Goal: Answer question/provide support

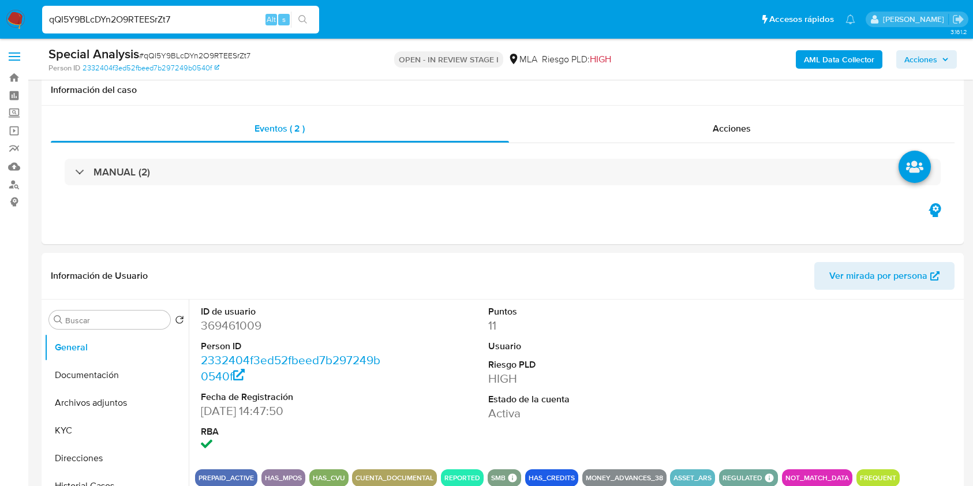
select select "10"
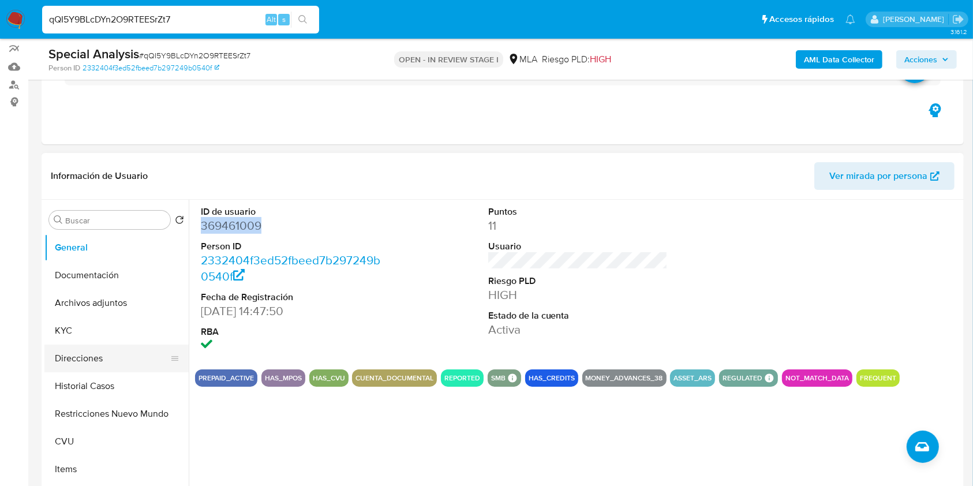
scroll to position [578, 0]
click at [73, 353] on button "Direcciones" at bounding box center [111, 358] width 135 height 28
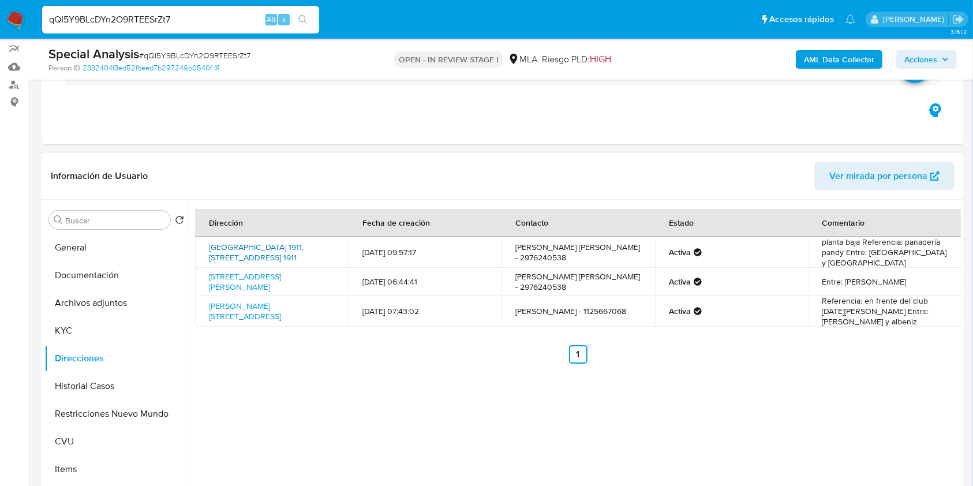
click at [271, 246] on link "Avenida Polonia 1911, Comodoro Rivadavia, Chubut, 9002, Argentina 1911" at bounding box center [256, 252] width 95 height 22
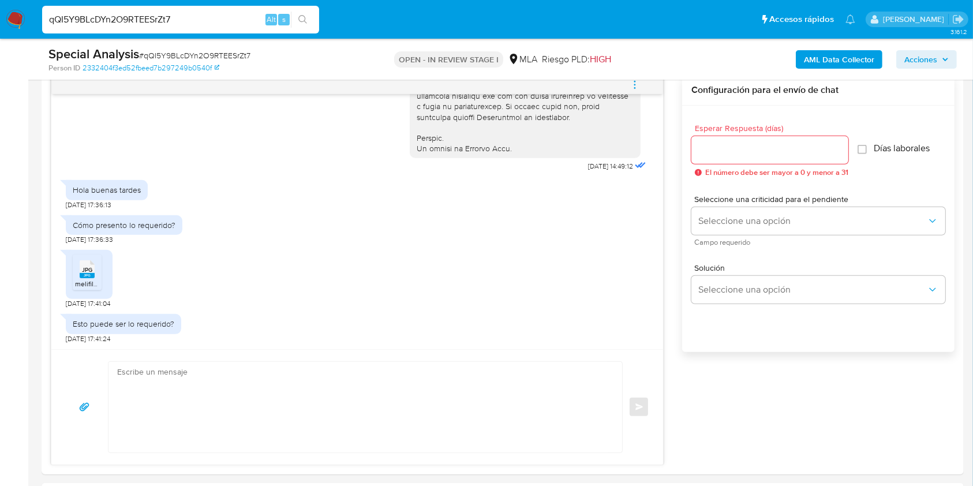
scroll to position [634, 0]
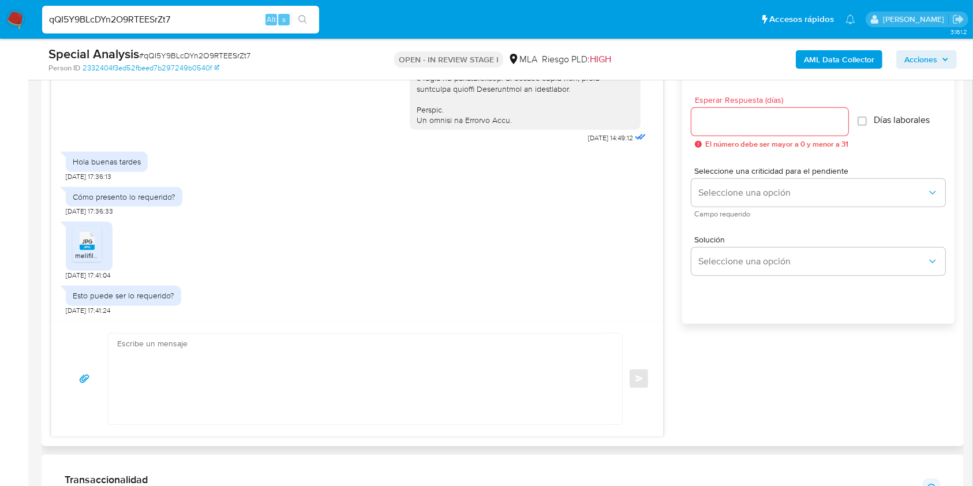
click at [324, 401] on textarea at bounding box center [362, 379] width 490 height 91
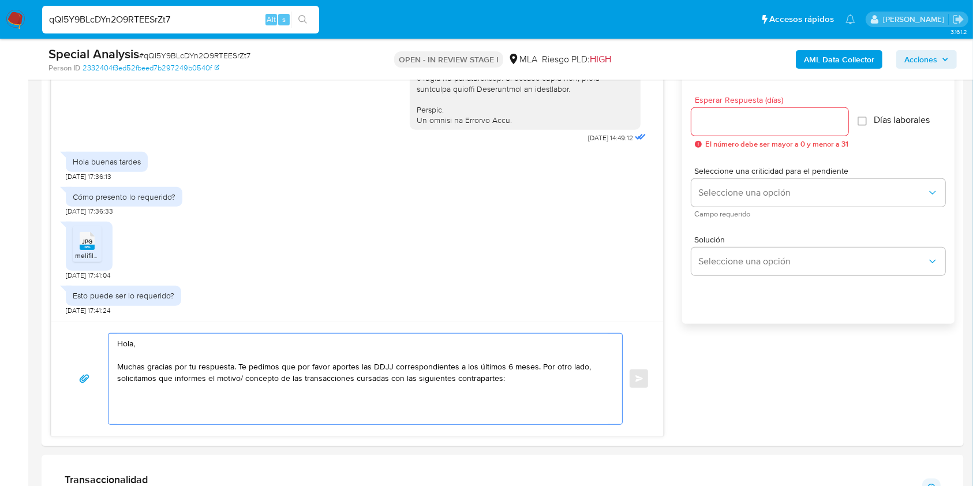
paste textarea "- Luciana Andrea Saez - CUIL 27440836718 (SIN ACTIVIDAD), a quien le envía 36 t…"
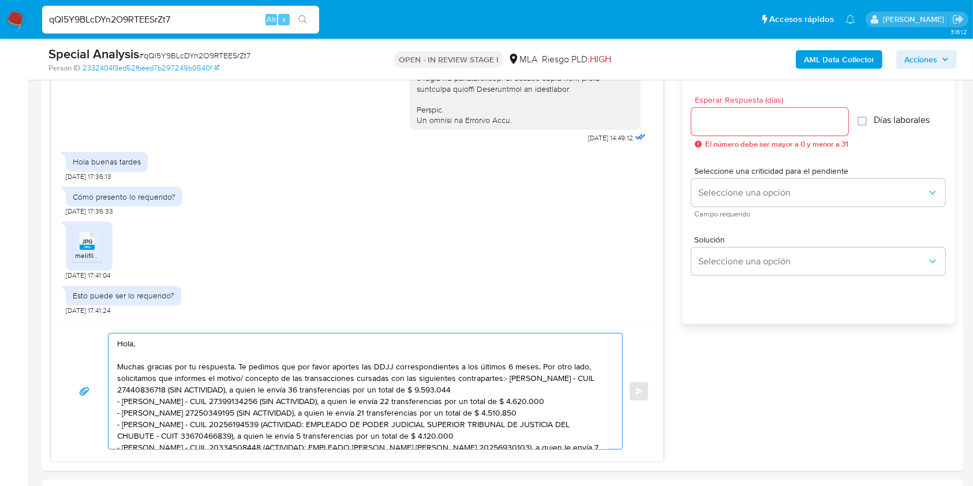
scroll to position [30, 0]
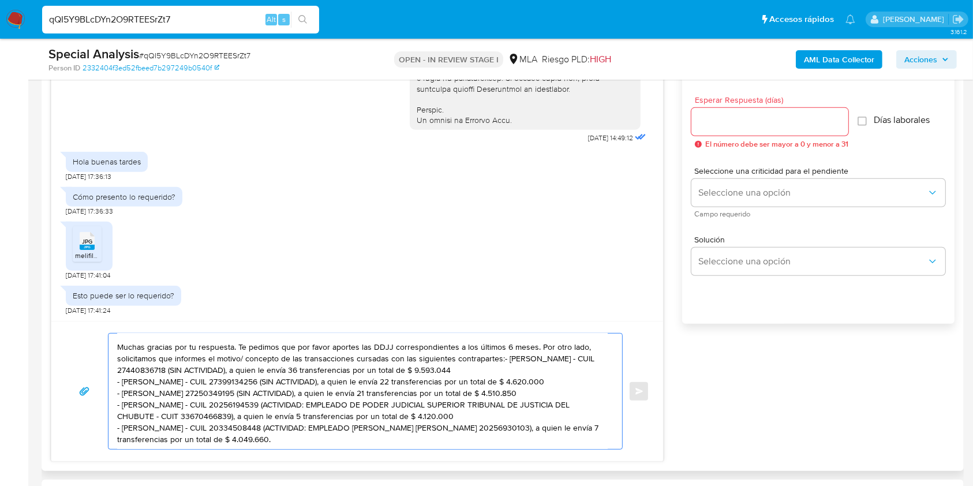
click at [503, 350] on textarea "Hola, Muchas gracias por tu respuesta. Te pedimos que por favor aportes las DDJ…" at bounding box center [362, 391] width 490 height 115
drag, startPoint x: 564, startPoint y: 358, endPoint x: 271, endPoint y: 358, distance: 293.1
click at [271, 358] on textarea "Hola, Muchas gracias por tu respuesta. Te pedimos que por favor aportes las DDJ…" at bounding box center [362, 391] width 490 height 115
drag, startPoint x: 560, startPoint y: 366, endPoint x: 276, endPoint y: 367, distance: 283.9
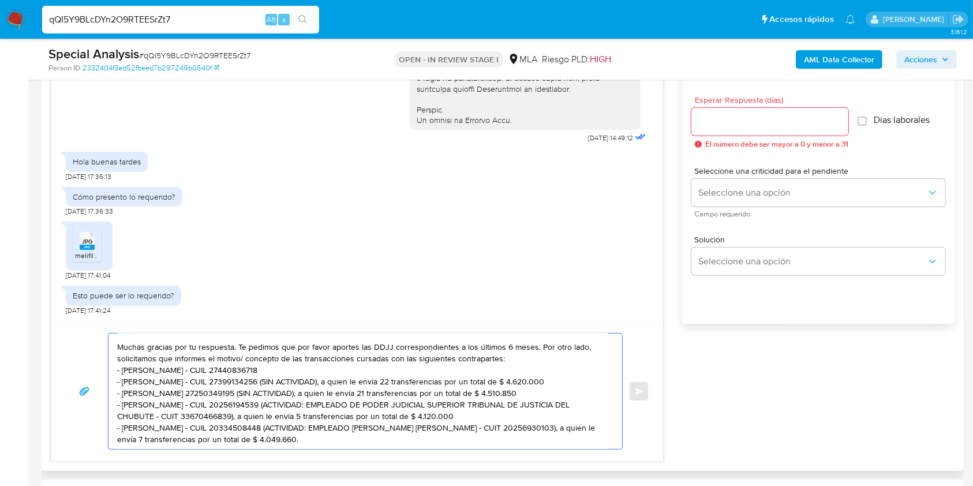
click at [276, 367] on textarea "Hola, Muchas gracias por tu respuesta. Te pedimos que por favor aportes las DDJ…" at bounding box center [362, 391] width 490 height 115
drag, startPoint x: 561, startPoint y: 376, endPoint x: 278, endPoint y: 377, distance: 283.9
click at [278, 377] on textarea "Hola, Muchas gracias por tu respuesta. Te pedimos que por favor aportes las DDJ…" at bounding box center [362, 391] width 490 height 115
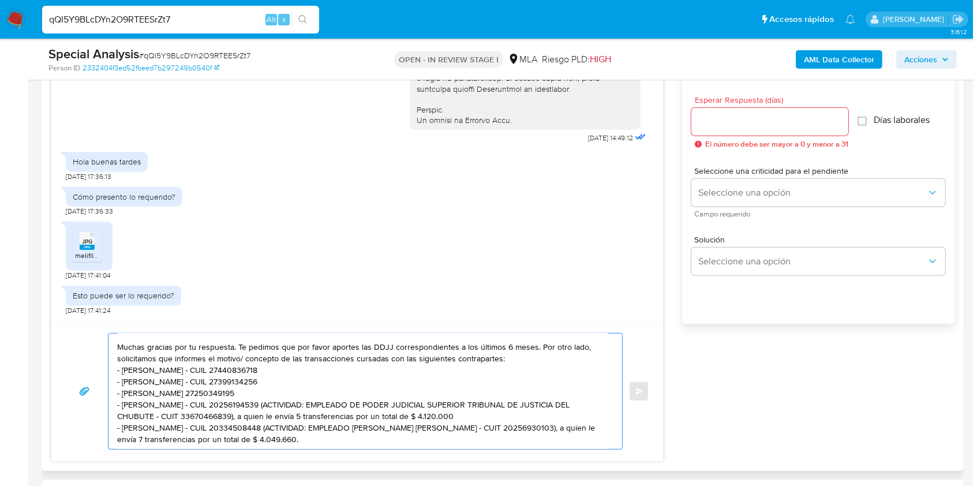
drag, startPoint x: 447, startPoint y: 401, endPoint x: 272, endPoint y: 391, distance: 174.5
click at [272, 391] on textarea "Hola, Muchas gracias por tu respuesta. Te pedimos que por favor aportes las DDJ…" at bounding box center [362, 391] width 490 height 115
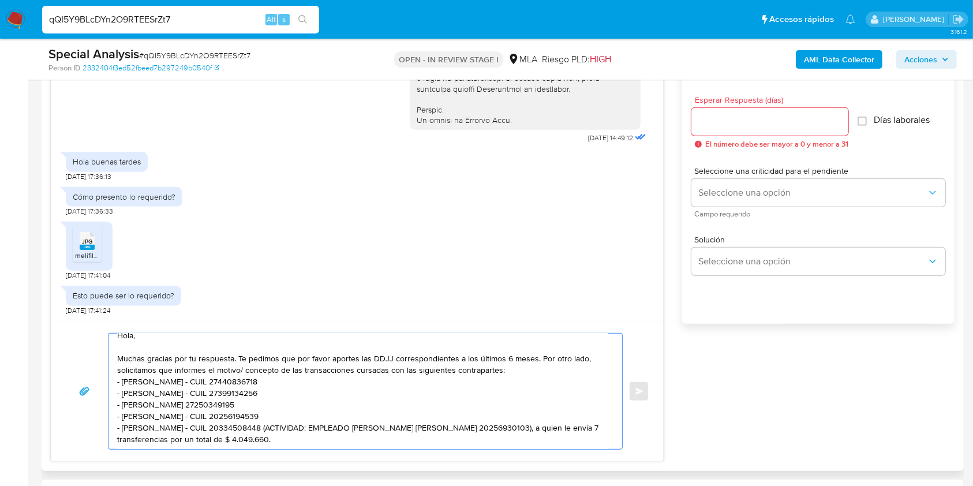
scroll to position [23, 0]
drag, startPoint x: 403, startPoint y: 426, endPoint x: 277, endPoint y: 418, distance: 126.7
click at [277, 418] on textarea "Hola, Muchas gracias por tu respuesta. Te pedimos que por favor aportes las DDJ…" at bounding box center [362, 391] width 490 height 115
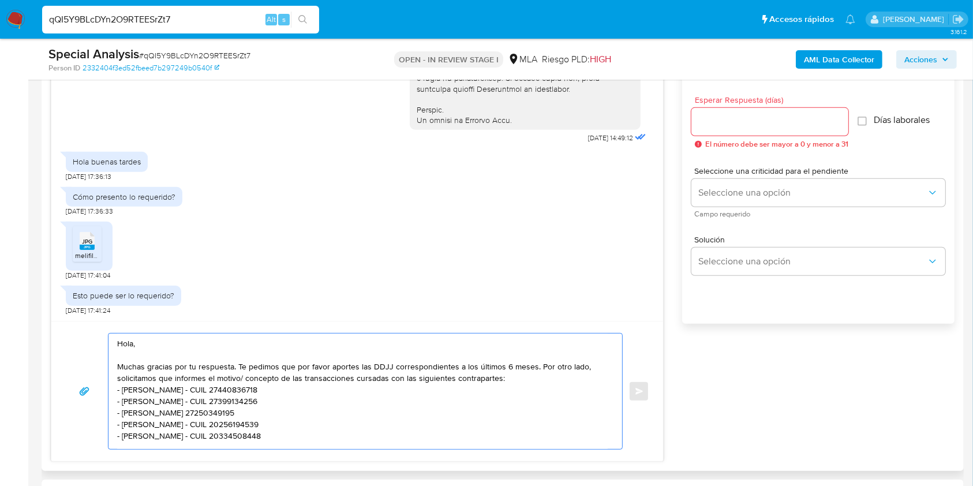
scroll to position [0, 0]
click at [508, 366] on textarea "Hola, Muchas gracias por tu respuesta. Te pedimos que por favor aportes las DDJ…" at bounding box center [362, 391] width 490 height 115
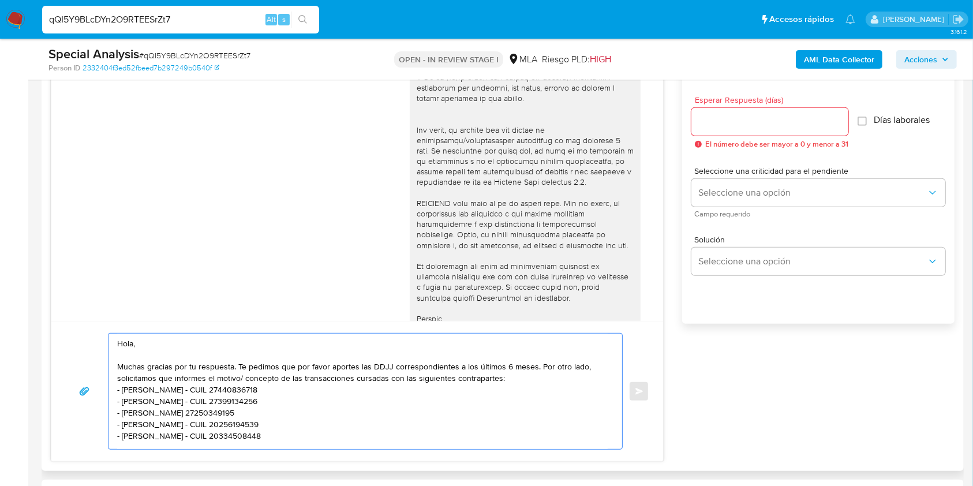
scroll to position [342, 0]
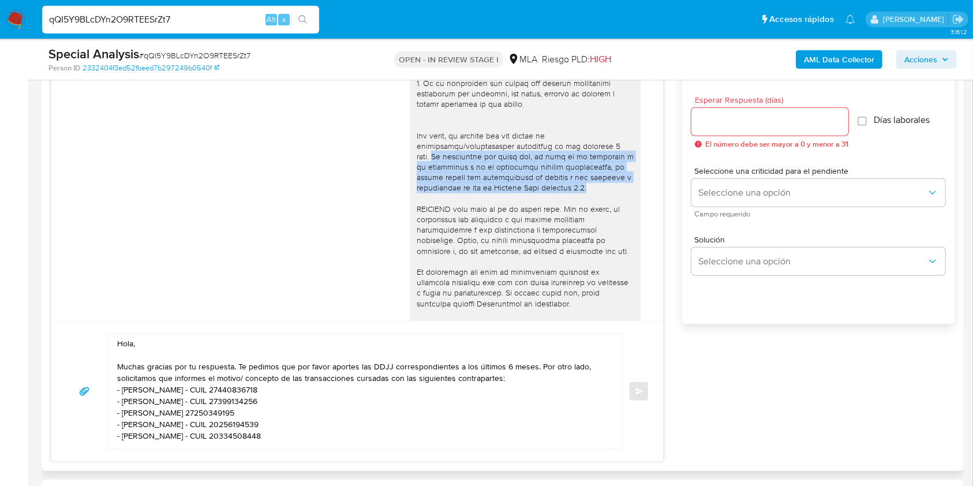
drag, startPoint x: 585, startPoint y: 196, endPoint x: 403, endPoint y: 168, distance: 184.5
click at [410, 168] on div at bounding box center [525, 41] width 231 height 608
copy div "Es importante que sepas que, en caso de no responder a lo solicitado o si lo pr…"
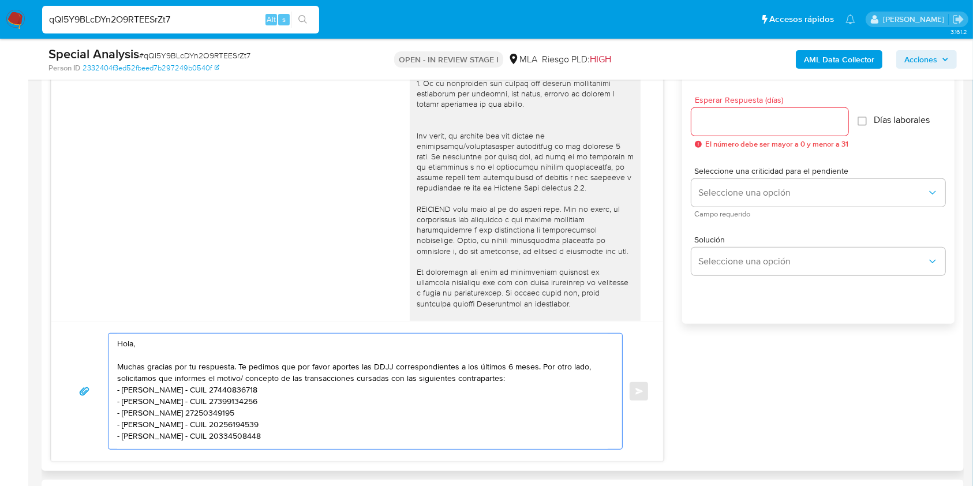
click at [365, 431] on textarea "Hola, Muchas gracias por tu respuesta. Te pedimos que por favor aportes las DDJ…" at bounding box center [362, 391] width 490 height 115
paste textarea "Es importante que sepas que, en caso de no responder a lo solicitado o si lo pr…"
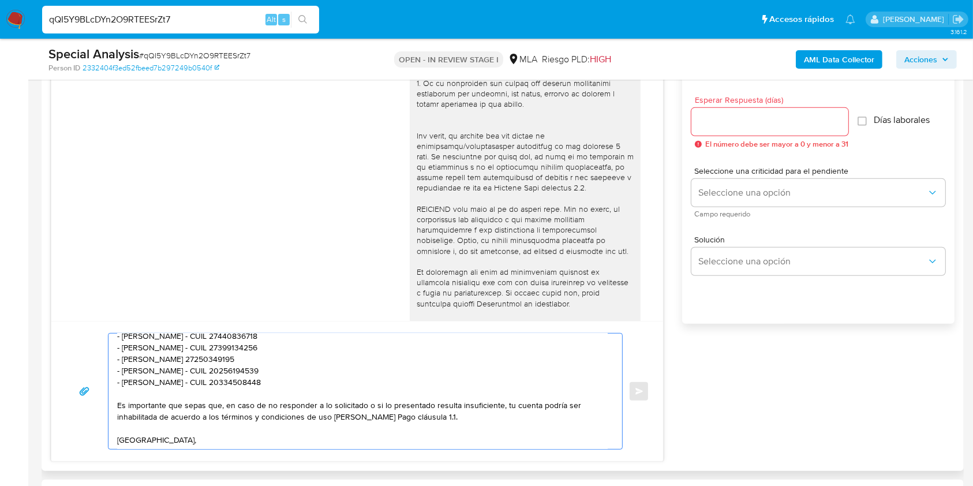
scroll to position [65, 0]
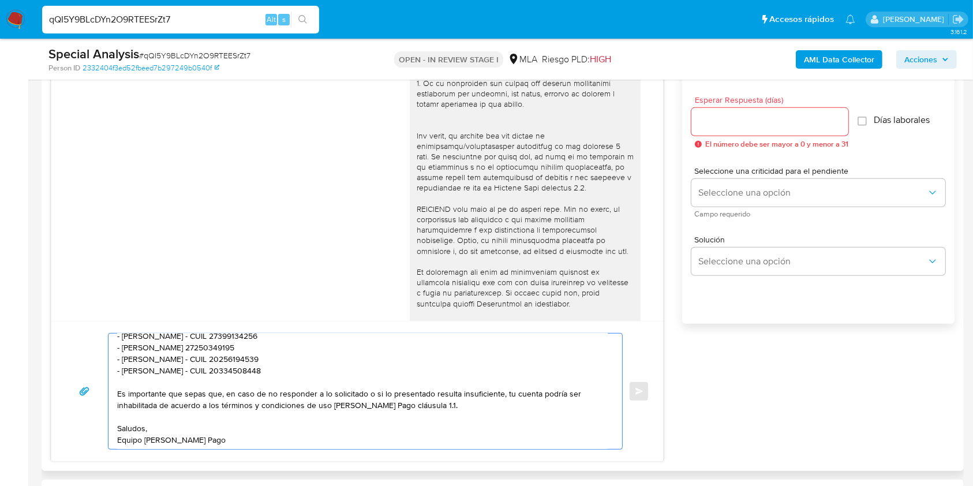
type textarea "Hola, Muchas gracias por tu respuesta. Te pedimos que por favor aportes las DDJ…"
click at [740, 118] on input "Esperar Respuesta (días)" at bounding box center [769, 121] width 157 height 15
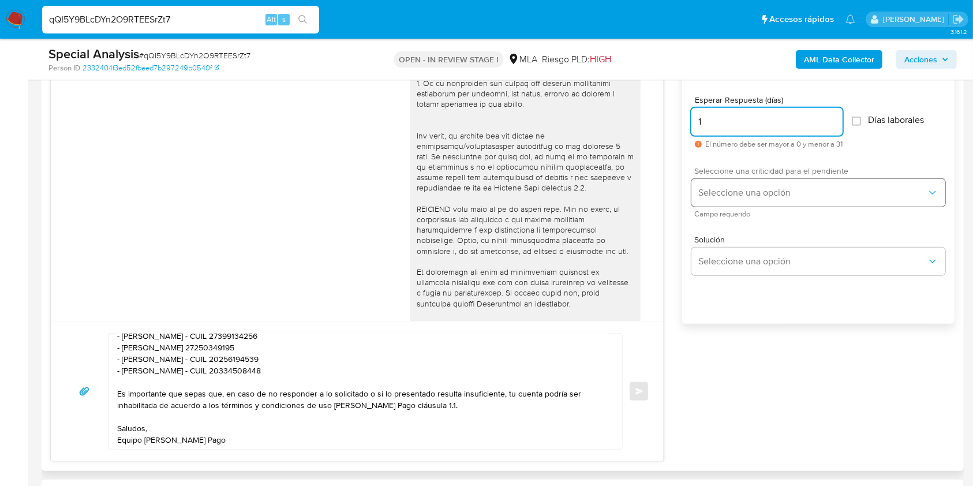
type input "1"
click at [721, 193] on span "Seleccione una opción" at bounding box center [812, 193] width 228 height 12
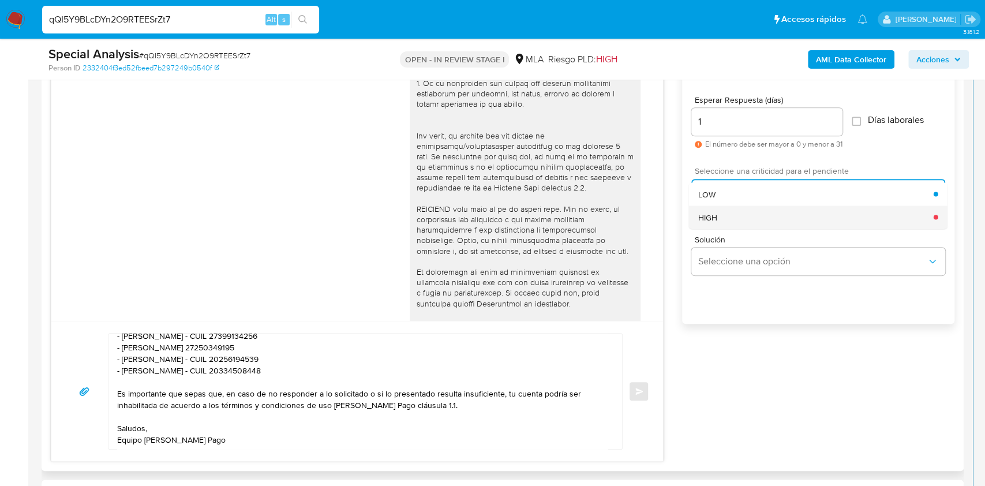
click at [721, 210] on div "HIGH" at bounding box center [815, 216] width 235 height 23
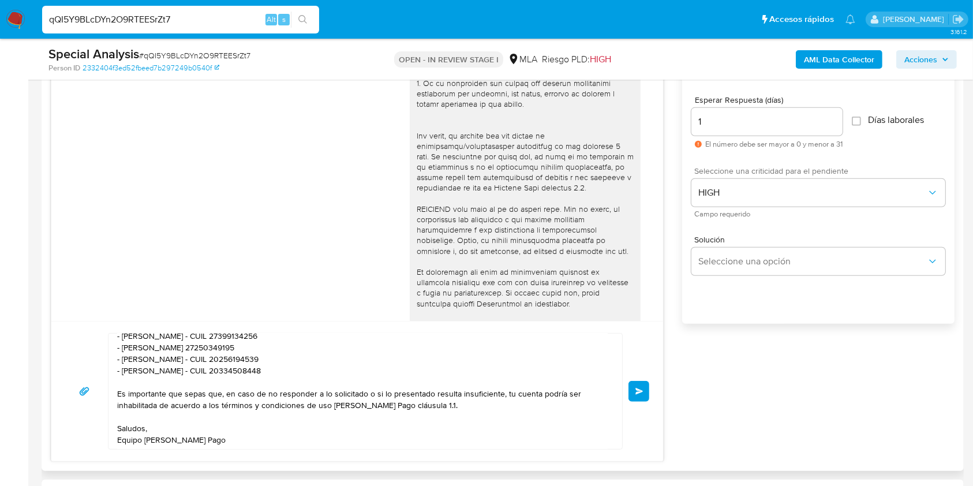
click at [647, 381] on button "Enviar" at bounding box center [638, 391] width 21 height 21
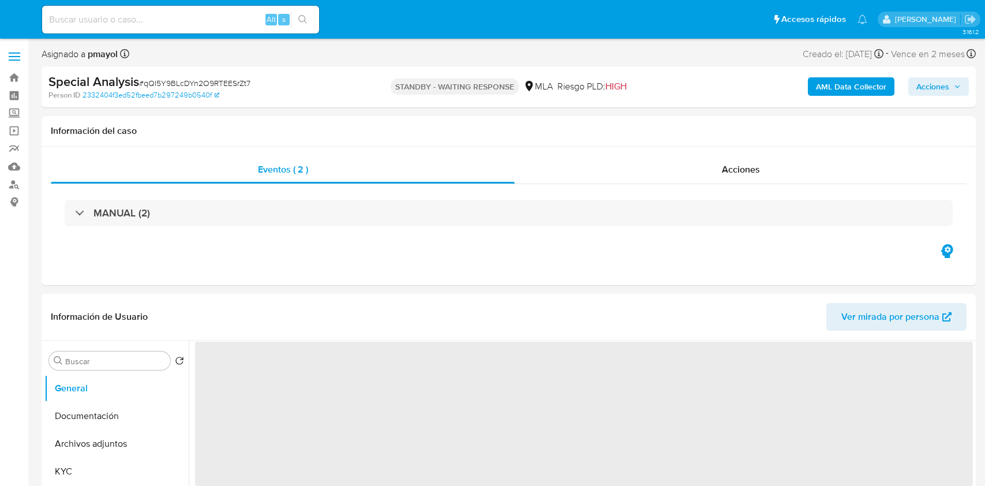
select select "10"
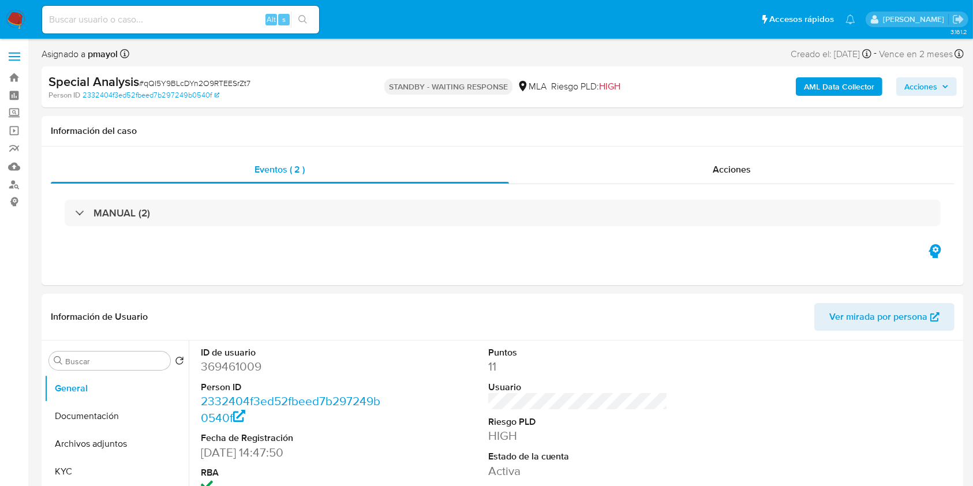
click at [143, 24] on input at bounding box center [180, 19] width 277 height 15
paste input "dd54r1QCzl0mePBDcTczvffu"
type input "dd54r1QCzl0mePBDcTczvffu"
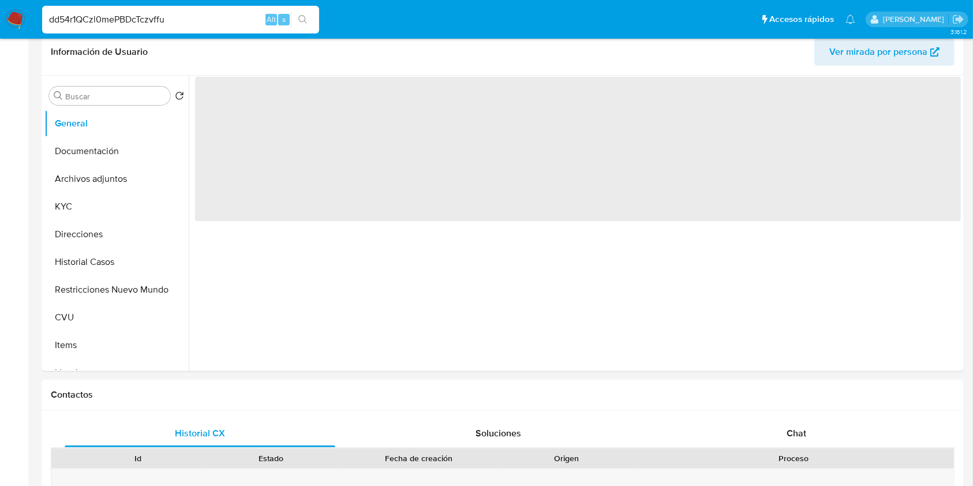
select select "10"
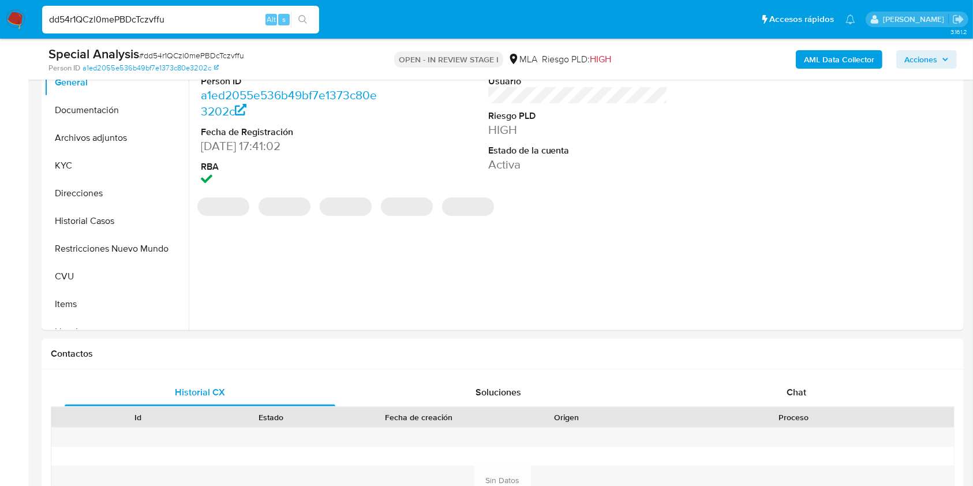
scroll to position [358, 0]
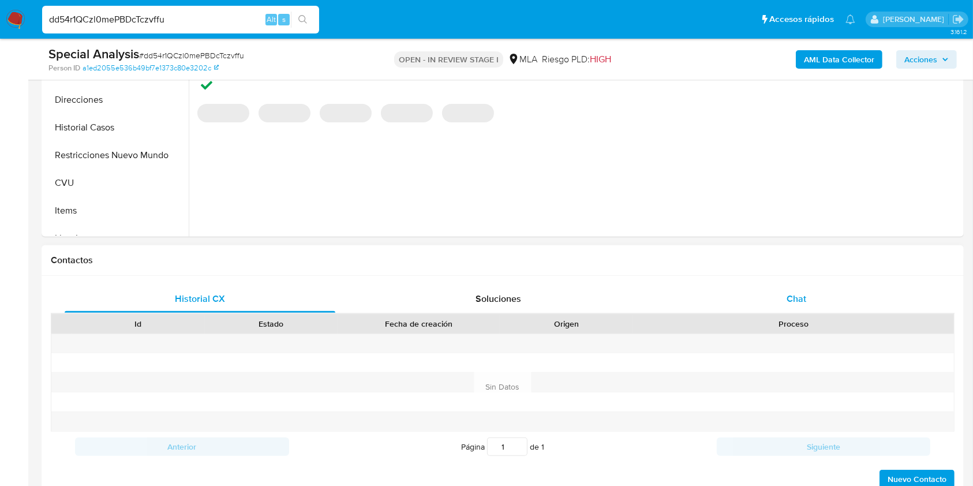
click at [812, 308] on div "Chat" at bounding box center [796, 299] width 271 height 28
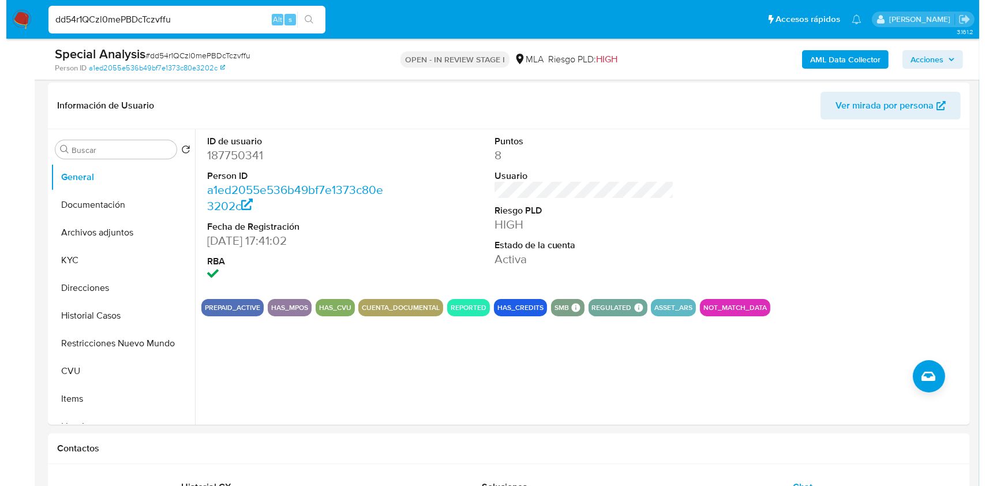
scroll to position [125, 0]
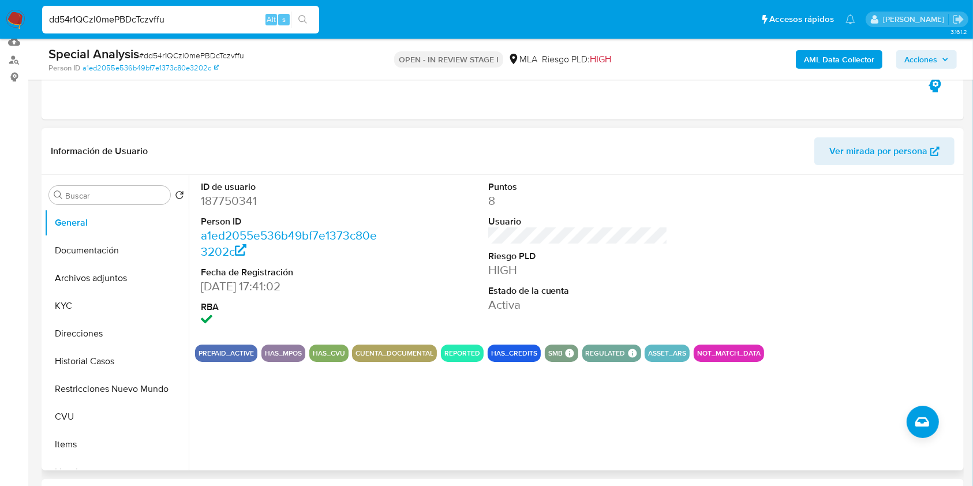
click at [218, 199] on dd "187750341" at bounding box center [291, 201] width 180 height 16
copy dd "187750341"
click at [816, 54] on b "AML Data Collector" at bounding box center [839, 59] width 70 height 18
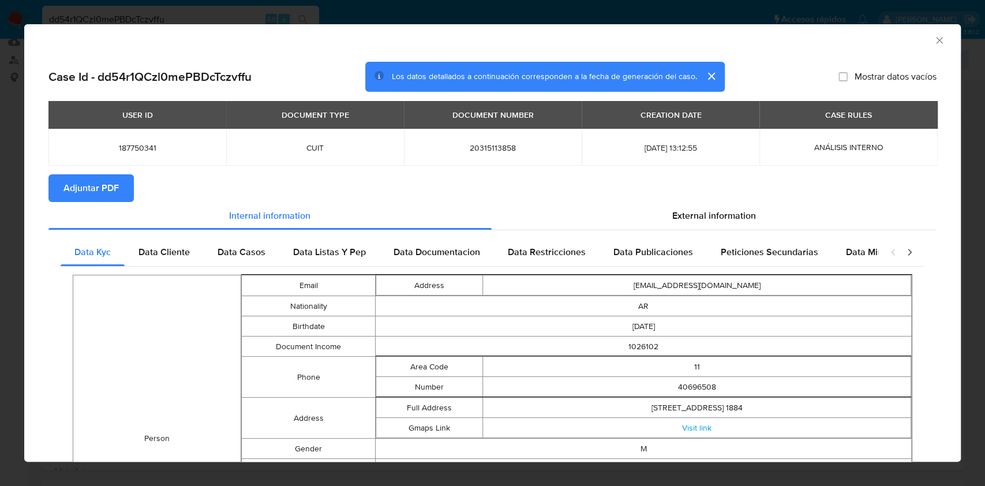
click at [115, 190] on span "Adjuntar PDF" at bounding box center [90, 187] width 55 height 25
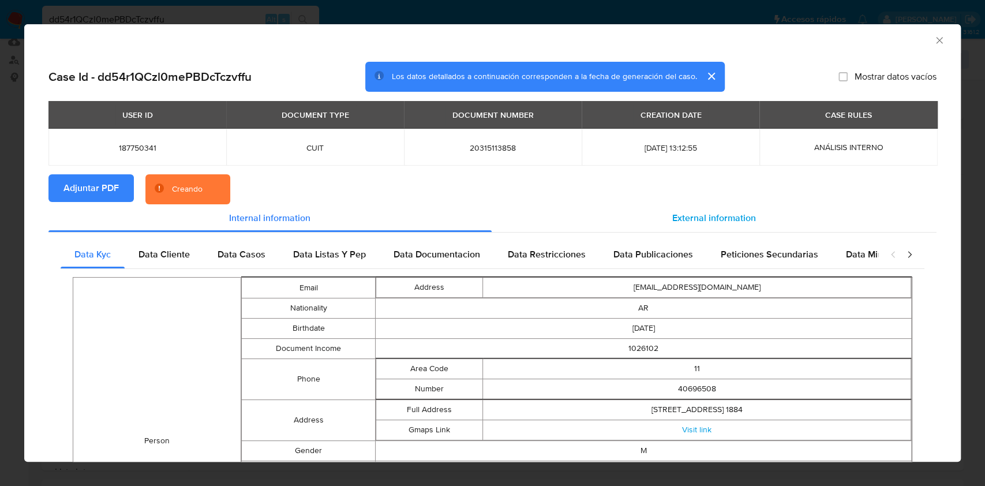
click at [653, 219] on div "External information" at bounding box center [714, 218] width 445 height 28
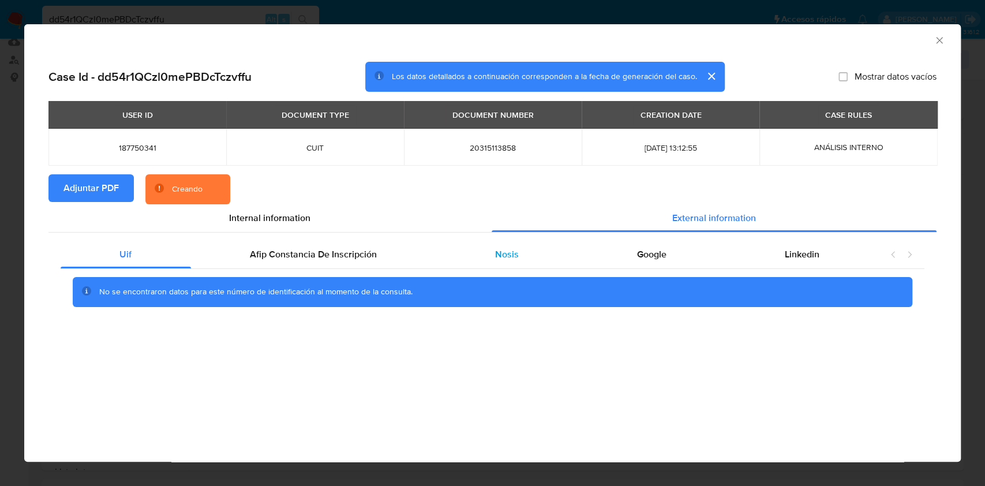
click at [494, 241] on div "Nosis" at bounding box center [507, 255] width 142 height 28
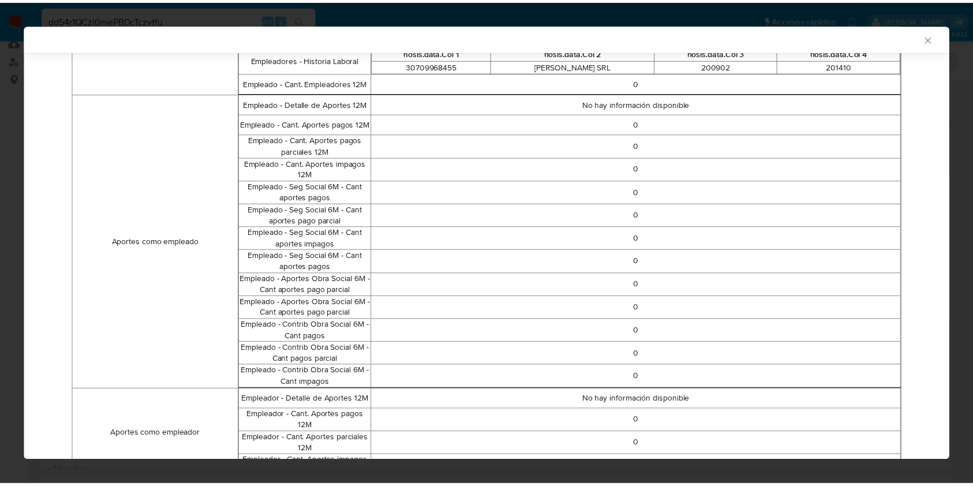
scroll to position [657, 0]
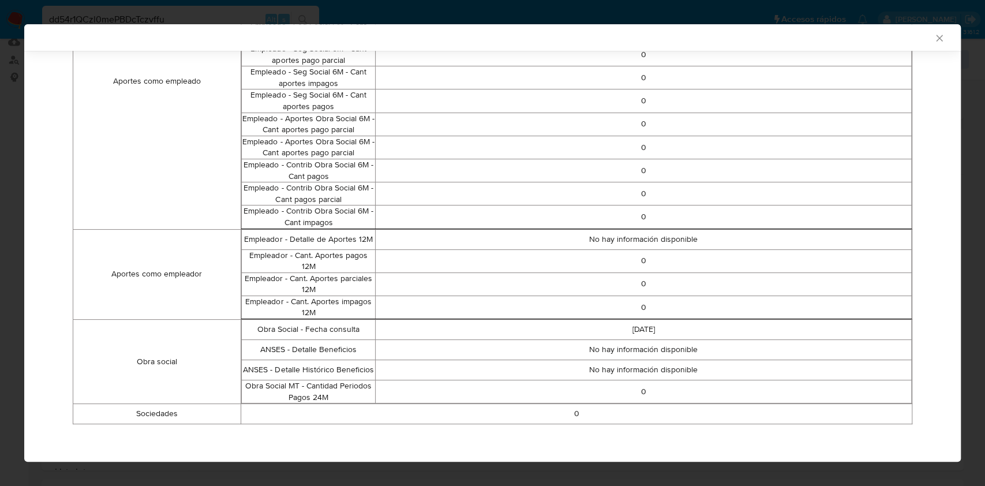
click at [934, 38] on icon "Cerrar ventana" at bounding box center [940, 38] width 12 height 12
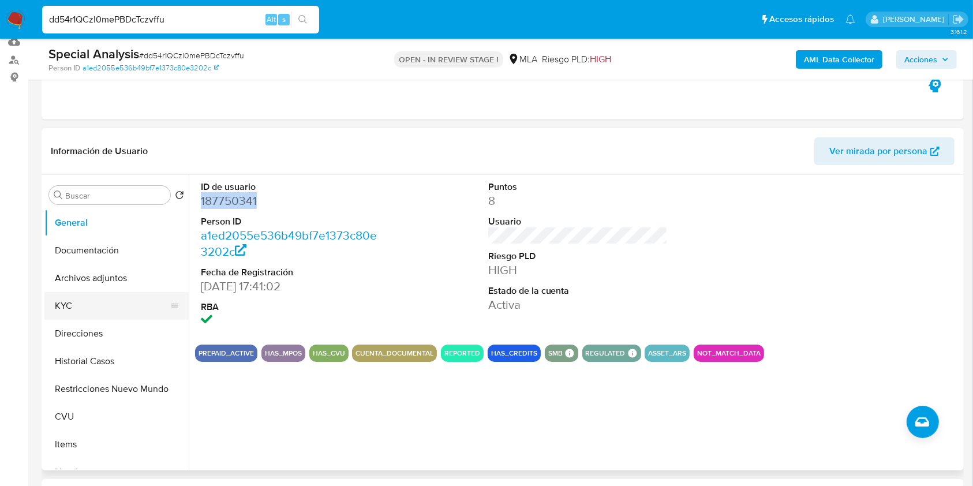
click at [75, 316] on button "KYC" at bounding box center [111, 306] width 135 height 28
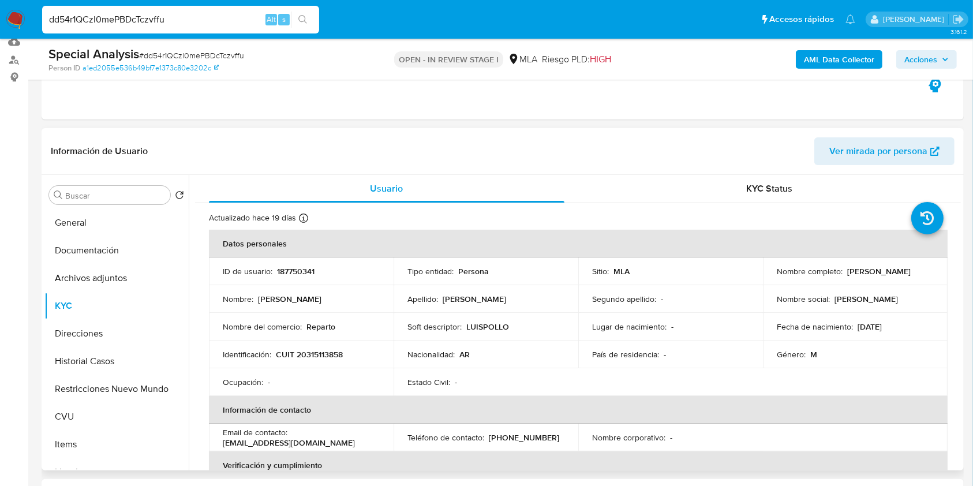
click at [857, 152] on span "Ver mirada por persona" at bounding box center [878, 151] width 98 height 28
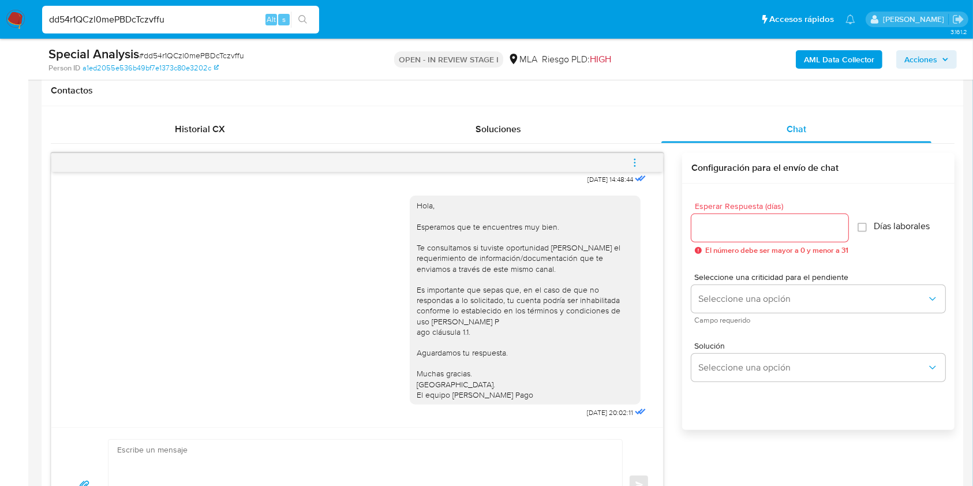
scroll to position [536, 0]
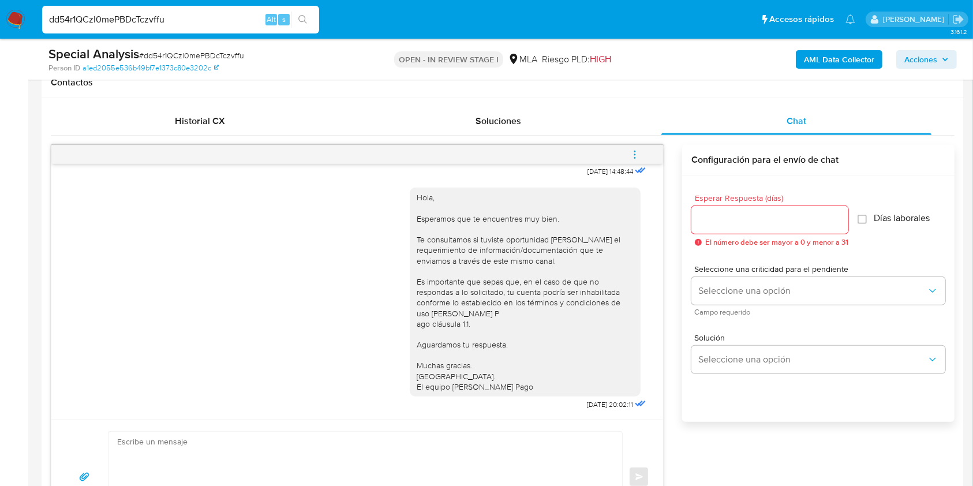
click at [178, 52] on span "# dd54r1QCzl0mePBDcTczvffu" at bounding box center [191, 56] width 105 height 12
copy span "dd54r1QCzl0mePBDcTczvffu"
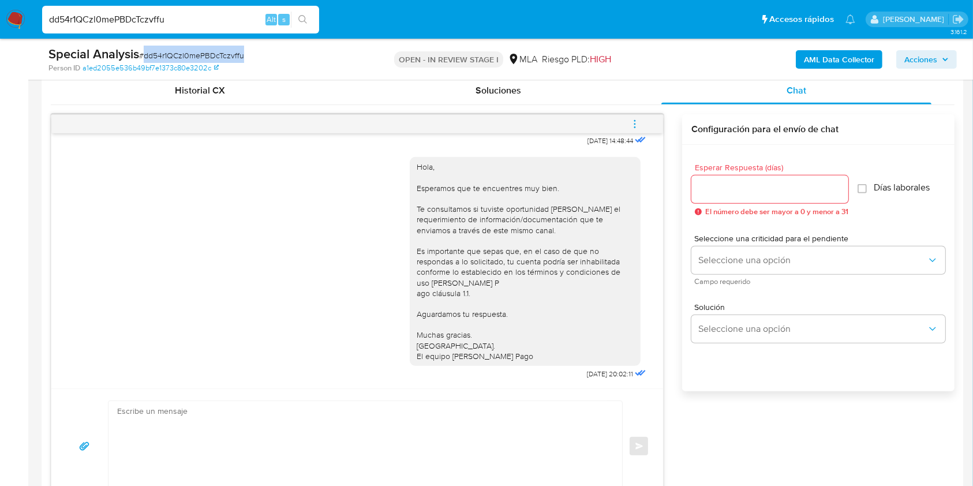
scroll to position [548, 0]
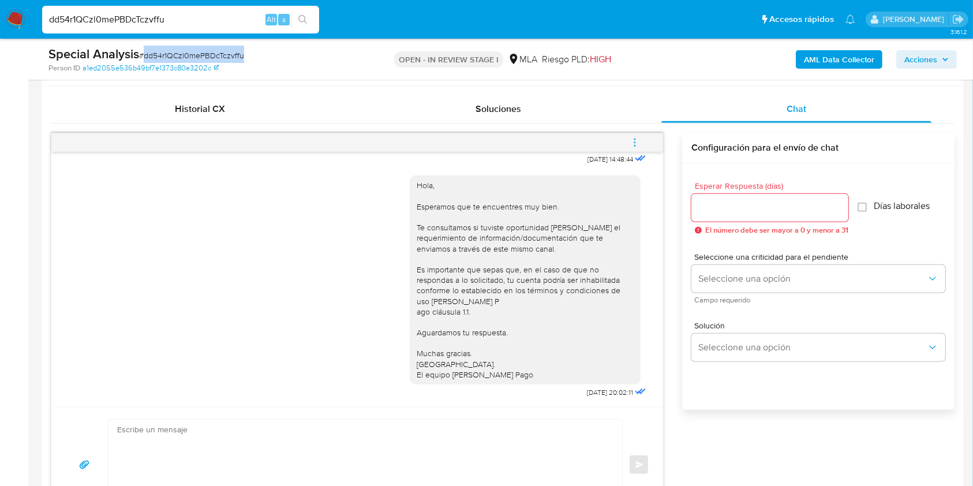
click at [632, 134] on span "menu-action" at bounding box center [635, 143] width 10 height 28
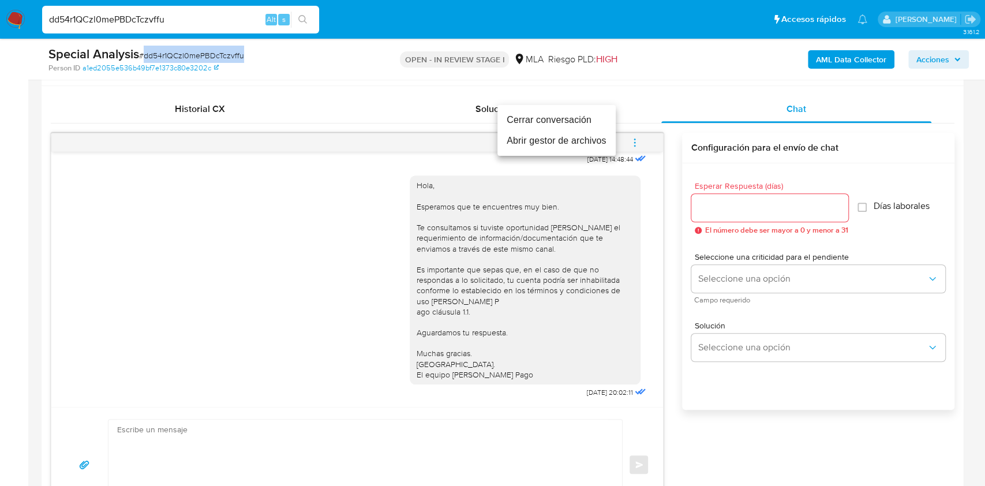
click at [550, 116] on li "Cerrar conversación" at bounding box center [556, 120] width 118 height 21
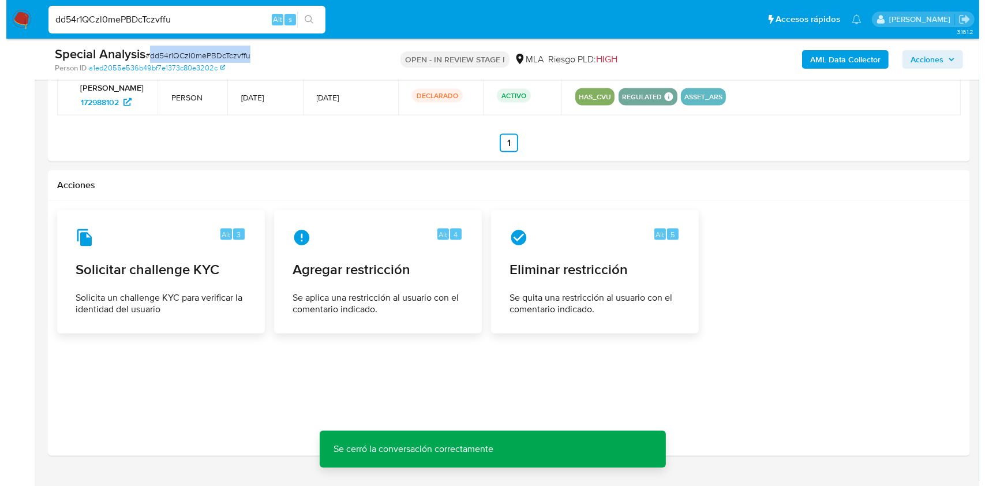
scroll to position [1893, 0]
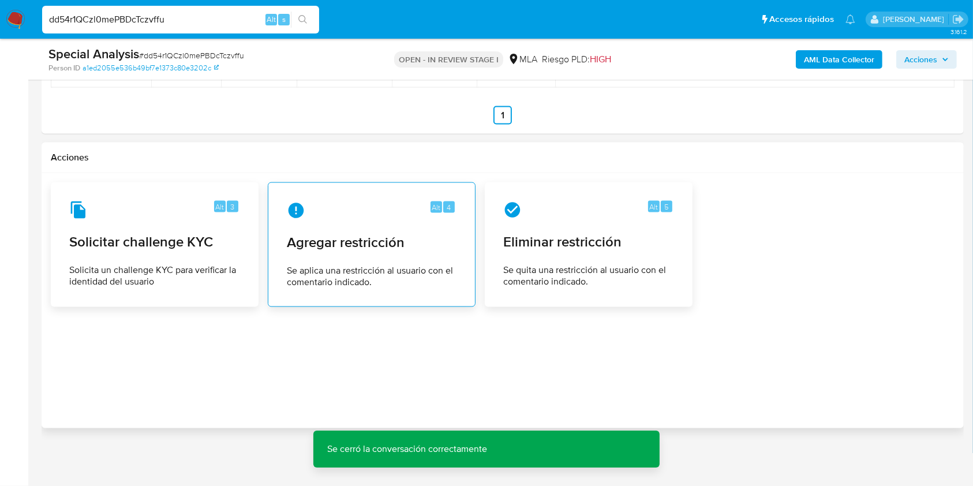
click at [332, 247] on span "Agregar restricción" at bounding box center [372, 242] width 170 height 17
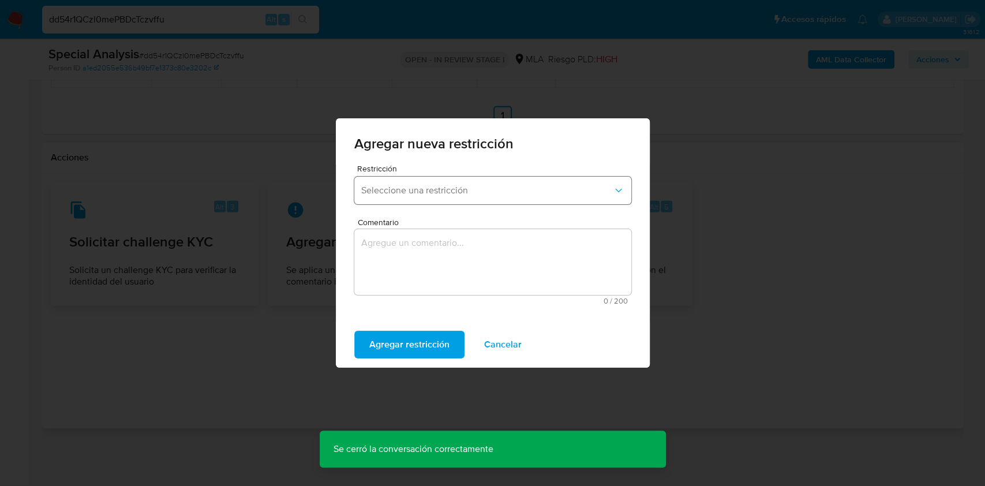
click at [489, 194] on span "Seleccione una restricción" at bounding box center [487, 191] width 252 height 12
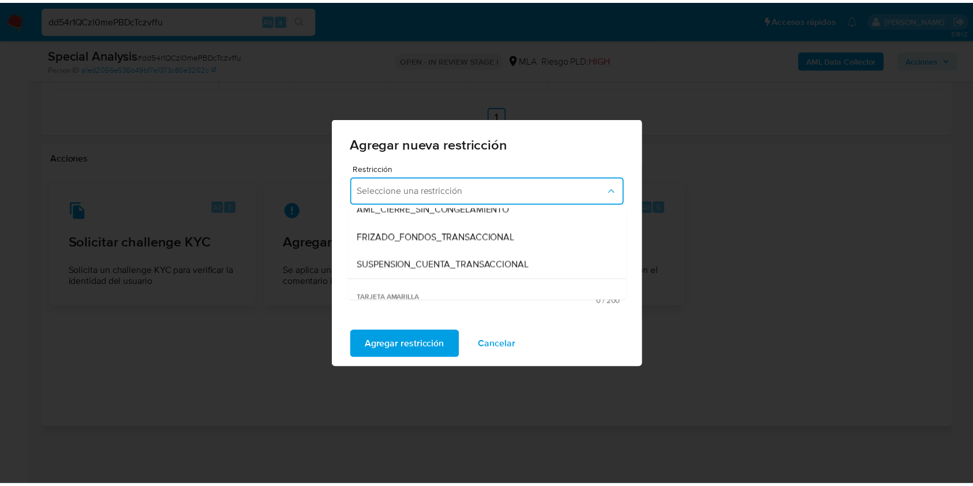
scroll to position [153, 0]
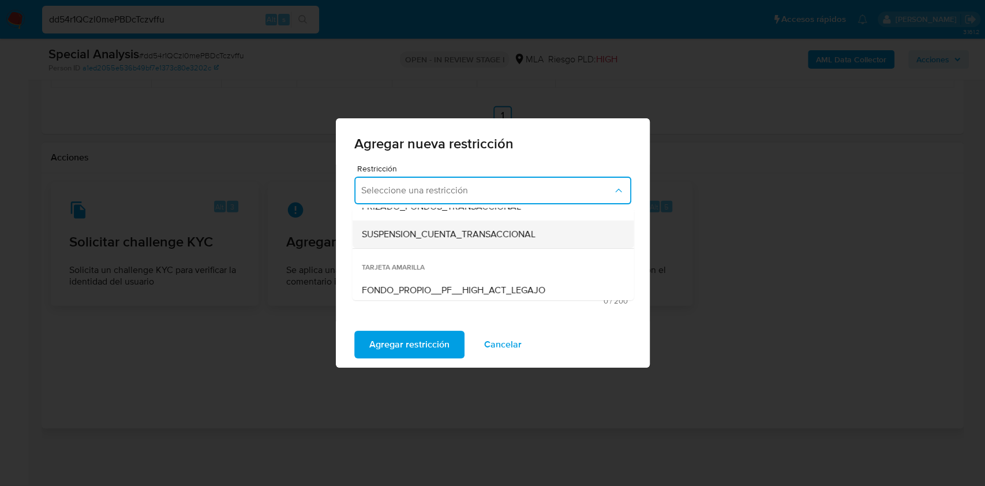
click at [485, 233] on span "SUSPENSION_CUENTA_TRANSACCIONAL" at bounding box center [448, 234] width 174 height 12
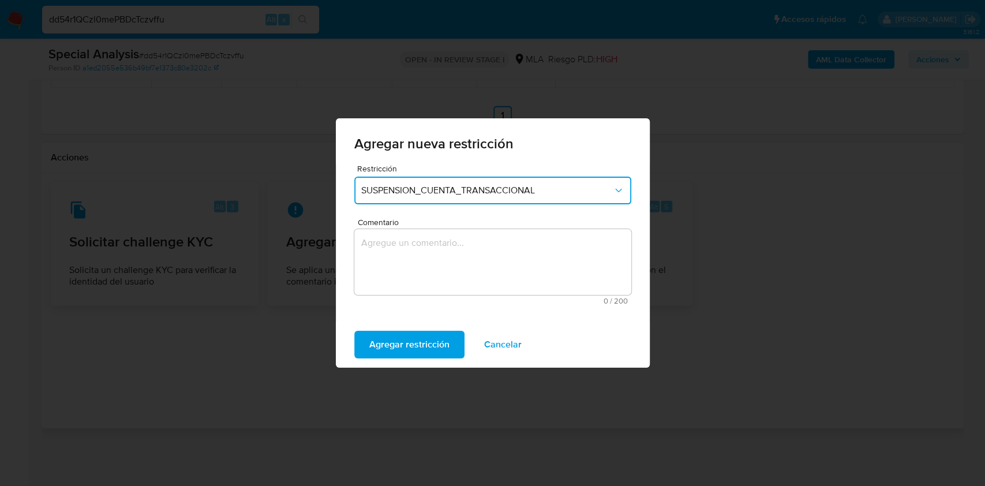
click at [441, 261] on textarea "Comentario" at bounding box center [492, 262] width 277 height 66
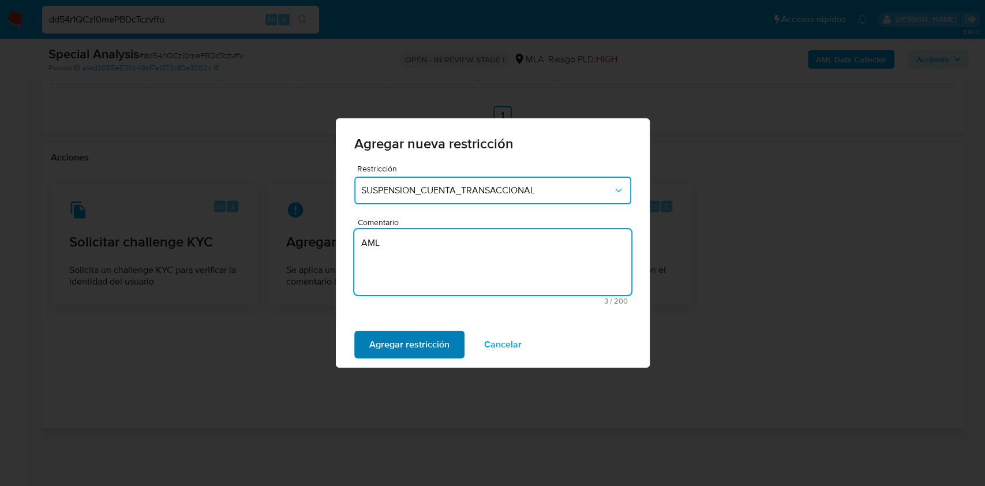
type textarea "AML"
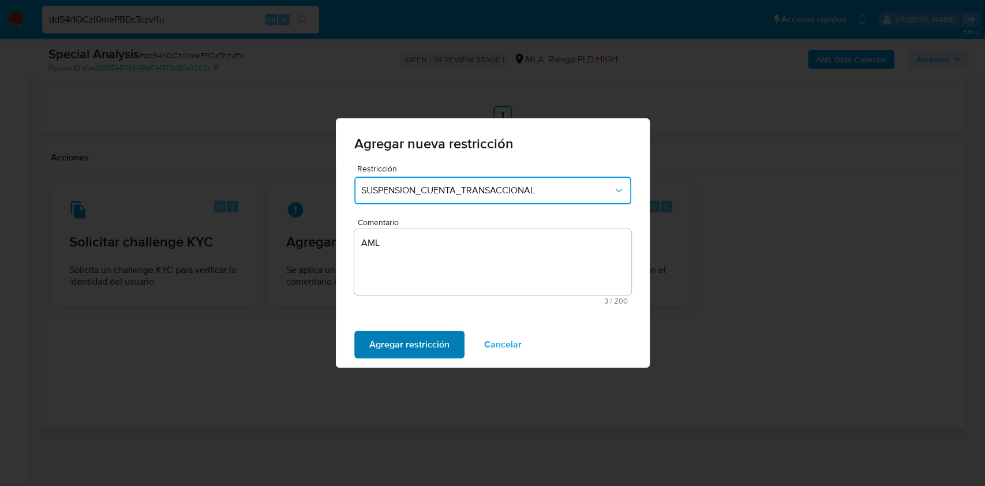
click at [420, 347] on span "Agregar restricción" at bounding box center [409, 344] width 80 height 25
click at [406, 344] on span "Confirmar" at bounding box center [390, 344] width 42 height 25
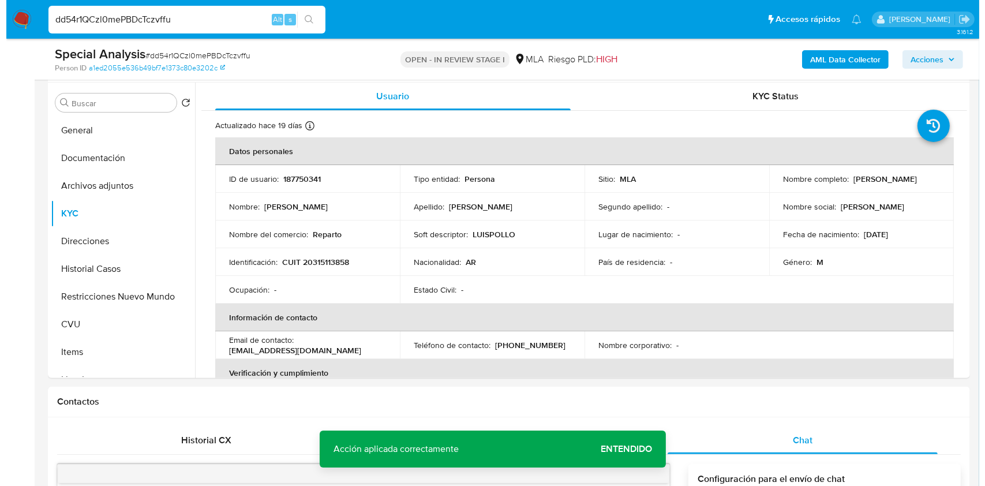
scroll to position [198, 0]
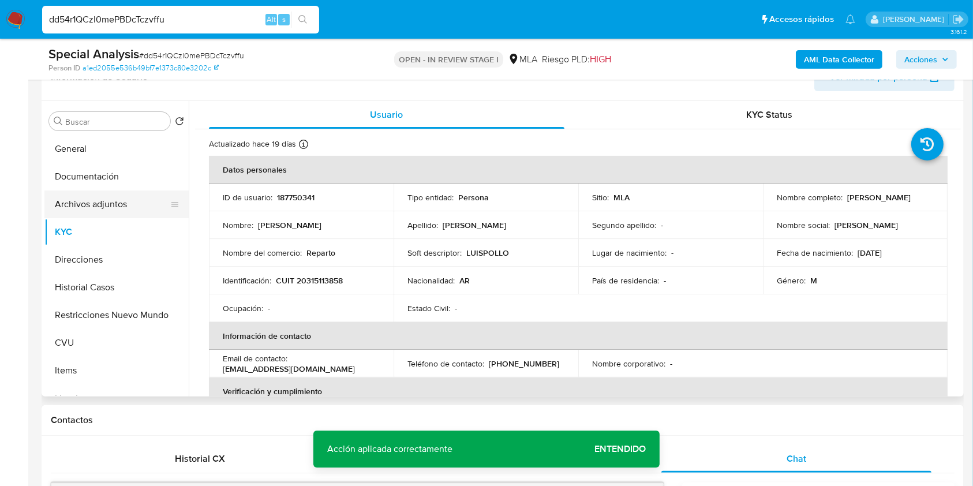
click at [80, 196] on button "Archivos adjuntos" at bounding box center [111, 204] width 135 height 28
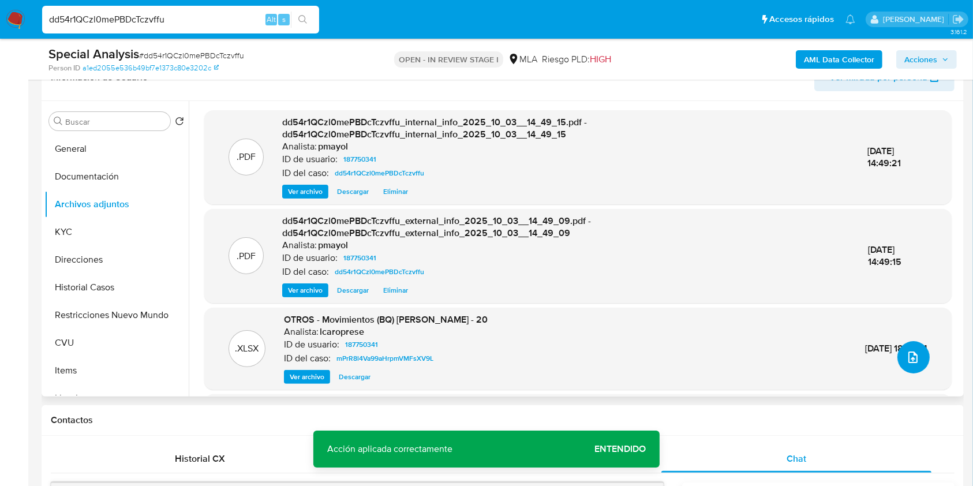
click at [919, 351] on button "upload-file" at bounding box center [913, 357] width 32 height 32
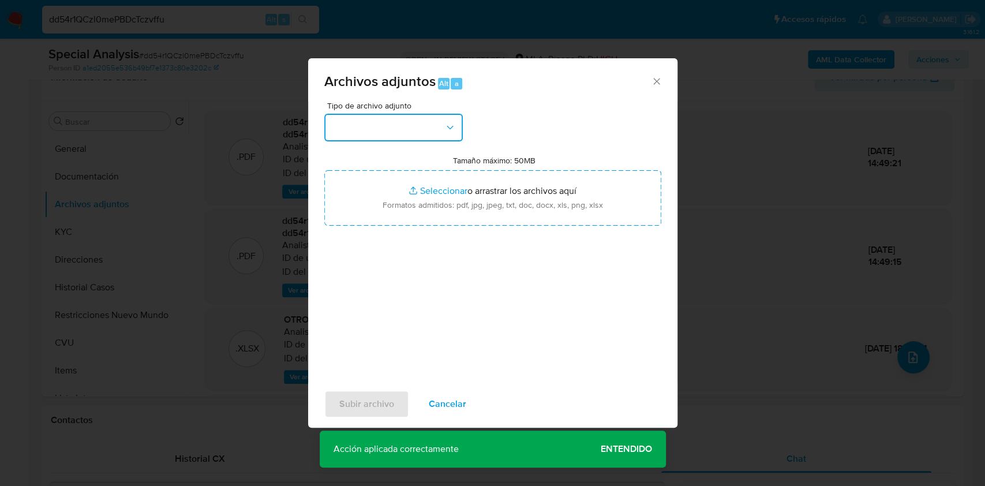
click at [429, 119] on button "button" at bounding box center [393, 128] width 138 height 28
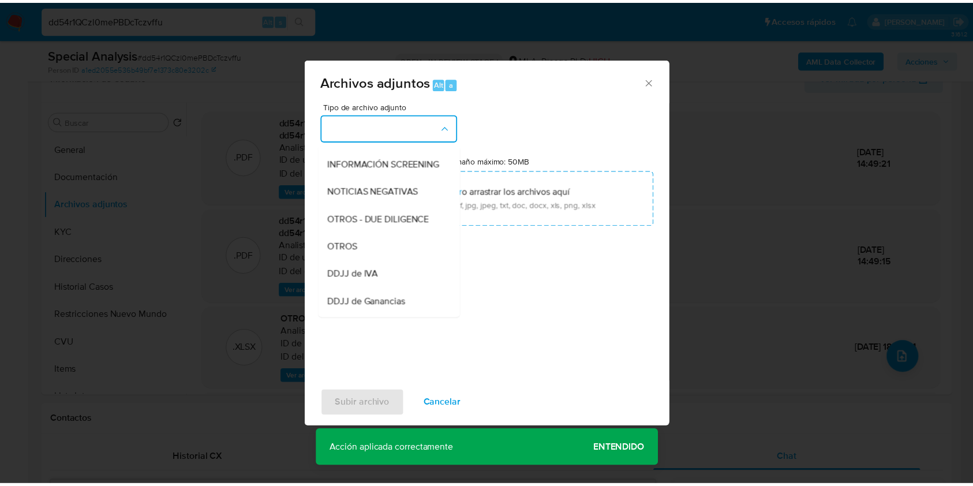
scroll to position [141, 0]
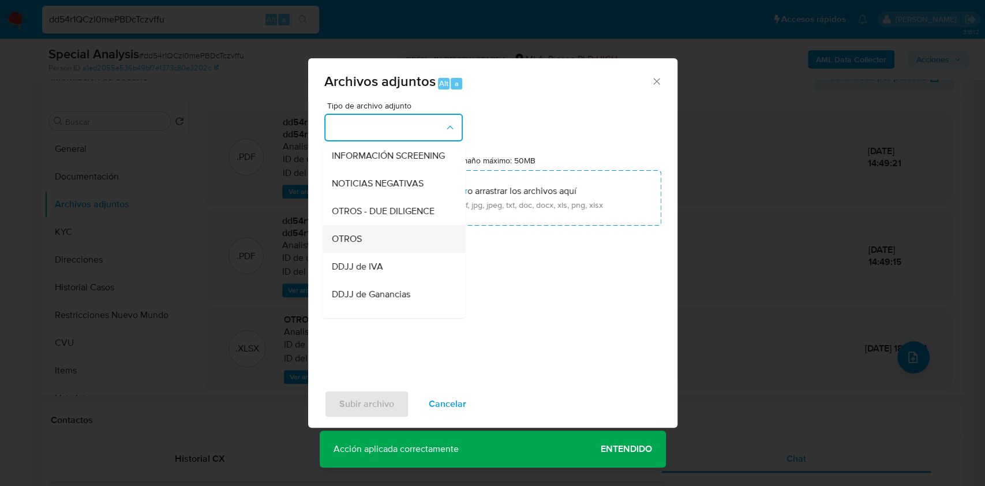
click at [380, 253] on div "OTROS" at bounding box center [390, 239] width 118 height 28
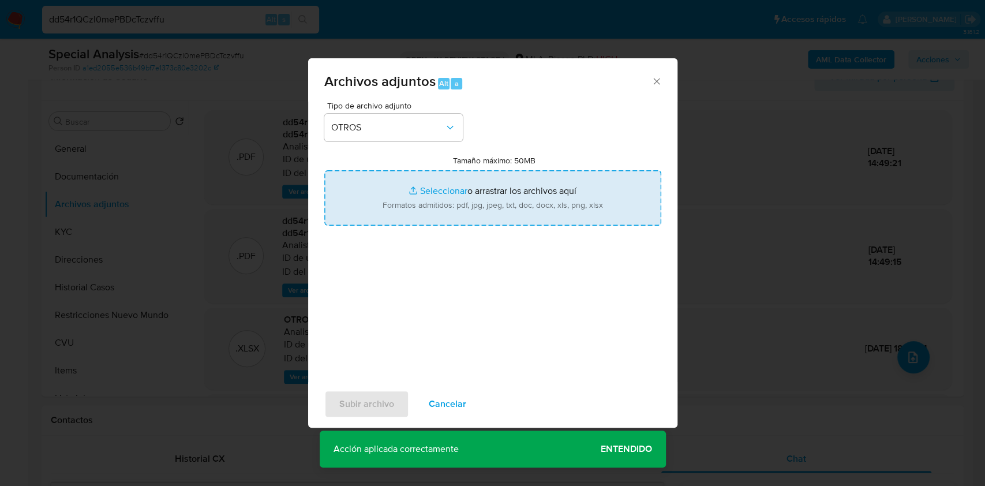
click at [501, 174] on input "Tamaño máximo: 50MB Seleccionar archivos" at bounding box center [492, 197] width 337 height 55
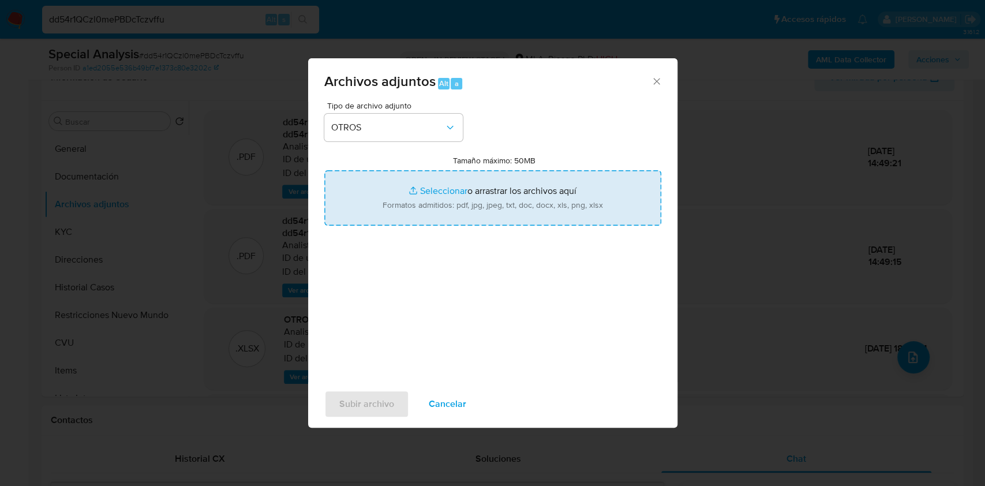
type input "C:\fakepath\Caselog dd54r1QCzl0mePBDcTczvffu.docx"
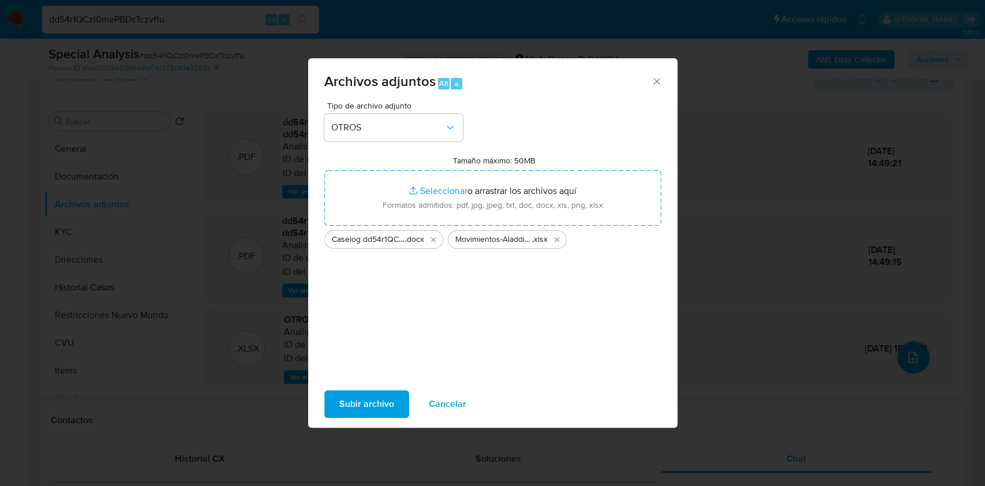
click at [365, 421] on div "Subir archivo Cancelar" at bounding box center [492, 404] width 369 height 44
click at [365, 410] on span "Subir archivo" at bounding box center [366, 403] width 55 height 25
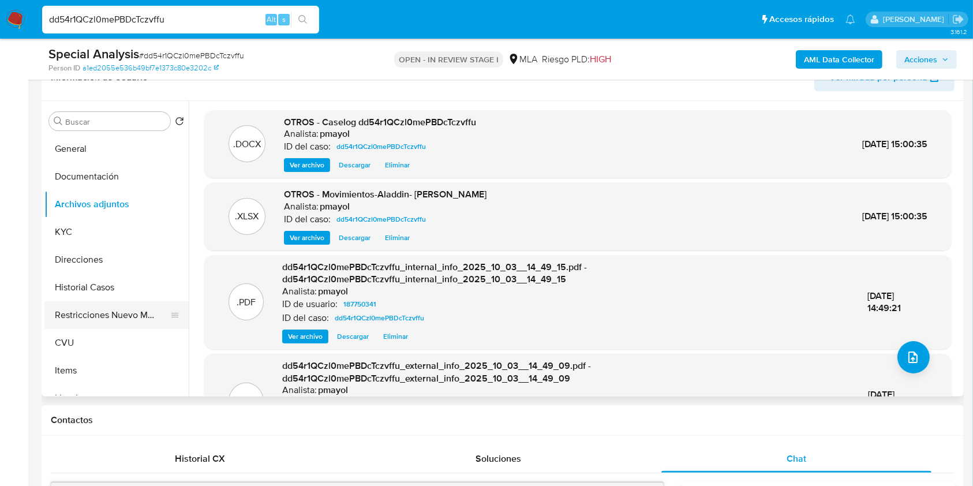
click at [108, 305] on button "Restricciones Nuevo Mundo" at bounding box center [111, 315] width 135 height 28
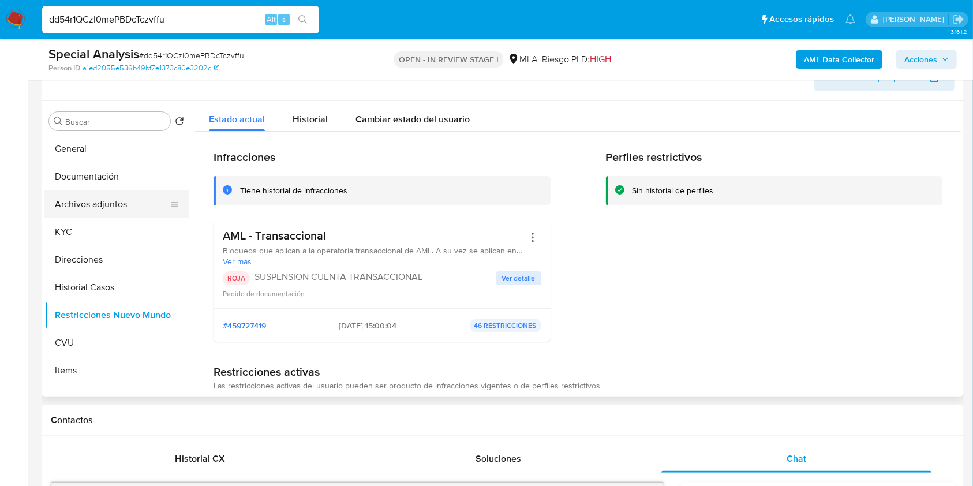
click at [83, 198] on button "Archivos adjuntos" at bounding box center [111, 204] width 135 height 28
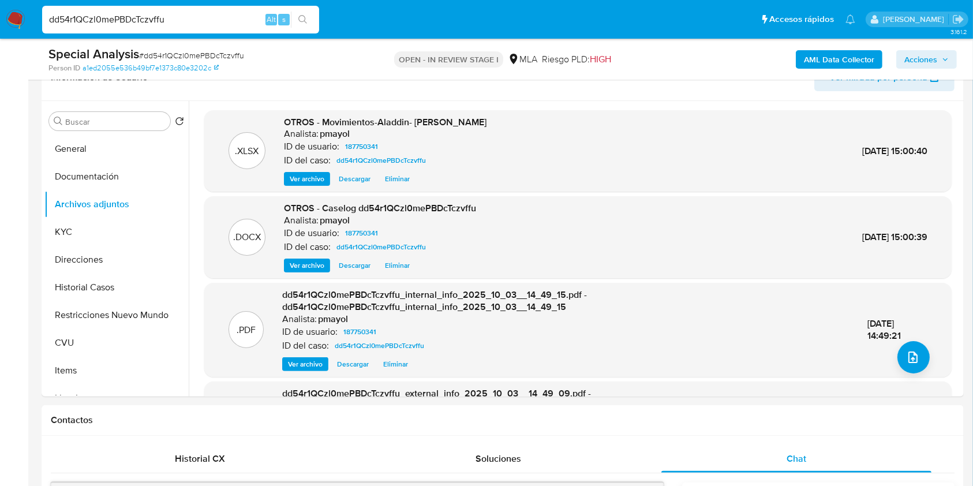
click at [932, 58] on span "Acciones" at bounding box center [920, 59] width 33 height 18
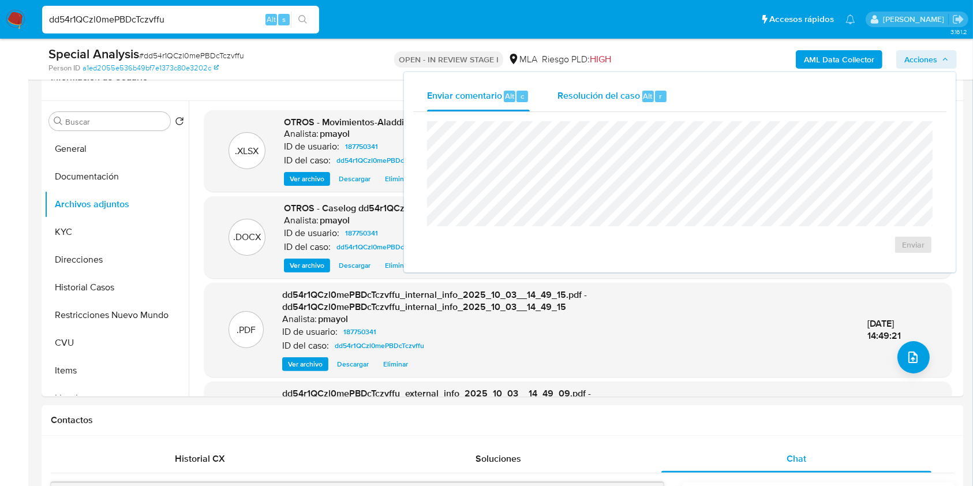
click at [594, 104] on div "Resolución del caso Alt r" at bounding box center [612, 96] width 110 height 30
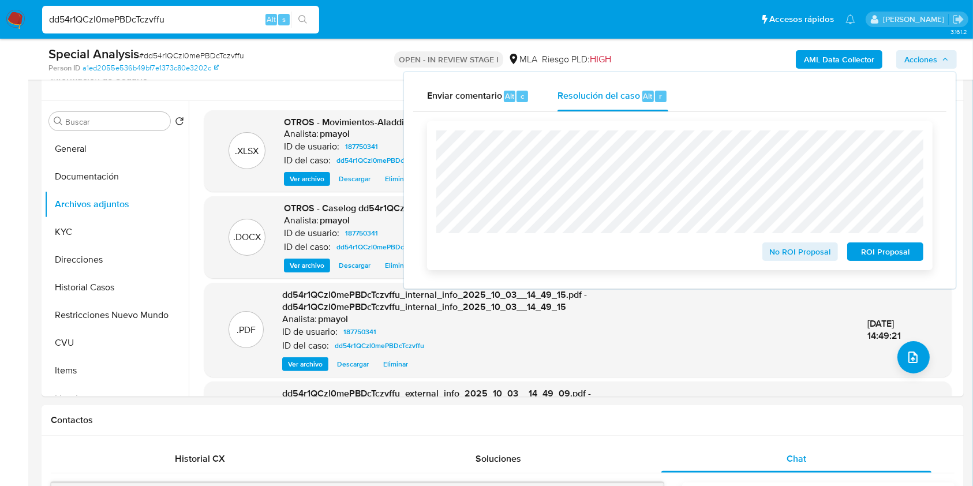
click at [898, 253] on span "ROI Proposal" at bounding box center [885, 251] width 60 height 16
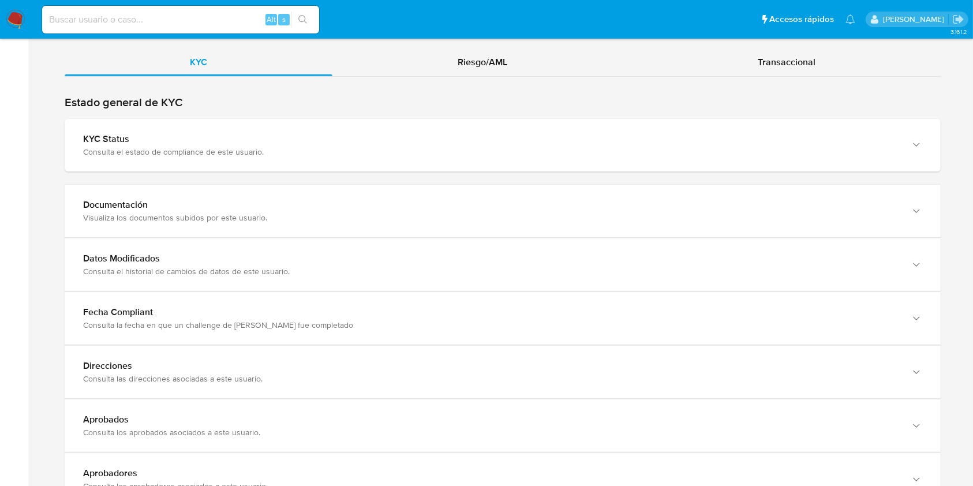
scroll to position [1072, 0]
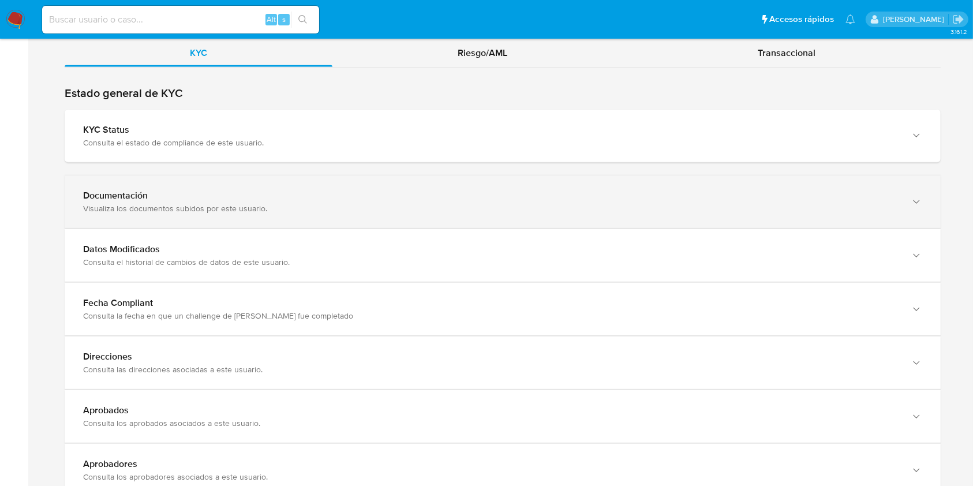
click at [853, 198] on div "Documentación" at bounding box center [491, 196] width 816 height 12
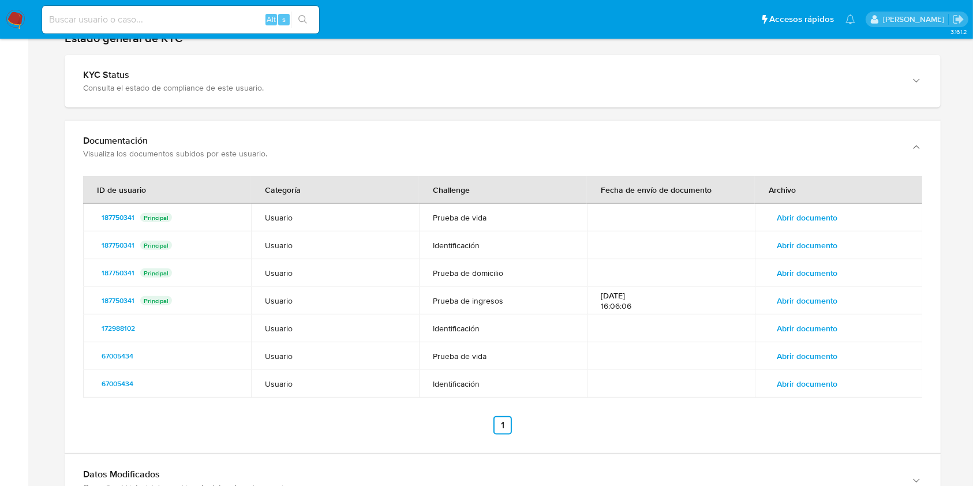
scroll to position [702, 0]
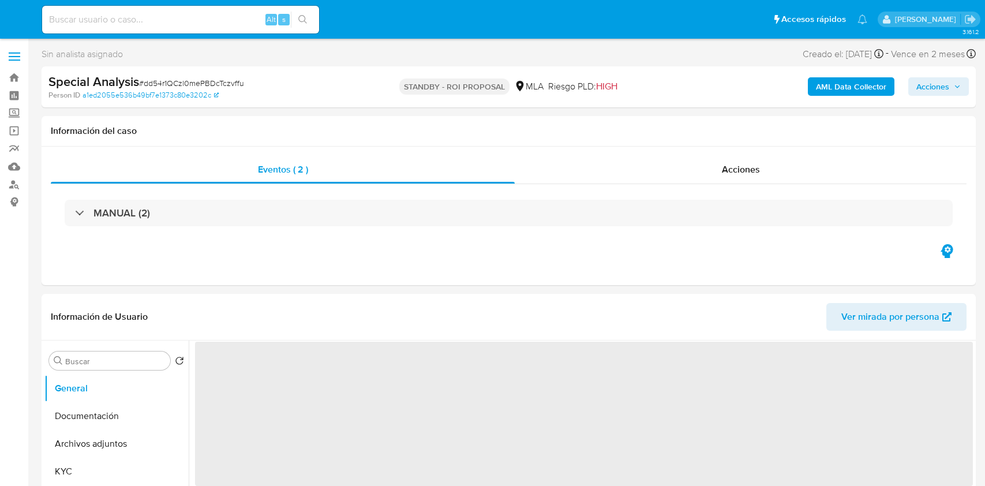
select select "10"
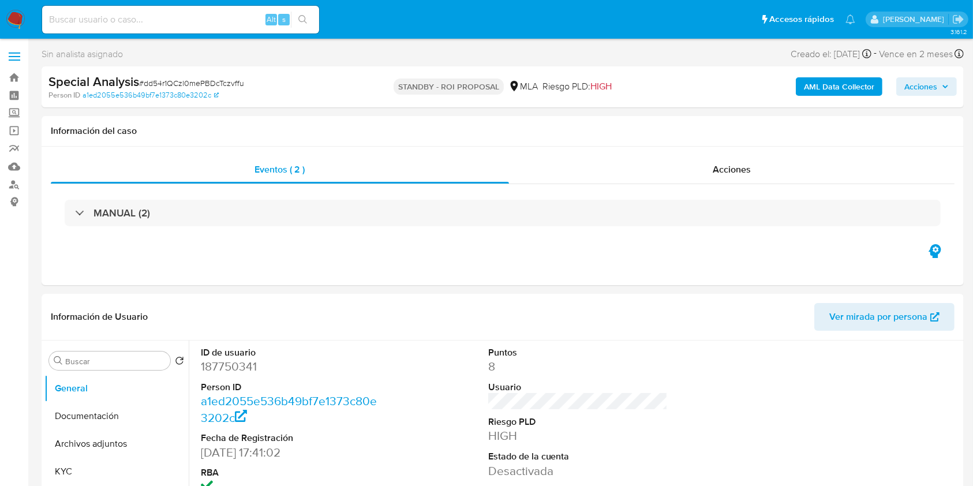
click at [168, 27] on div "Alt s" at bounding box center [180, 20] width 277 height 28
click at [159, 12] on input at bounding box center [180, 19] width 277 height 15
paste input "s4H20UOhCYnPucR8ubakfeca"
type input "s4H20UOhCYnPucR8ubakfeca"
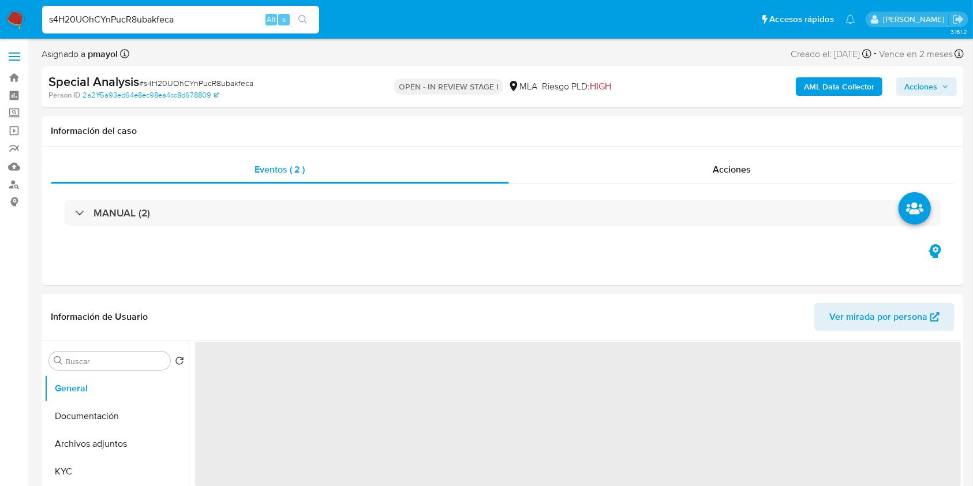
select select "10"
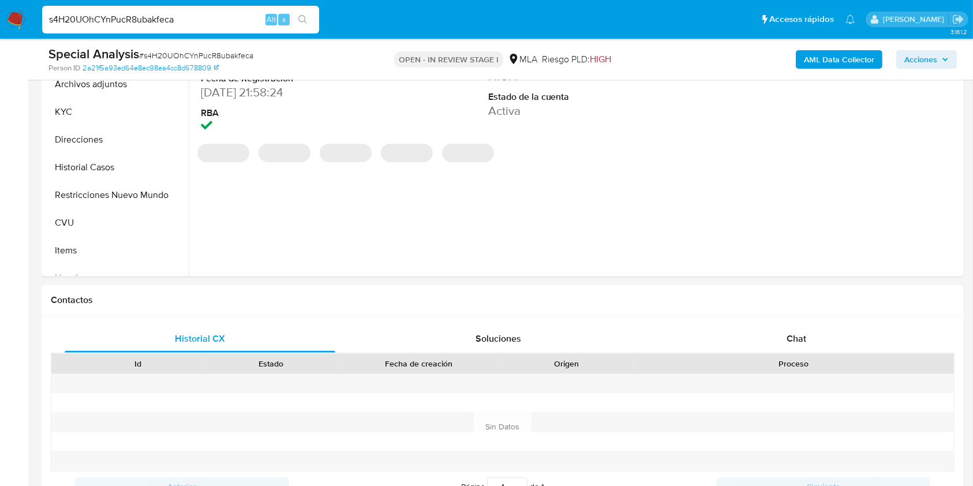
scroll to position [437, 0]
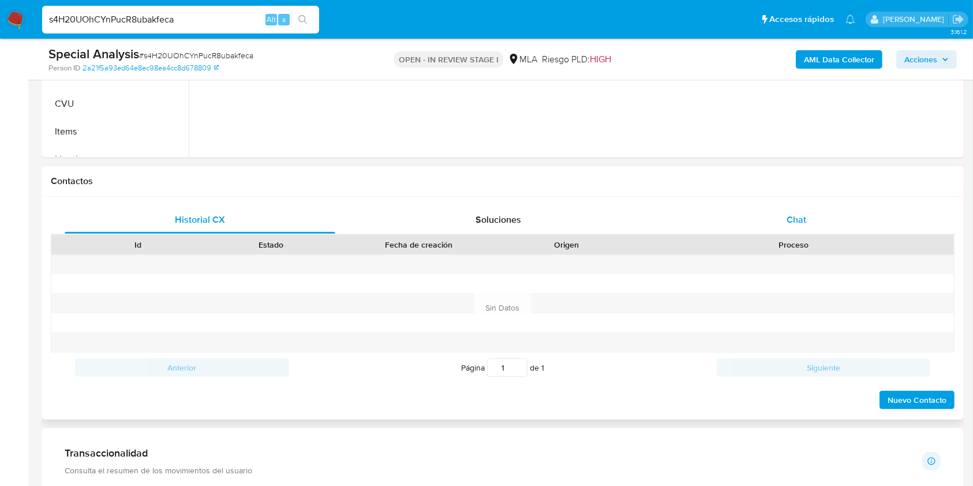
click at [796, 225] on span "Chat" at bounding box center [796, 219] width 20 height 13
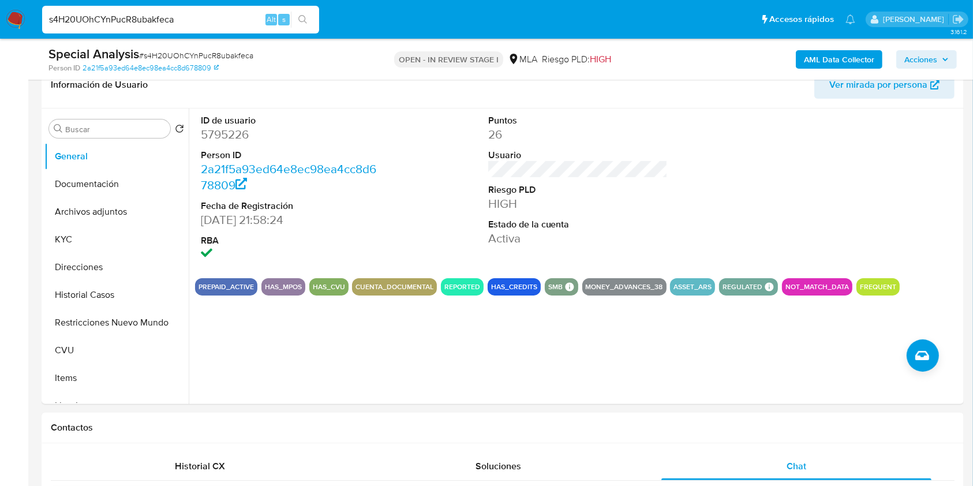
scroll to position [170, 0]
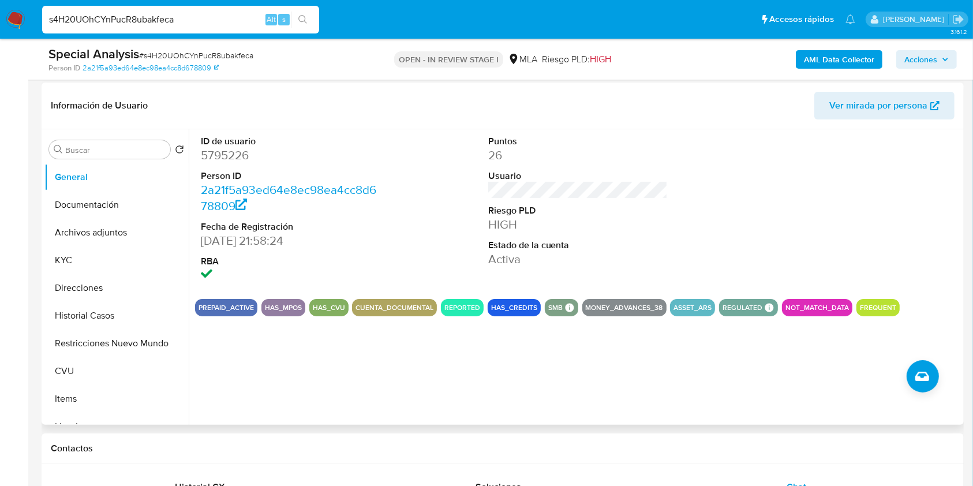
click at [210, 156] on dd "5795226" at bounding box center [291, 155] width 180 height 16
copy dd "5795226"
click at [119, 156] on div "Buscar" at bounding box center [109, 149] width 121 height 18
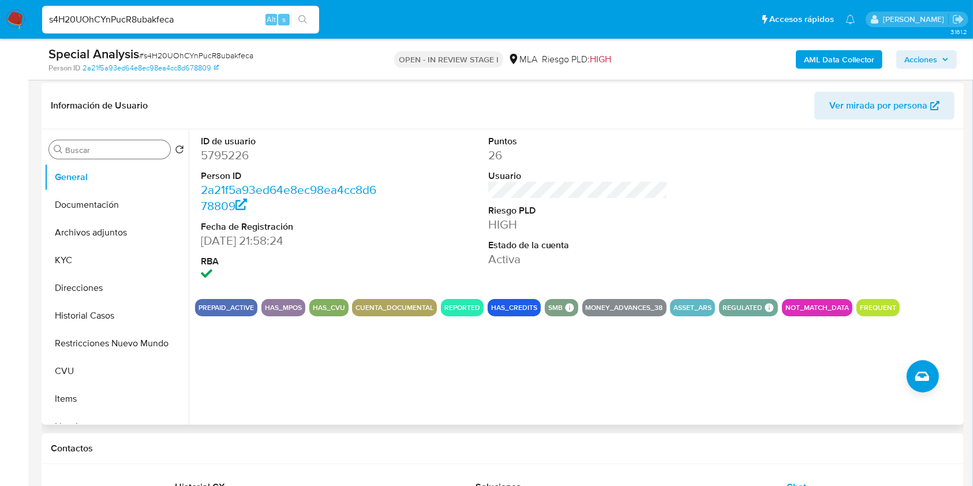
click at [117, 150] on input "Buscar" at bounding box center [115, 150] width 100 height 10
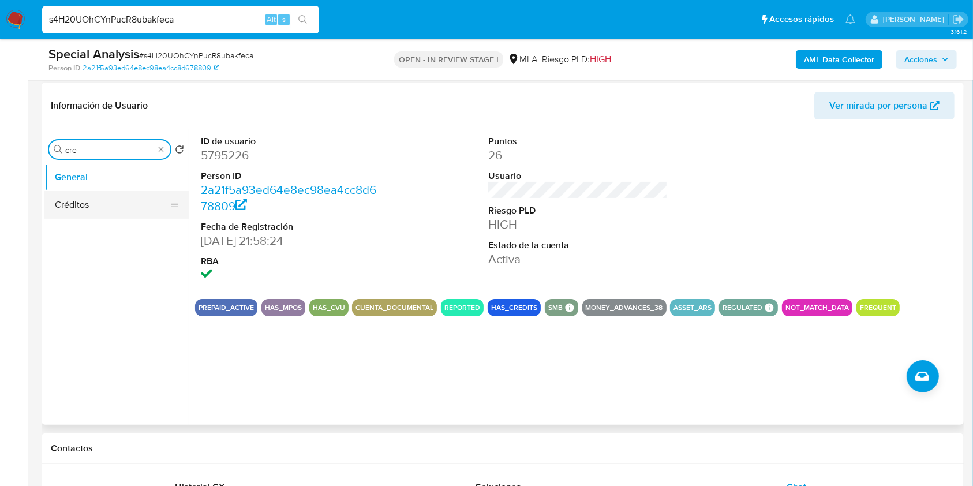
type input "cre"
click at [73, 214] on button "Créditos" at bounding box center [111, 205] width 135 height 28
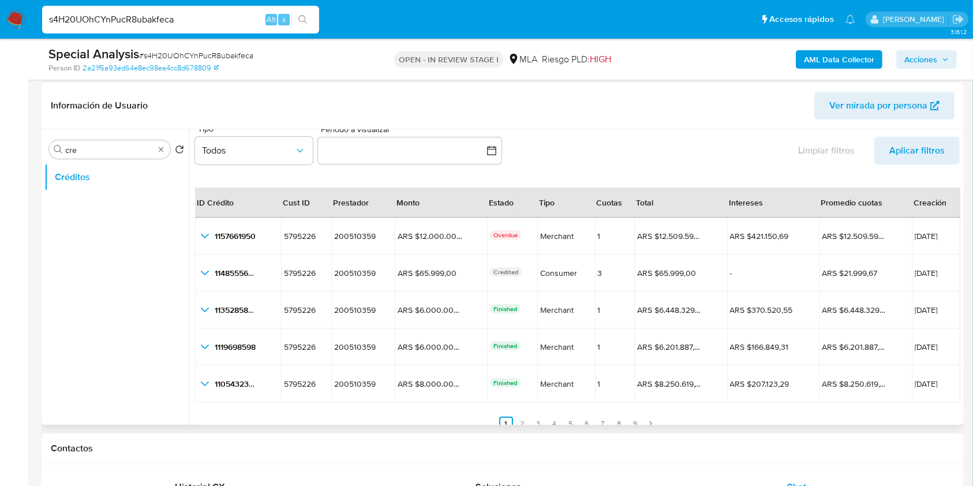
scroll to position [27, 0]
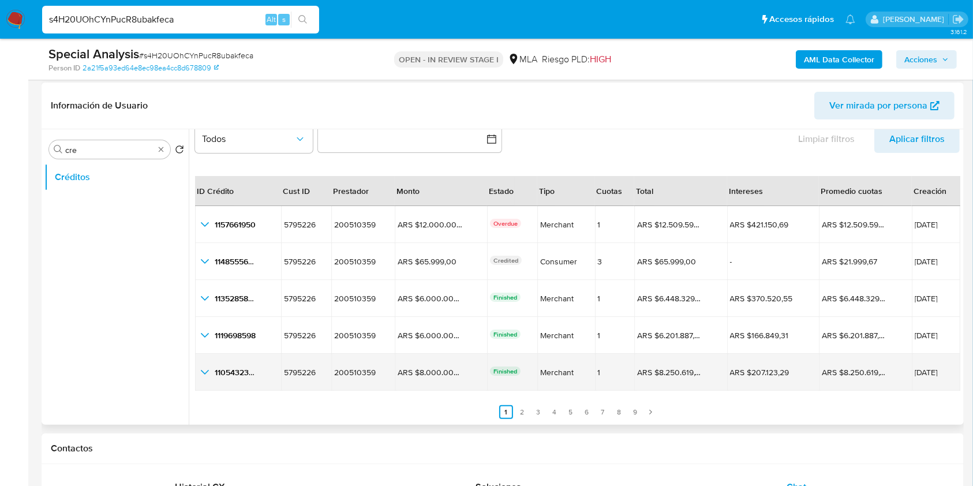
drag, startPoint x: 914, startPoint y: 378, endPoint x: 883, endPoint y: 376, distance: 31.2
click at [883, 376] on tr "1105432345 1105432345 5795226 5795226 200510359 200510359 ARS $8.000.000,00 ARS…" at bounding box center [577, 372] width 765 height 37
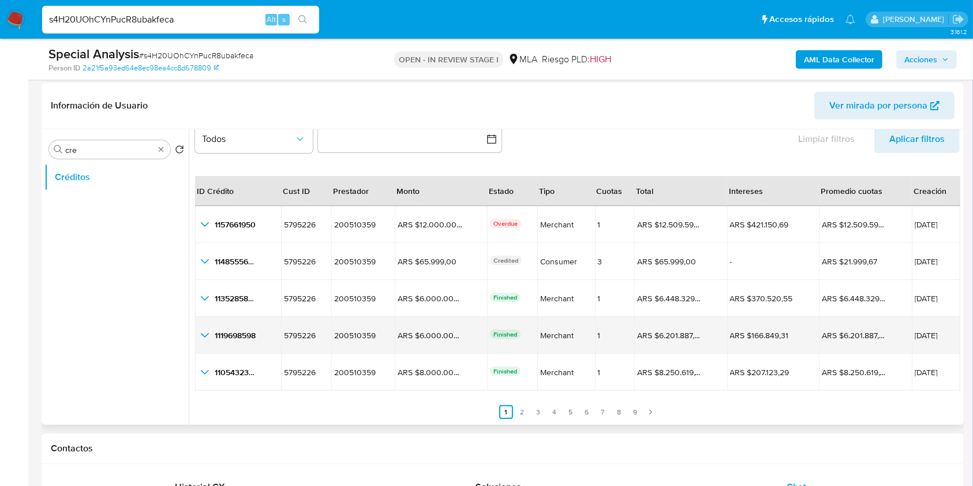
drag, startPoint x: 935, startPoint y: 325, endPoint x: 892, endPoint y: 325, distance: 43.3
click at [912, 325] on td "18/08/2025" at bounding box center [936, 335] width 49 height 37
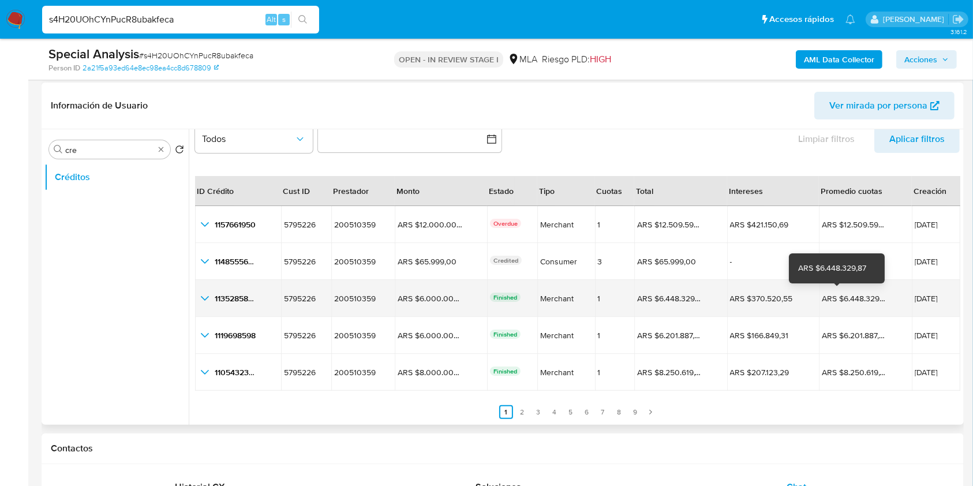
drag, startPoint x: 904, startPoint y: 297, endPoint x: 845, endPoint y: 302, distance: 59.7
click at [845, 302] on tr "1135285838 1135285838 5795226 5795226 200510359 200510359 ARS $6.000.000,00 ARS…" at bounding box center [577, 298] width 765 height 37
click at [848, 300] on div "ARS $6.448.329,87" at bounding box center [854, 298] width 65 height 10
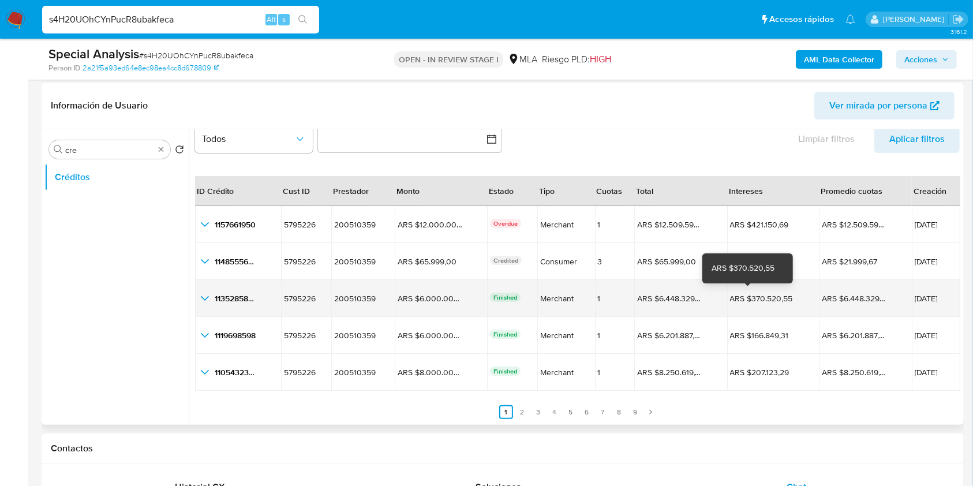
click at [752, 294] on div "ARS $370.520,55" at bounding box center [762, 298] width 65 height 10
click at [204, 299] on icon "button_show_hidden_detail_by_id_2" at bounding box center [205, 298] width 8 height 5
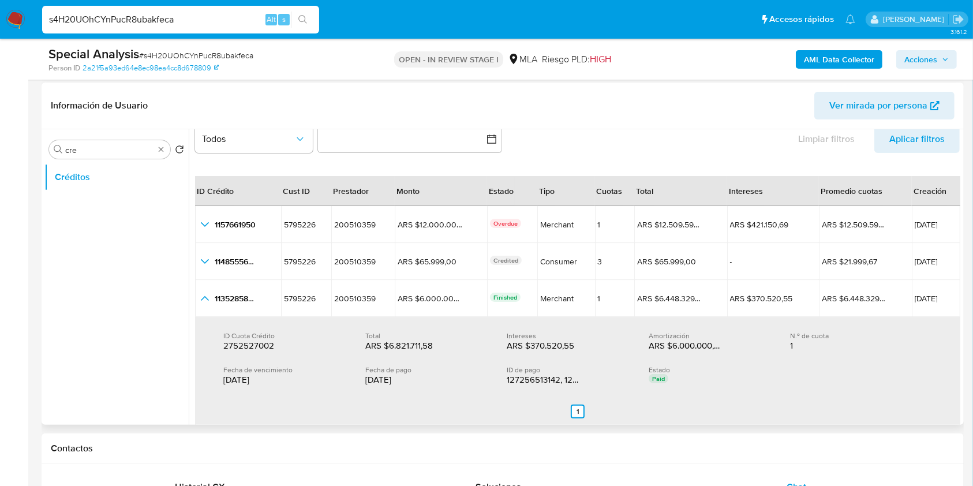
drag, startPoint x: 961, startPoint y: 265, endPoint x: 963, endPoint y: 279, distance: 14.0
click at [963, 279] on div "Buscar cre Volver al orden por defecto Créditos" at bounding box center [503, 276] width 922 height 295
drag, startPoint x: 411, startPoint y: 372, endPoint x: 404, endPoint y: 388, distance: 17.0
click at [404, 388] on div "ID Cuota Crédito 2752527002 2752527002 Total ARS $6.821.711,58 ARS $6.821.711,5…" at bounding box center [577, 358] width 736 height 73
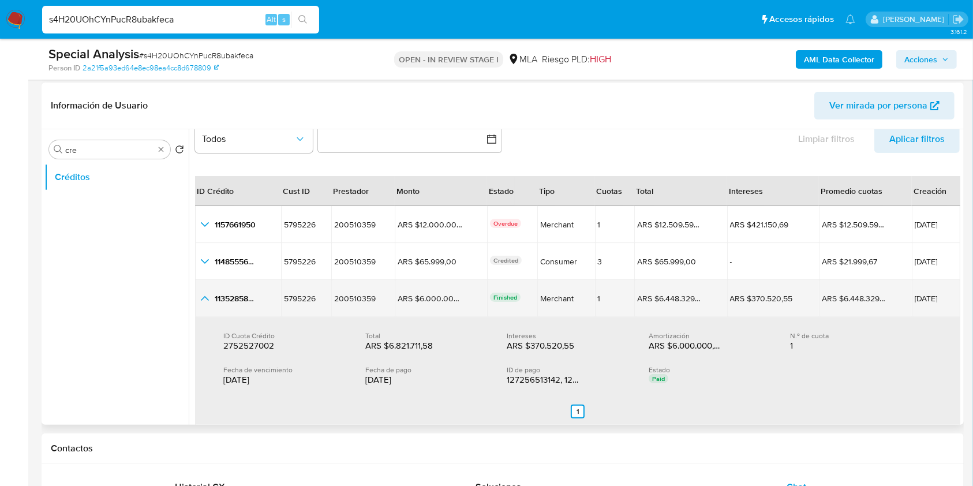
click at [203, 299] on icon "button_show_hidden_detail_by_id_2" at bounding box center [205, 298] width 14 height 14
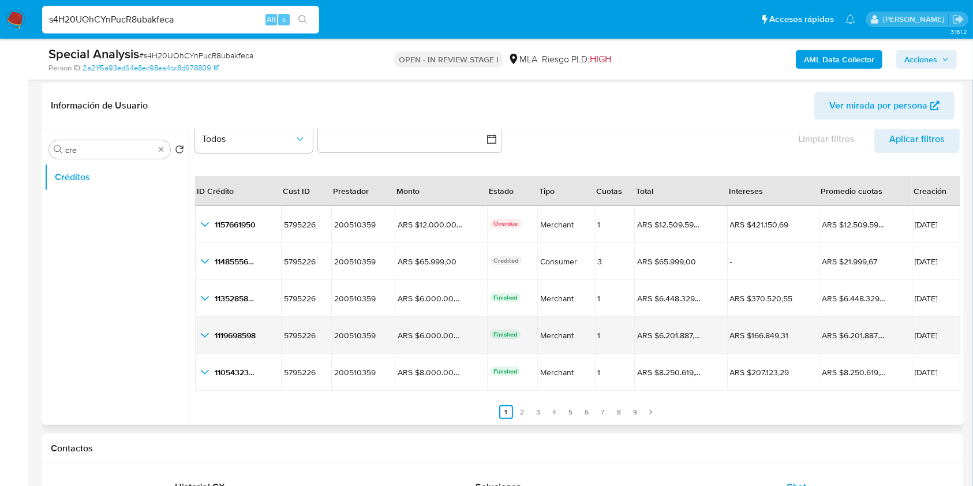
click at [206, 335] on icon "button_show_hidden_detail_by_id_3" at bounding box center [205, 335] width 14 height 14
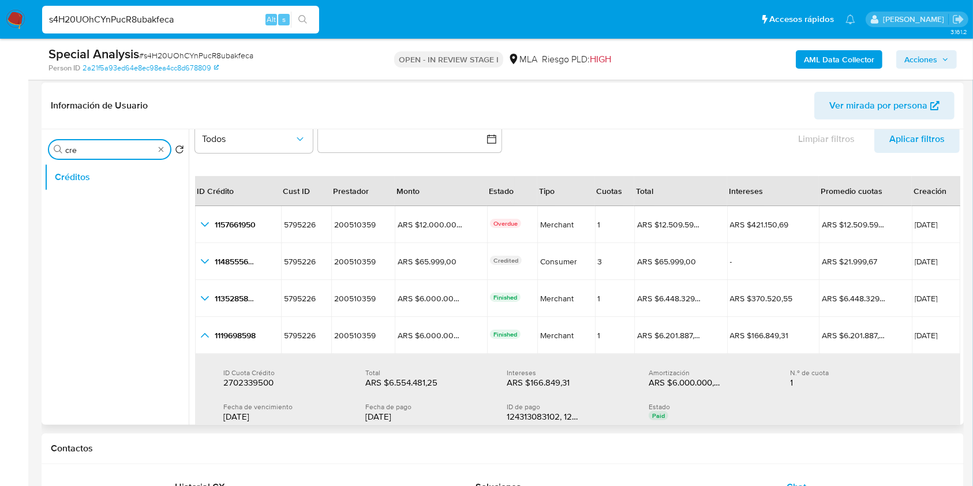
click at [94, 147] on input "cre" at bounding box center [109, 150] width 89 height 10
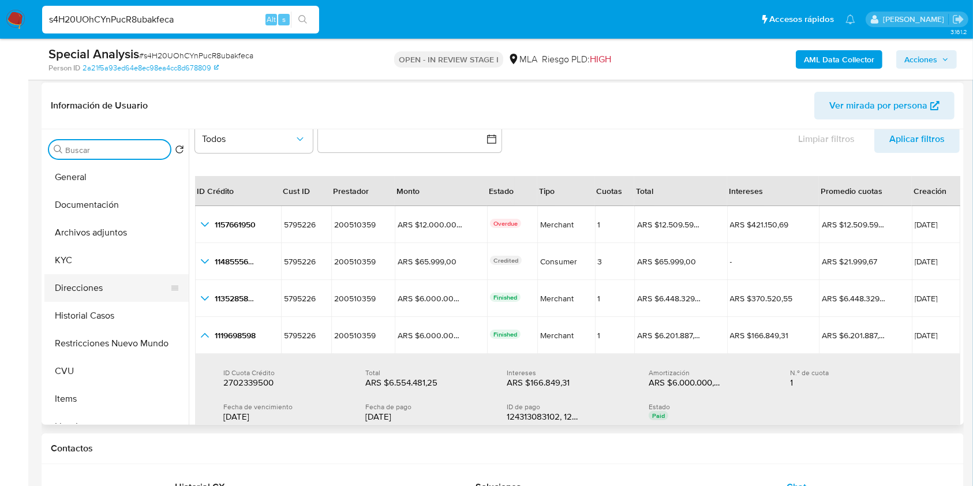
click at [96, 288] on button "Direcciones" at bounding box center [111, 288] width 135 height 28
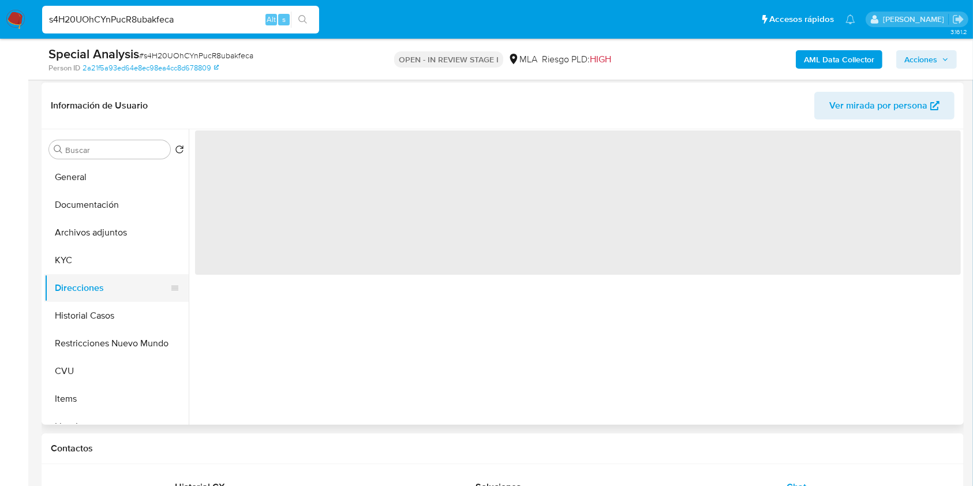
scroll to position [0, 0]
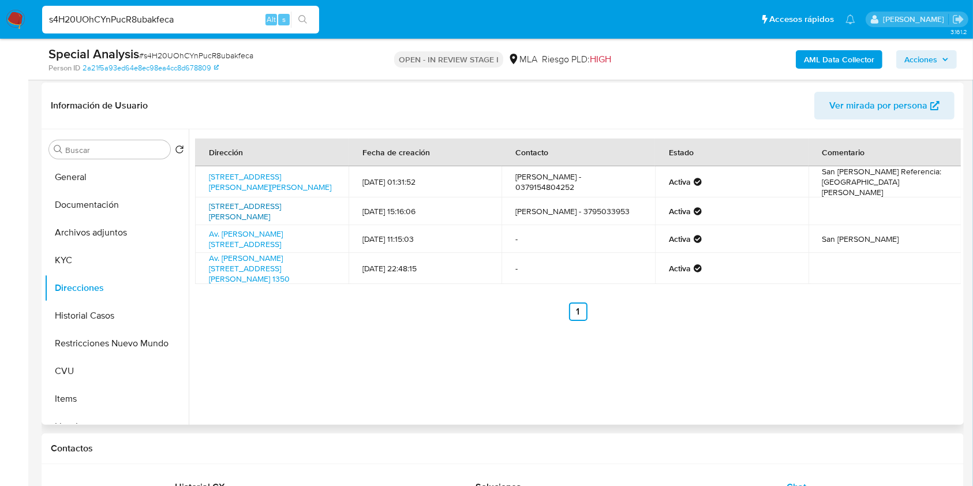
click at [278, 207] on link "San Martín 498 Paso Dela Patria 498, Paso De La Patria, Corrientes, 3409, Argen…" at bounding box center [245, 211] width 72 height 22
click at [242, 239] on link "Av. Juan Romero 1350, Corrientes, Corrientes, 3403, Argentina 1350" at bounding box center [246, 239] width 74 height 22
click at [115, 255] on button "KYC" at bounding box center [111, 260] width 135 height 28
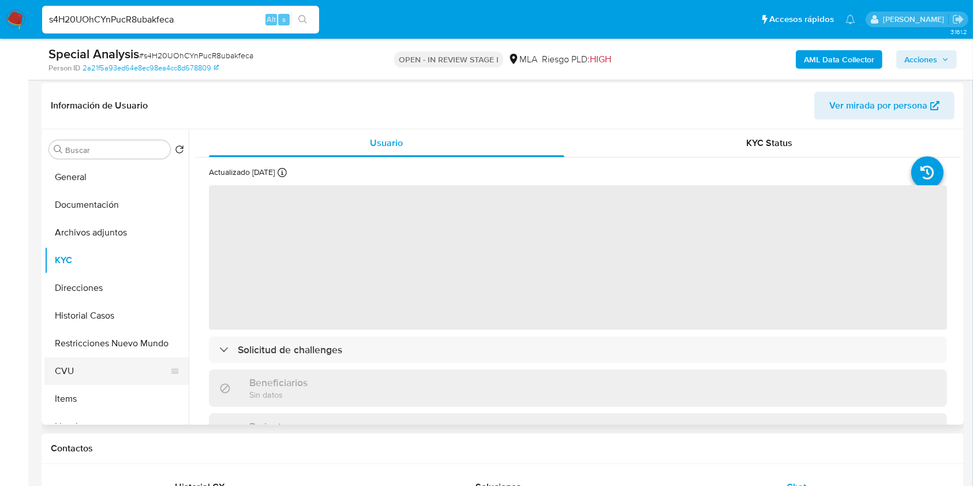
click at [80, 372] on button "CVU" at bounding box center [111, 371] width 135 height 28
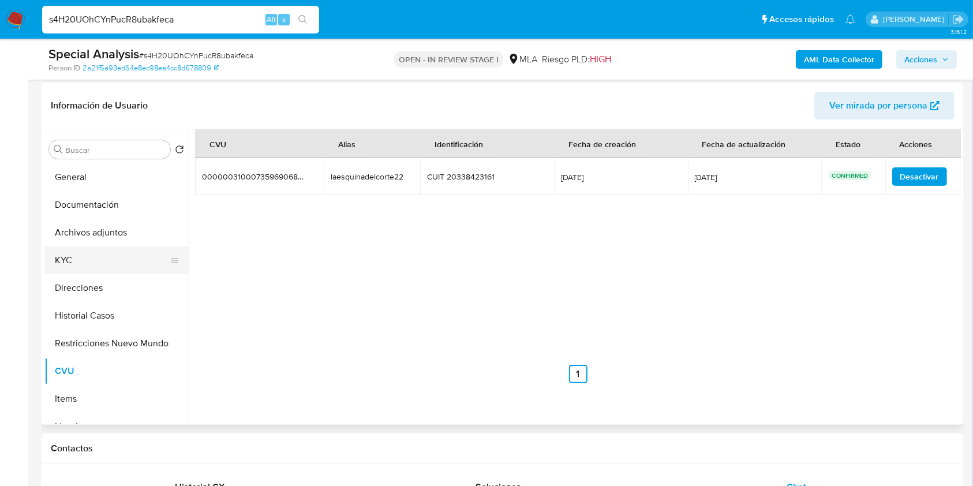
click at [89, 257] on button "KYC" at bounding box center [111, 260] width 135 height 28
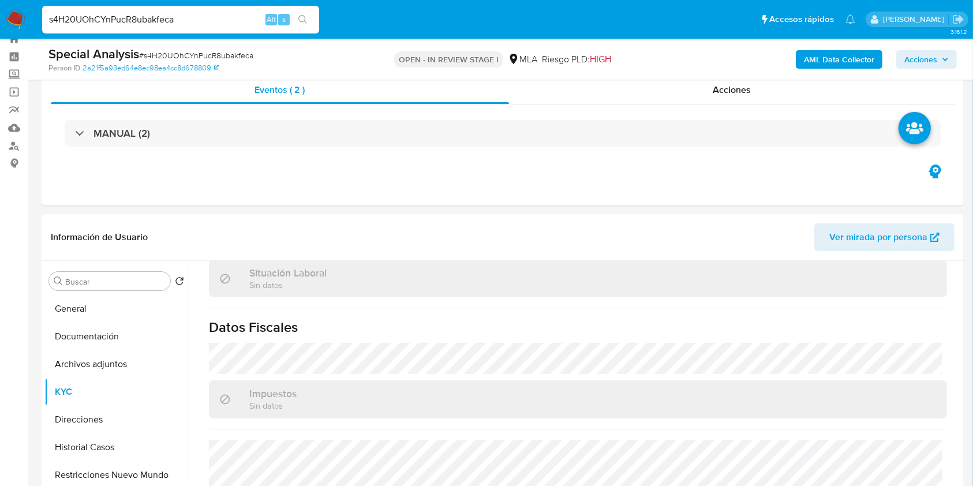
scroll to position [83, 0]
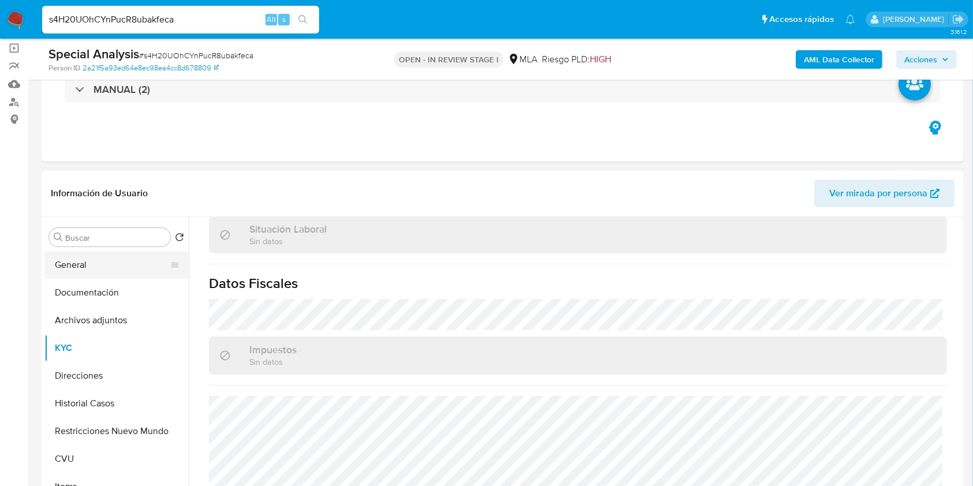
click at [64, 263] on button "General" at bounding box center [111, 265] width 135 height 28
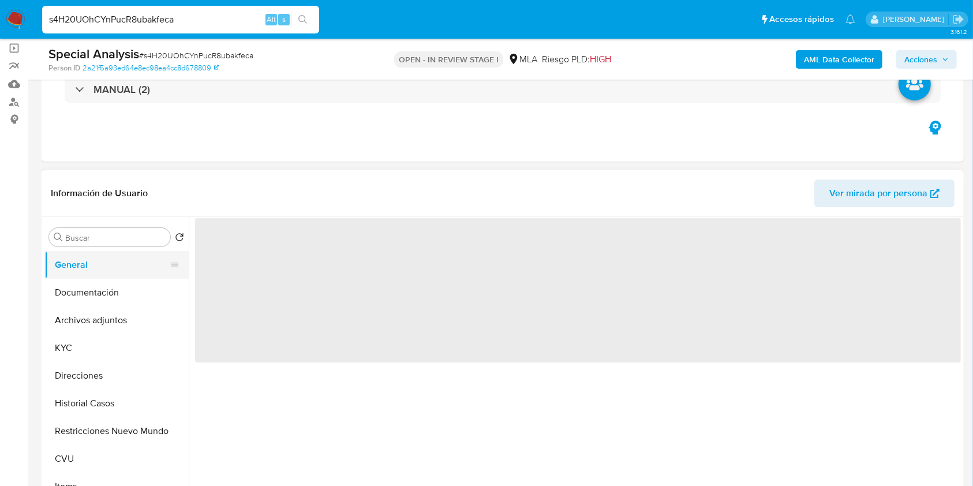
scroll to position [0, 0]
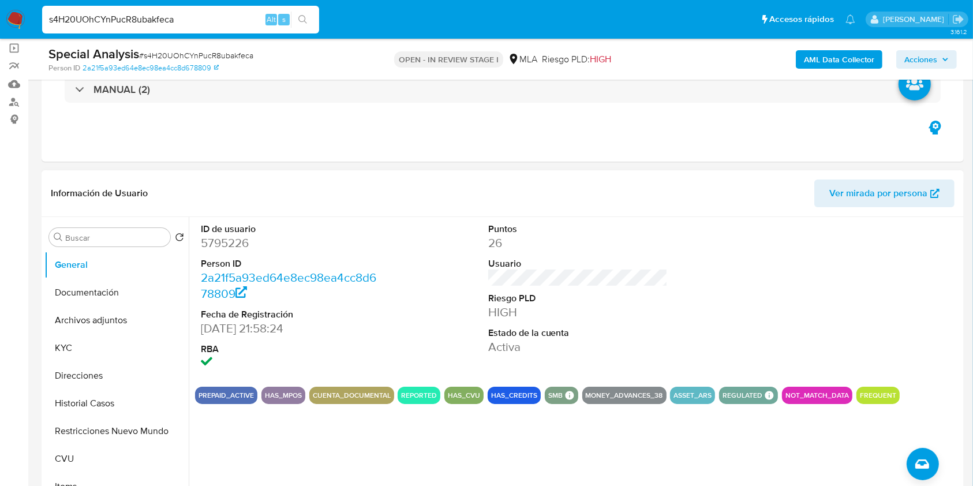
click at [856, 182] on span "Ver mirada por persona" at bounding box center [878, 193] width 98 height 28
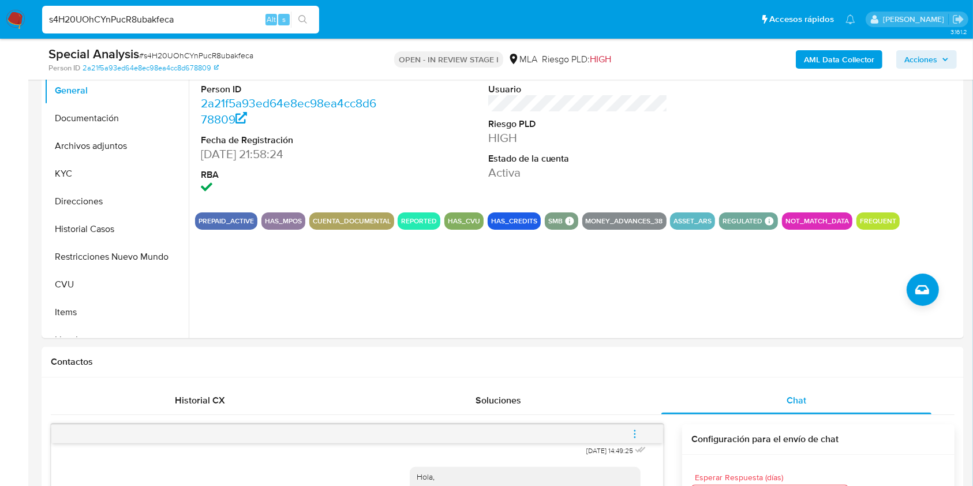
scroll to position [249, 0]
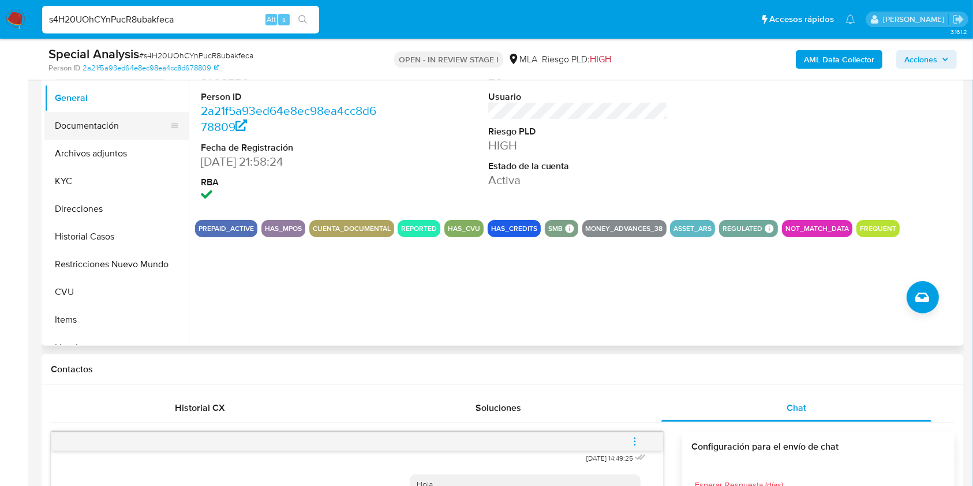
click at [113, 137] on button "Documentación" at bounding box center [111, 126] width 135 height 28
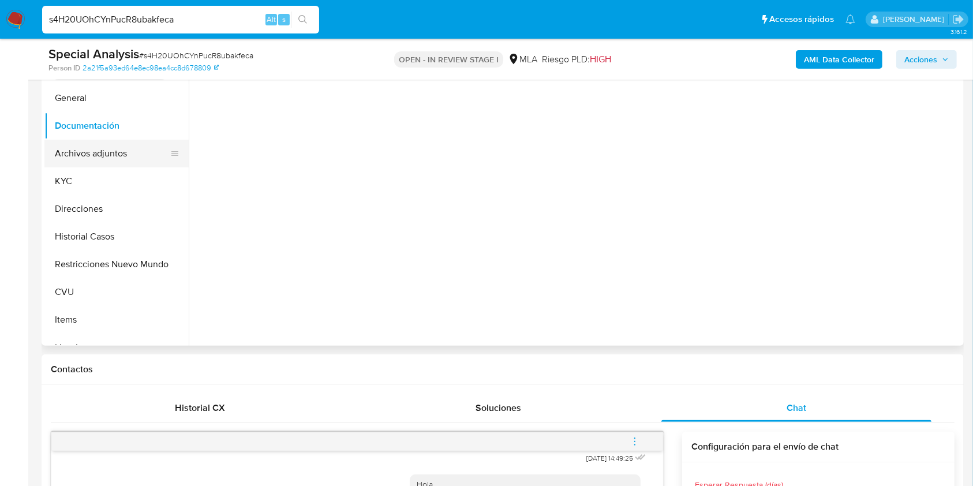
click at [113, 145] on button "Archivos adjuntos" at bounding box center [111, 154] width 135 height 28
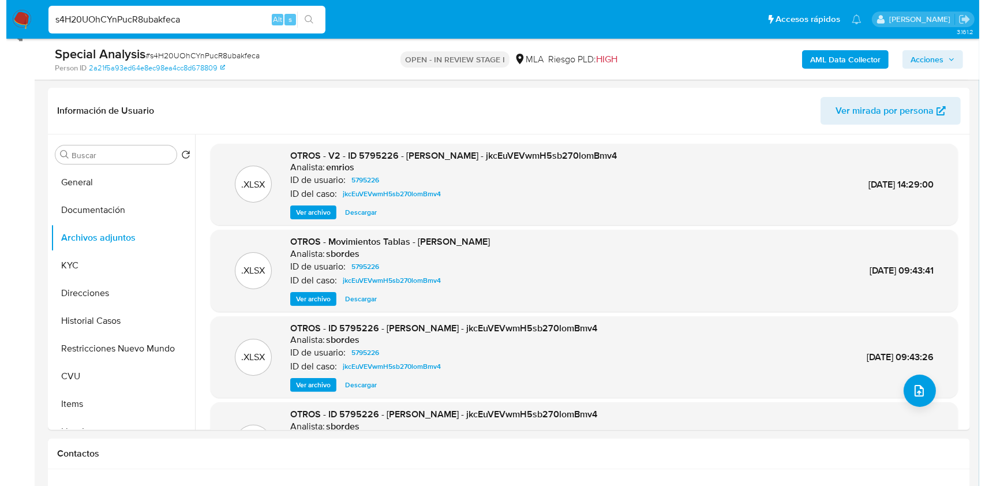
scroll to position [149, 0]
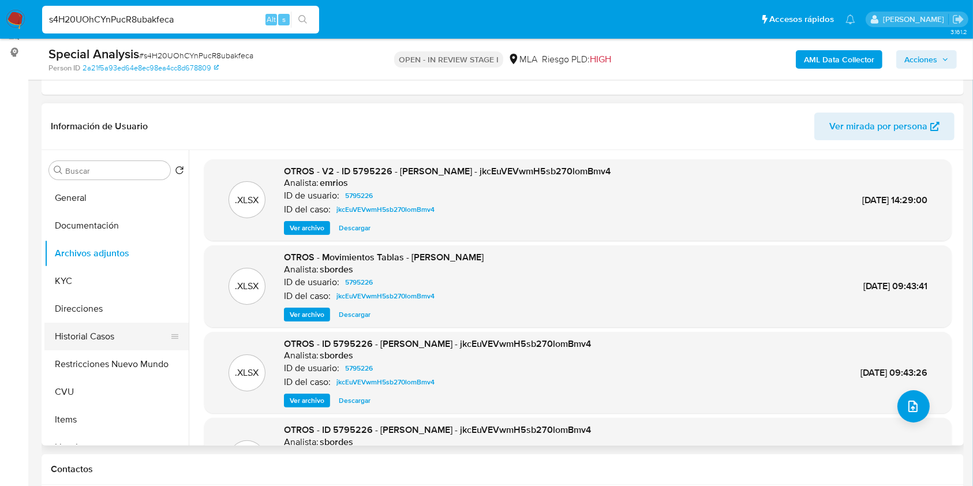
click at [96, 328] on button "Historial Casos" at bounding box center [111, 337] width 135 height 28
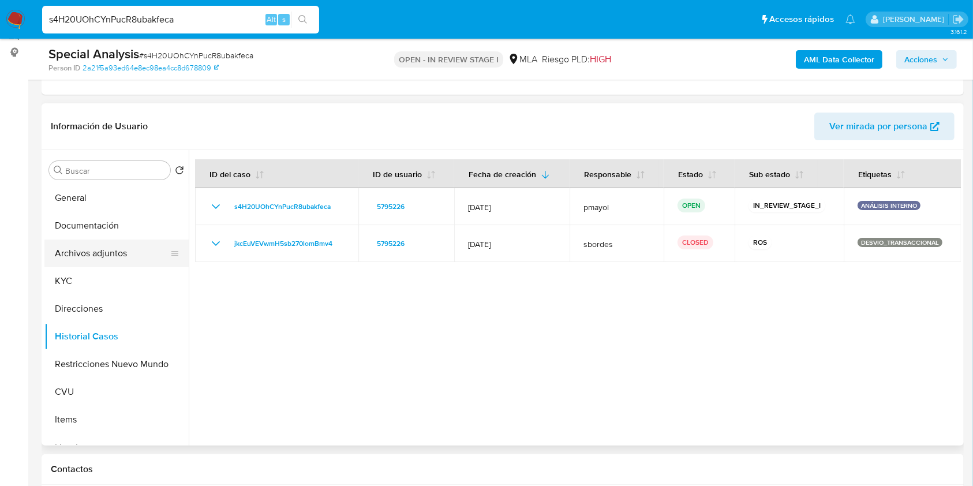
click at [96, 256] on button "Archivos adjuntos" at bounding box center [111, 253] width 135 height 28
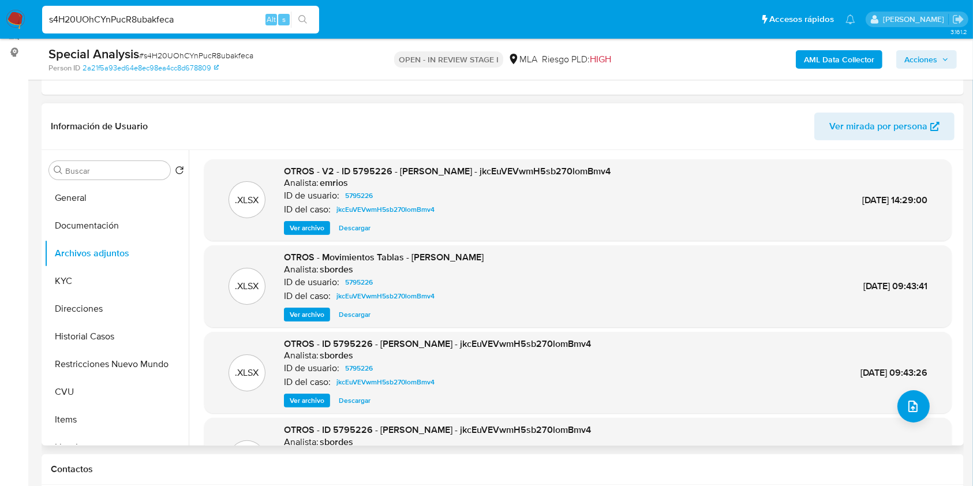
click at [308, 226] on span "Ver archivo" at bounding box center [307, 228] width 35 height 12
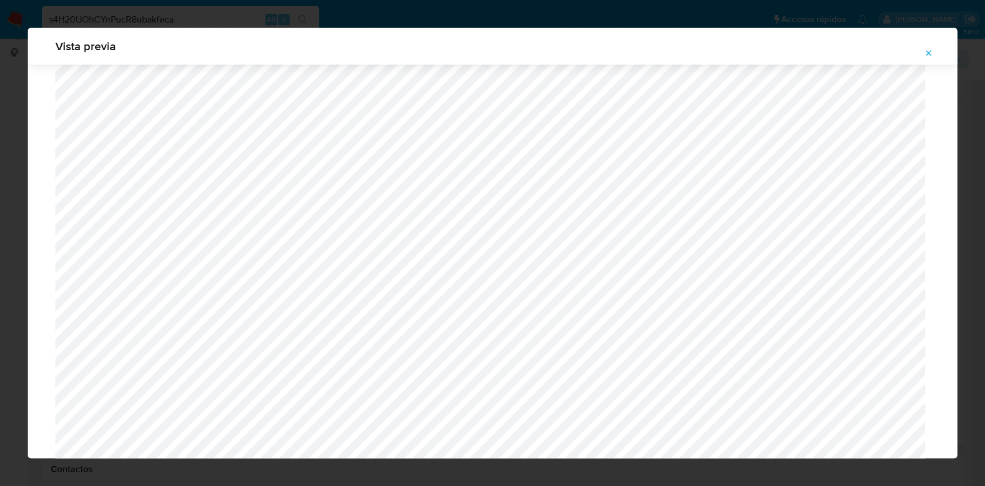
scroll to position [440, 0]
click at [927, 52] on icon "Attachment preview" at bounding box center [928, 52] width 9 height 9
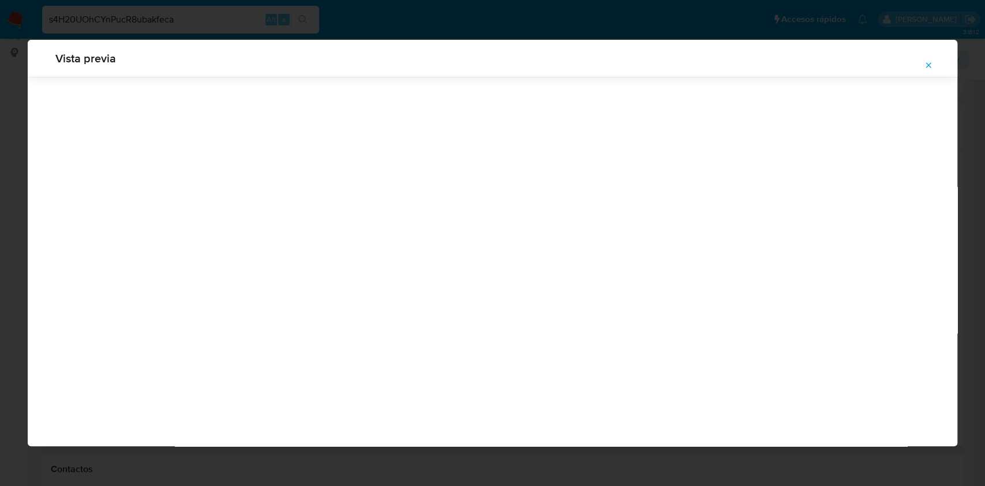
scroll to position [0, 0]
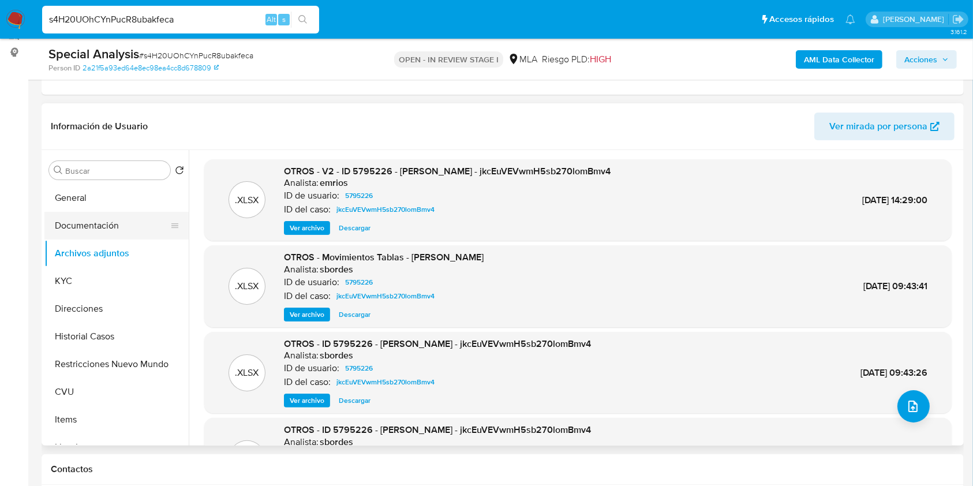
click at [115, 228] on button "Documentación" at bounding box center [111, 226] width 135 height 28
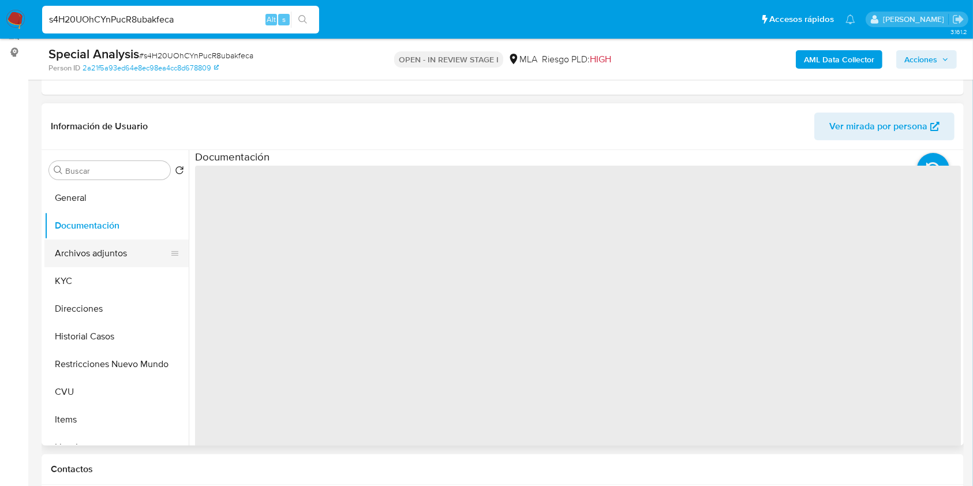
click at [115, 252] on button "Archivos adjuntos" at bounding box center [111, 253] width 135 height 28
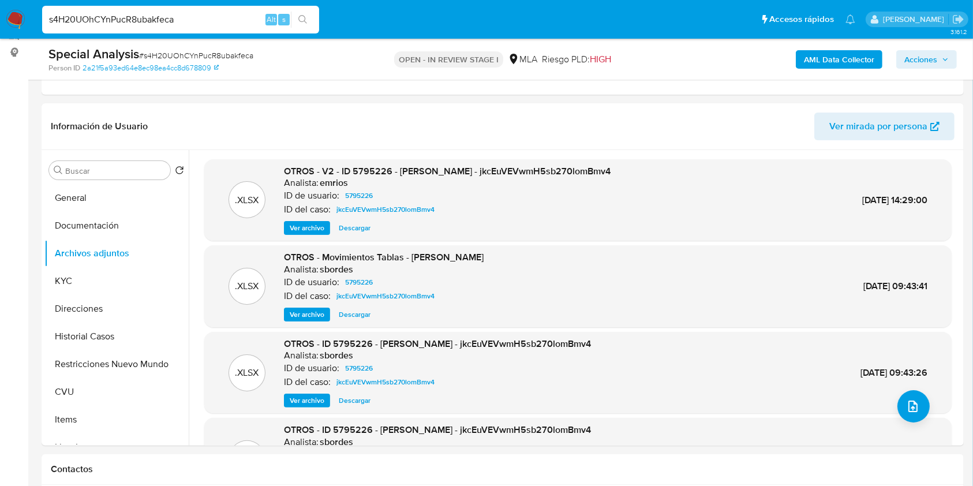
click at [836, 65] on b "AML Data Collector" at bounding box center [839, 59] width 70 height 18
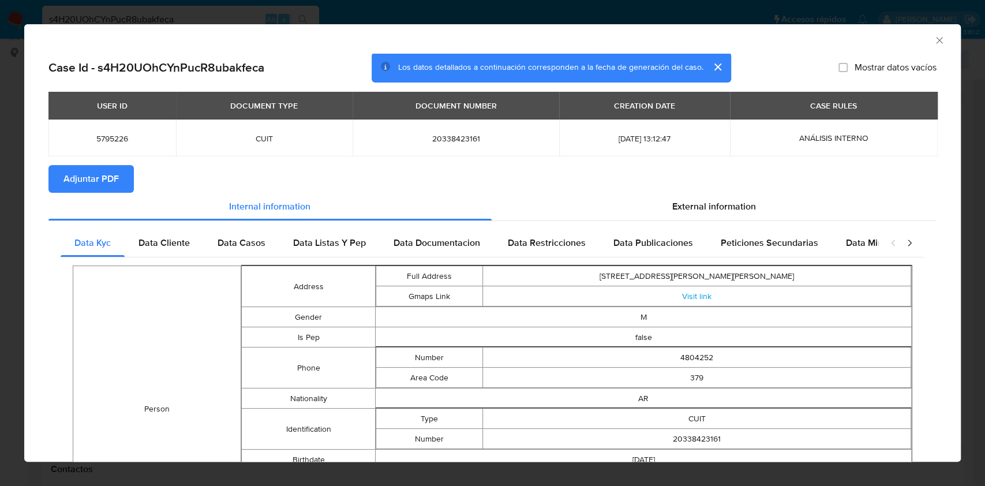
click at [111, 175] on span "Adjuntar PDF" at bounding box center [90, 178] width 55 height 25
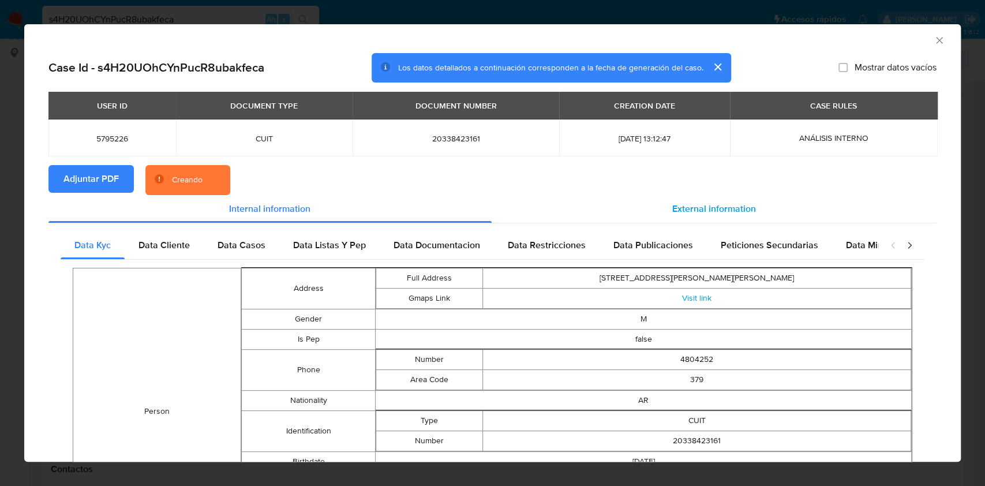
click at [718, 200] on div "External information" at bounding box center [714, 209] width 445 height 28
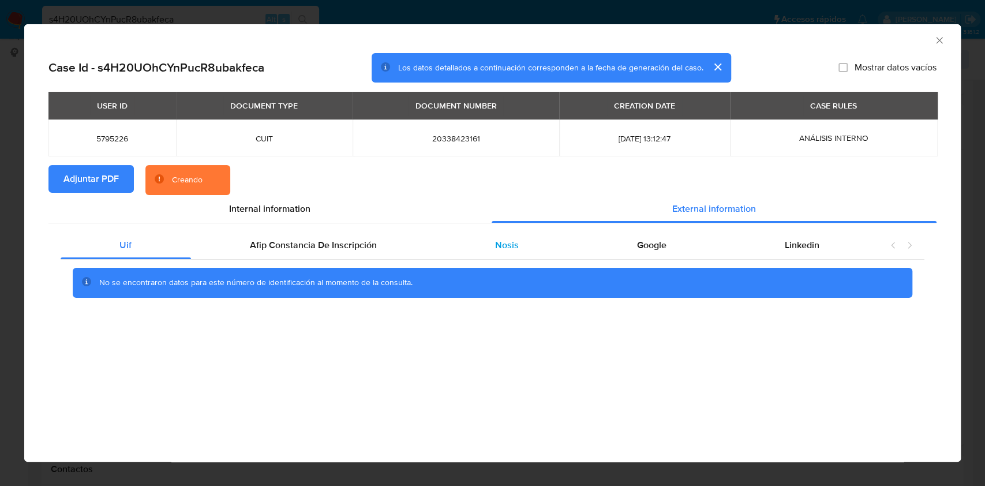
click at [486, 246] on div "Nosis" at bounding box center [507, 245] width 142 height 28
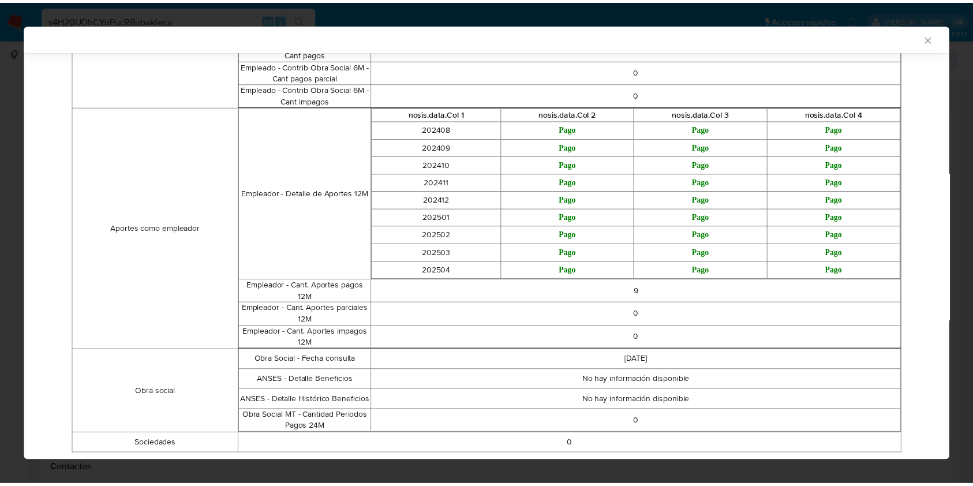
scroll to position [811, 0]
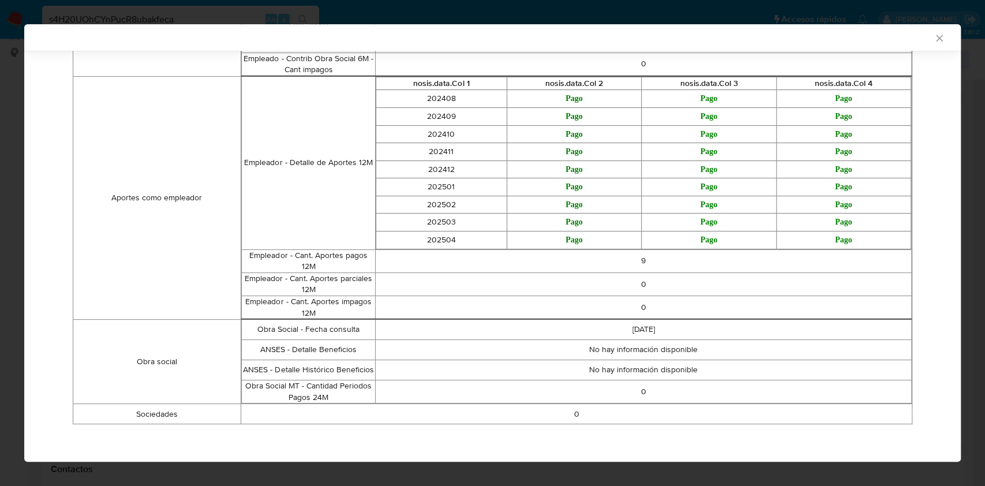
click at [936, 35] on icon "Cerrar ventana" at bounding box center [939, 38] width 6 height 6
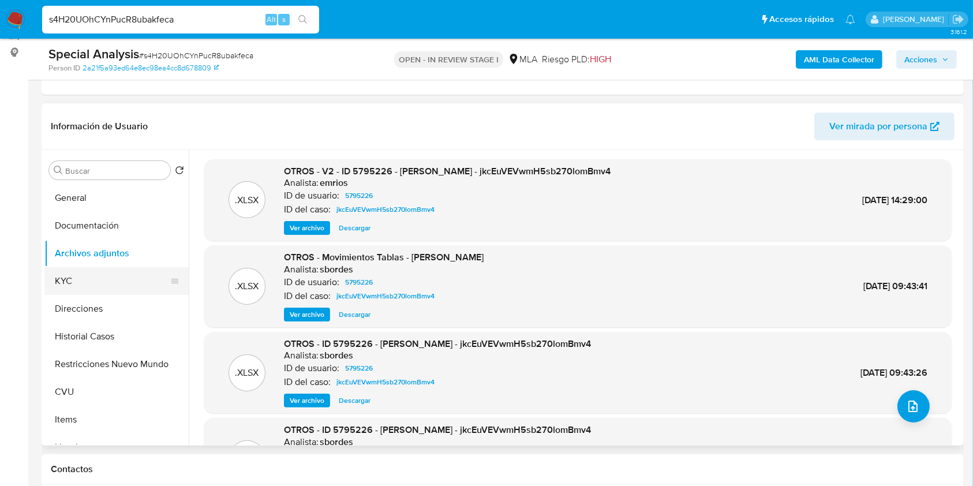
click at [92, 267] on button "KYC" at bounding box center [111, 281] width 135 height 28
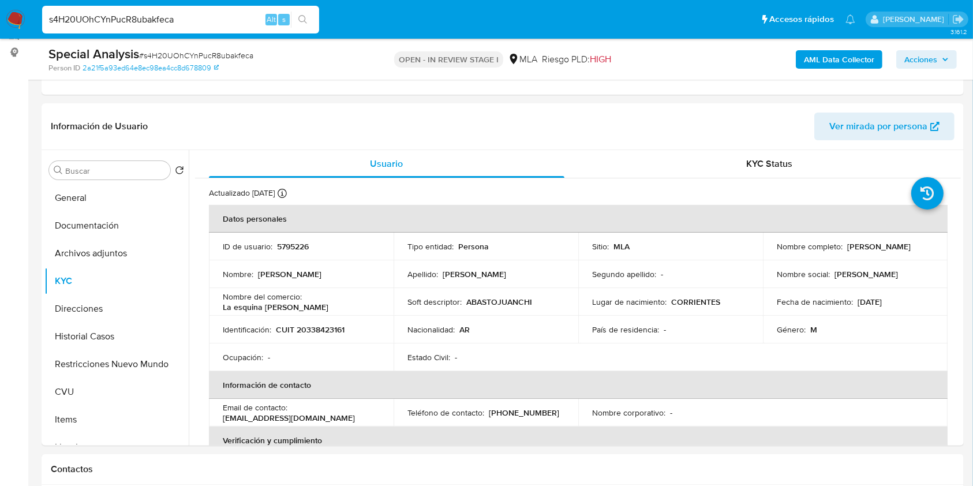
click at [322, 335] on td "Identificación : CUIT 20338423161" at bounding box center [301, 330] width 185 height 28
click at [321, 326] on p "CUIT 20338423161" at bounding box center [310, 329] width 69 height 10
copy p "20338423161"
drag, startPoint x: 336, startPoint y: 422, endPoint x: 217, endPoint y: 419, distance: 119.5
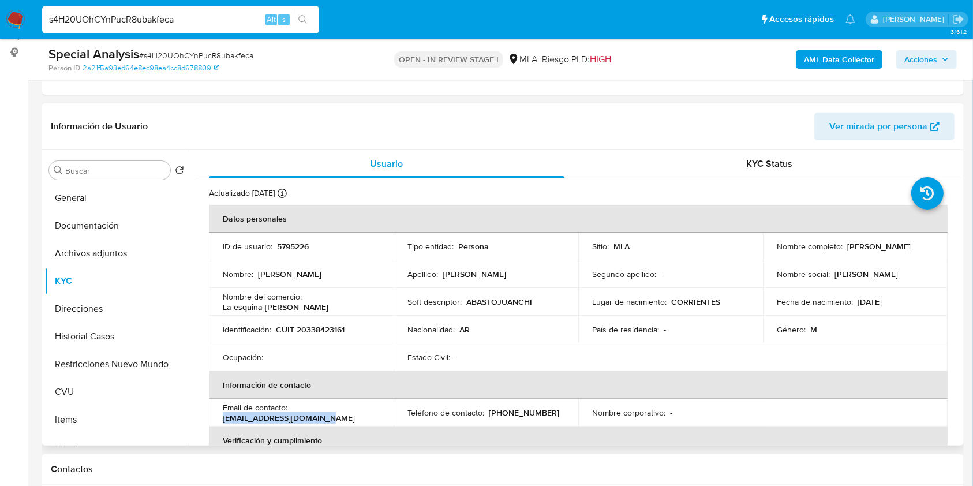
click at [217, 419] on td "Email de contacto : gera_agustin@outlook.com" at bounding box center [301, 413] width 185 height 28
copy p "gera_agustin@outlook.com"
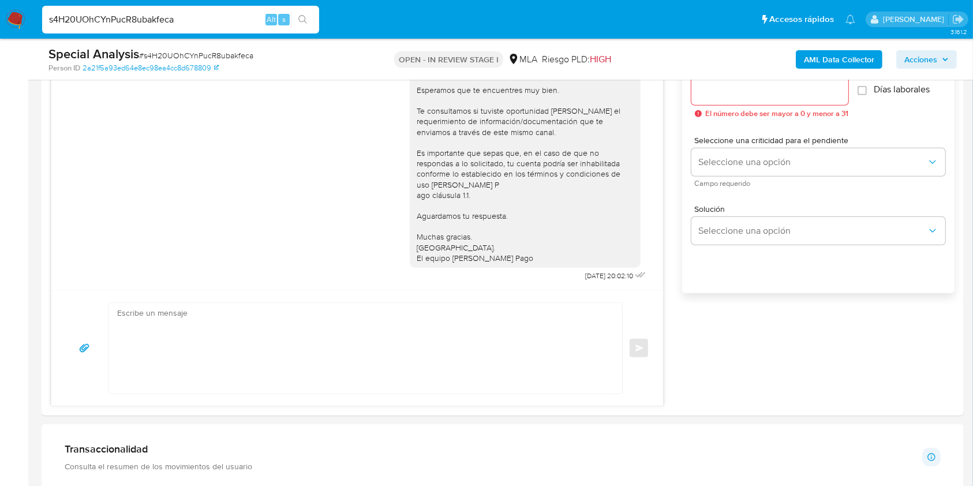
scroll to position [677, 0]
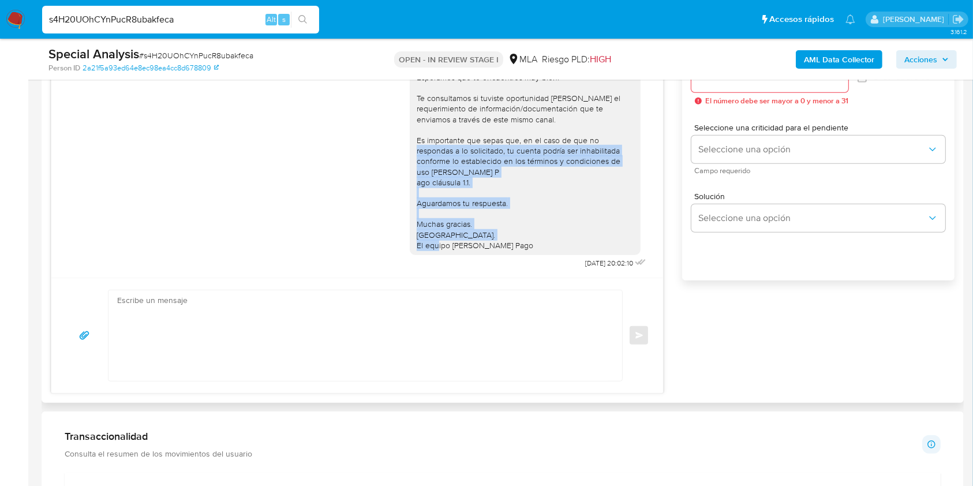
drag, startPoint x: 505, startPoint y: 238, endPoint x: 430, endPoint y: 143, distance: 121.2
click at [430, 143] on div "Hola, Esperamos que te encuentres muy bien. Te consultamos si tuviste oportunid…" at bounding box center [525, 151] width 217 height 200
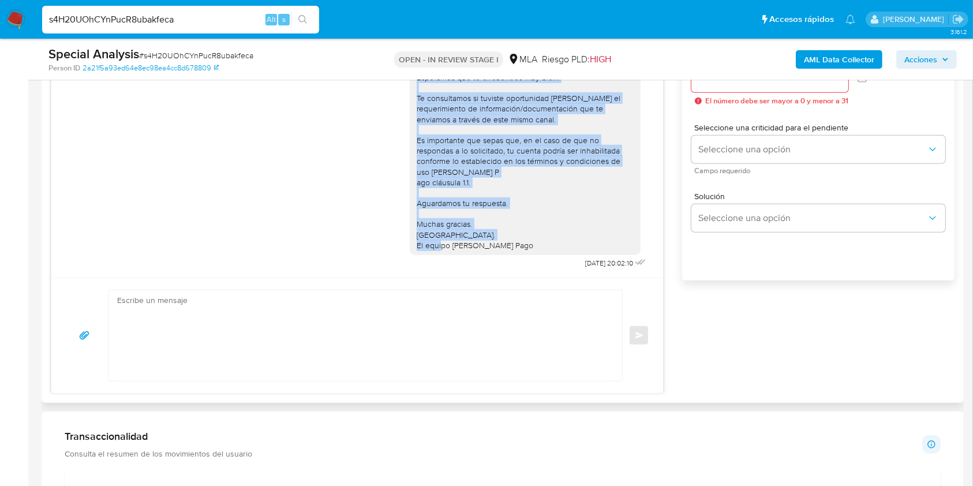
scroll to position [651, 0]
drag, startPoint x: 404, startPoint y: 89, endPoint x: 514, endPoint y: 234, distance: 182.1
click at [514, 234] on div "Hola, Esperamos que te encuentres muy bien. Te consultamos si tuviste oportunid…" at bounding box center [525, 151] width 217 height 200
copy div "Hola, Esperamos que te encuentres muy bien. Te consultamos si tuviste oportunid…"
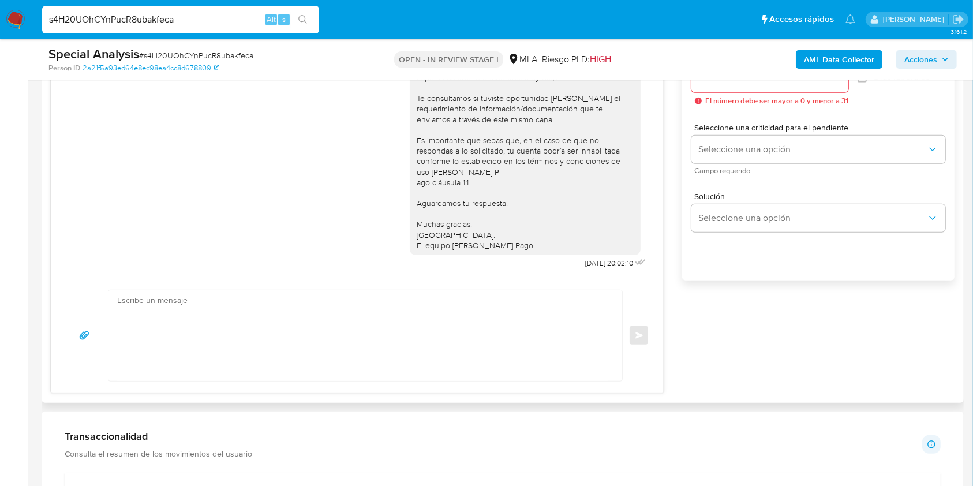
click at [491, 290] on textarea at bounding box center [362, 335] width 490 height 91
paste textarea "Hola, Esperamos que te encuentres muy bien. Te consultamos si tuviste oportunid…"
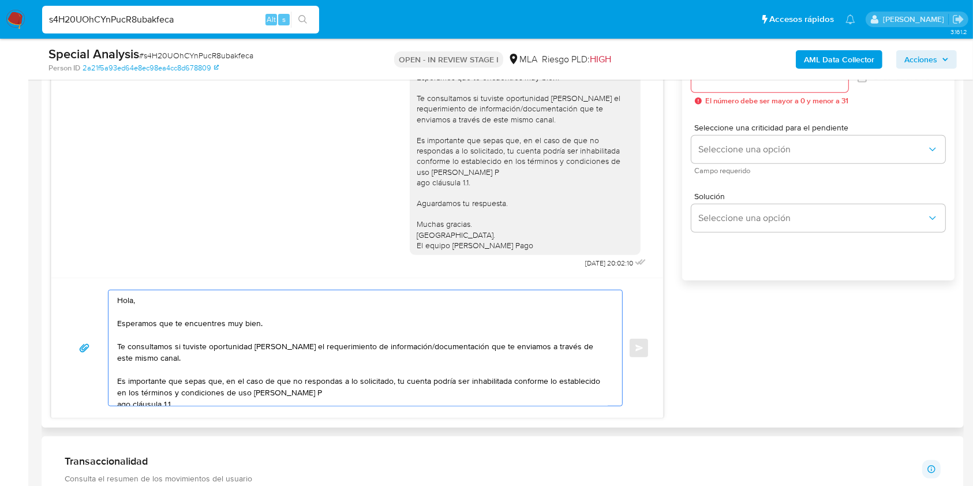
scroll to position [77, 0]
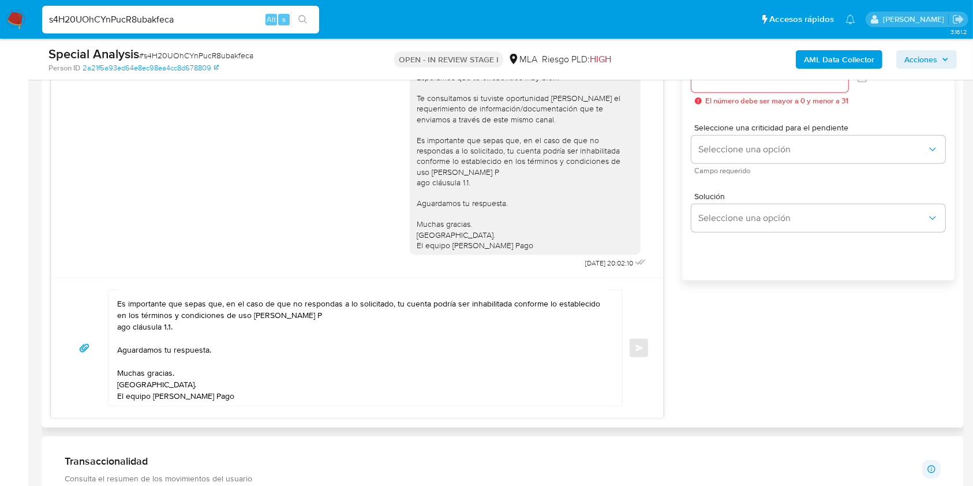
click at [115, 327] on div "Hola, Esperamos que te encuentres muy bien. Te consultamos si tuviste oportunid…" at bounding box center [362, 347] width 508 height 115
click at [120, 328] on textarea "Hola, Esperamos que te encuentres muy bien. Te consultamos si tuviste oportunid…" at bounding box center [362, 347] width 490 height 115
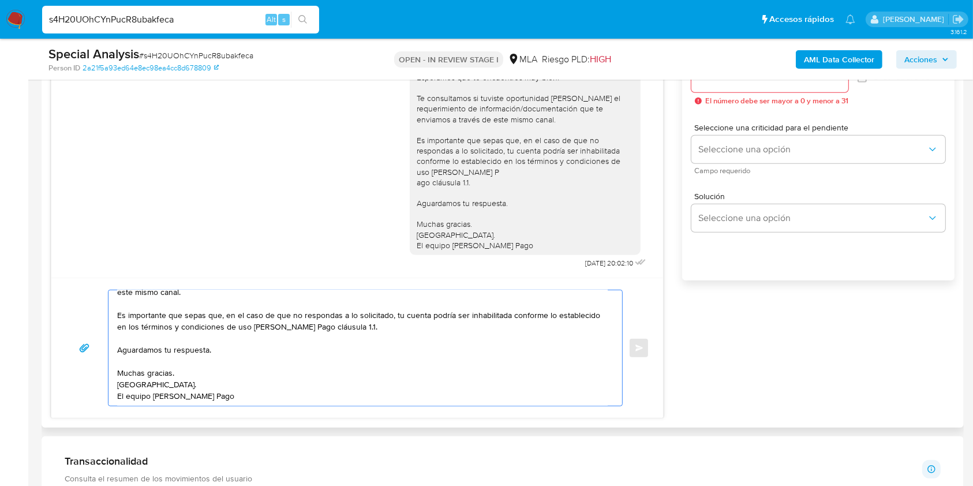
scroll to position [65, 0]
click at [434, 323] on textarea "Hola, Esperamos que te encuentres muy bien. Te consultamos si tuviste oportunid…" at bounding box center [362, 347] width 490 height 115
drag, startPoint x: 575, startPoint y: 353, endPoint x: 107, endPoint y: 353, distance: 468.5
click at [107, 353] on div "Hola, Esperamos que te encuentres muy bien. Te consultamos si tuviste oportunid…" at bounding box center [357, 348] width 584 height 117
click at [188, 292] on textarea "Hola, Esperamos que te encuentres muy bien. Te consultamos si tuviste oportunid…" at bounding box center [362, 347] width 490 height 115
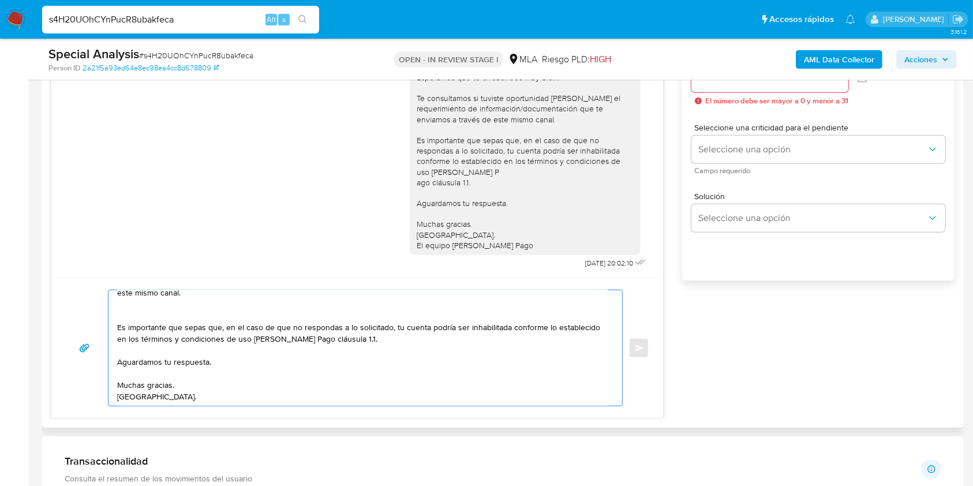
scroll to position [74, 0]
paste textarea "Adicionalmente, te pedimos que informes el motivo/ concepto de las transaccione…"
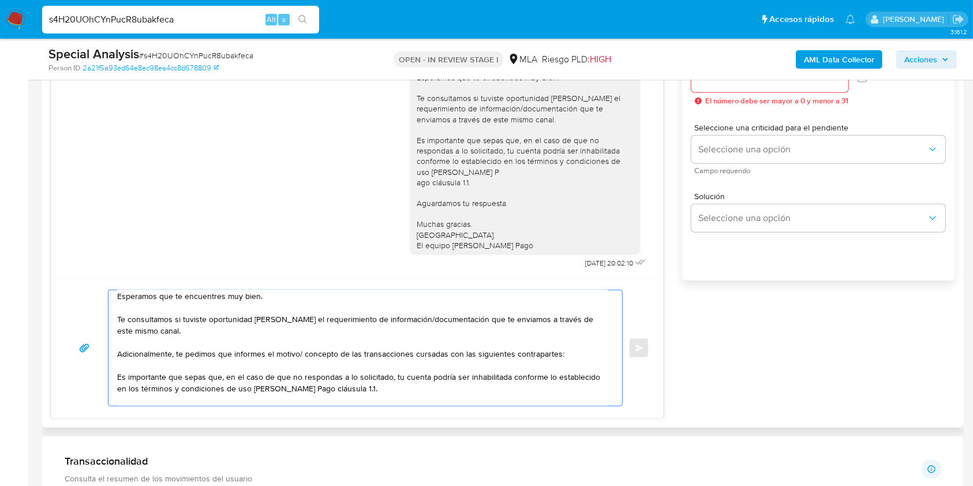
scroll to position [15, 0]
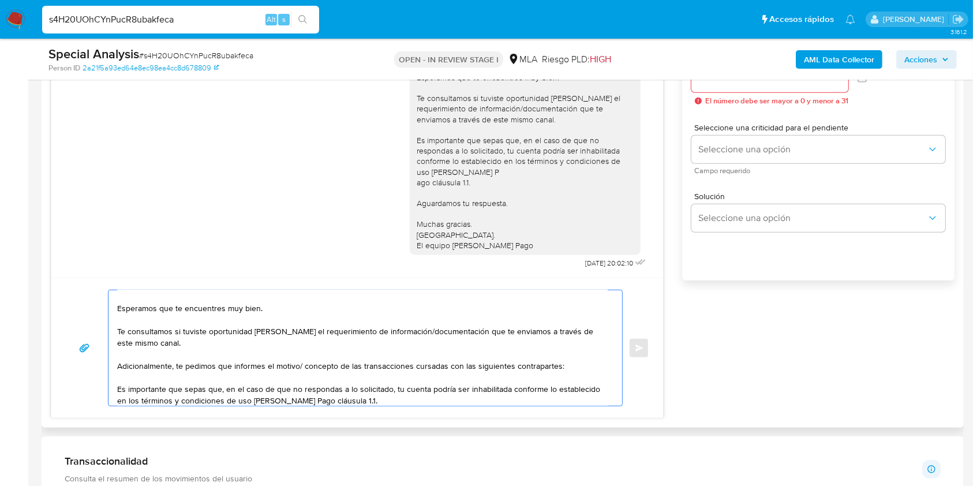
click at [569, 368] on textarea "Hola, Esperamos que te encuentres muy bien. Te consultamos si tuviste oportunid…" at bounding box center [362, 347] width 490 height 115
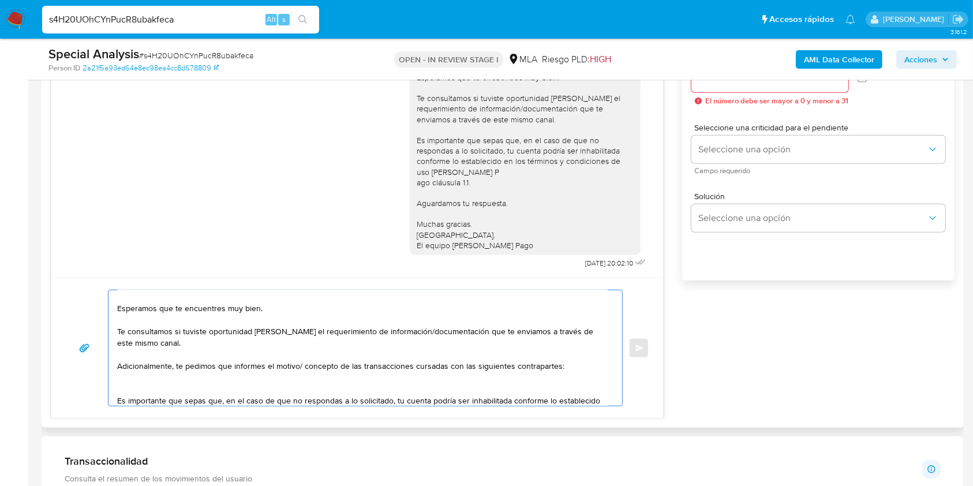
paste textarea "- Gonzalo Sebastián Di Bona - CUIL 20429482101 (SIN ACTIVIDAD), a quien le enví…"
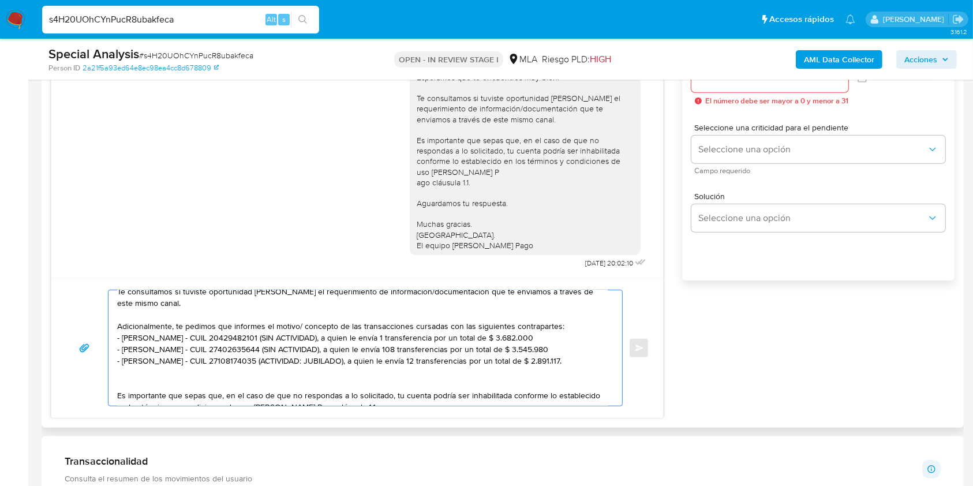
scroll to position [69, 0]
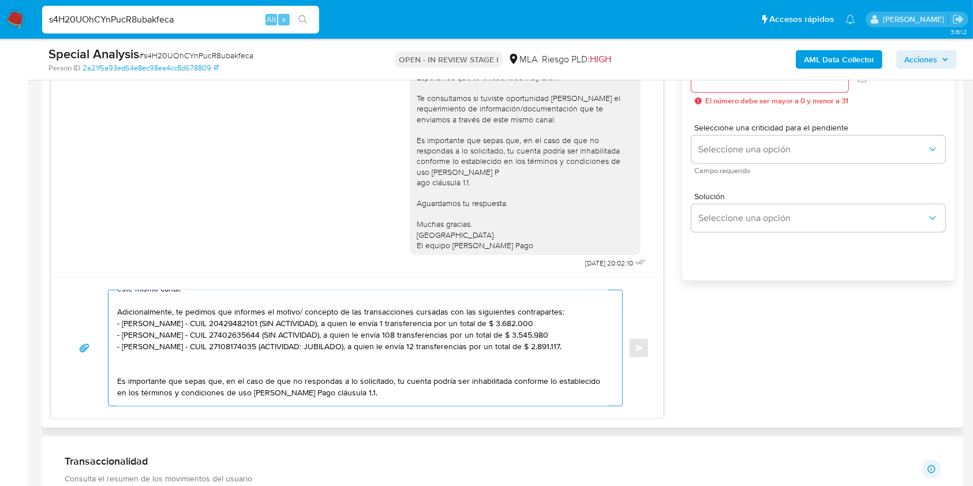
drag, startPoint x: 592, startPoint y: 394, endPoint x: 278, endPoint y: 349, distance: 317.1
click at [278, 349] on textarea "Hola, Esperamos que te encuentres muy bien. Te consultamos si tuviste oportunid…" at bounding box center [362, 347] width 490 height 115
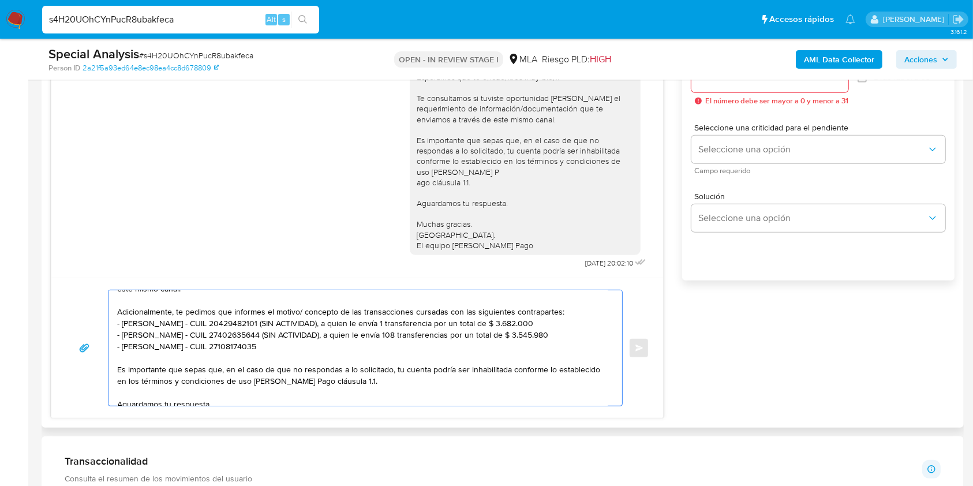
drag, startPoint x: 580, startPoint y: 336, endPoint x: 280, endPoint y: 337, distance: 300.0
click at [280, 337] on textarea "Hola, Esperamos que te encuentres muy bien. Te consultamos si tuviste oportunid…" at bounding box center [362, 347] width 490 height 115
drag, startPoint x: 577, startPoint y: 327, endPoint x: 294, endPoint y: 324, distance: 283.3
click at [294, 324] on textarea "Hola, Esperamos que te encuentres muy bien. Te consultamos si tuviste oportunid…" at bounding box center [362, 347] width 490 height 115
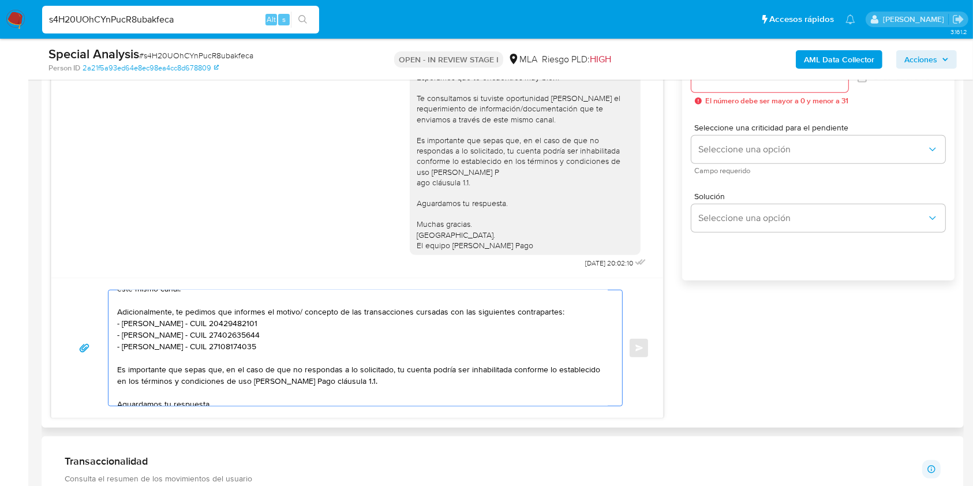
click at [352, 354] on textarea "Hola, Esperamos que te encuentres muy bien. Te consultamos si tuviste oportunid…" at bounding box center [362, 347] width 490 height 115
paste textarea "- Yolanda Estefanía Bourdet - CUIL 27449596663 (SIN ACTIVIDAD), de quien recibe…"
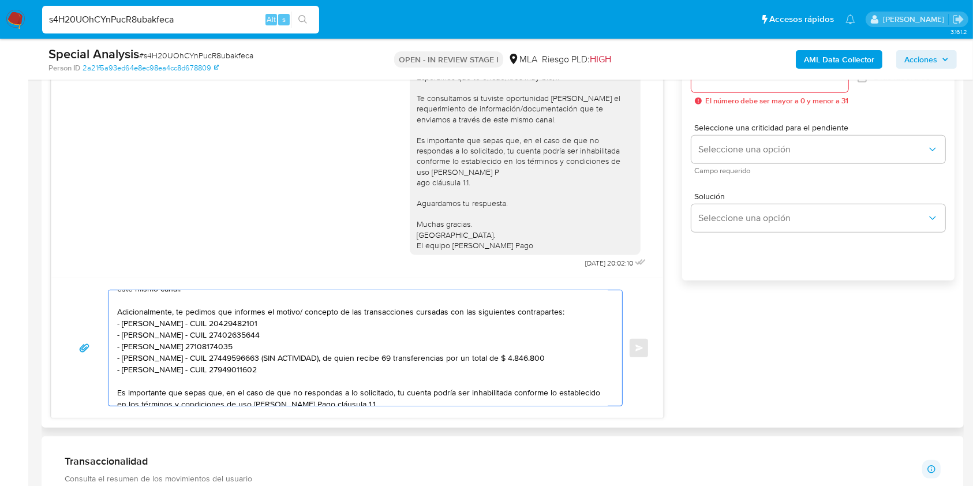
drag, startPoint x: 582, startPoint y: 356, endPoint x: 295, endPoint y: 359, distance: 286.2
click at [295, 359] on textarea "Hola, Esperamos que te encuentres muy bien. Te consultamos si tuviste oportunid…" at bounding box center [362, 347] width 490 height 115
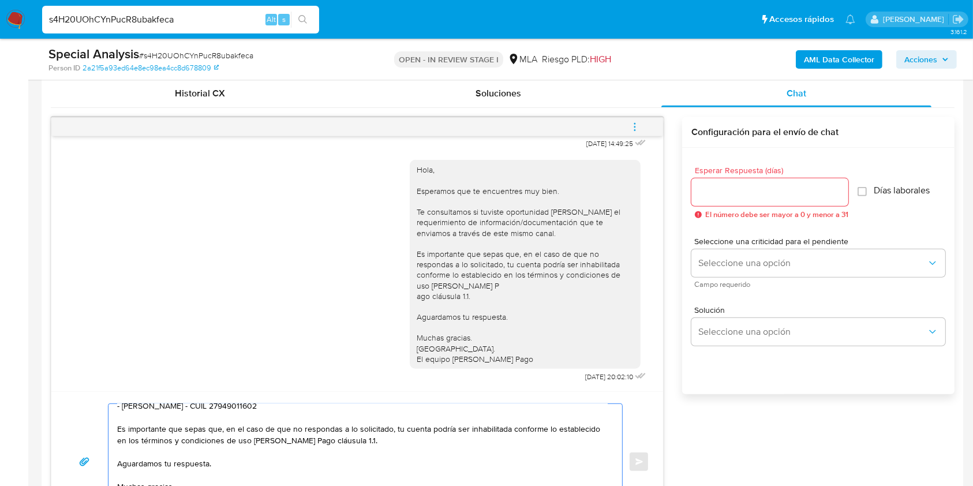
scroll to position [556, 0]
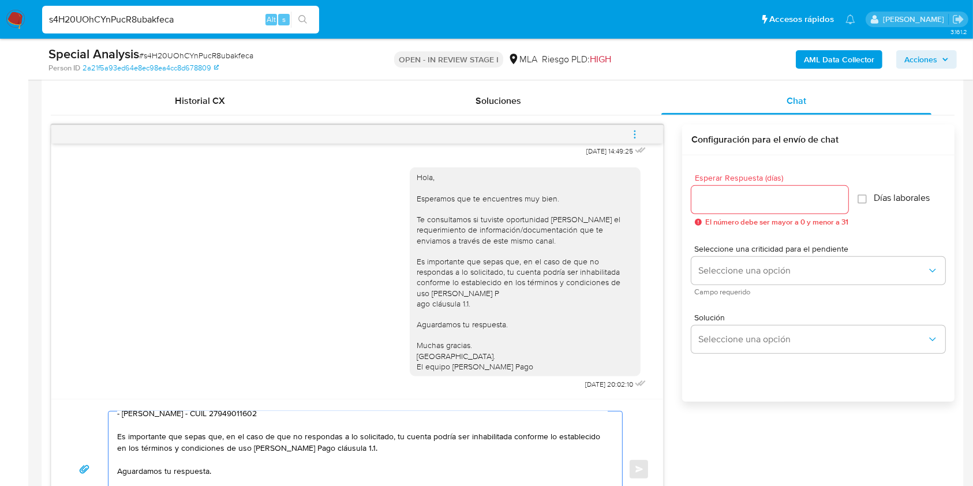
type textarea "Hola, Esperamos que te encuentres muy bien. Te consultamos si tuviste oportunid…"
click at [752, 196] on input "Esperar Respuesta (días)" at bounding box center [769, 199] width 157 height 15
type input "0"
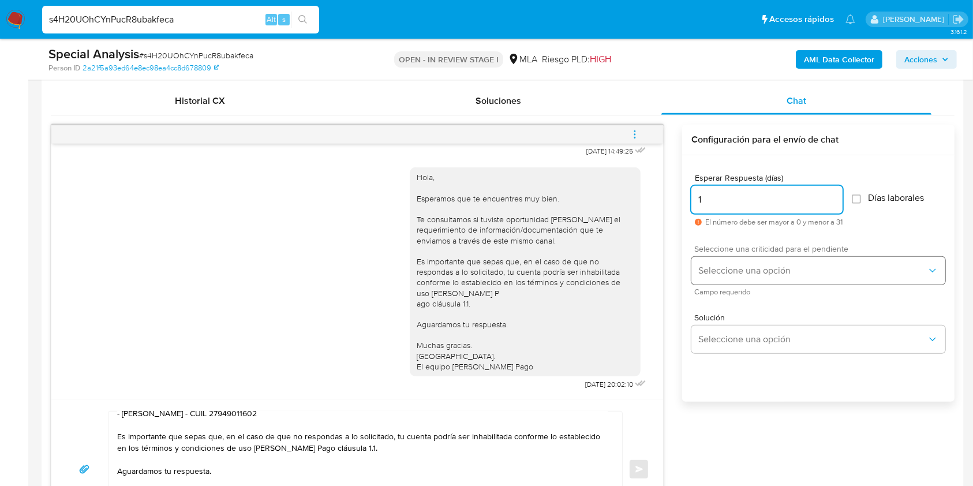
type input "1"
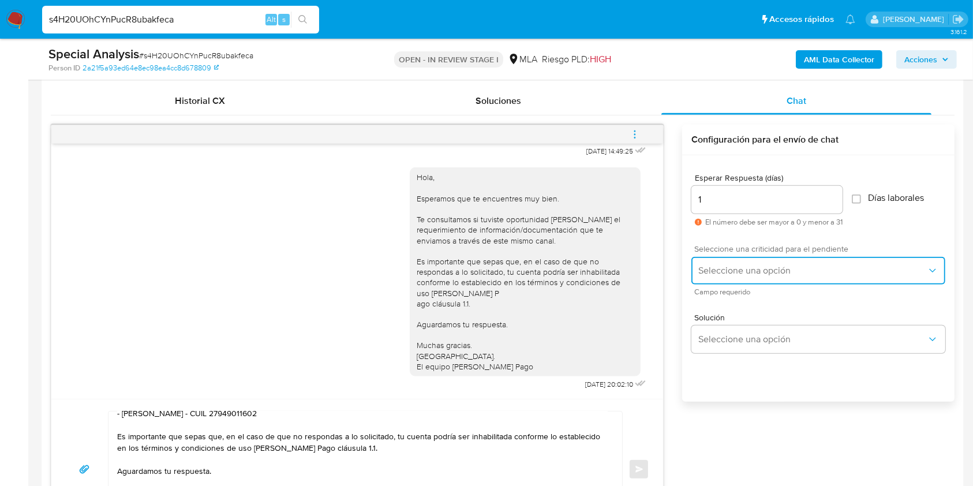
click at [759, 265] on span "Seleccione una opción" at bounding box center [812, 271] width 228 height 12
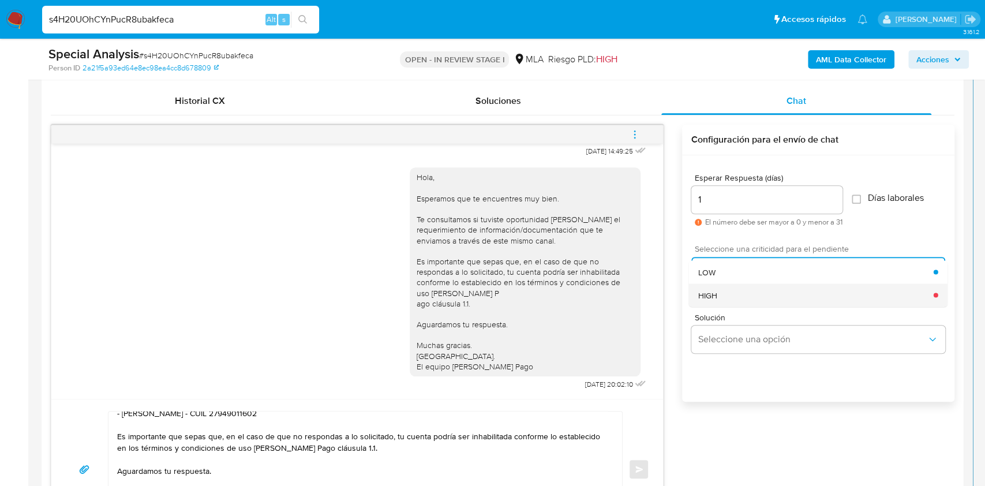
click at [759, 293] on div "HIGH" at bounding box center [815, 294] width 235 height 23
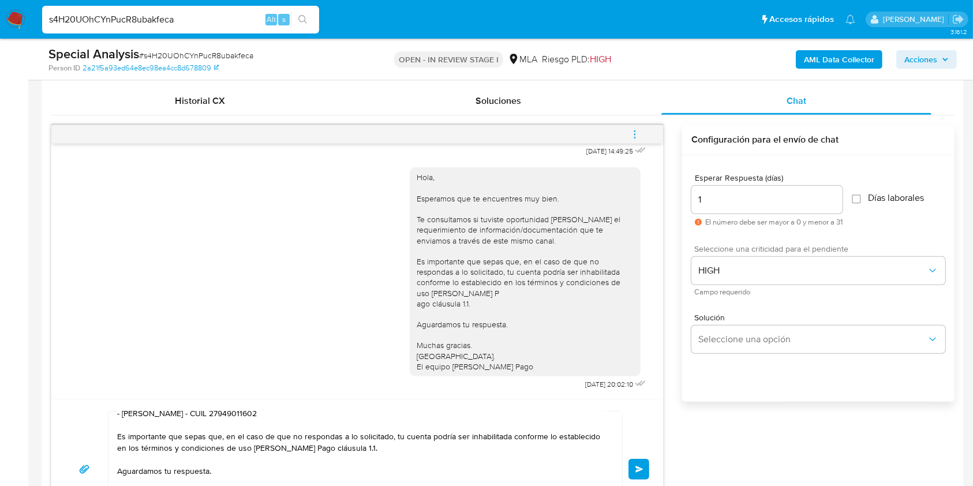
click at [631, 467] on button "Enviar" at bounding box center [638, 469] width 21 height 21
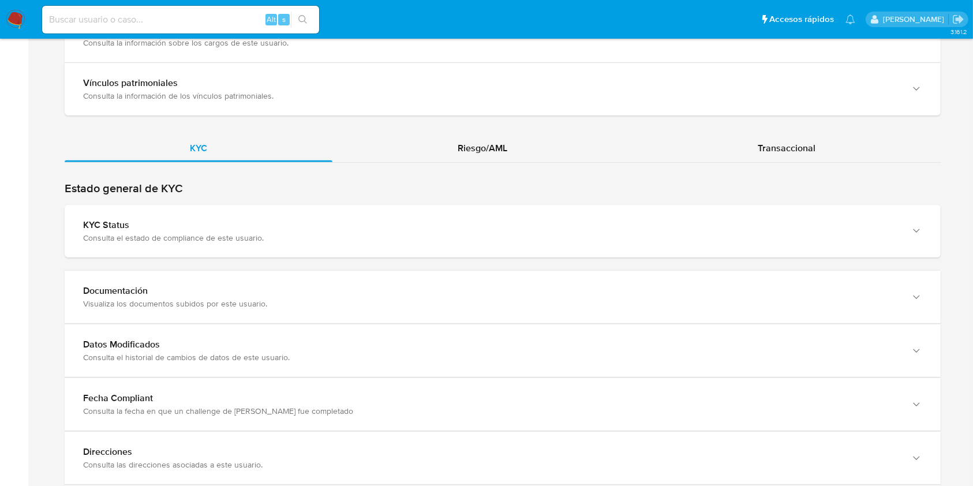
scroll to position [1010, 0]
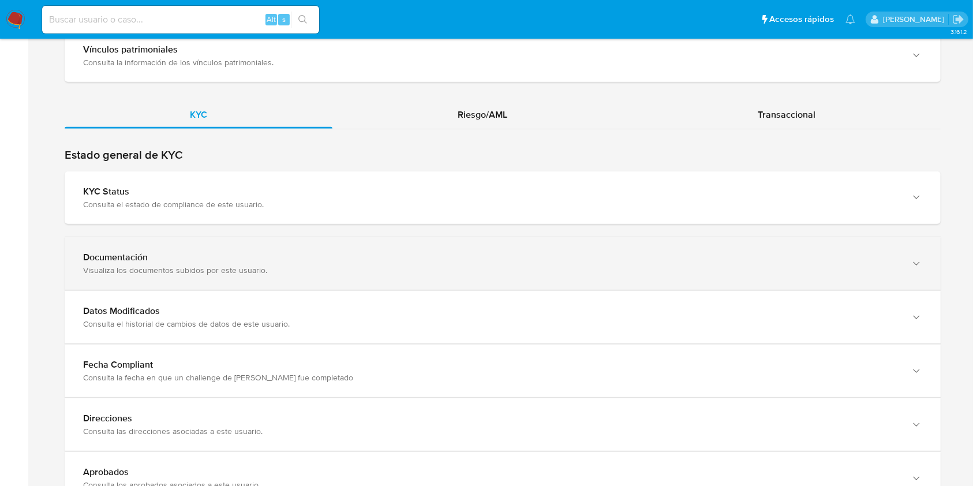
click at [857, 275] on div "Documentación Visualiza los documentos subidos por este usuario." at bounding box center [503, 263] width 876 height 53
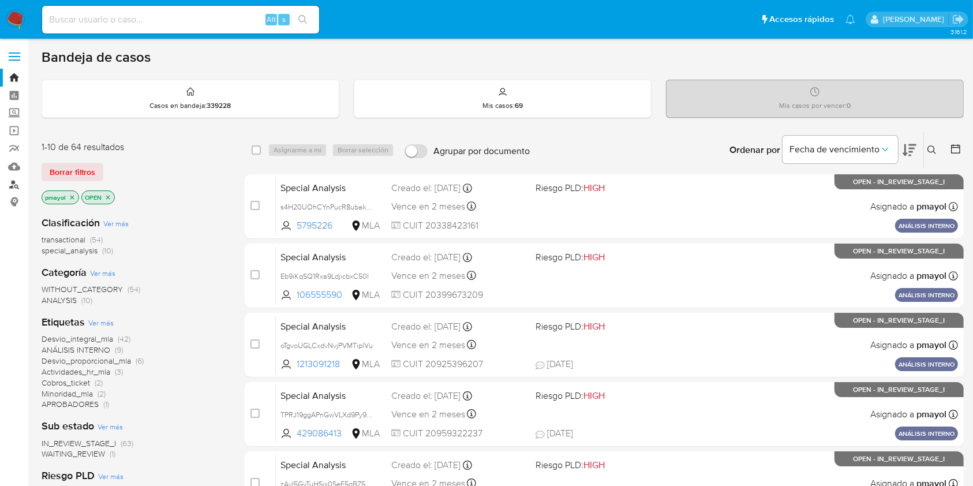
click at [16, 182] on link "Buscador de personas" at bounding box center [68, 184] width 137 height 18
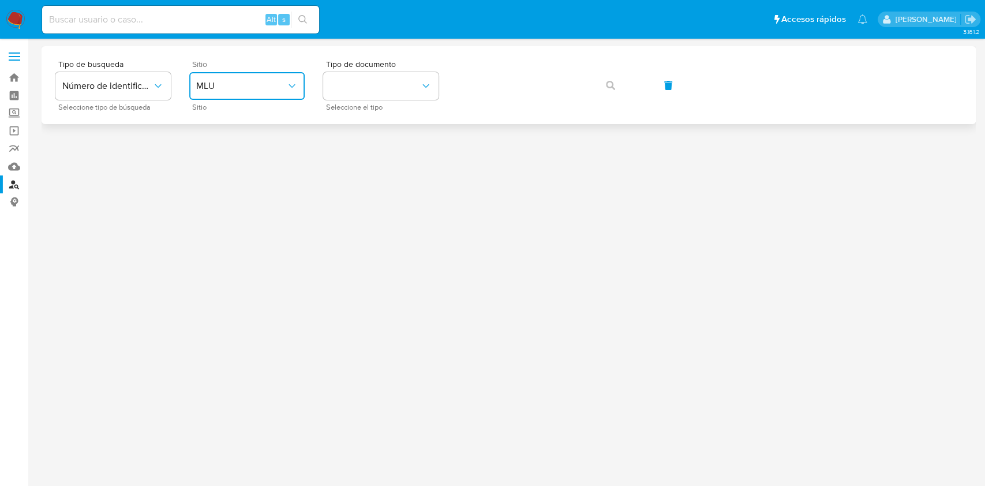
click at [249, 80] on span "MLU" at bounding box center [241, 86] width 90 height 12
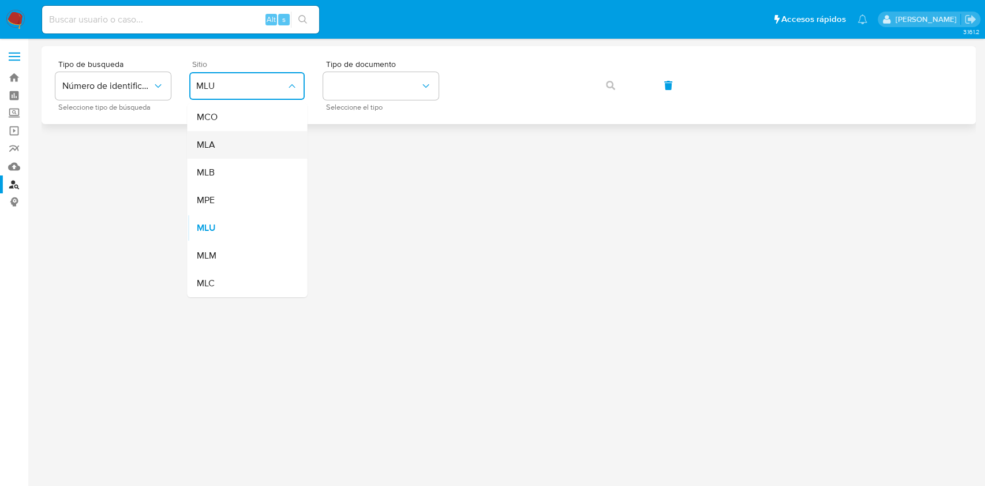
click at [243, 134] on div "MLA" at bounding box center [243, 145] width 95 height 28
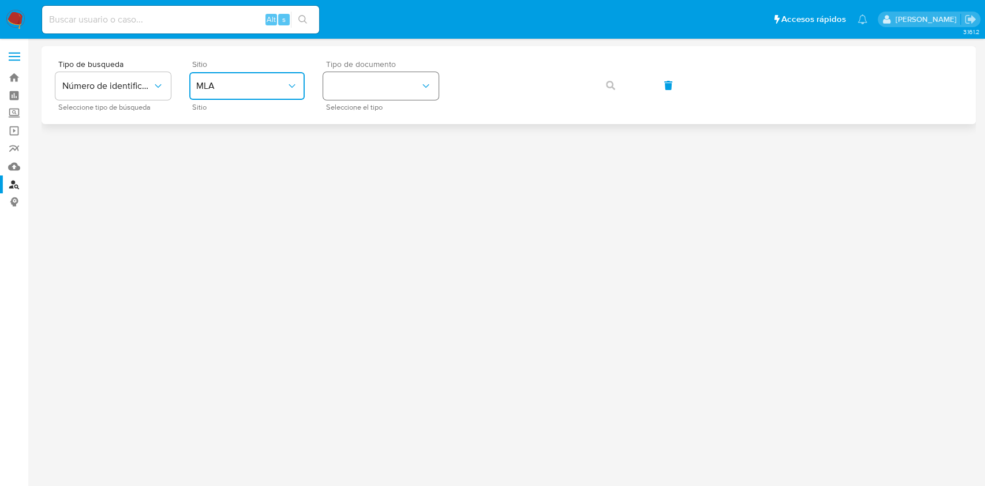
click at [365, 96] on button "identificationType" at bounding box center [380, 86] width 115 height 28
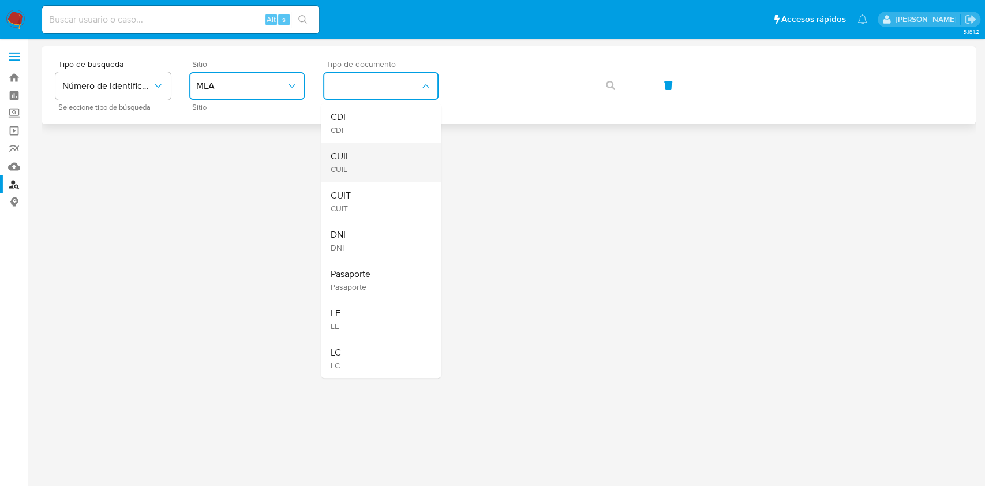
click at [369, 156] on div "CUIL CUIL" at bounding box center [377, 162] width 95 height 39
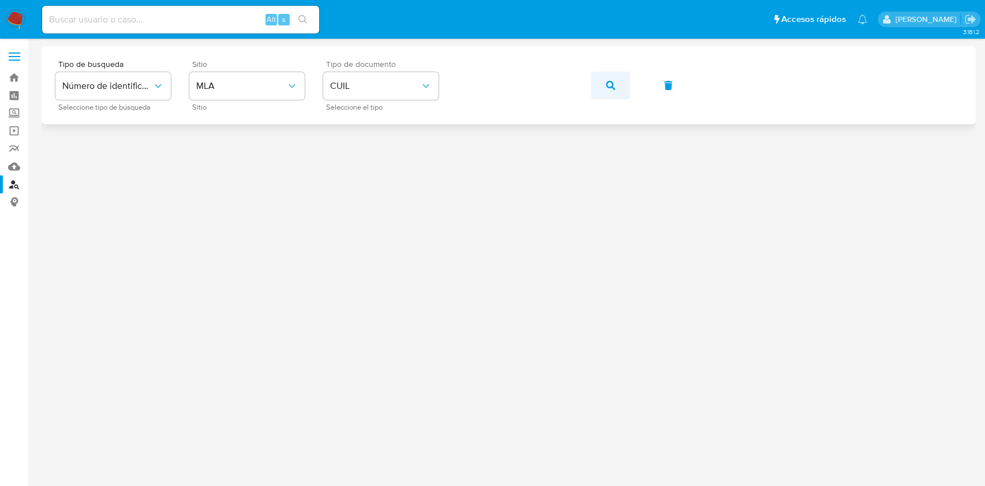
click at [615, 85] on button "button" at bounding box center [610, 86] width 39 height 28
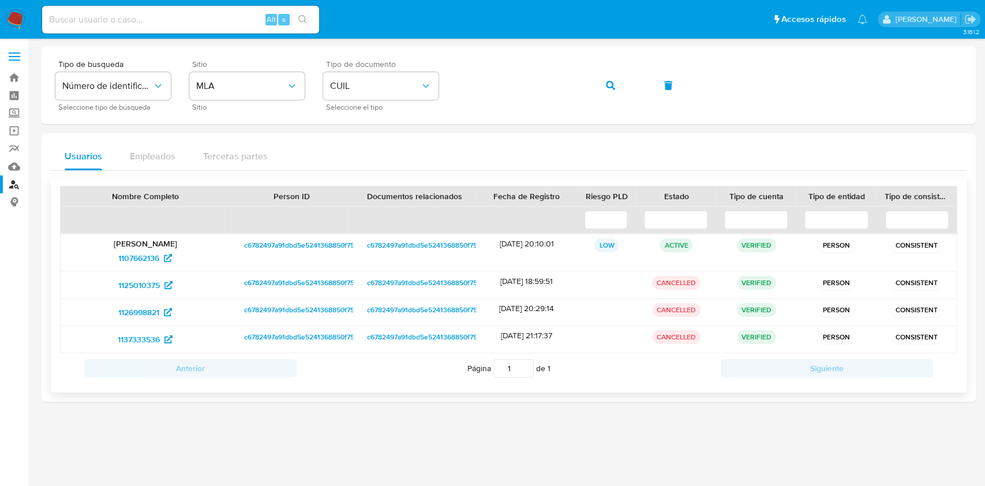
click at [325, 249] on span "c6782497a91dbd5e5241368850f75e50" at bounding box center [305, 245] width 122 height 14
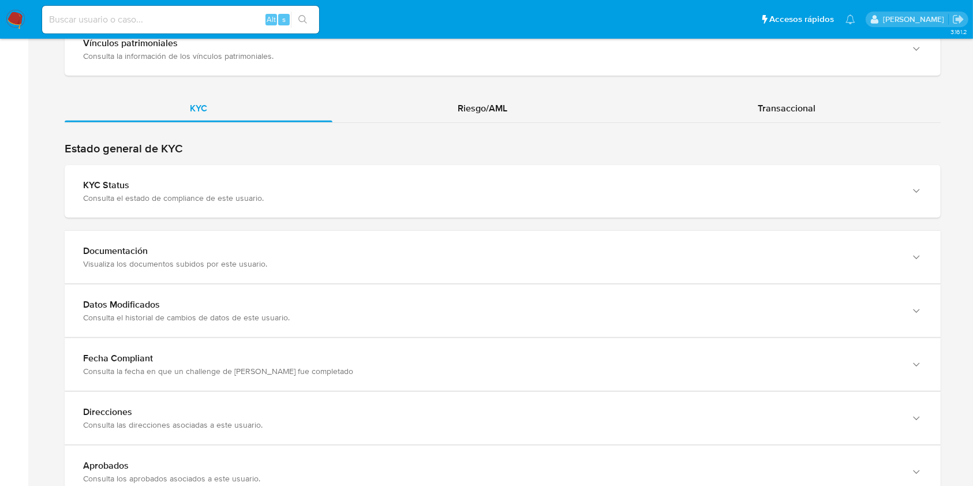
scroll to position [1019, 0]
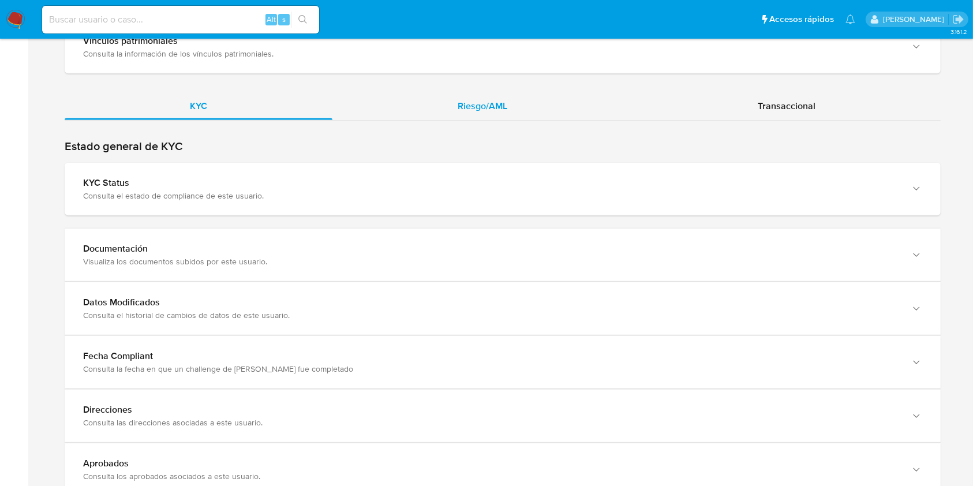
click at [484, 99] on span "Riesgo/AML" at bounding box center [483, 105] width 50 height 13
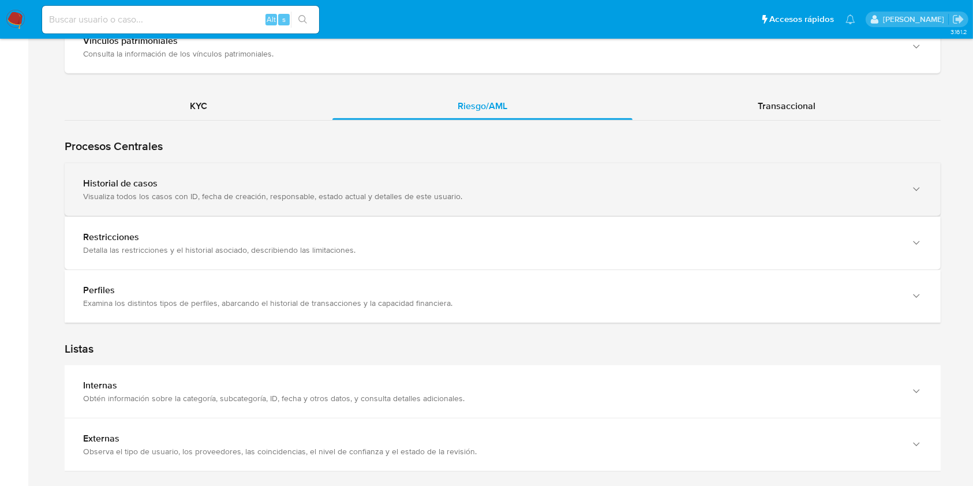
click at [425, 192] on div "Visualiza todos los casos con ID, fecha de creación, responsable, estado actual…" at bounding box center [491, 196] width 816 height 10
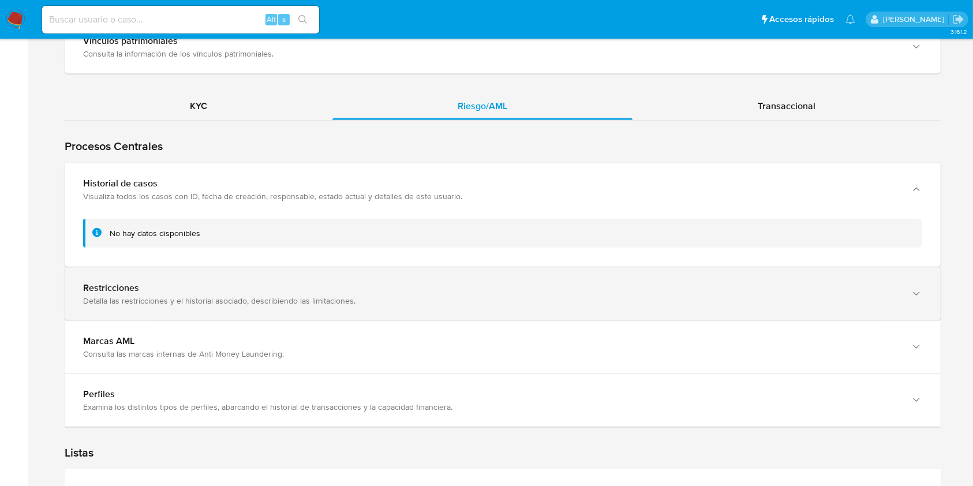
click at [529, 304] on div "Detalla las restricciones y el historial asociado, describiendo las limitacione…" at bounding box center [491, 300] width 816 height 10
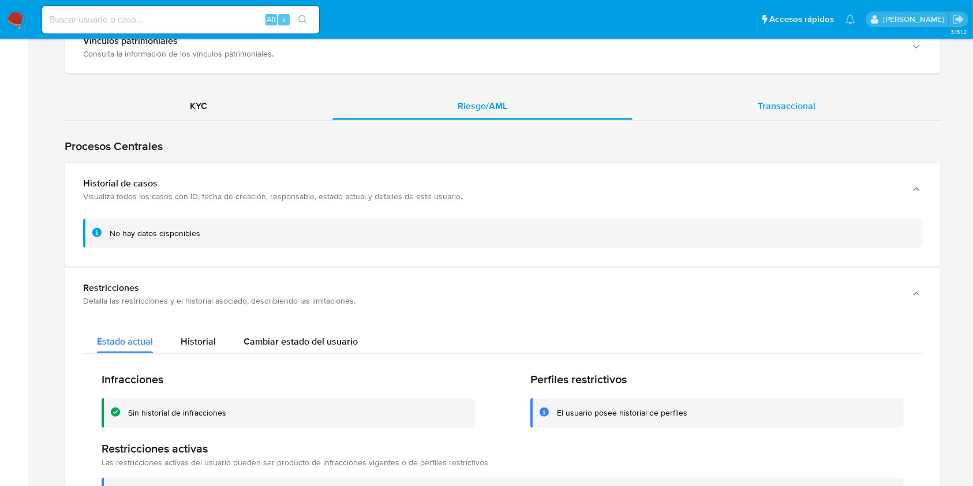
click at [728, 107] on div "Transaccional" at bounding box center [786, 106] width 308 height 28
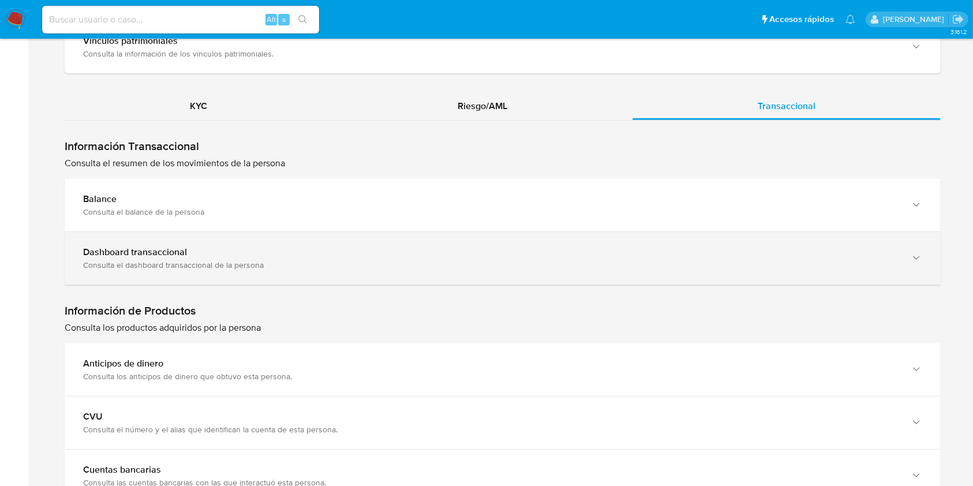
click at [680, 250] on div "Dashboard transaccional" at bounding box center [491, 252] width 816 height 12
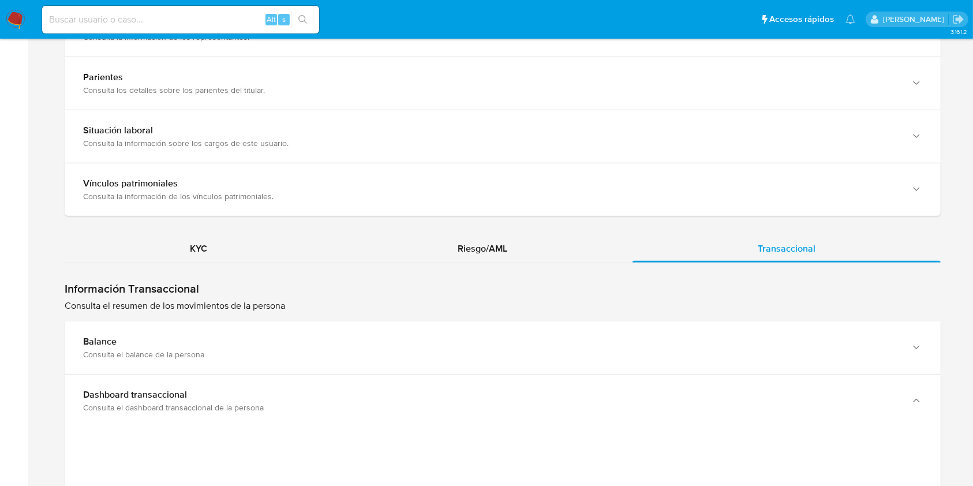
scroll to position [861, 0]
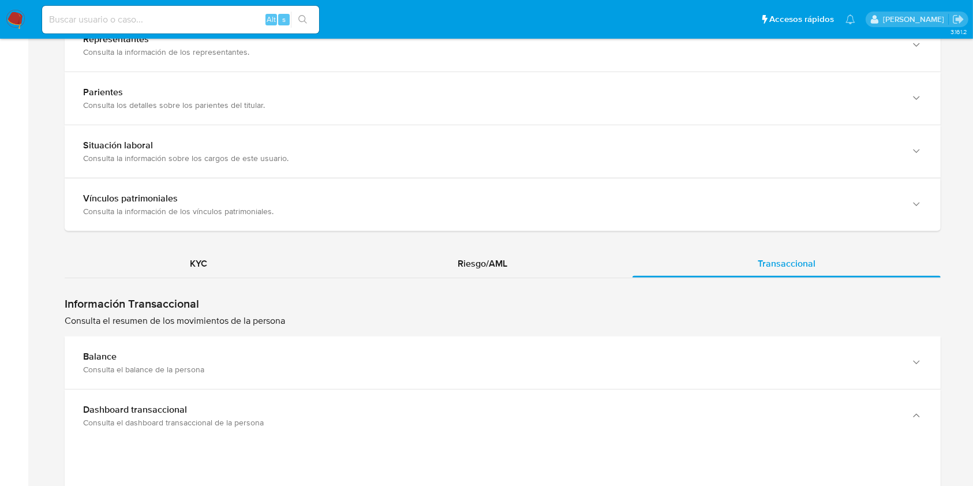
click at [213, 263] on div "KYC" at bounding box center [199, 264] width 268 height 28
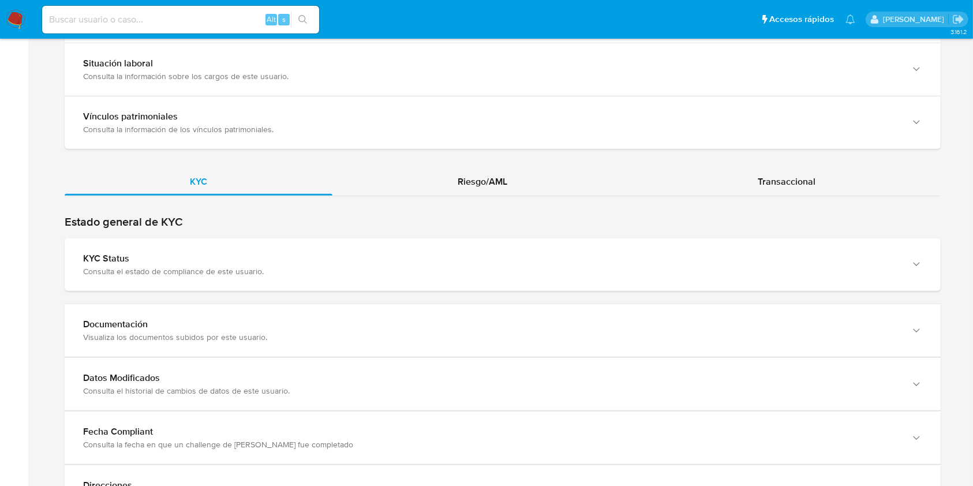
scroll to position [962, 0]
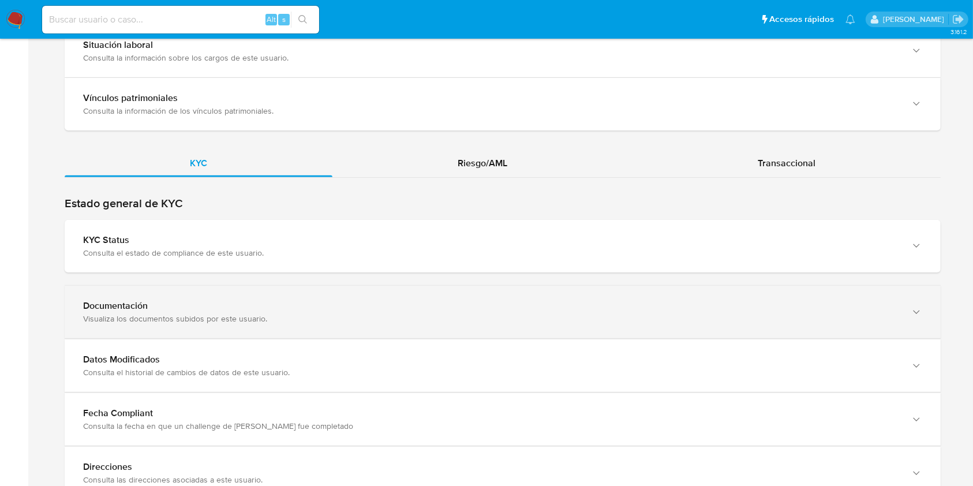
click at [812, 316] on div "Visualiza los documentos subidos por este usuario." at bounding box center [491, 318] width 816 height 10
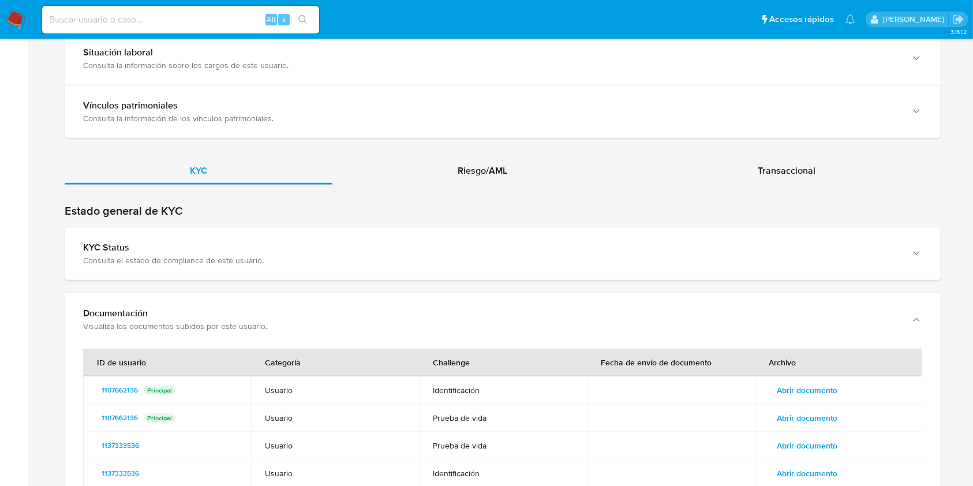
scroll to position [810, 0]
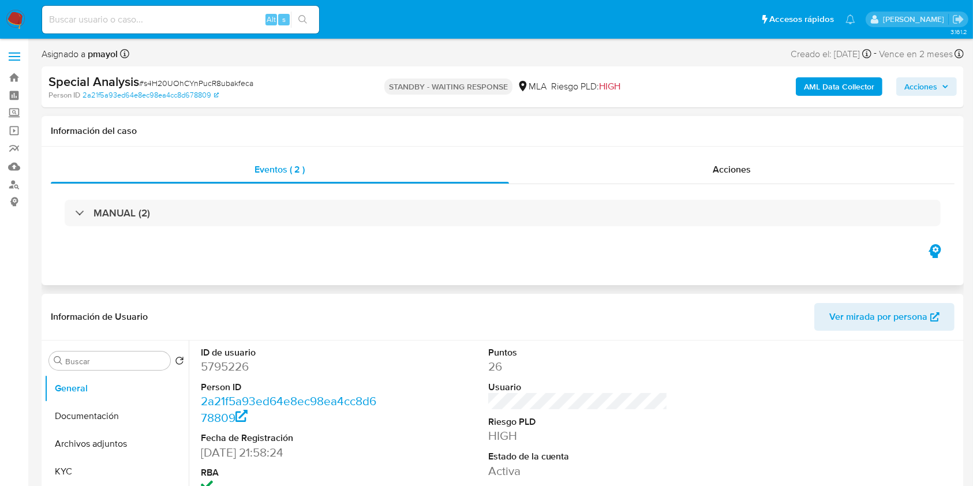
select select "10"
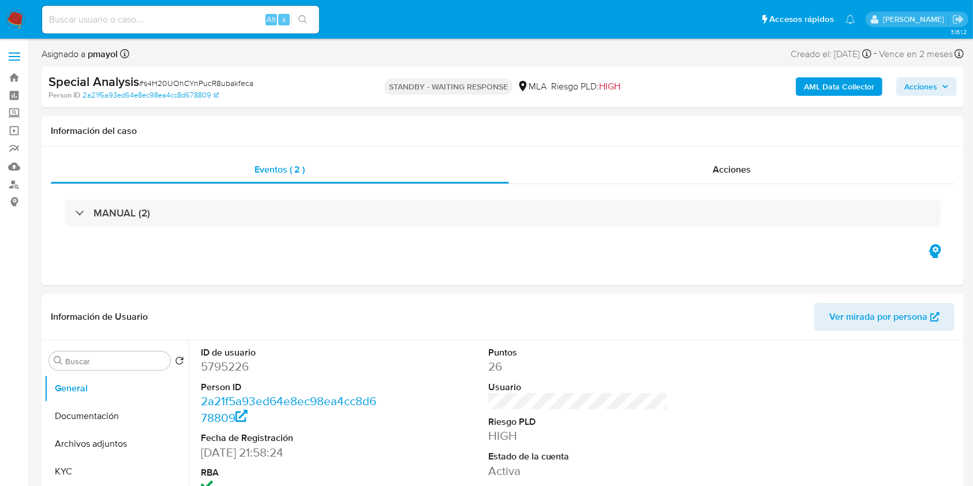
click at [231, 20] on input at bounding box center [180, 19] width 277 height 15
paste input "Eb9iKqSQ1Rxa9LdjicbxC50I"
type input "Eb9iKqSQ1Rxa9LdjicbxC50I"
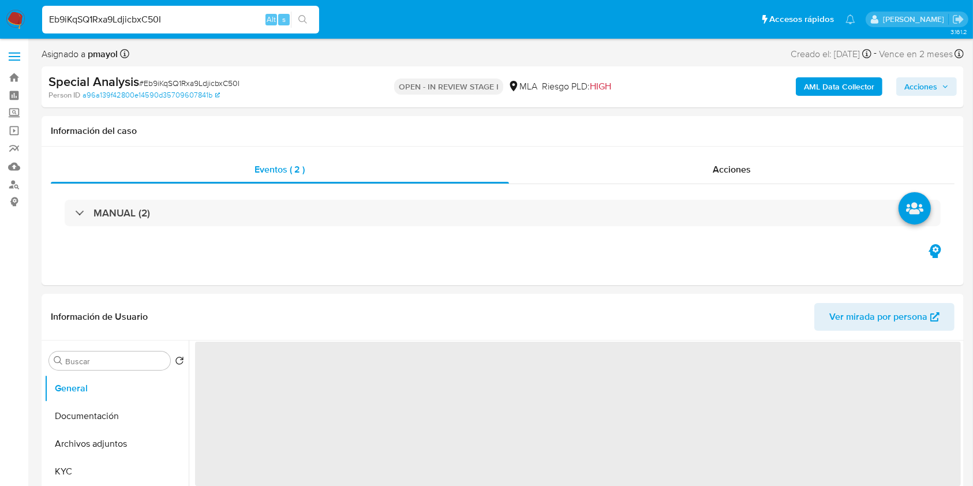
select select "10"
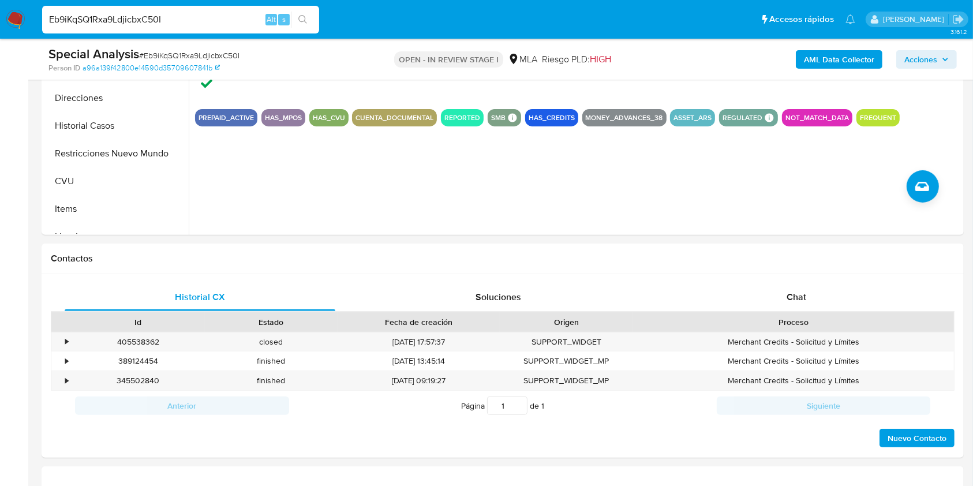
scroll to position [365, 0]
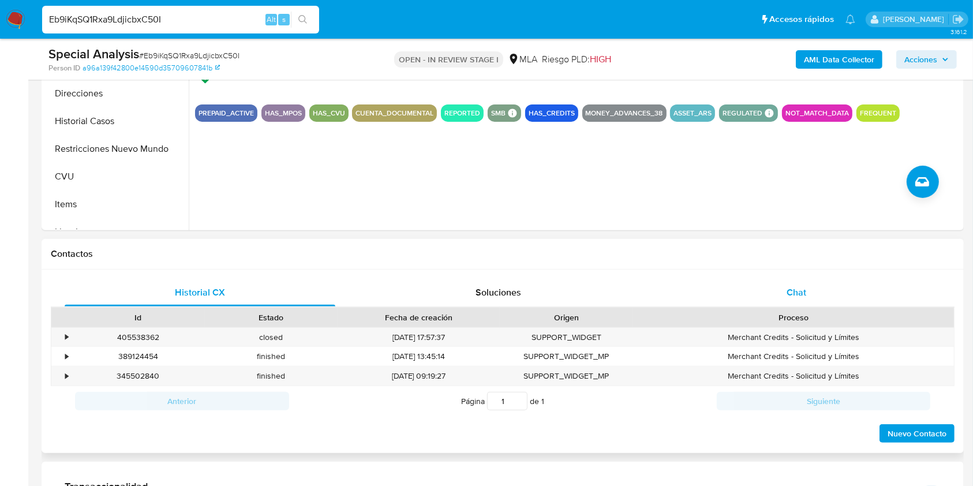
click at [800, 284] on div "Chat" at bounding box center [796, 293] width 271 height 28
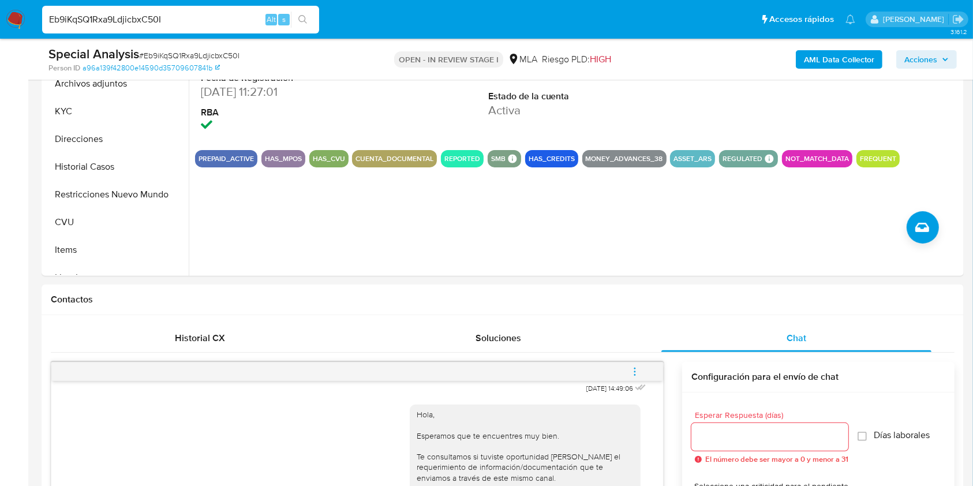
scroll to position [175, 0]
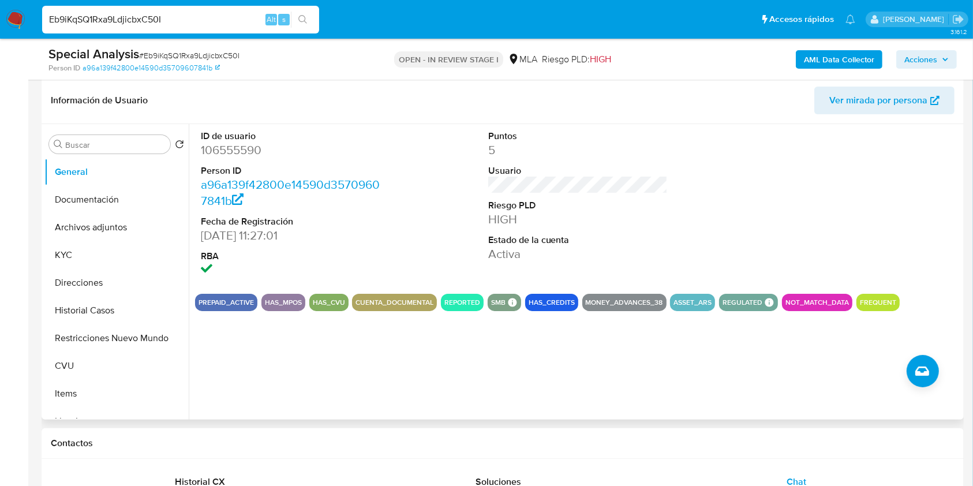
click at [235, 154] on dd "106555590" at bounding box center [291, 150] width 180 height 16
copy dd "106555590"
click at [105, 248] on button "KYC" at bounding box center [111, 255] width 135 height 28
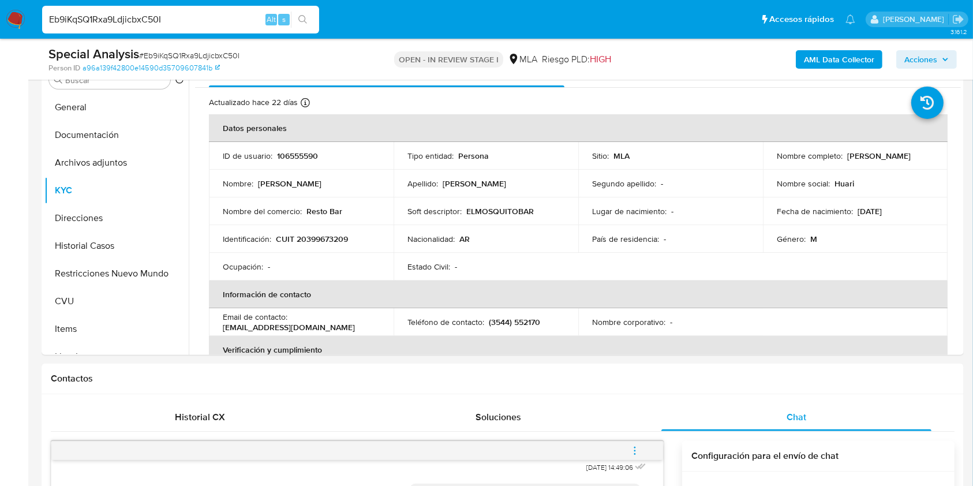
scroll to position [268, 0]
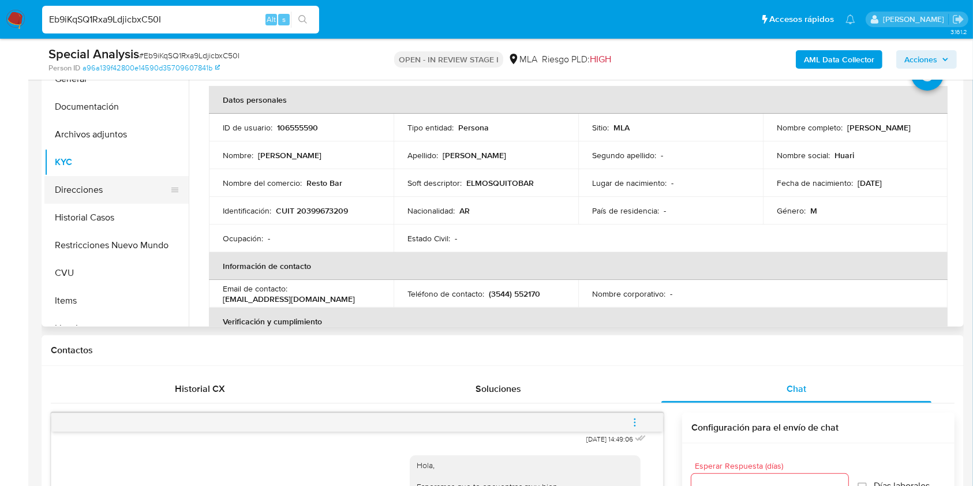
click at [89, 183] on button "Direcciones" at bounding box center [111, 190] width 135 height 28
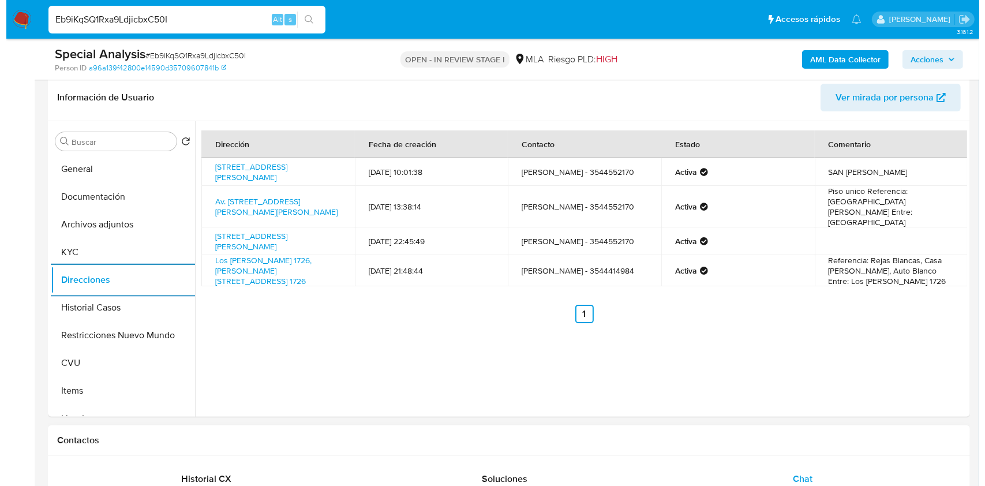
scroll to position [176, 0]
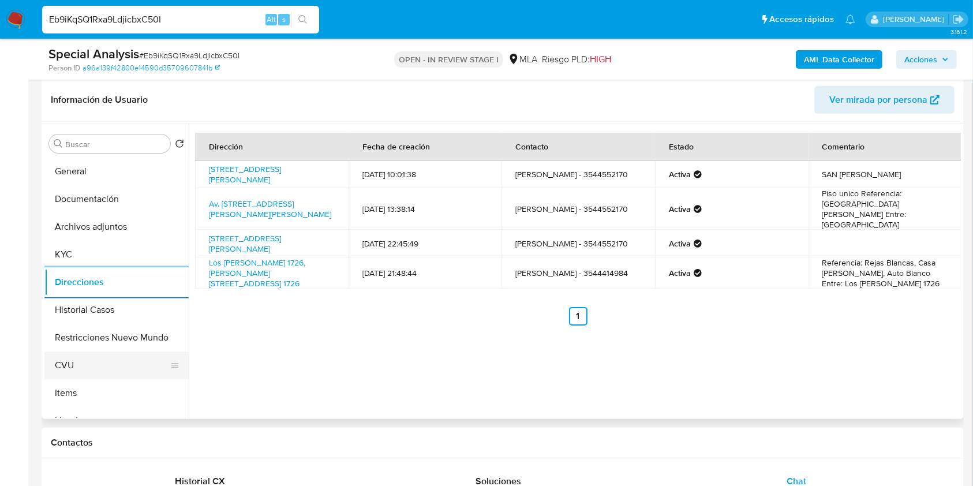
click at [81, 360] on button "CVU" at bounding box center [111, 365] width 135 height 28
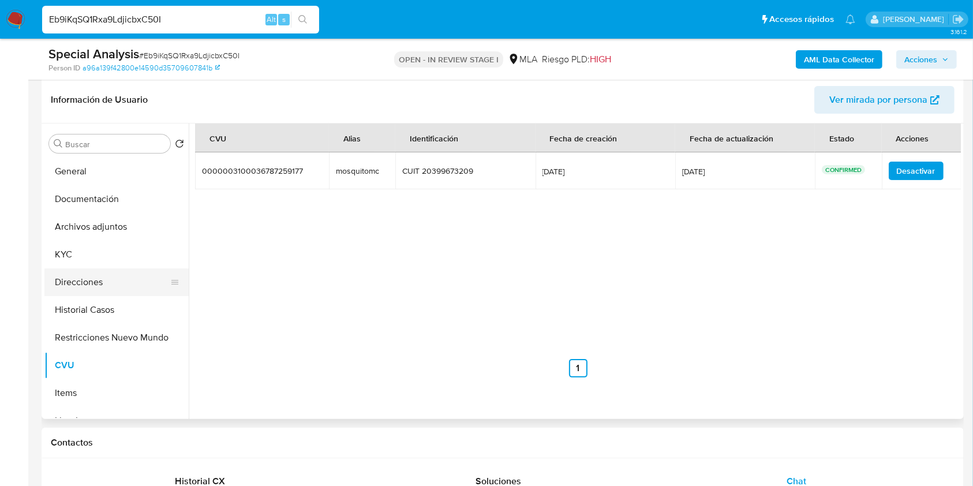
click at [99, 280] on button "Direcciones" at bounding box center [111, 282] width 135 height 28
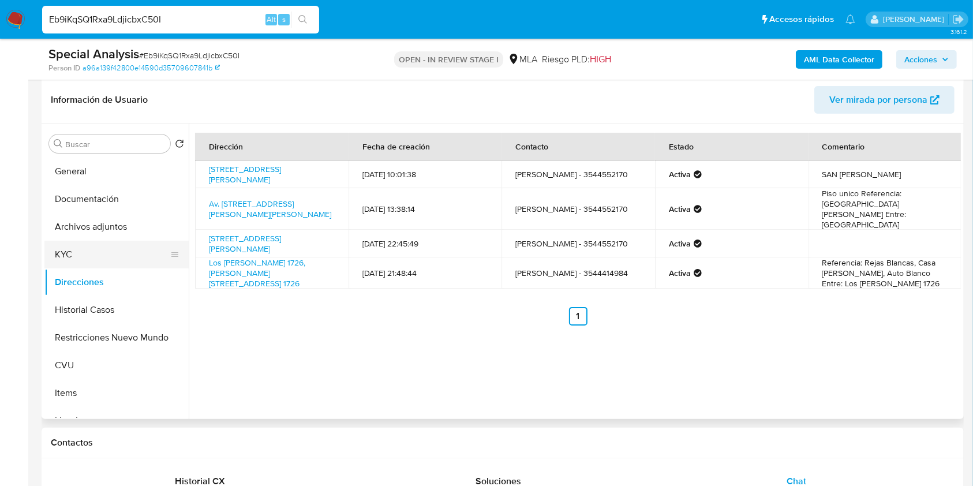
click at [107, 245] on button "KYC" at bounding box center [111, 255] width 135 height 28
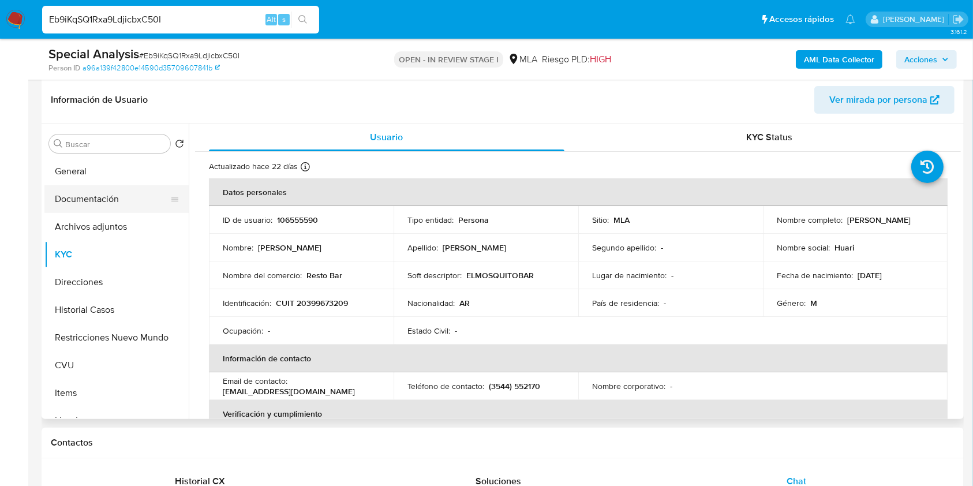
click at [114, 197] on button "Documentación" at bounding box center [111, 199] width 135 height 28
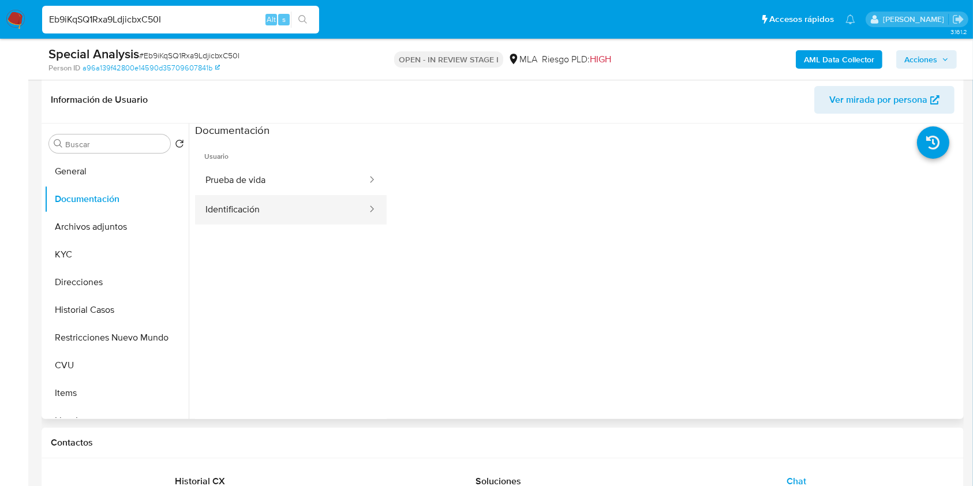
click at [279, 208] on button "Identificación" at bounding box center [281, 209] width 173 height 29
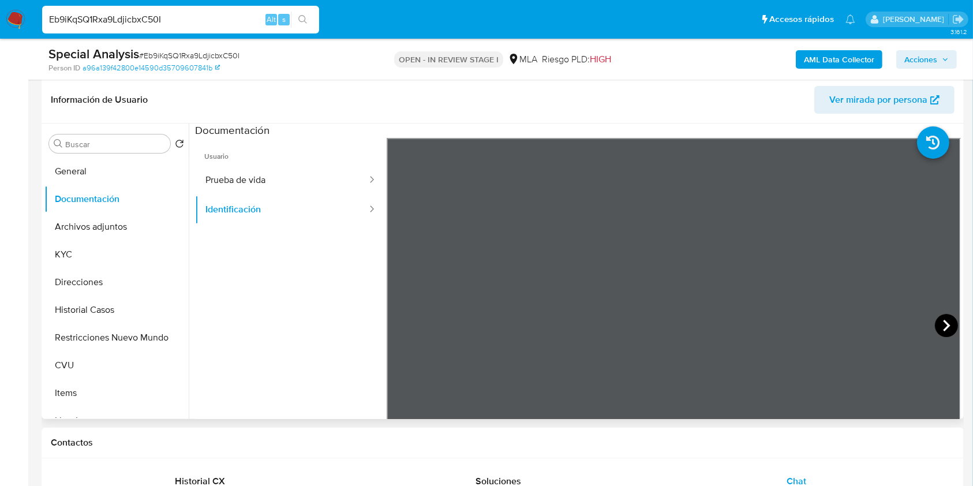
click at [935, 321] on icon at bounding box center [946, 325] width 23 height 23
click at [93, 271] on button "Direcciones" at bounding box center [111, 282] width 135 height 28
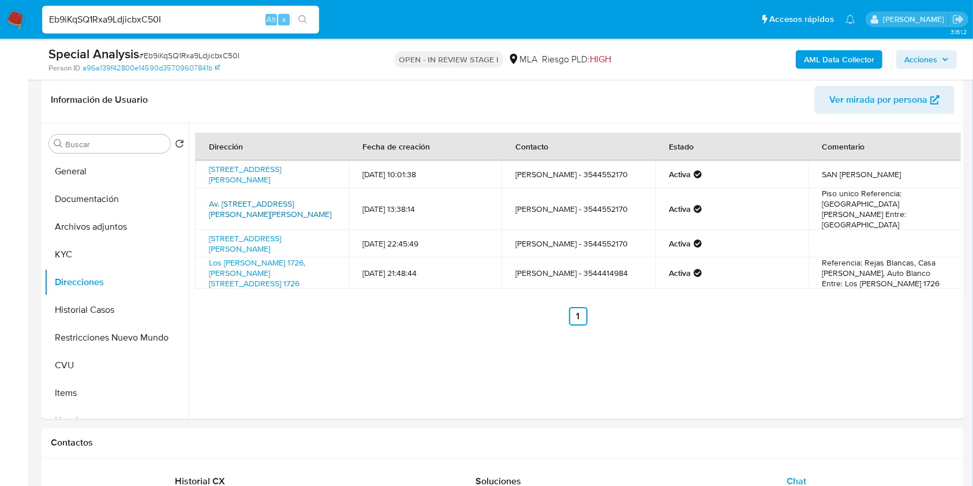
click at [290, 198] on link "Av. San Martin 1070, Mina Clavero, Córdoba, 5889, Argentina 1070" at bounding box center [270, 209] width 122 height 22
drag, startPoint x: 203, startPoint y: 192, endPoint x: 332, endPoint y: 193, distance: 128.7
click at [332, 193] on td "Av. San Martin 1070, Mina Clavero, Córdoba, 5889, Argentina 1070" at bounding box center [271, 209] width 153 height 42
copy link "Av. San Martin 1070, Mina Clavero,"
click at [71, 255] on button "KYC" at bounding box center [111, 255] width 135 height 28
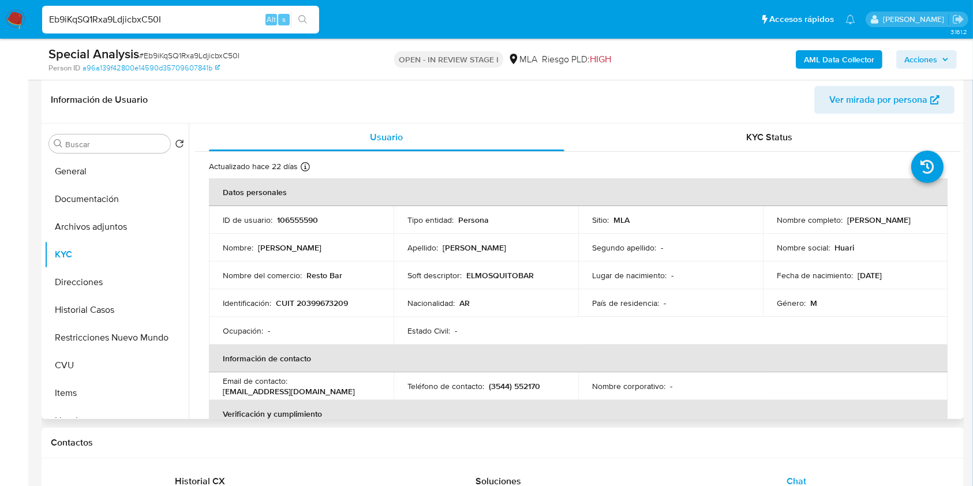
click at [317, 303] on p "CUIT 20399673209" at bounding box center [312, 303] width 72 height 10
copy p "20399673209"
click at [115, 301] on button "Historial Casos" at bounding box center [111, 310] width 135 height 28
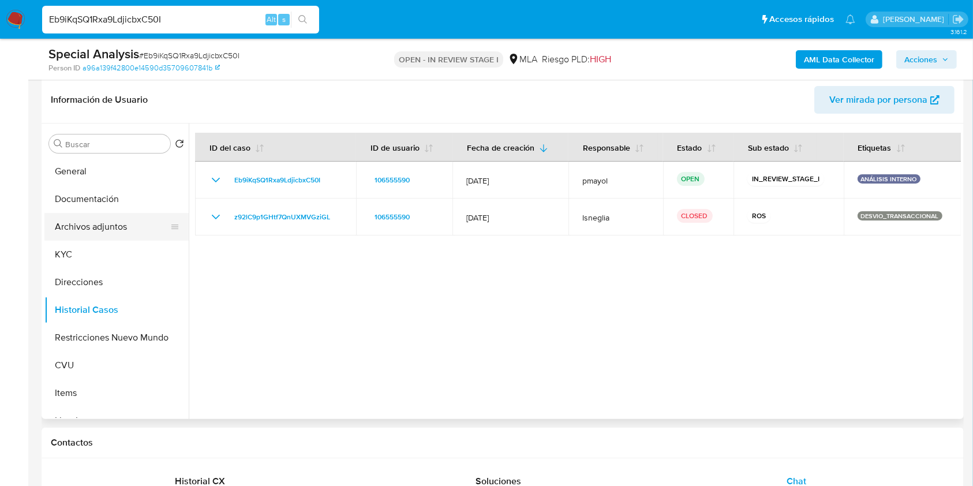
click at [108, 228] on button "Archivos adjuntos" at bounding box center [111, 227] width 135 height 28
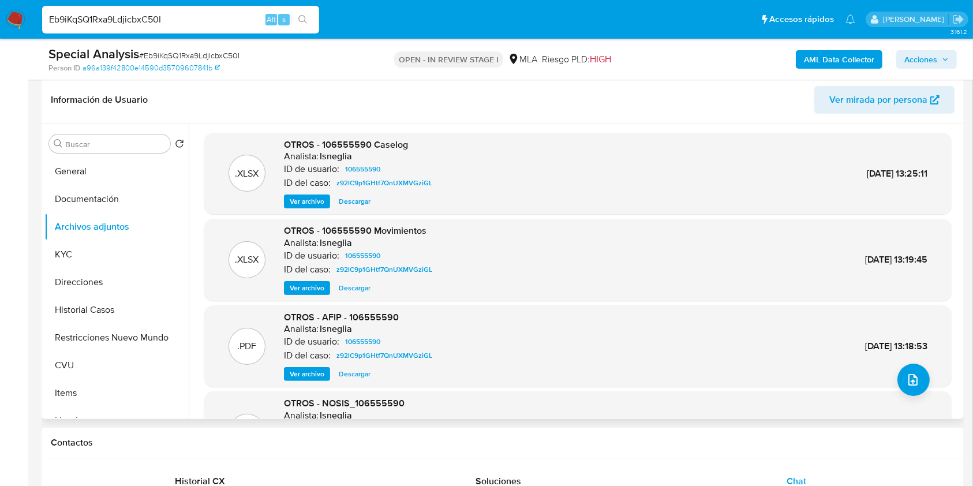
click at [306, 199] on span "Ver archivo" at bounding box center [307, 202] width 35 height 12
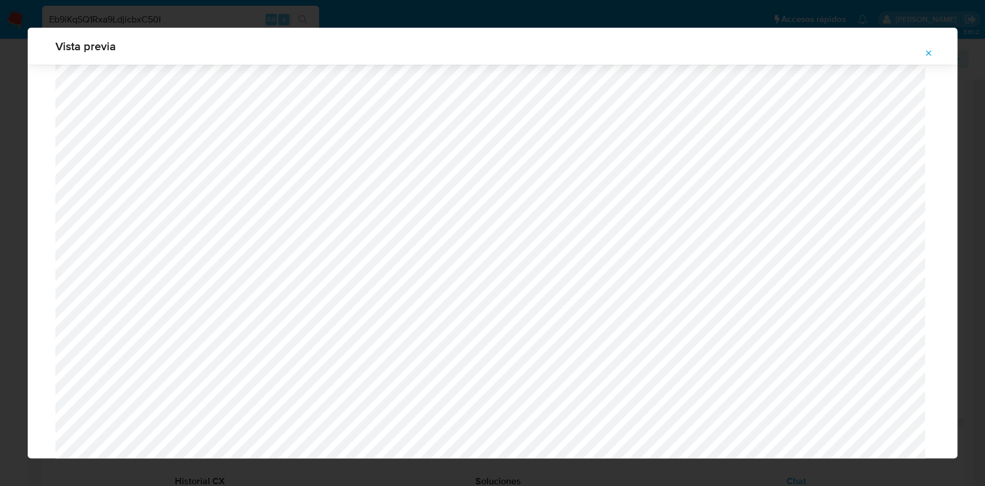
scroll to position [907, 0]
click at [926, 54] on icon "Attachment preview" at bounding box center [928, 52] width 9 height 9
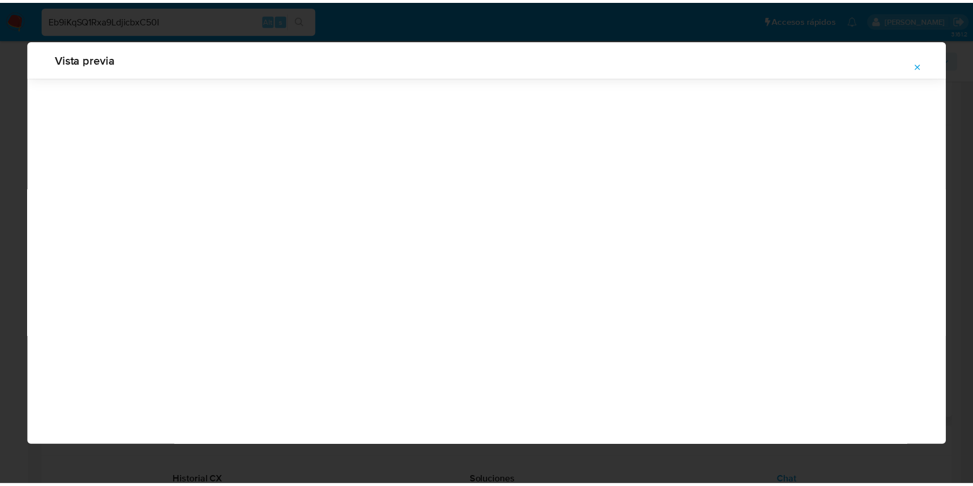
scroll to position [0, 0]
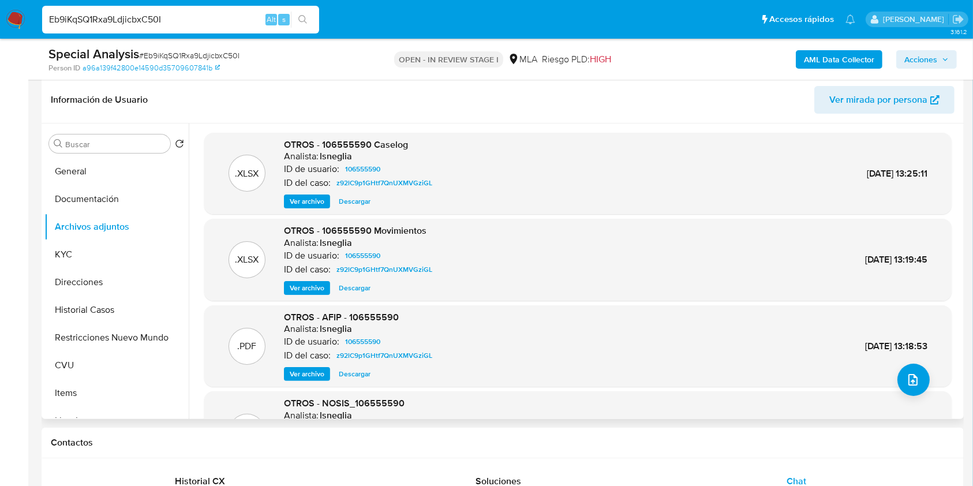
click at [834, 53] on b "AML Data Collector" at bounding box center [839, 59] width 70 height 18
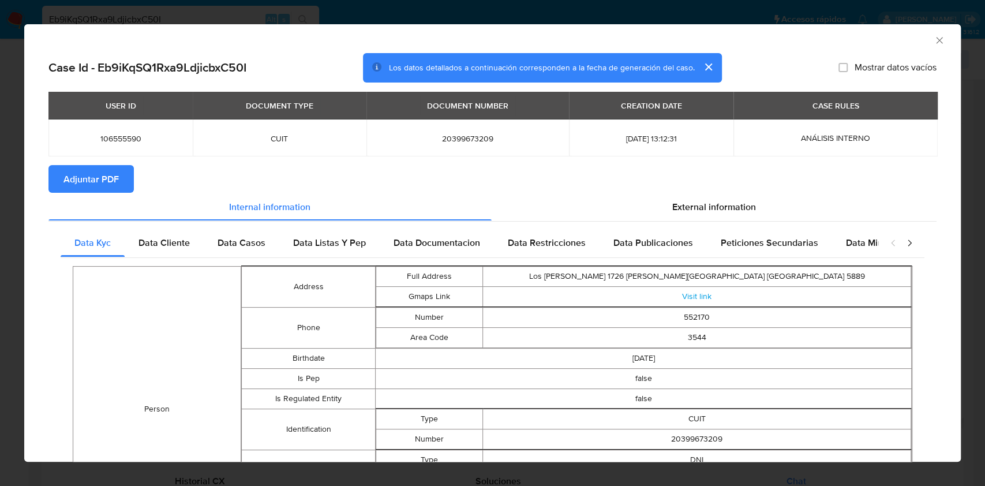
click at [109, 178] on span "Adjuntar PDF" at bounding box center [90, 178] width 55 height 25
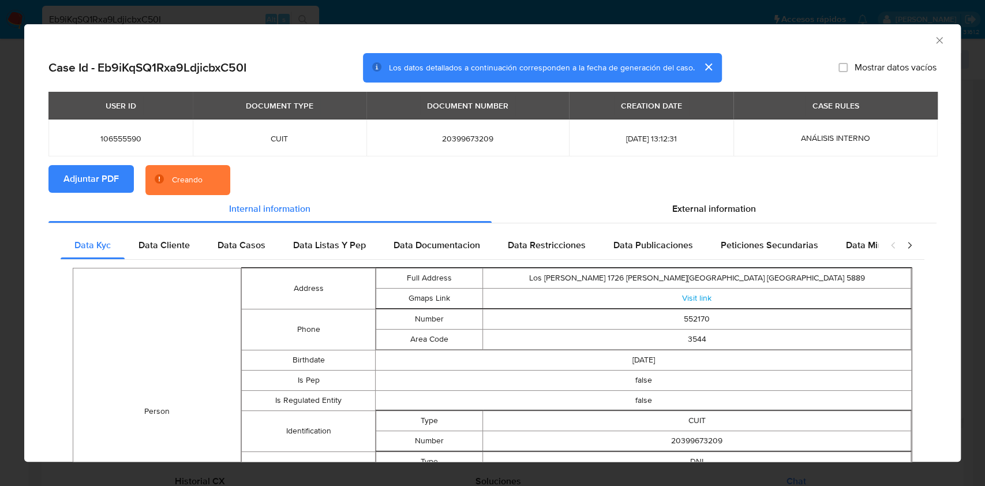
click at [936, 39] on icon "Cerrar ventana" at bounding box center [939, 40] width 6 height 6
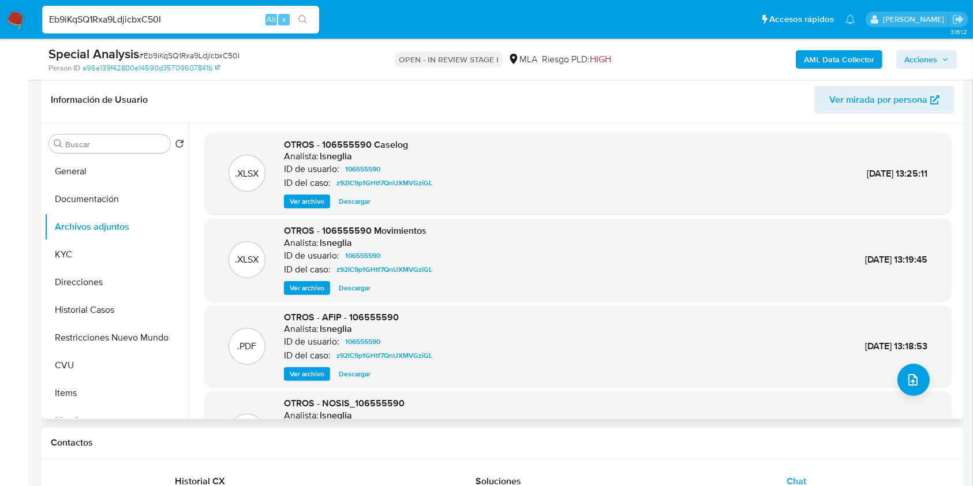
click at [214, 58] on span "# Eb9iKqSQ1Rxa9LdjicbxC50I" at bounding box center [189, 56] width 100 height 12
copy span "Eb9iKqSQ1Rxa9LdjicbxC50I"
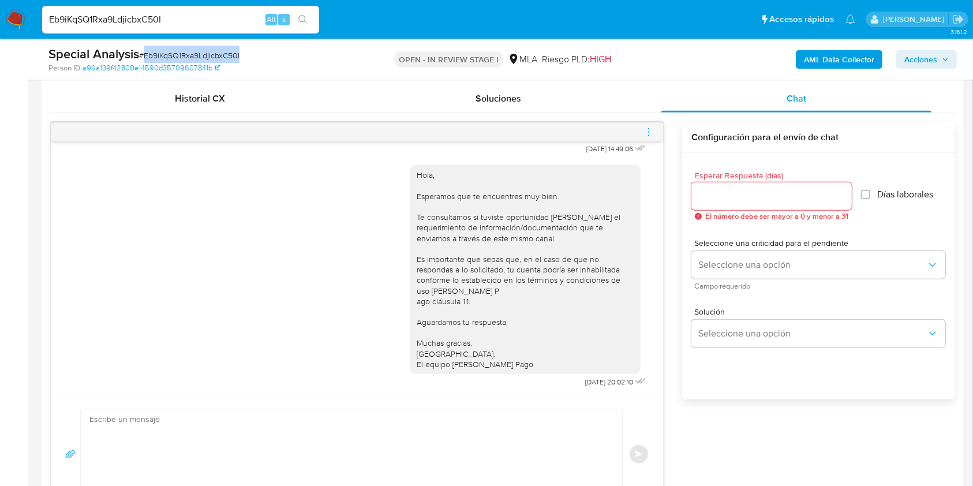
scroll to position [574, 0]
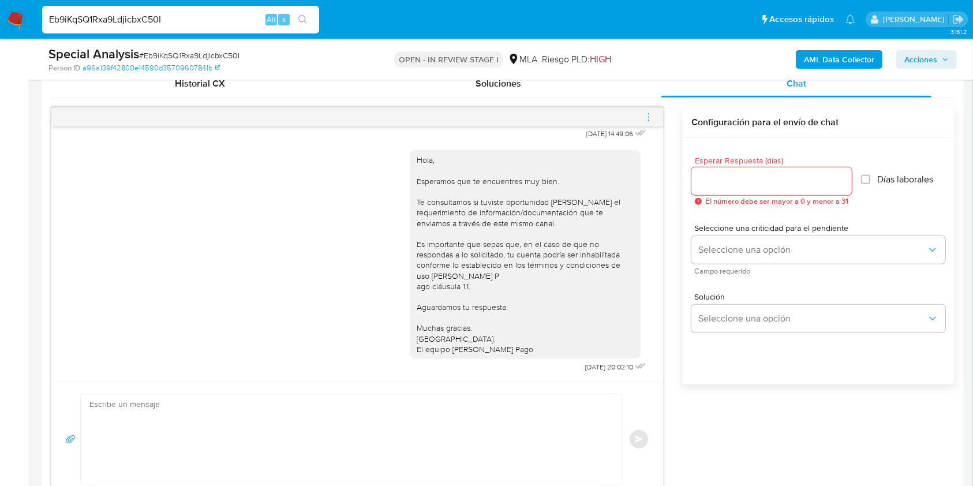
click at [370, 381] on div "Enviar" at bounding box center [357, 438] width 612 height 115
click at [352, 409] on textarea at bounding box center [348, 439] width 518 height 91
type textarea "E"
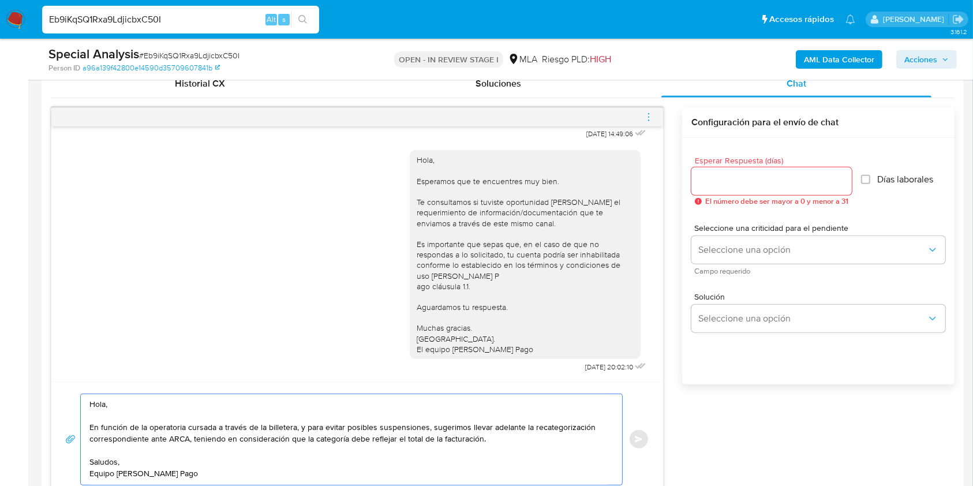
type textarea "Hola, En función de la operatoria cursada a través de la billetera, y para evit…"
click at [486, 438] on textarea "Hola, En función de la operatoria cursada a través de la billetera, y para evit…" at bounding box center [348, 439] width 518 height 91
click at [699, 168] on div at bounding box center [771, 181] width 160 height 28
click at [705, 182] on input "Esperar Respuesta (días)" at bounding box center [771, 181] width 160 height 15
type input "1"
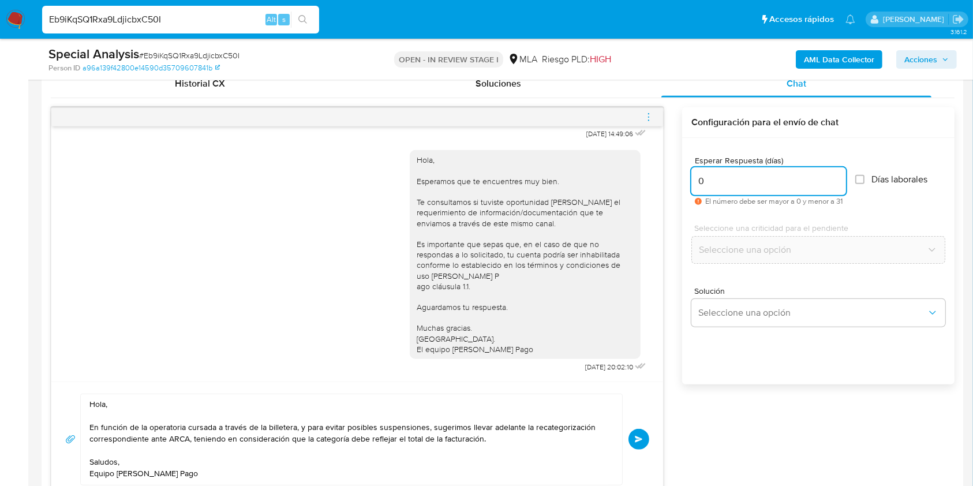
scroll to position [578, 0]
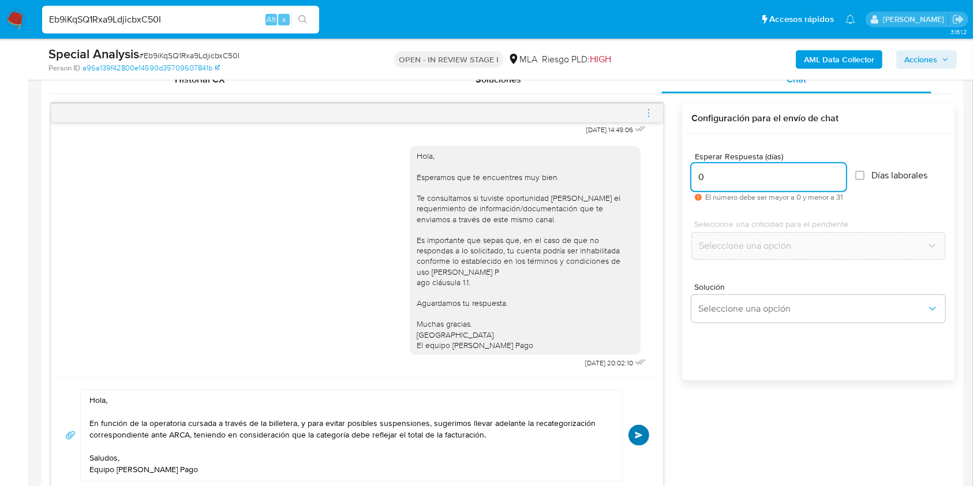
type input "0"
click at [641, 429] on button "Enviar" at bounding box center [638, 435] width 21 height 21
click at [655, 114] on div at bounding box center [357, 113] width 612 height 18
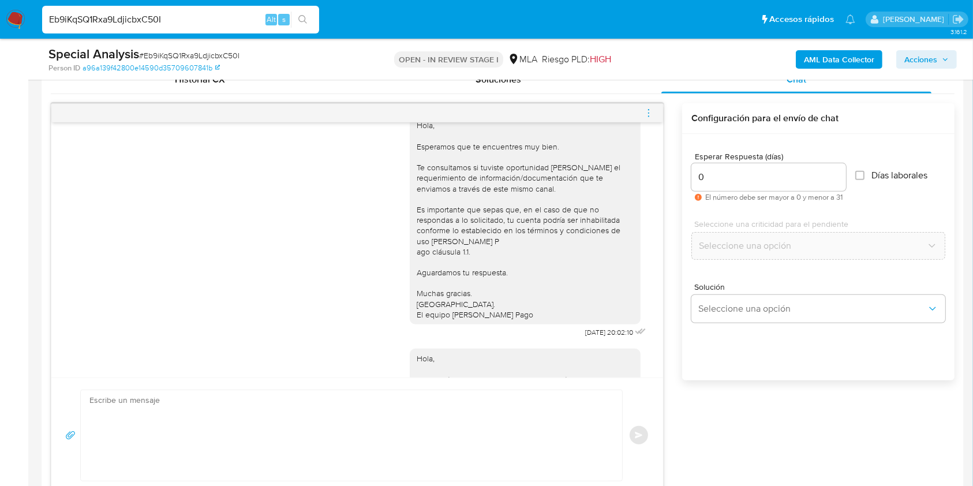
scroll to position [791, 0]
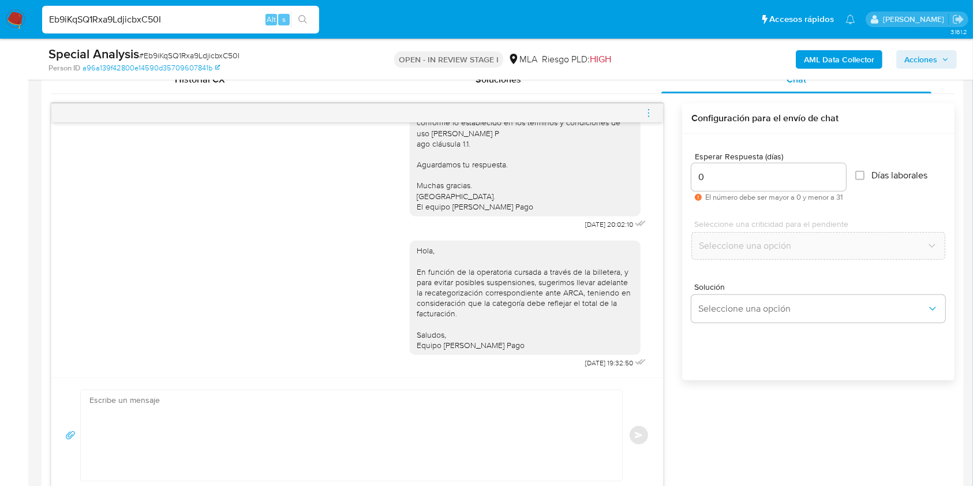
click at [646, 113] on icon "menu-action" at bounding box center [648, 113] width 10 height 10
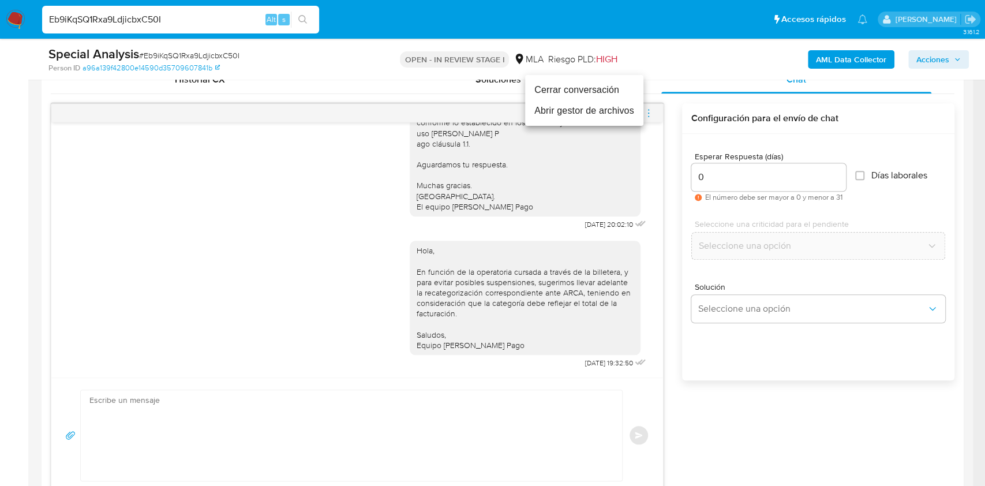
click at [572, 85] on li "Cerrar conversación" at bounding box center [584, 90] width 118 height 21
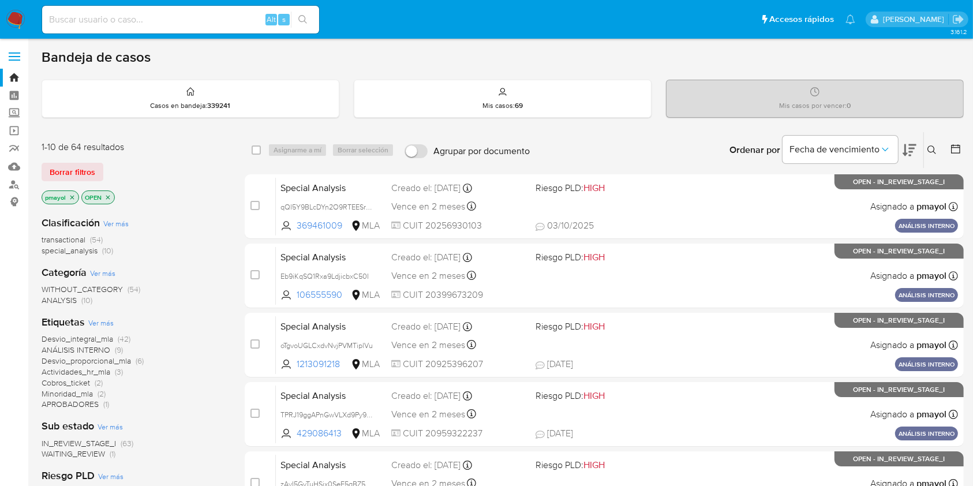
click at [928, 145] on icon at bounding box center [931, 149] width 9 height 9
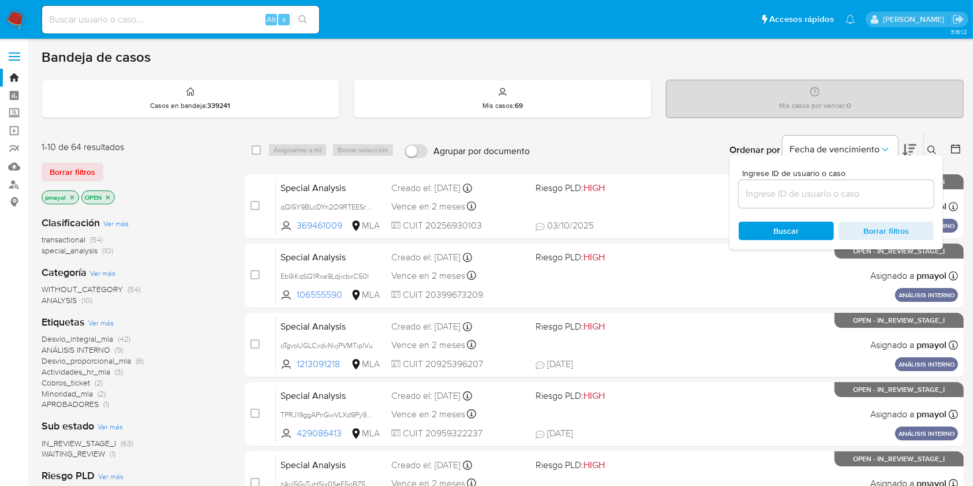
click at [822, 187] on input at bounding box center [836, 193] width 195 height 15
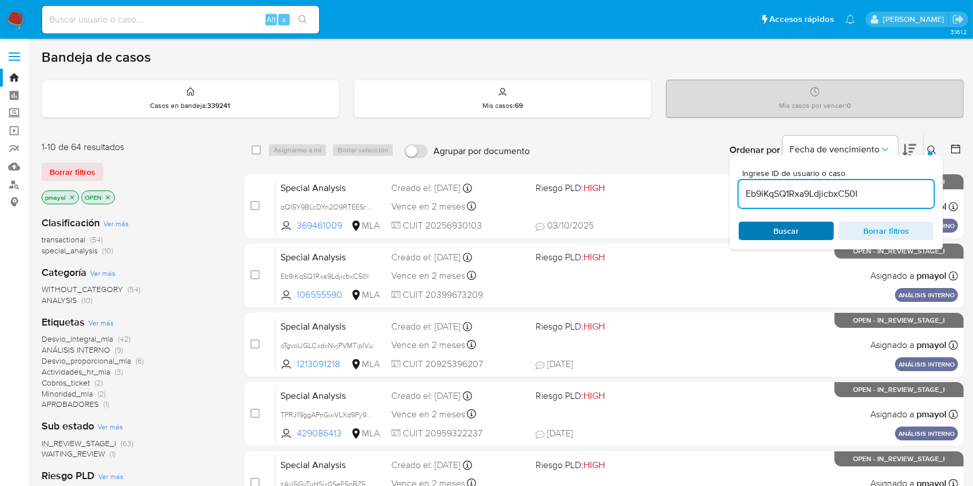
type input "Eb9iKqSQ1Rxa9LdjicbxC50I"
click at [785, 224] on span "Buscar" at bounding box center [786, 231] width 25 height 18
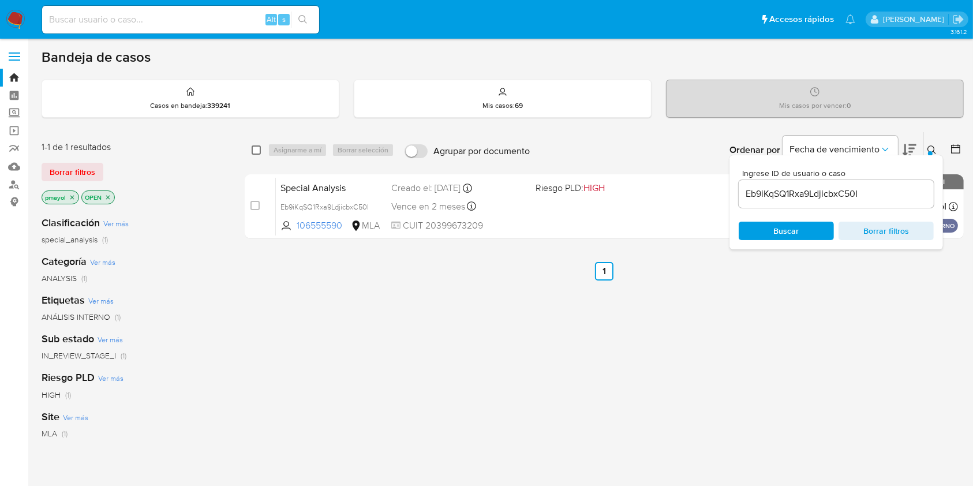
click at [254, 147] on input "checkbox" at bounding box center [256, 149] width 9 height 9
checkbox input "true"
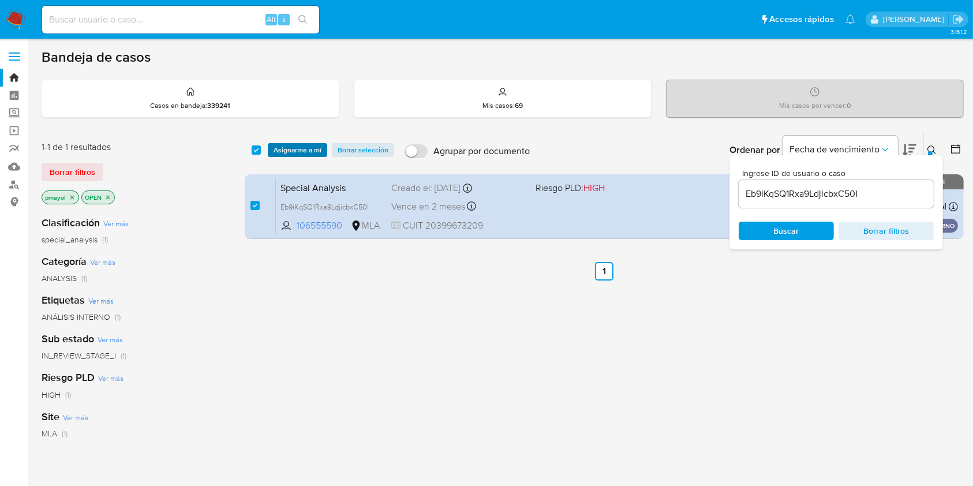
click at [268, 150] on button "Asignarme a mí" at bounding box center [297, 150] width 59 height 14
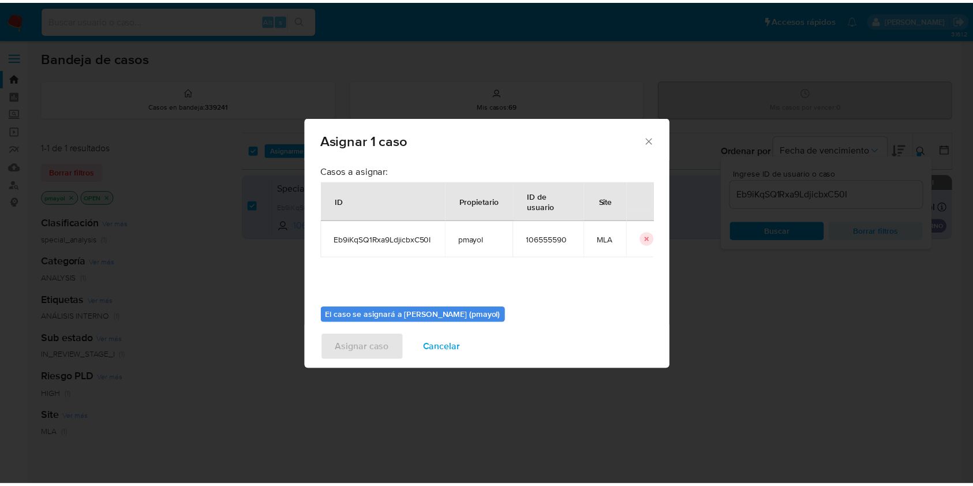
scroll to position [59, 0]
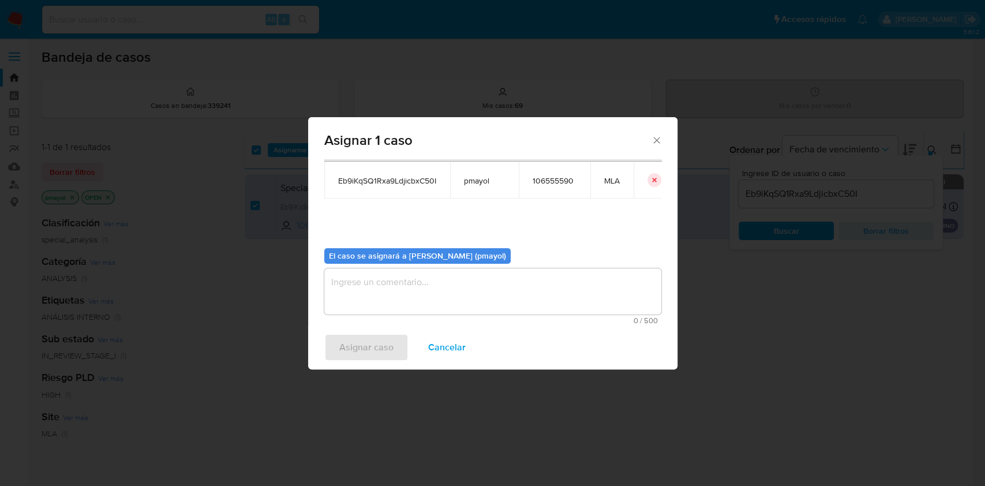
click at [535, 317] on span "0 / 500" at bounding box center [493, 321] width 330 height 8
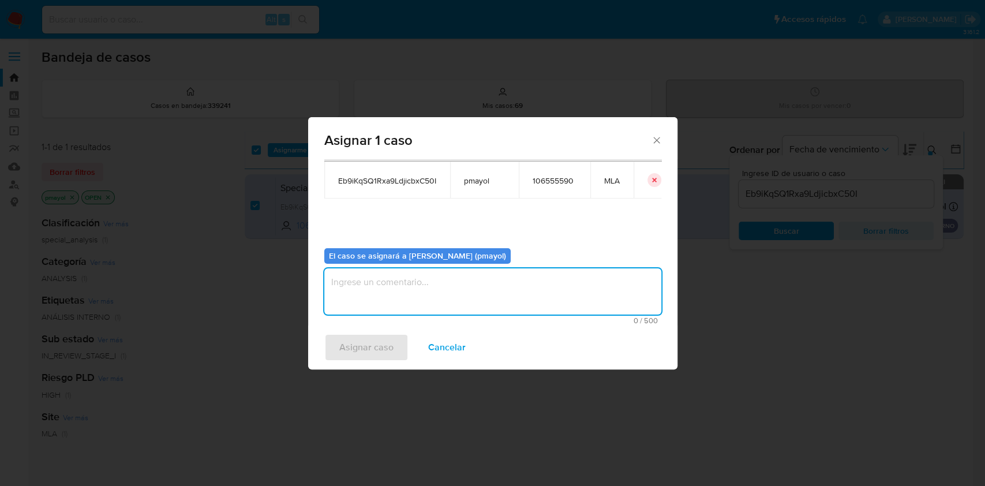
click at [530, 312] on textarea "assign-modal" at bounding box center [492, 291] width 337 height 46
type textarea "Asignación"
click at [365, 337] on span "Asignar caso" at bounding box center [366, 347] width 54 height 25
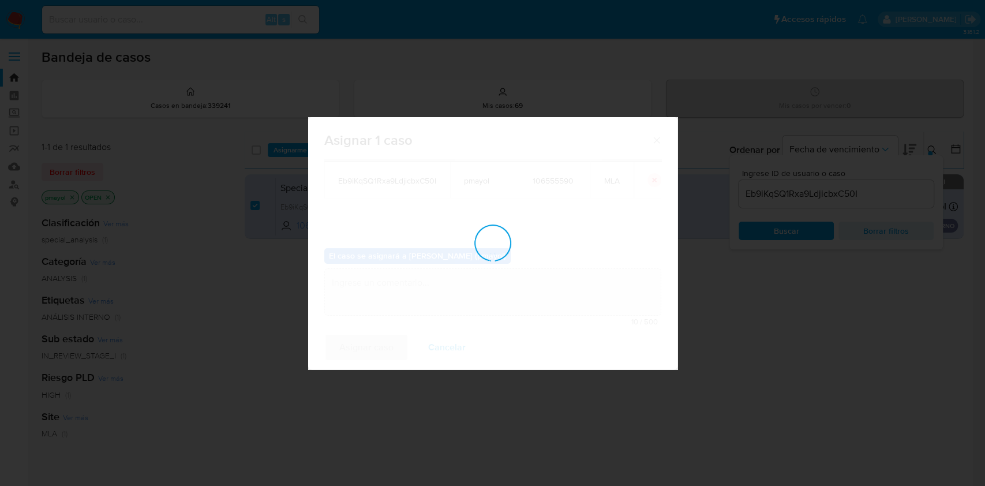
checkbox input "false"
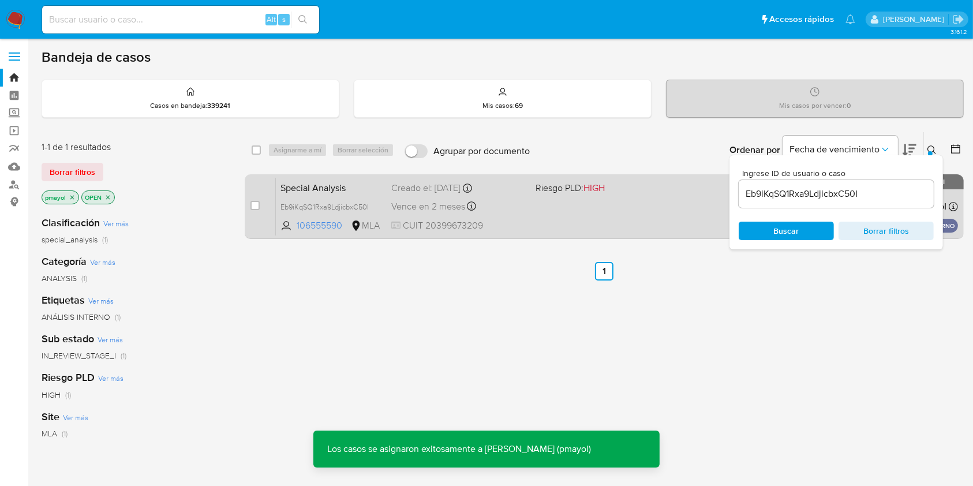
click at [560, 214] on div "Special Analysis Eb9iKqSQ1Rxa9LdjicbxC50I 106555590 MLA Riesgo PLD: HIGH Creado…" at bounding box center [617, 206] width 682 height 58
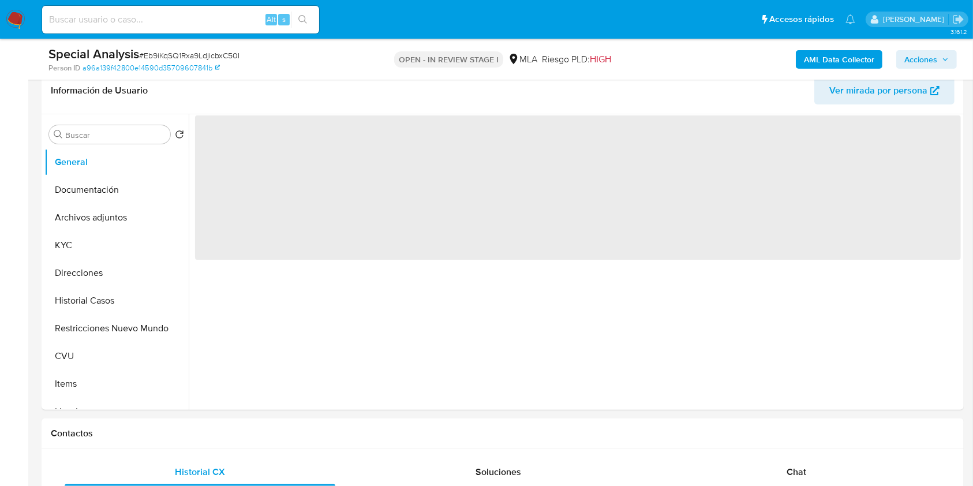
scroll to position [194, 0]
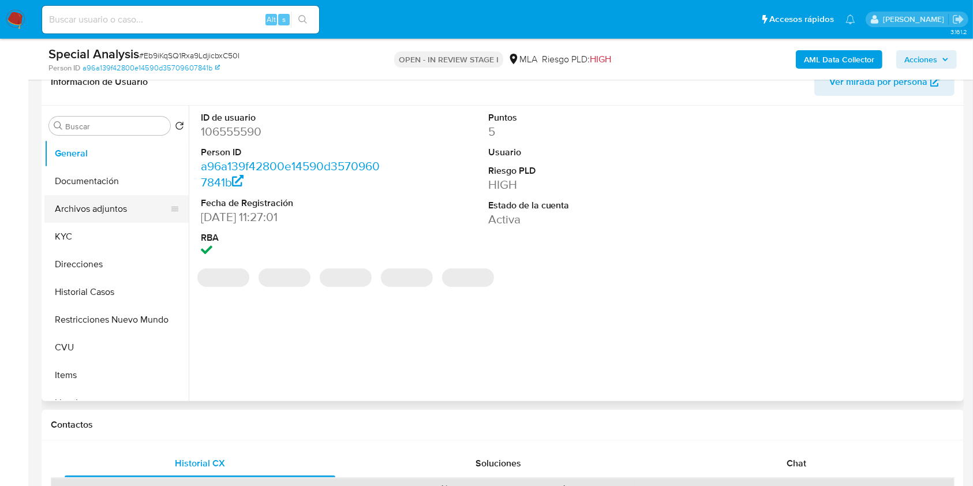
click at [126, 209] on button "Archivos adjuntos" at bounding box center [111, 209] width 135 height 28
select select "10"
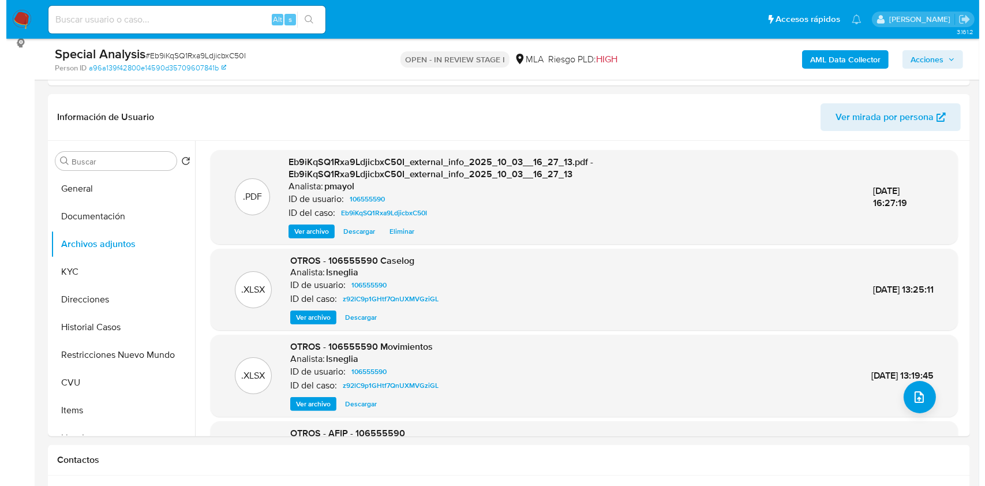
scroll to position [152, 0]
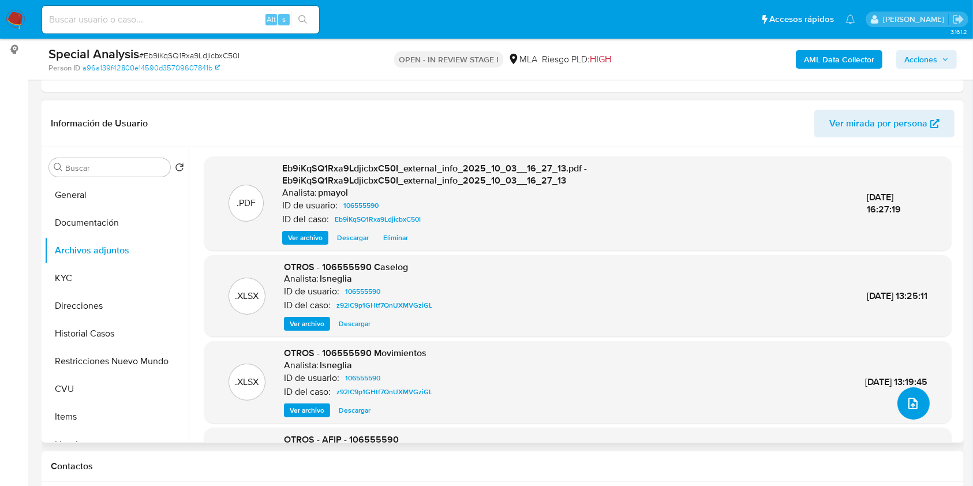
click at [897, 400] on button "upload-file" at bounding box center [913, 403] width 32 height 32
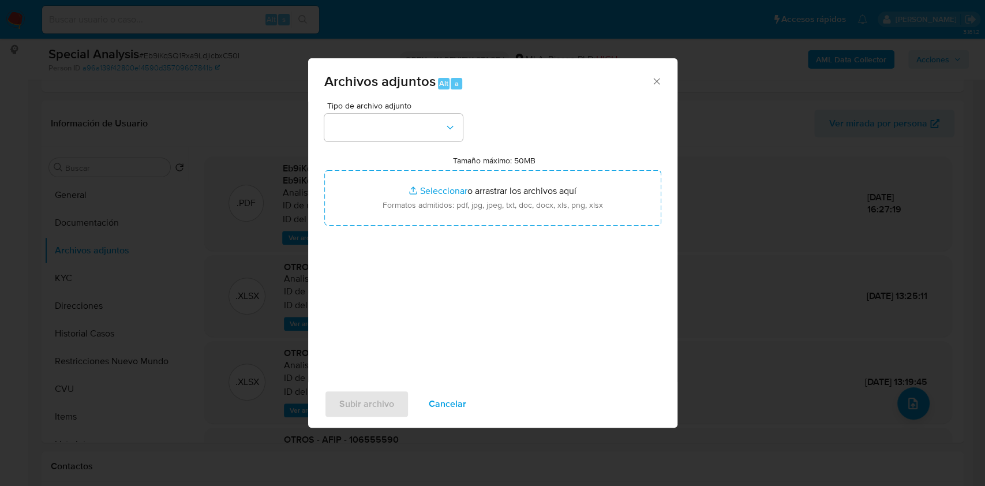
click at [406, 109] on span "Tipo de archivo adjunto" at bounding box center [396, 106] width 138 height 8
click at [410, 121] on button "button" at bounding box center [393, 128] width 138 height 28
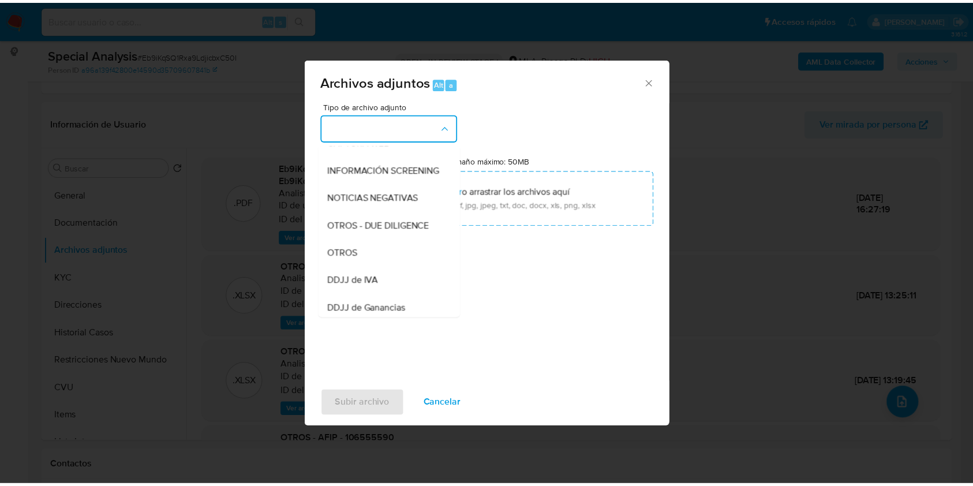
scroll to position [138, 0]
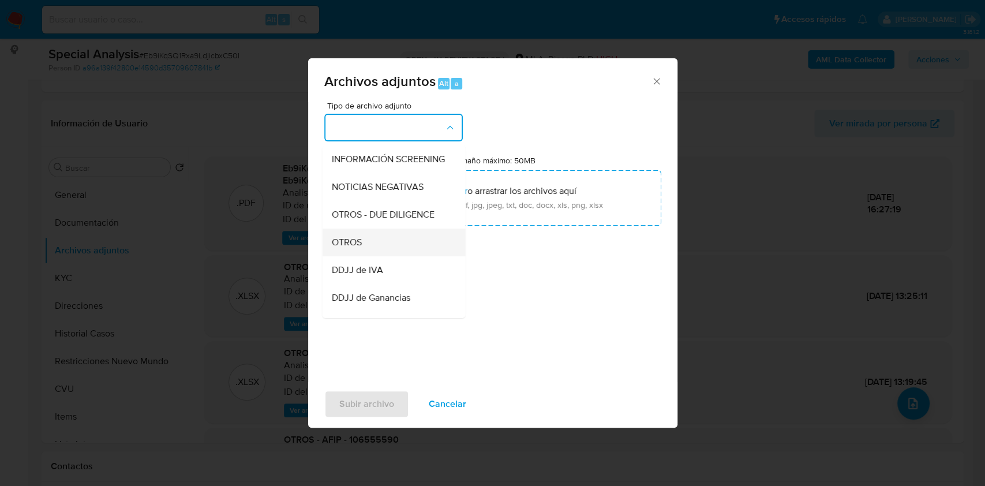
click at [392, 253] on div "OTROS" at bounding box center [390, 242] width 118 height 28
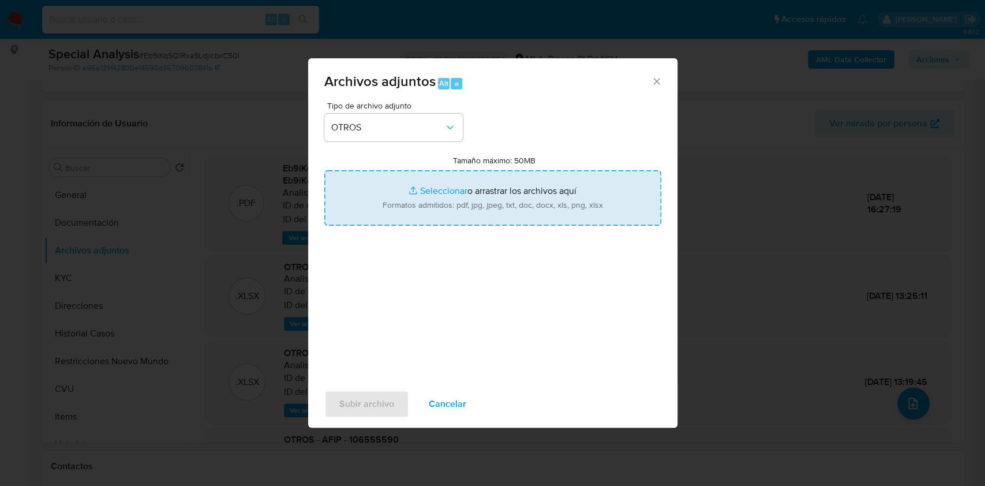
click at [456, 206] on input "Tamaño máximo: 50MB Seleccionar archivos" at bounding box center [492, 197] width 337 height 55
click at [413, 200] on input "Tamaño máximo: 50MB Seleccionar archivos" at bounding box center [492, 197] width 337 height 55
type input "C:\fakepath\Caselog Eb9iKqSQ1Rxa9LdjicbxC50I.docx"
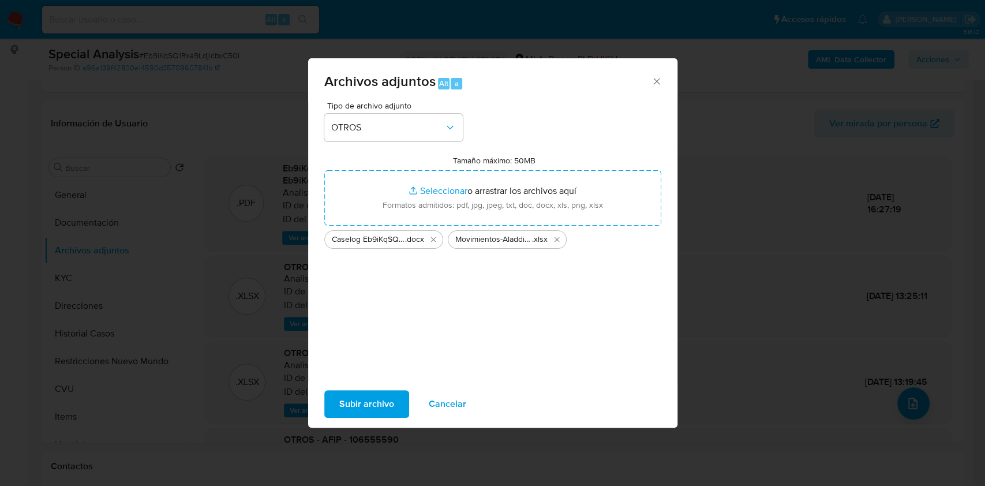
click at [387, 402] on span "Subir archivo" at bounding box center [366, 403] width 55 height 25
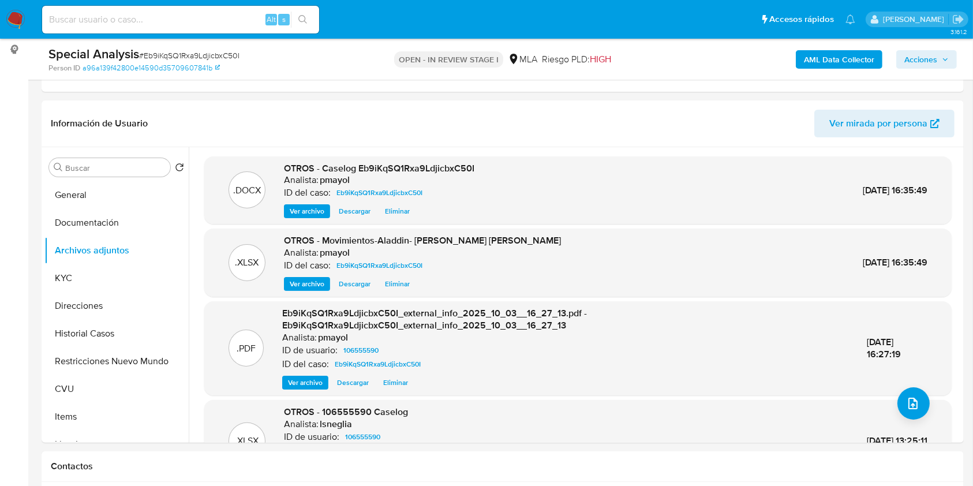
click at [925, 62] on span "Acciones" at bounding box center [920, 59] width 33 height 18
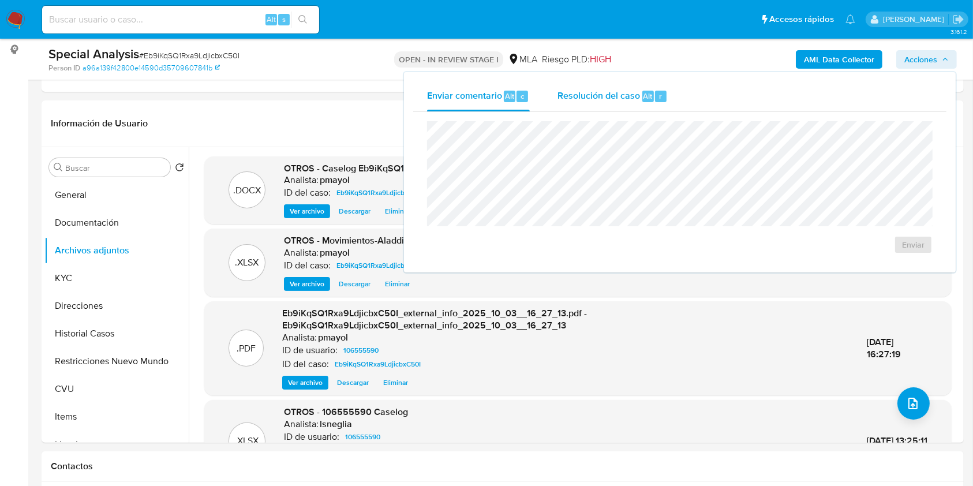
click at [626, 102] on span "Resolución del caso" at bounding box center [598, 95] width 83 height 13
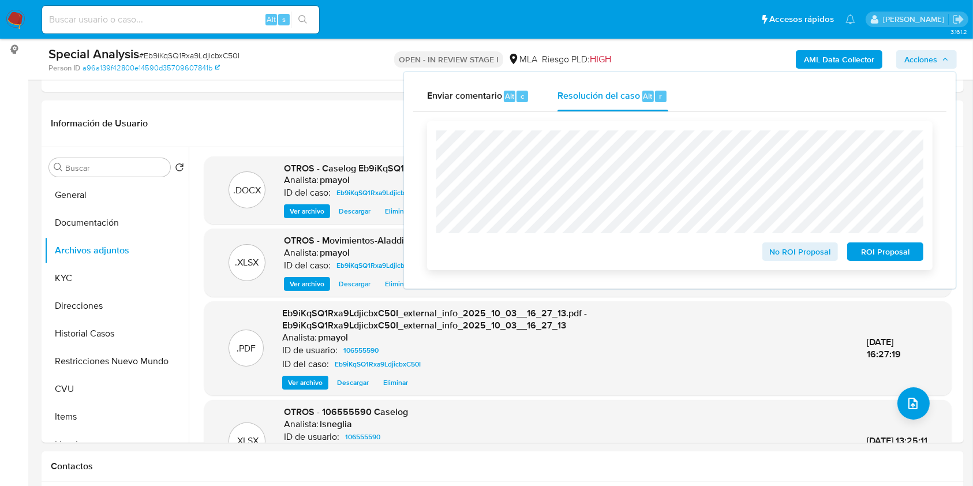
click at [783, 249] on span "No ROI Proposal" at bounding box center [800, 251] width 60 height 16
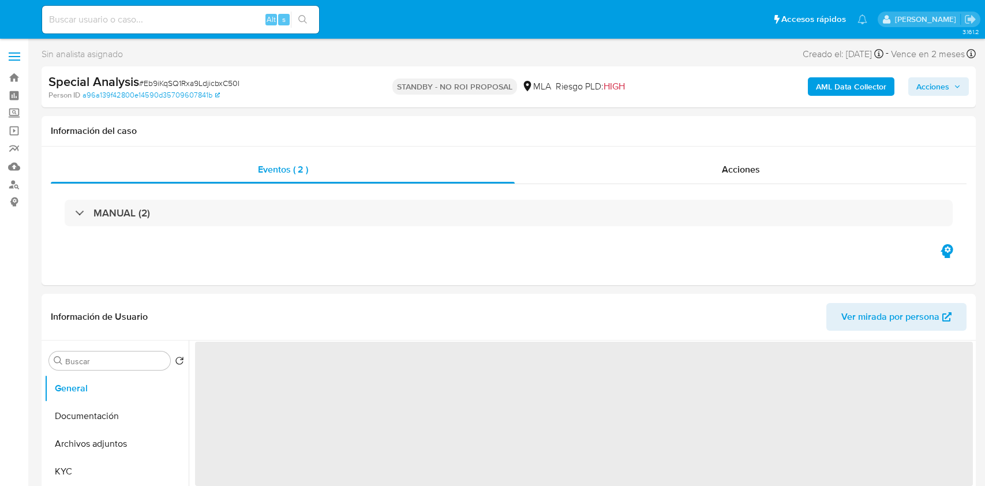
select select "10"
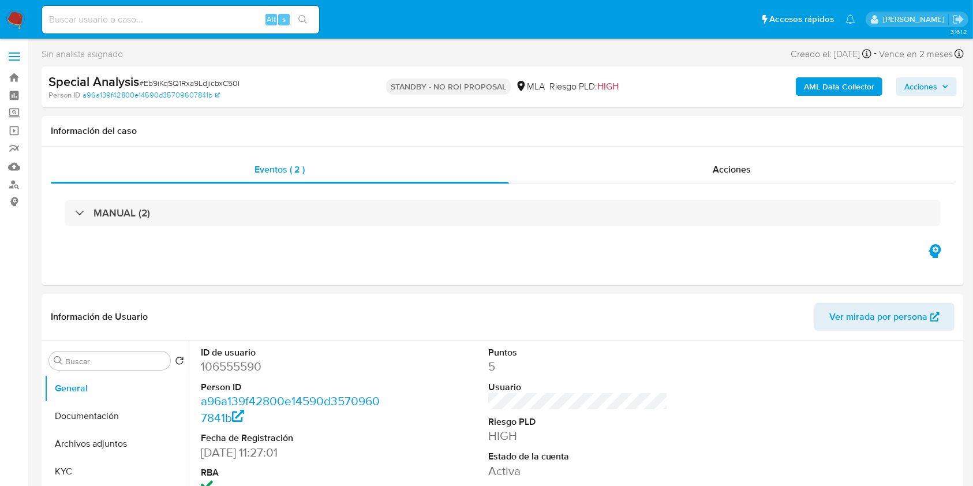
click at [191, 12] on input at bounding box center [180, 19] width 277 height 15
paste input "oTgvoUGLCxdvNvjPVMTiplVu"
type input "oTgvoUGLCxdvNvjPVMTiplVu"
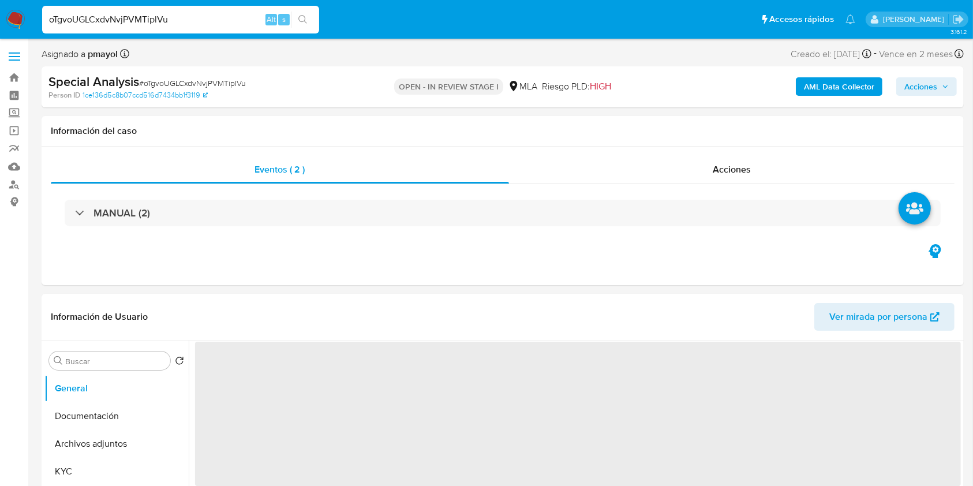
select select "10"
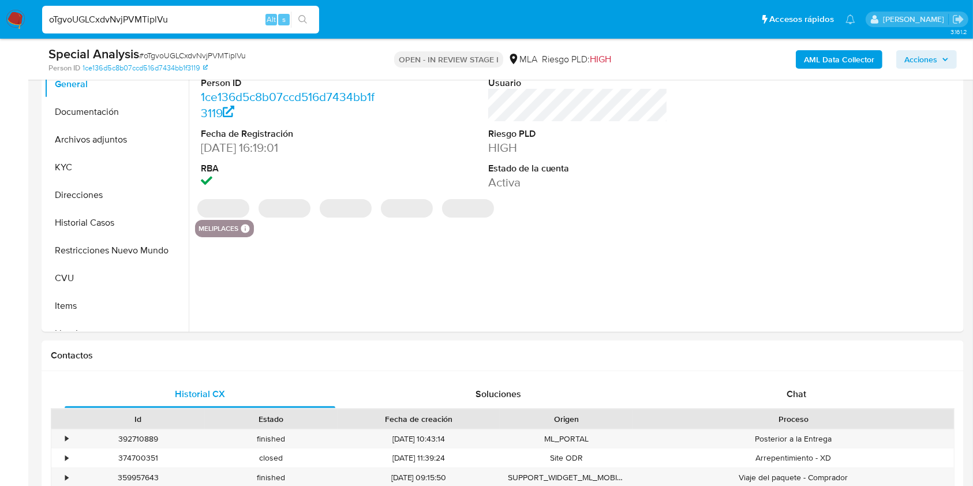
scroll to position [335, 0]
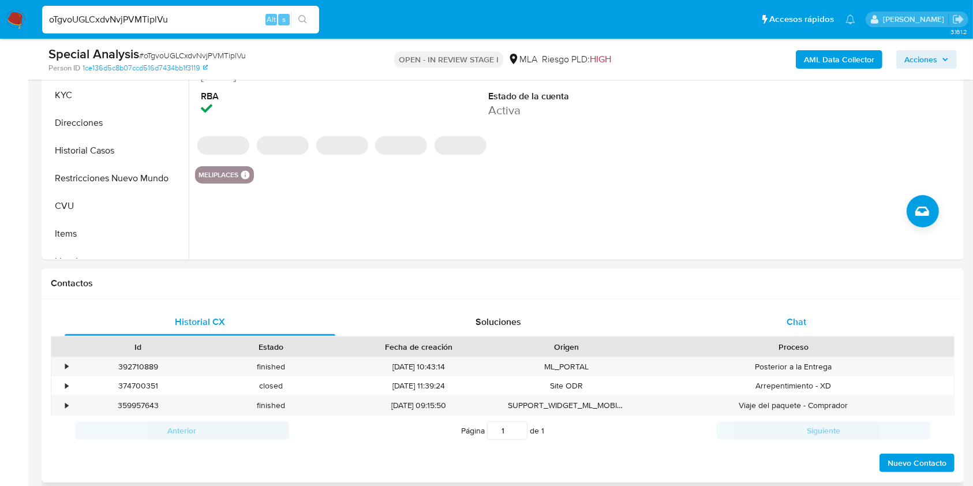
click at [770, 331] on div "Chat" at bounding box center [796, 322] width 271 height 28
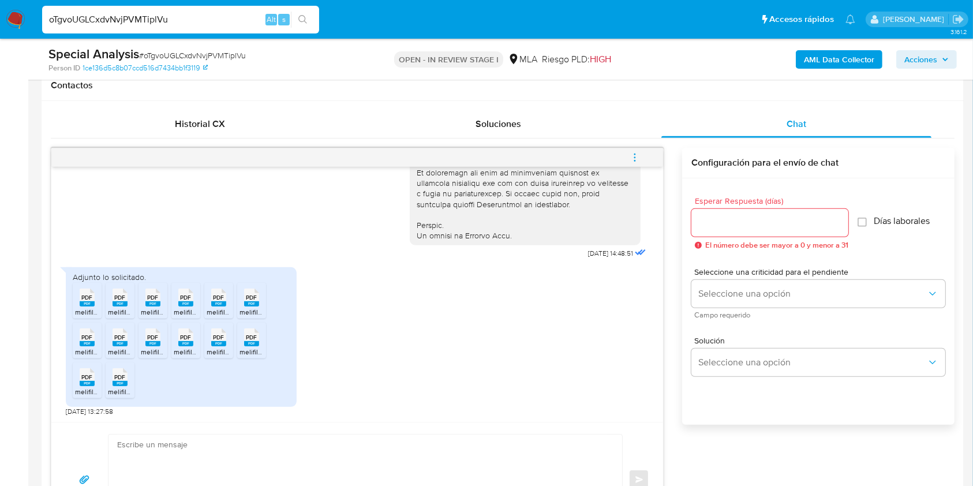
scroll to position [559, 0]
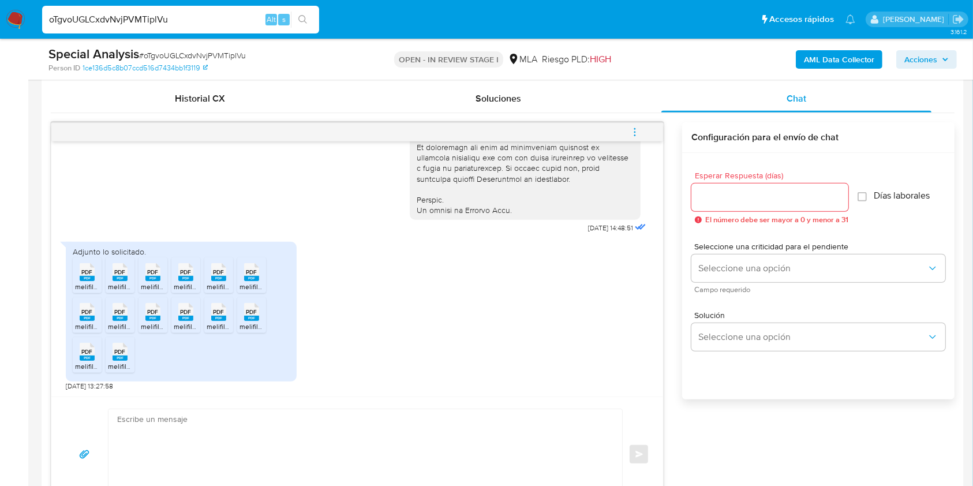
click at [92, 274] on span "PDF" at bounding box center [87, 272] width 11 height 8
click at [116, 276] on rect at bounding box center [120, 278] width 15 height 5
click at [164, 275] on div "PDF PDF" at bounding box center [153, 271] width 24 height 23
click at [195, 275] on div "PDF PDF" at bounding box center [186, 271] width 24 height 23
click at [213, 274] on span "PDF" at bounding box center [218, 272] width 11 height 8
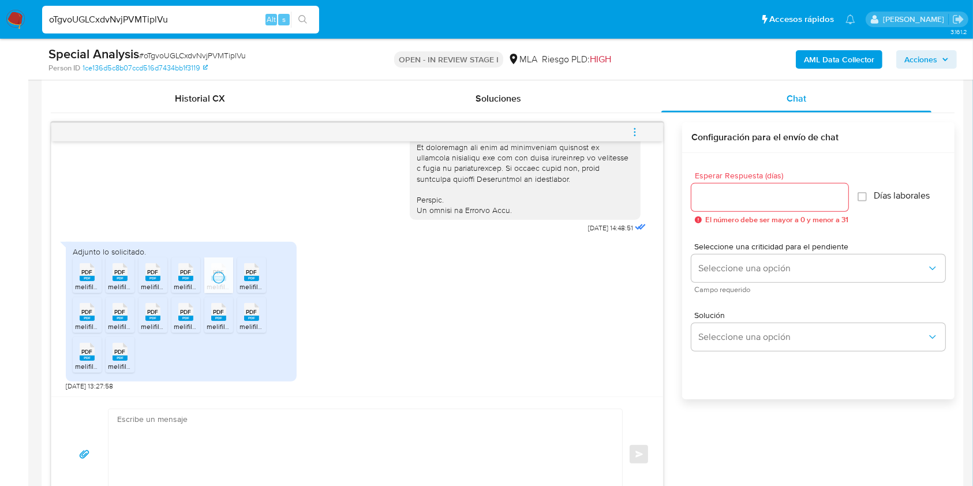
click at [248, 270] on span "PDF" at bounding box center [251, 272] width 11 height 8
click at [88, 310] on span "PDF" at bounding box center [87, 312] width 11 height 8
click at [110, 310] on div "PDF PDF" at bounding box center [120, 310] width 24 height 23
click at [162, 309] on div "PDF PDF" at bounding box center [153, 310] width 24 height 23
click at [185, 311] on span "PDF" at bounding box center [186, 312] width 11 height 8
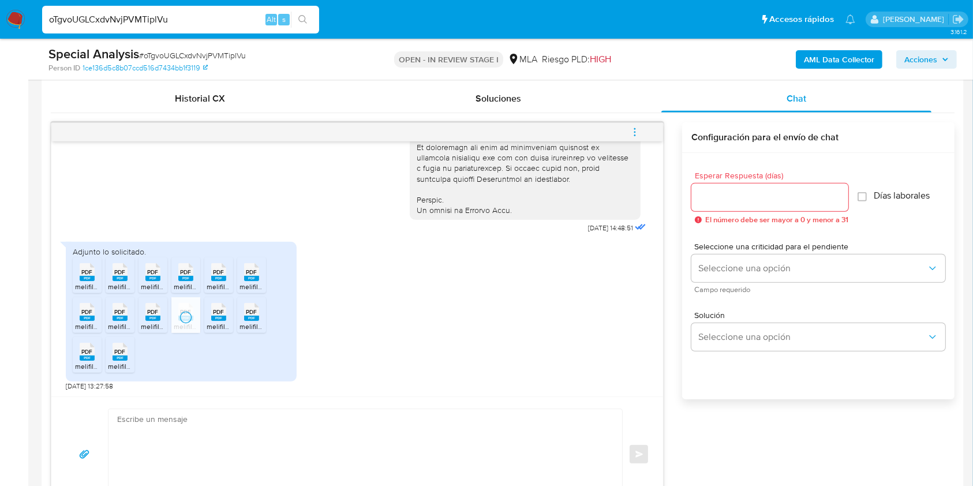
click at [216, 317] on rect at bounding box center [218, 318] width 15 height 5
click at [257, 316] on rect at bounding box center [251, 318] width 15 height 5
click at [82, 357] on rect at bounding box center [87, 357] width 15 height 5
drag, startPoint x: 121, startPoint y: 352, endPoint x: 601, endPoint y: 205, distance: 501.4
click at [121, 351] on span "PDF" at bounding box center [120, 352] width 11 height 8
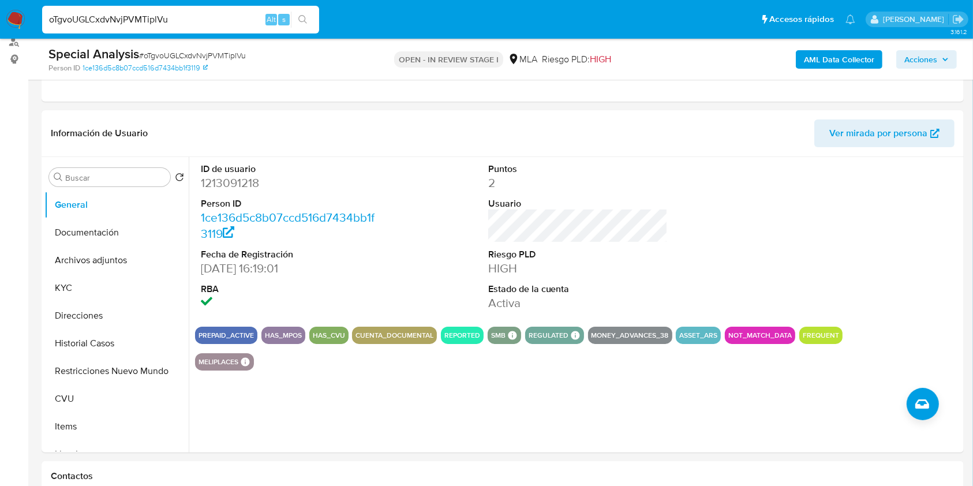
scroll to position [134, 0]
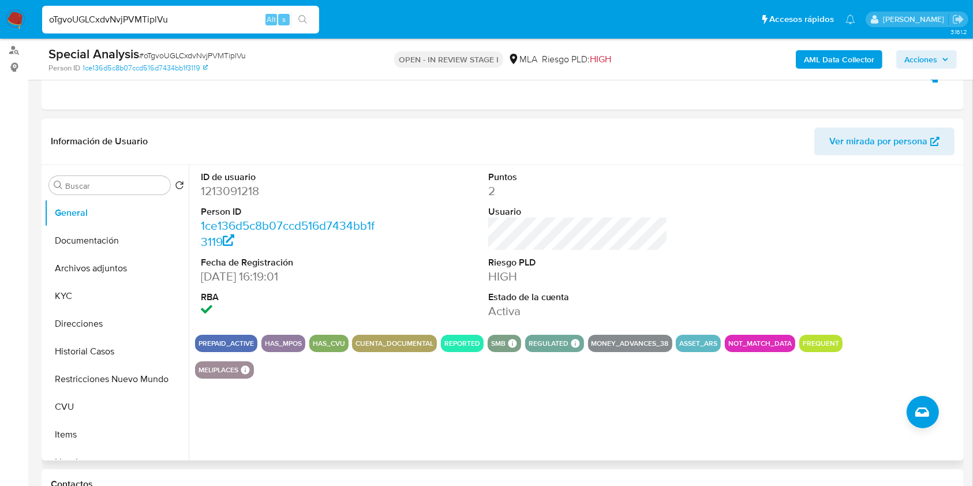
click at [223, 194] on dd "1213091218" at bounding box center [291, 191] width 180 height 16
copy dd "1213091218"
click at [103, 238] on button "Documentación" at bounding box center [111, 241] width 135 height 28
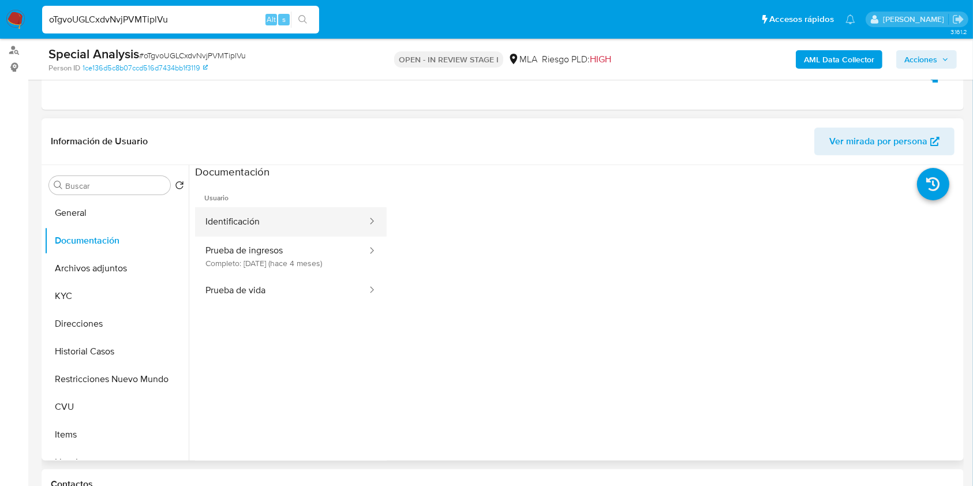
click at [339, 222] on button "Identificación" at bounding box center [281, 221] width 173 height 29
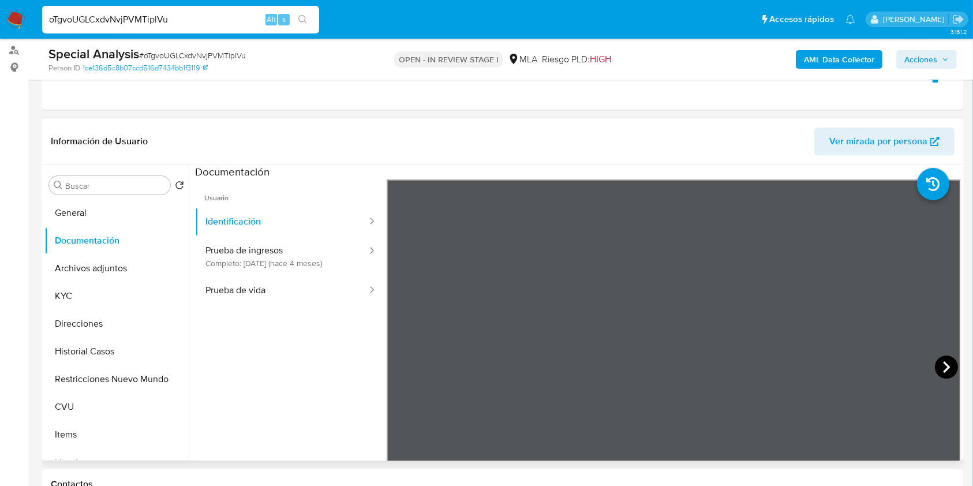
click at [938, 367] on icon at bounding box center [946, 366] width 23 height 23
click at [100, 321] on button "Direcciones" at bounding box center [111, 324] width 135 height 28
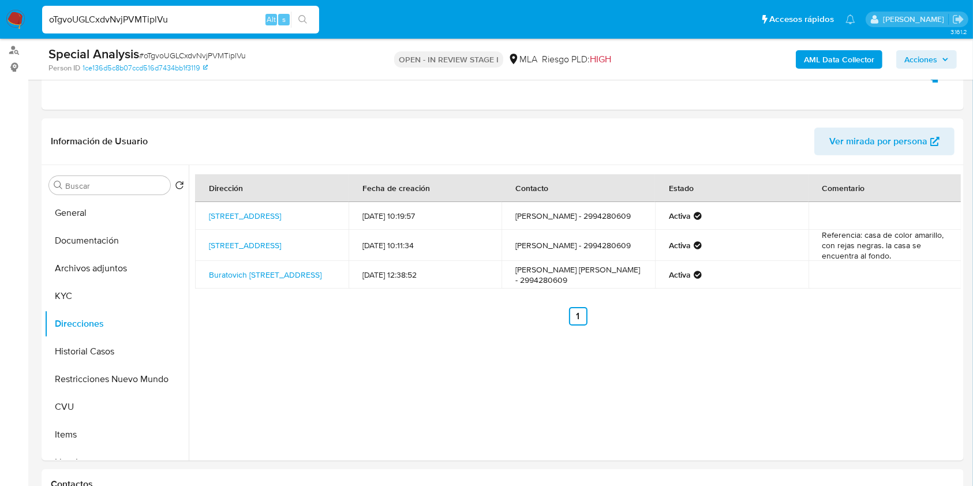
click at [229, 20] on input "oTgvoUGLCxdvNvjPVMTiplVu" at bounding box center [180, 19] width 277 height 15
paste input "2145784420"
type input "2145784420"
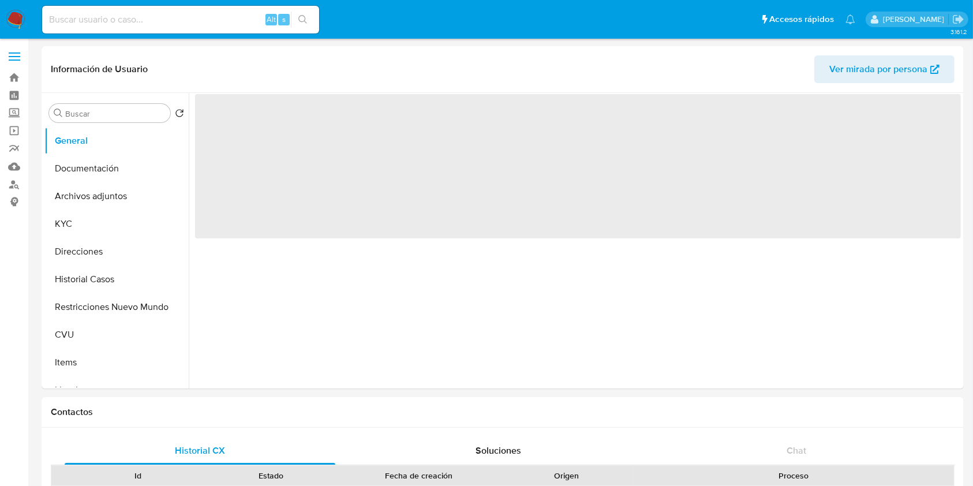
select select "10"
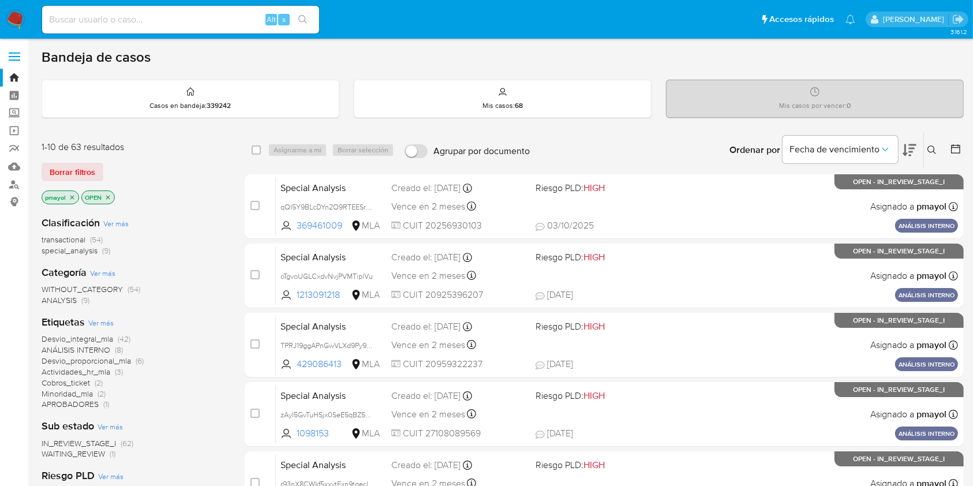
click at [162, 19] on input at bounding box center [180, 19] width 277 height 15
paste input "2145784420"
type input "2145784420"
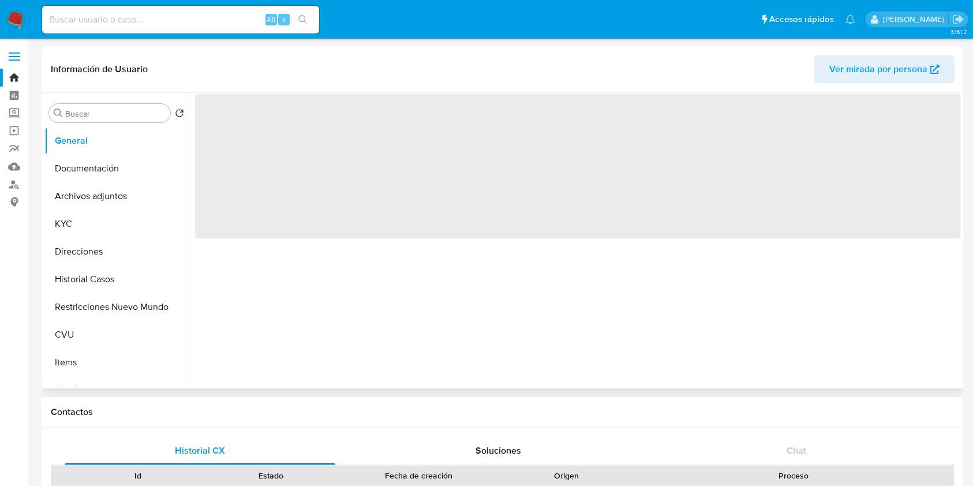
select select "10"
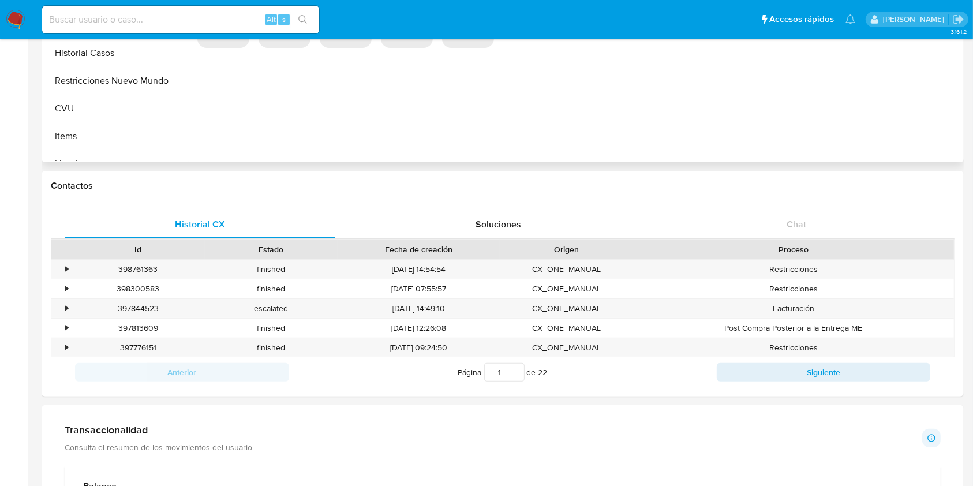
scroll to position [267, 0]
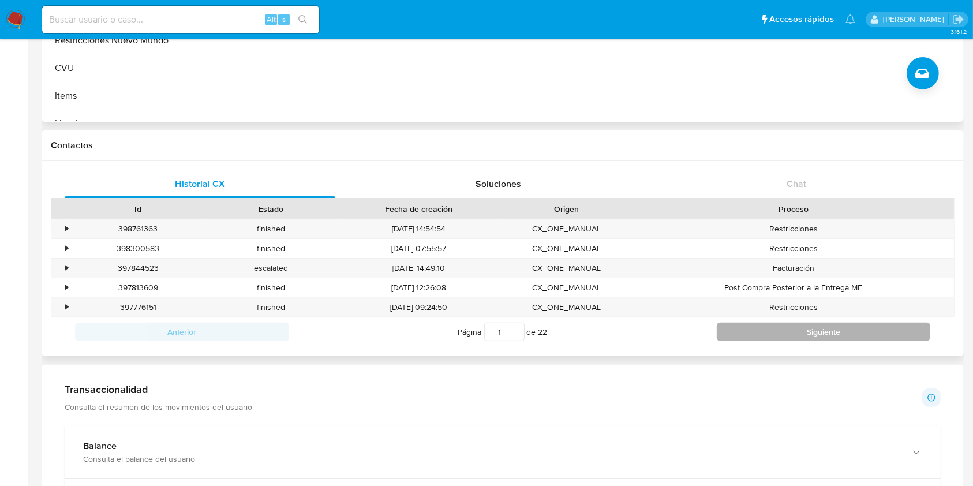
click at [722, 329] on button "Siguiente" at bounding box center [824, 332] width 214 height 18
type input "2"
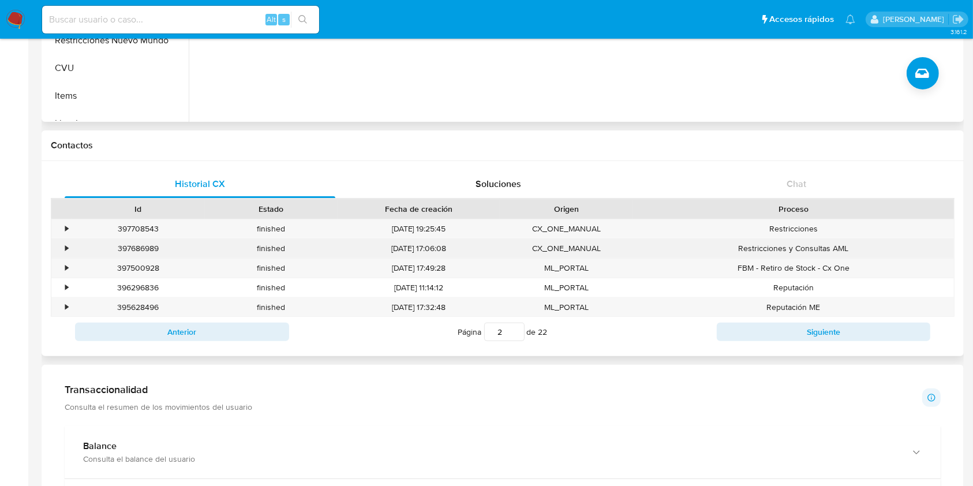
click at [147, 253] on div "397686989" at bounding box center [138, 248] width 133 height 19
copy div "397686989"
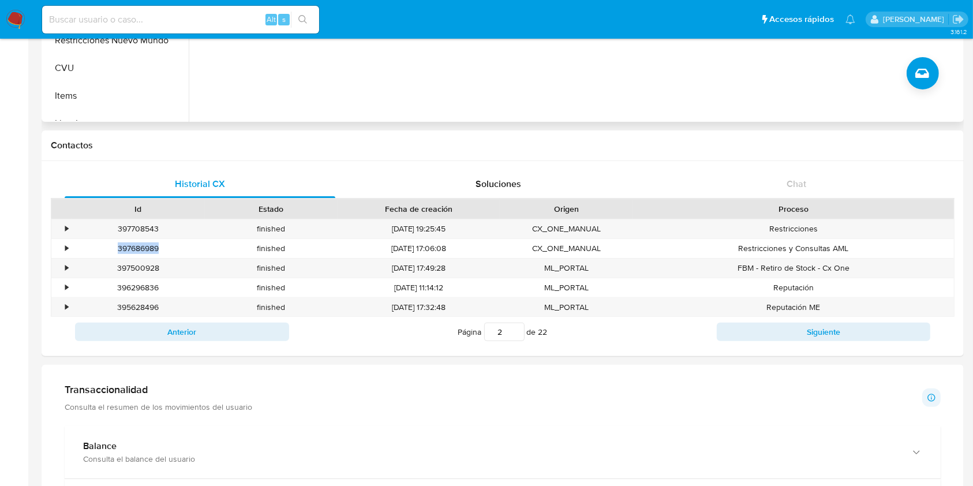
scroll to position [0, 0]
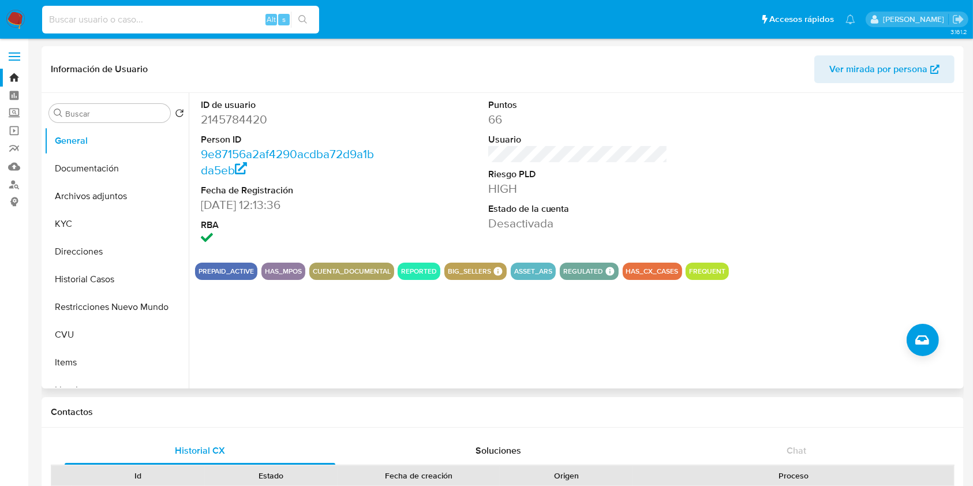
click at [218, 18] on input at bounding box center [180, 19] width 277 height 15
paste input "oTgvoUGLCxdvNvjPVMTiplVu"
type input "oTgvoUGLCxdvNvjPVMTiplVu"
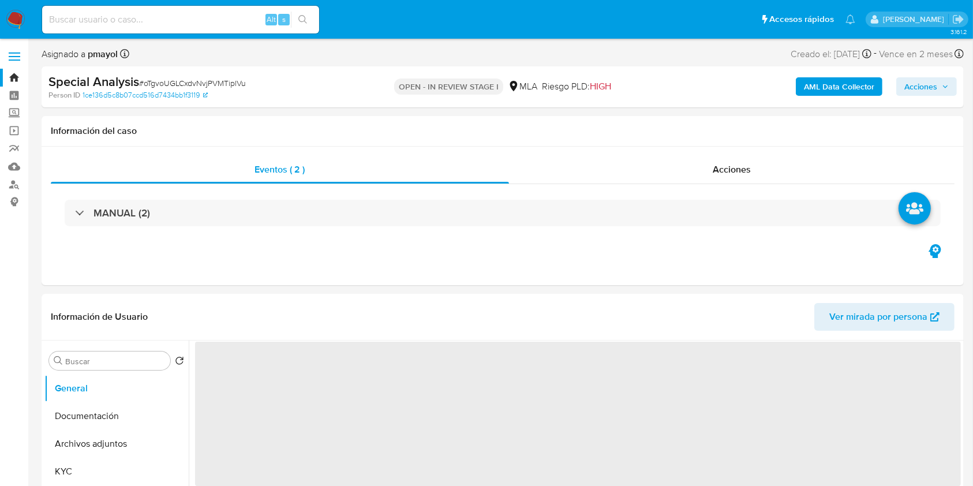
select select "10"
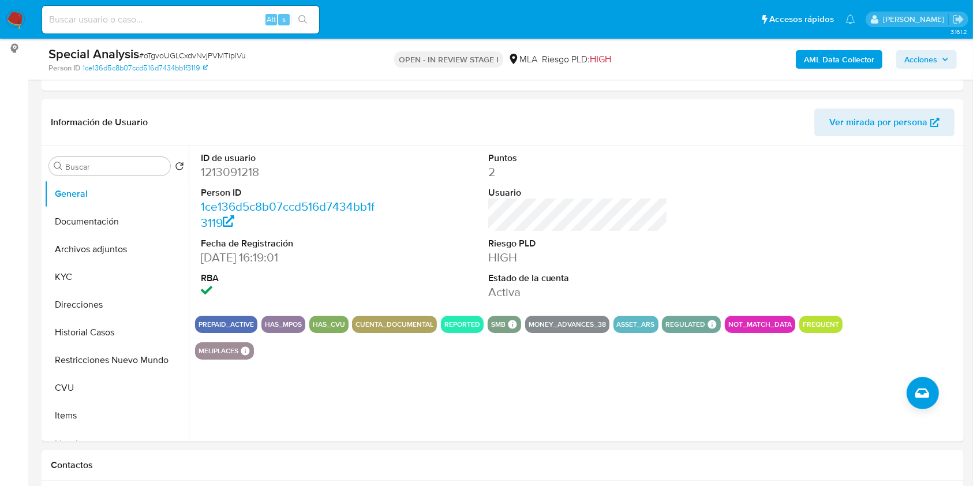
scroll to position [177, 0]
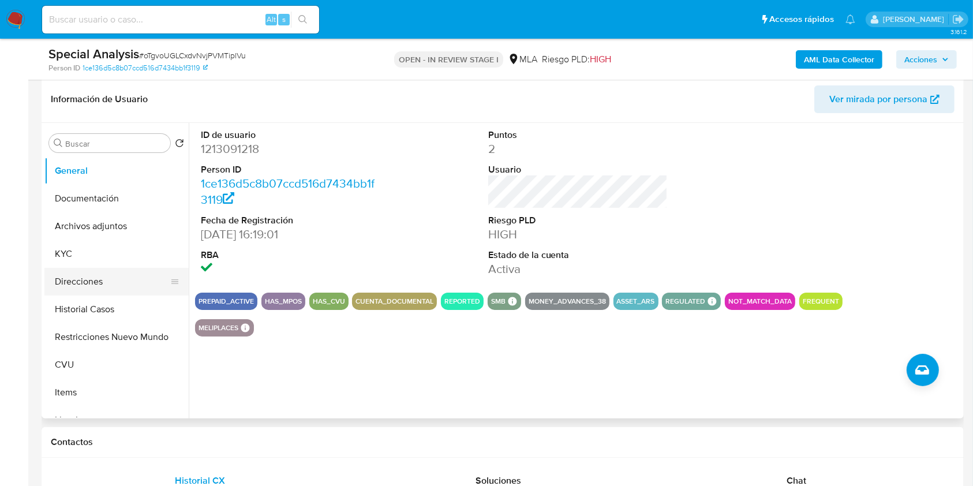
click at [102, 279] on button "Direcciones" at bounding box center [111, 282] width 135 height 28
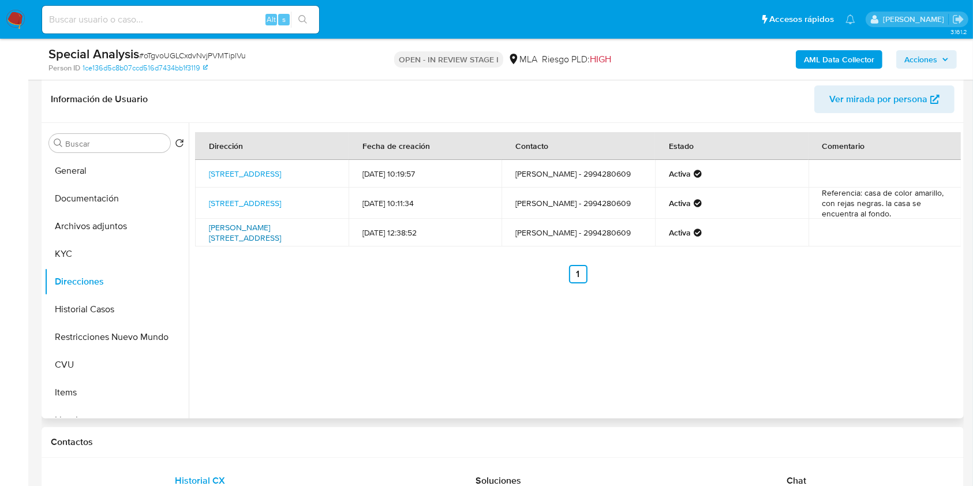
click at [259, 241] on link "Buratovich 330, Plottier, Neuquén, 8316, Argentina 330" at bounding box center [245, 233] width 72 height 22
click at [272, 168] on link "Calle Paraguay 325, Plottier, Neuquén, 8316, Argentina 325" at bounding box center [245, 174] width 72 height 12
click at [84, 357] on button "CVU" at bounding box center [111, 365] width 135 height 28
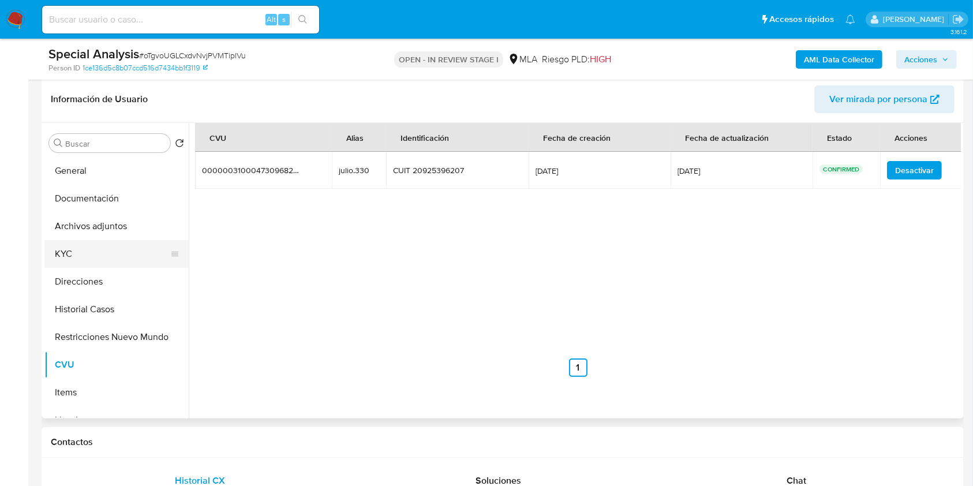
click at [106, 249] on button "KYC" at bounding box center [111, 254] width 135 height 28
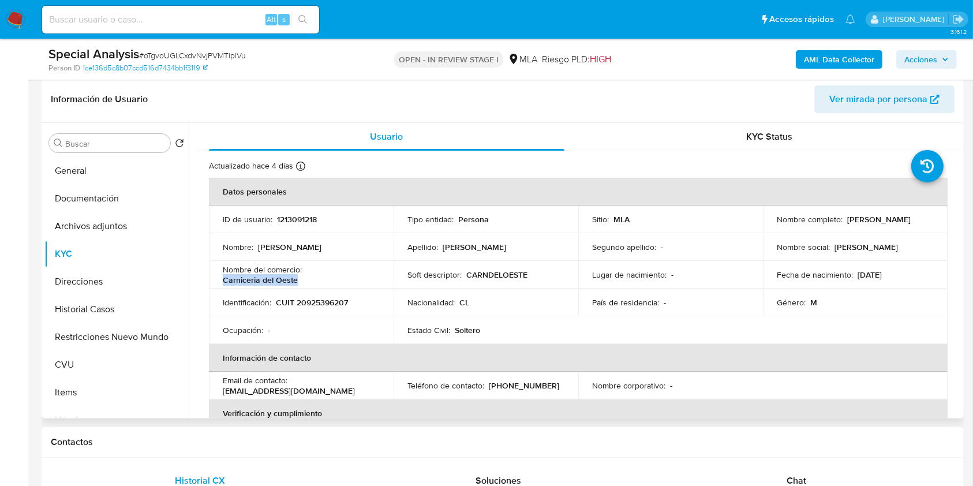
drag, startPoint x: 305, startPoint y: 282, endPoint x: 210, endPoint y: 280, distance: 95.2
click at [210, 280] on td "Nombre del comercio : Carniceria del Oeste" at bounding box center [301, 275] width 185 height 28
copy p "Carniceria del Oeste"
click at [185, 53] on span "# oTgvoUGLCxdvNvjPVMTiplVu" at bounding box center [192, 56] width 107 height 12
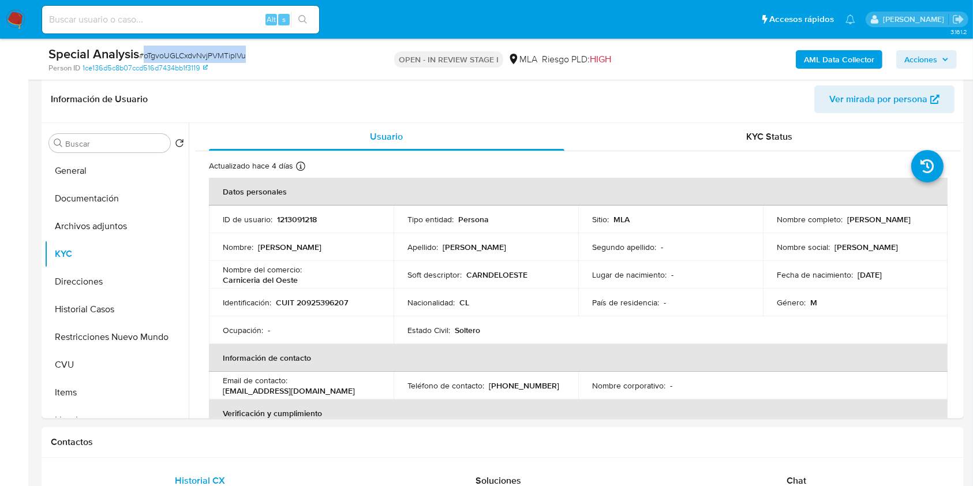
copy span "oTgvoUGLCxdvNvjPVMTiplVu"
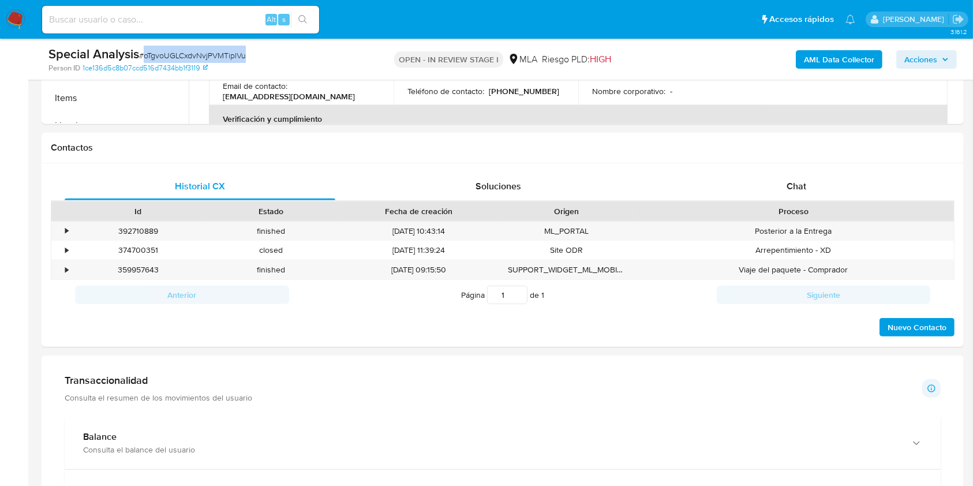
scroll to position [489, 0]
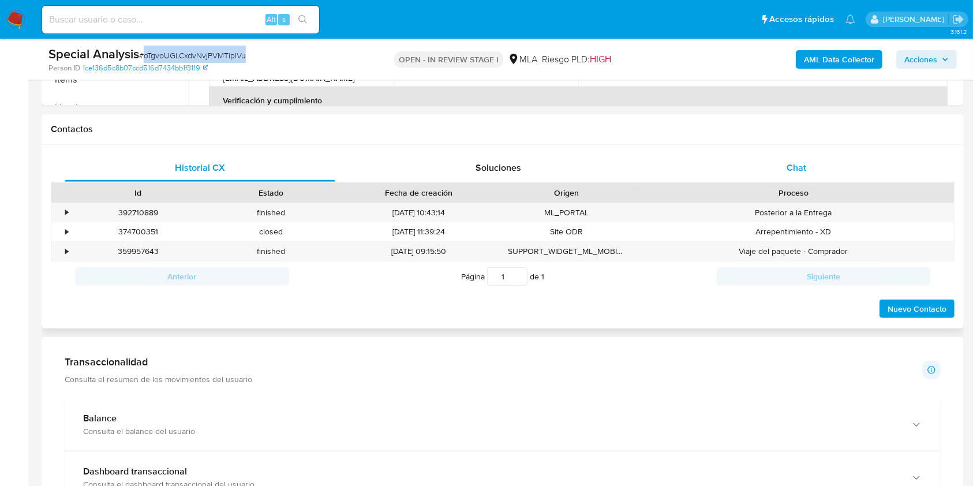
click at [848, 167] on div "Chat" at bounding box center [796, 168] width 271 height 28
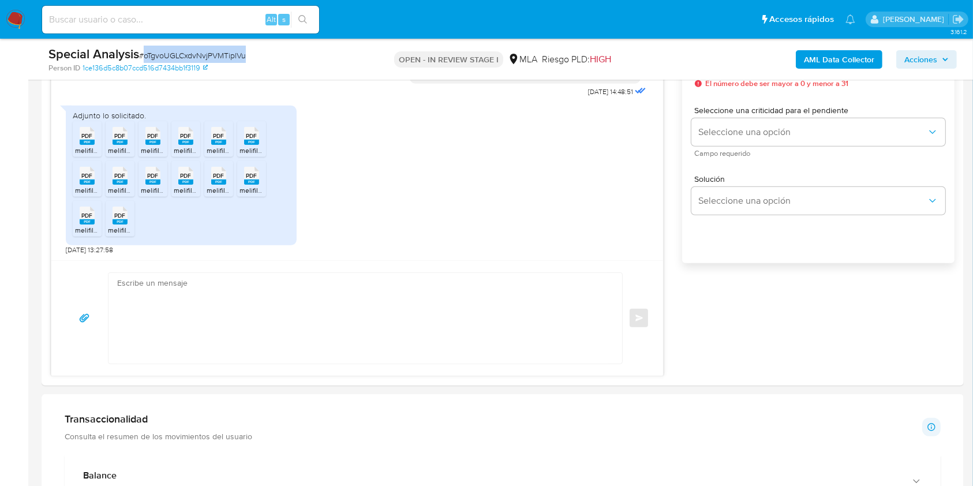
scroll to position [696, 0]
click at [362, 301] on textarea at bounding box center [362, 317] width 490 height 91
paste textarea "Hola, ¡Muchas gracias por tu respuesta! Confirmamos la recepción de la document…"
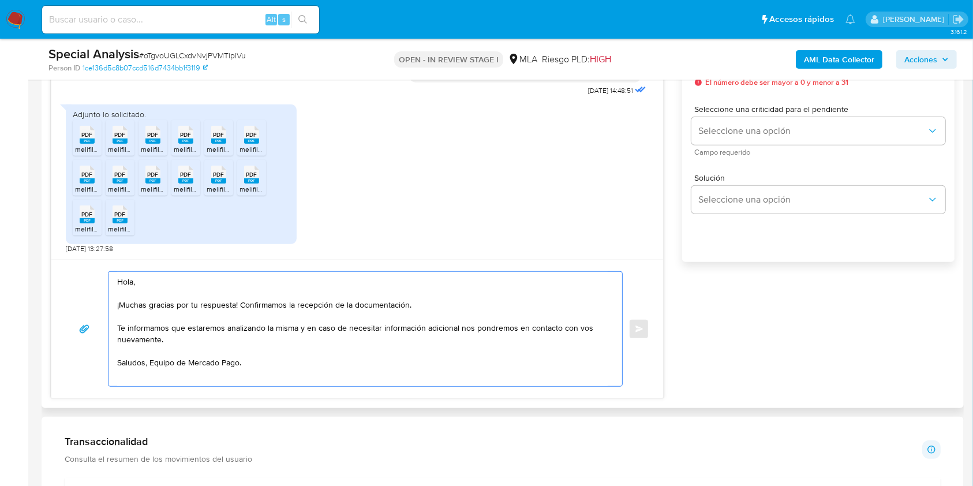
click at [145, 367] on textarea "Hola, ¡Muchas gracias por tu respuesta! Confirmamos la recepción de la document…" at bounding box center [362, 329] width 490 height 114
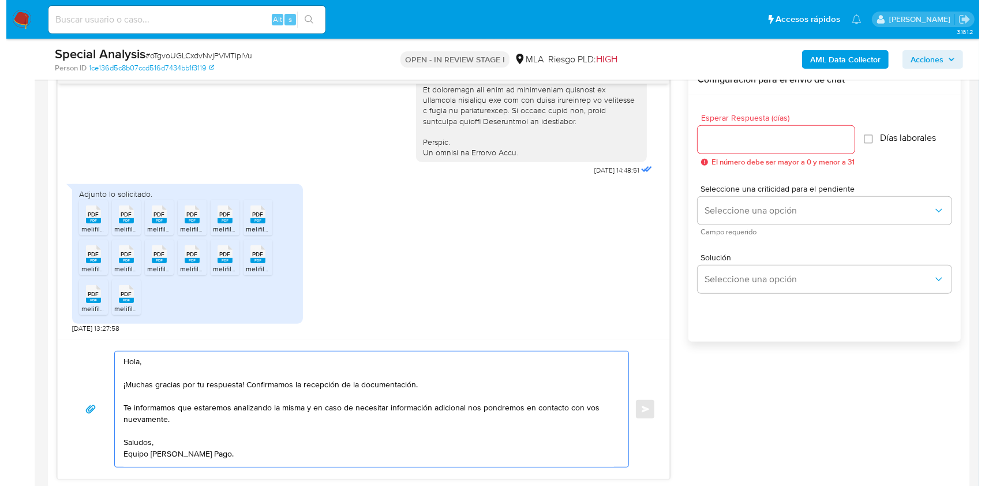
scroll to position [604, 0]
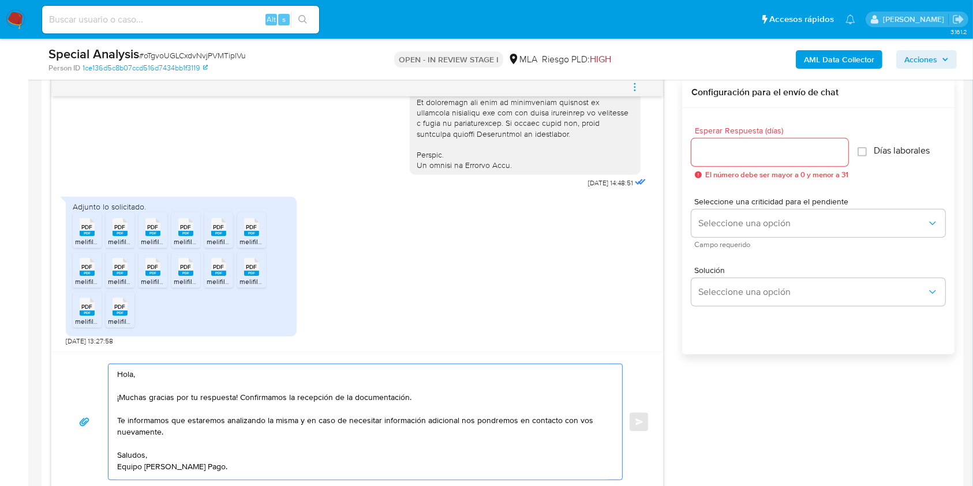
type textarea "Hola, ¡Muchas gracias por tu respuesta! Confirmamos la recepción de la document…"
click at [719, 157] on input "Esperar Respuesta (días)" at bounding box center [769, 152] width 157 height 15
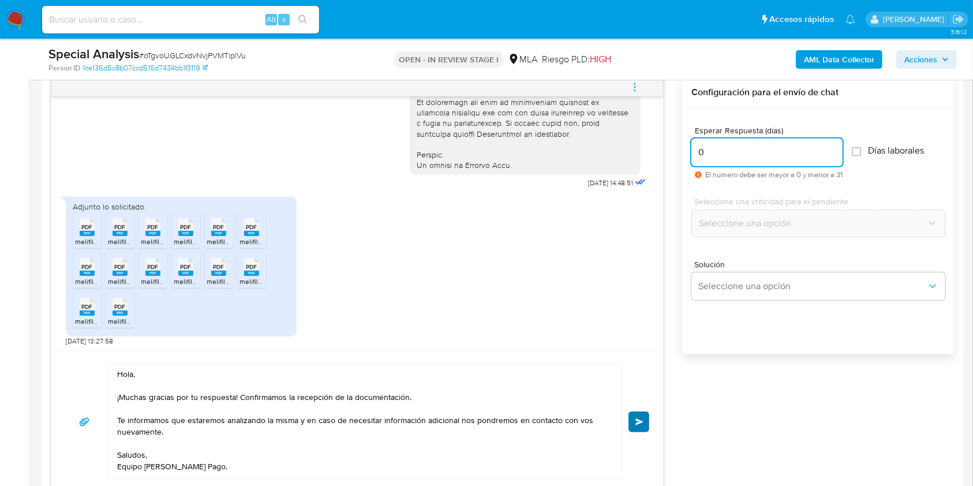
type input "0"
click at [632, 414] on button "Enviar" at bounding box center [638, 421] width 21 height 21
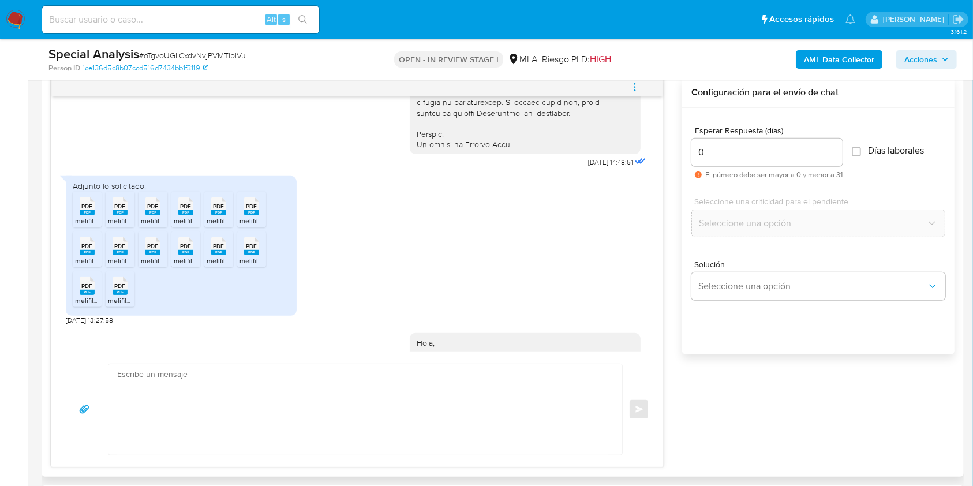
click at [635, 86] on icon "menu-action" at bounding box center [634, 86] width 1 height 1
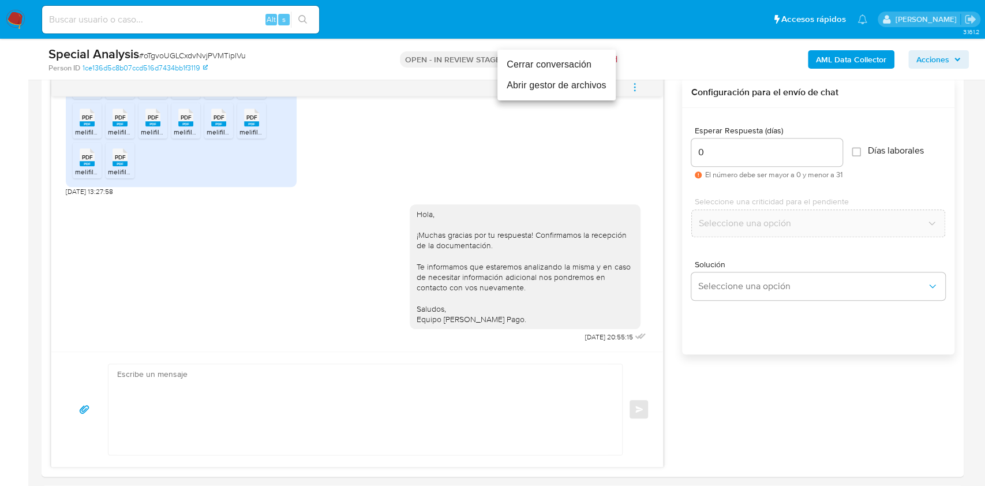
click at [526, 63] on li "Cerrar conversación" at bounding box center [556, 64] width 118 height 21
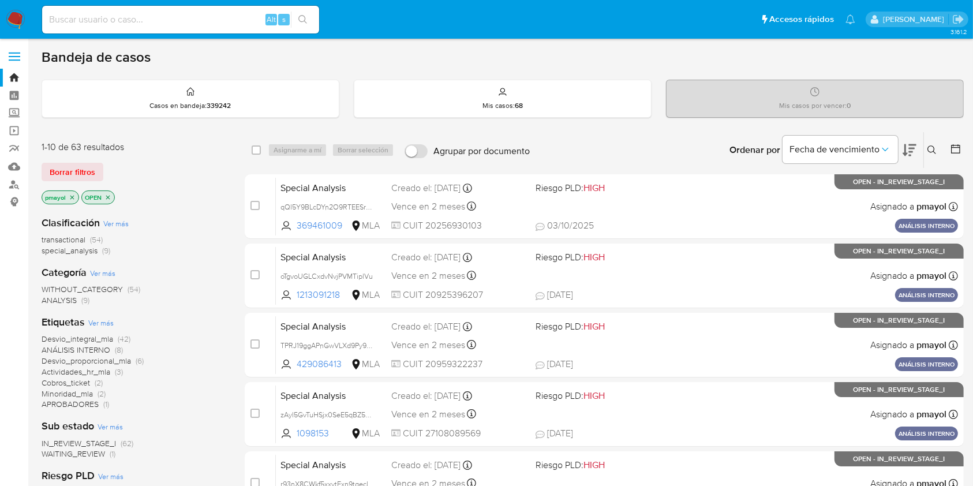
click at [930, 150] on icon at bounding box center [931, 149] width 9 height 9
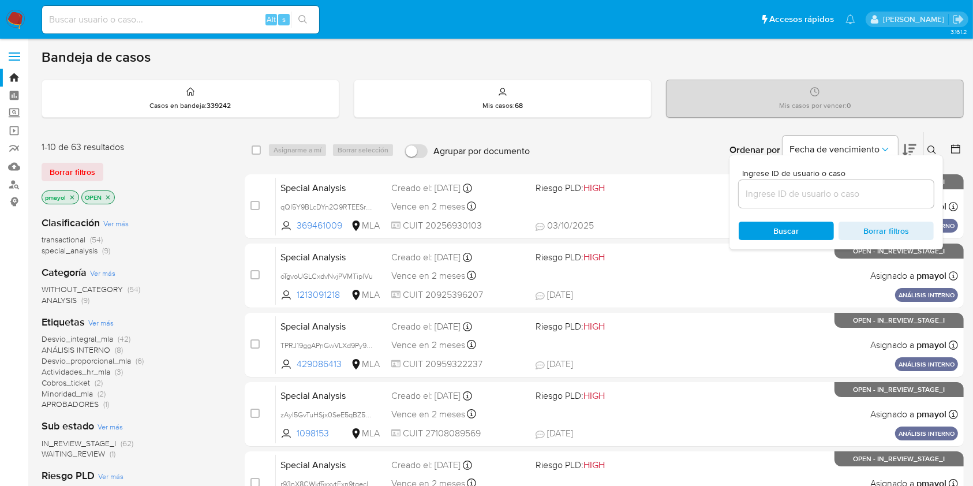
click at [806, 188] on input at bounding box center [836, 193] width 195 height 15
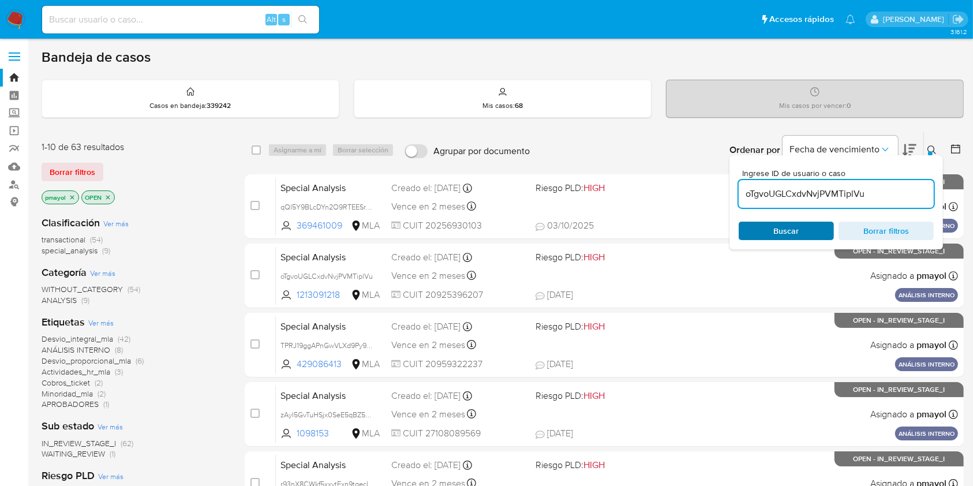
type input "oTgvoUGLCxdvNvjPVMTiplVu"
click at [760, 230] on span "Buscar" at bounding box center [786, 231] width 79 height 16
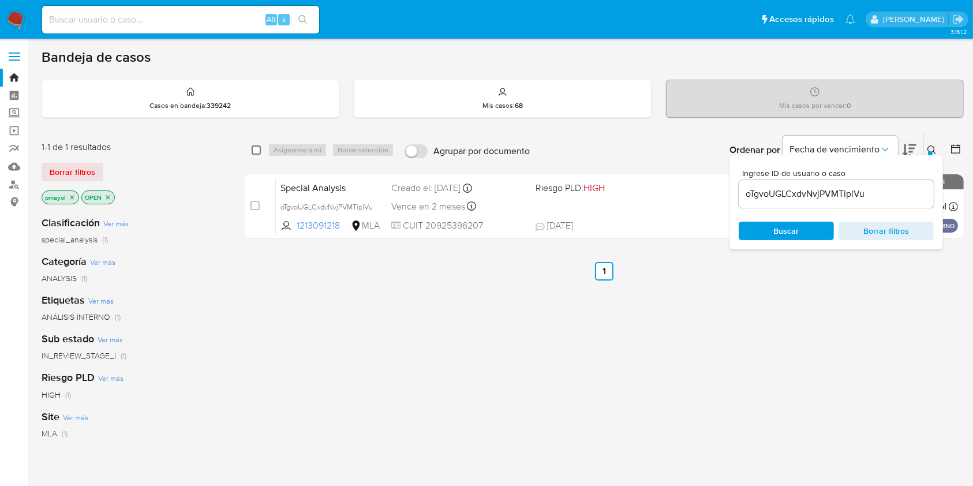
click at [258, 152] on input "checkbox" at bounding box center [256, 149] width 9 height 9
checkbox input "true"
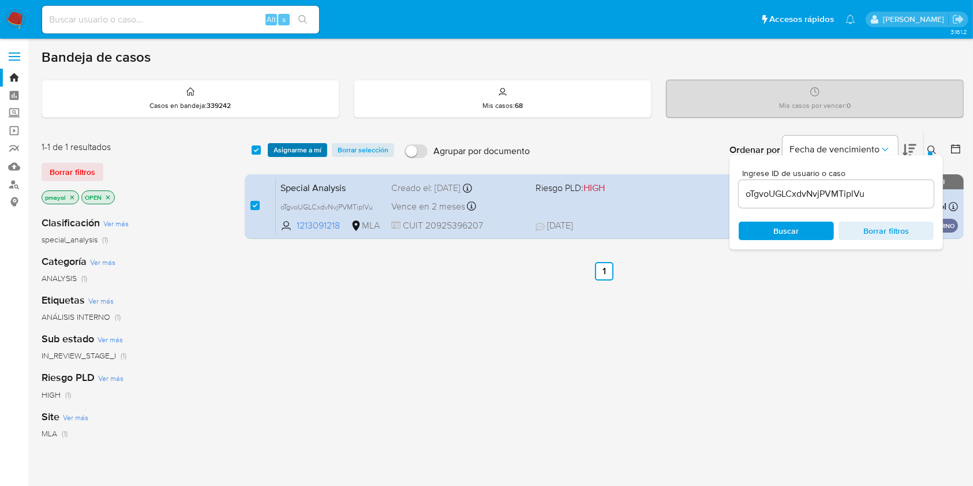
click at [299, 148] on span "Asignarme a mí" at bounding box center [298, 150] width 48 height 12
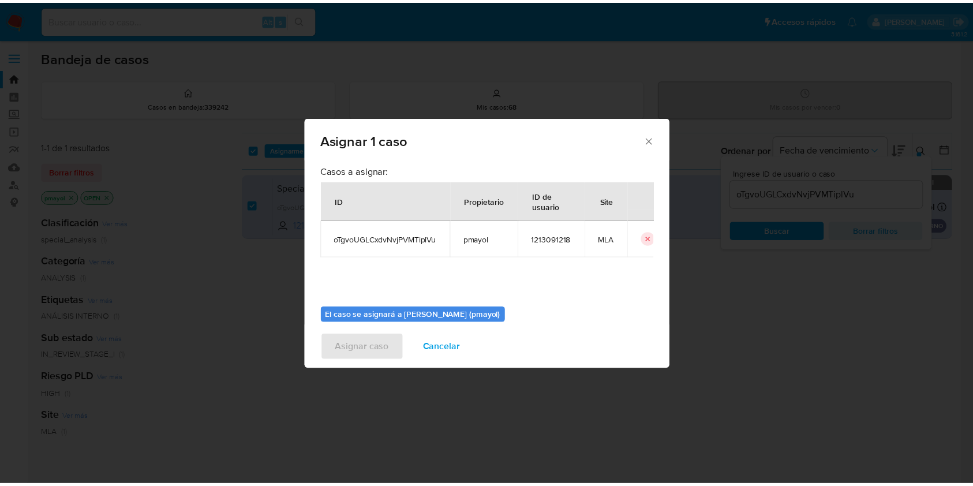
scroll to position [59, 0]
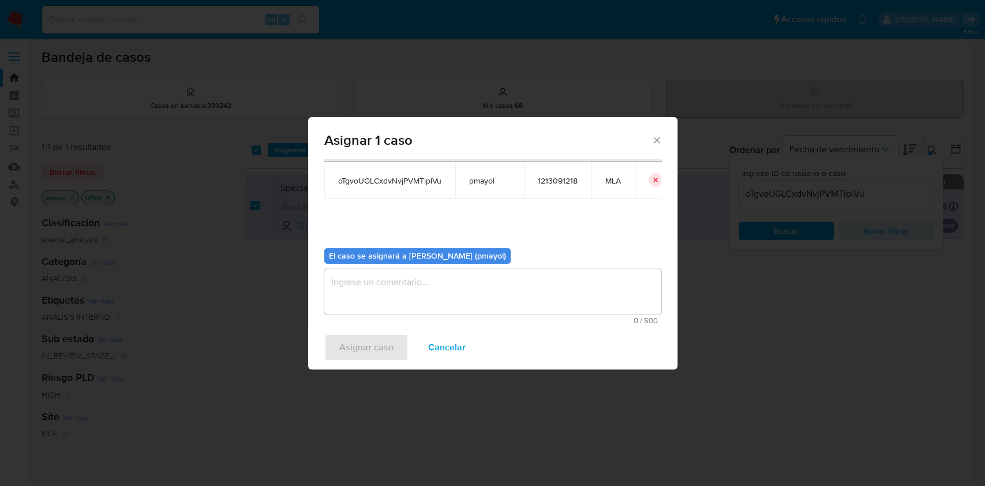
click at [550, 317] on span "0 / 500" at bounding box center [493, 321] width 330 height 8
click at [492, 283] on textarea "assign-modal" at bounding box center [492, 291] width 337 height 46
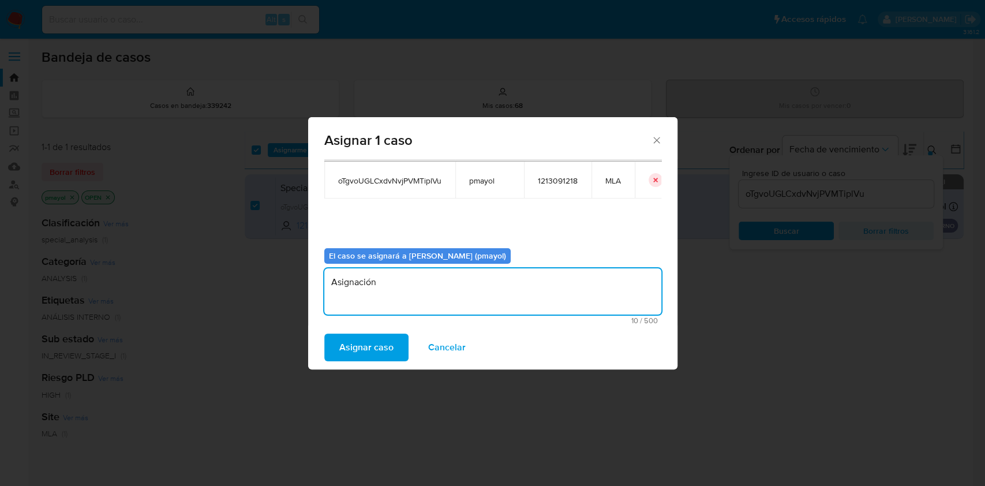
type textarea "Asignación"
click at [368, 340] on span "Asignar caso" at bounding box center [366, 347] width 54 height 25
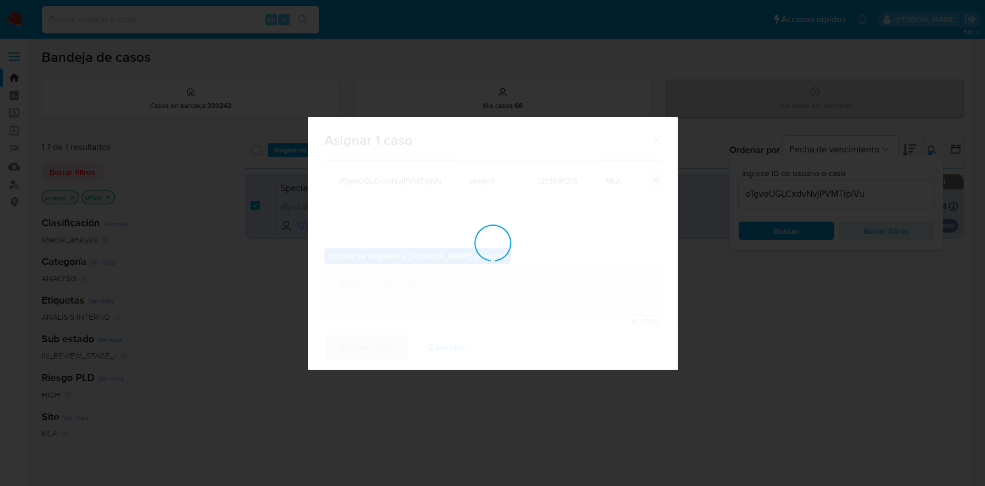
checkbox input "false"
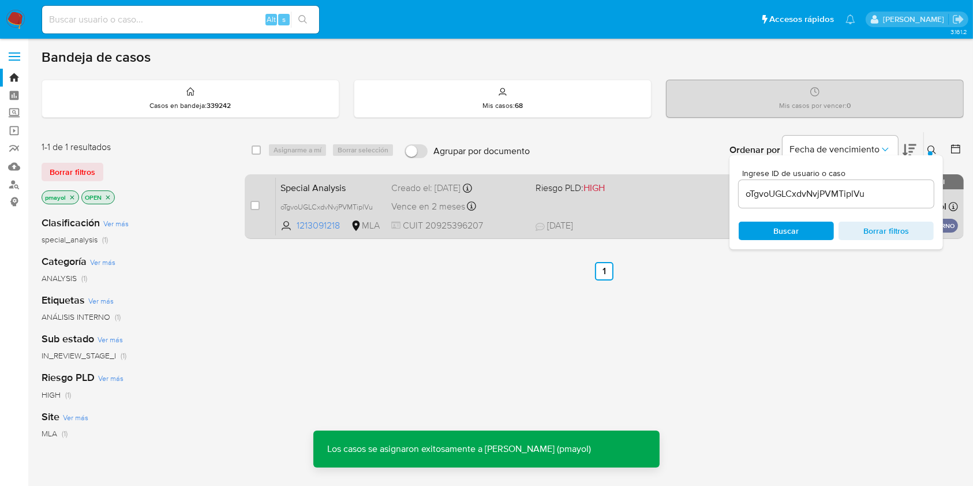
click at [503, 206] on div "Vence en 2 meses Vence el 15/12/2025 10:12:20" at bounding box center [458, 206] width 134 height 16
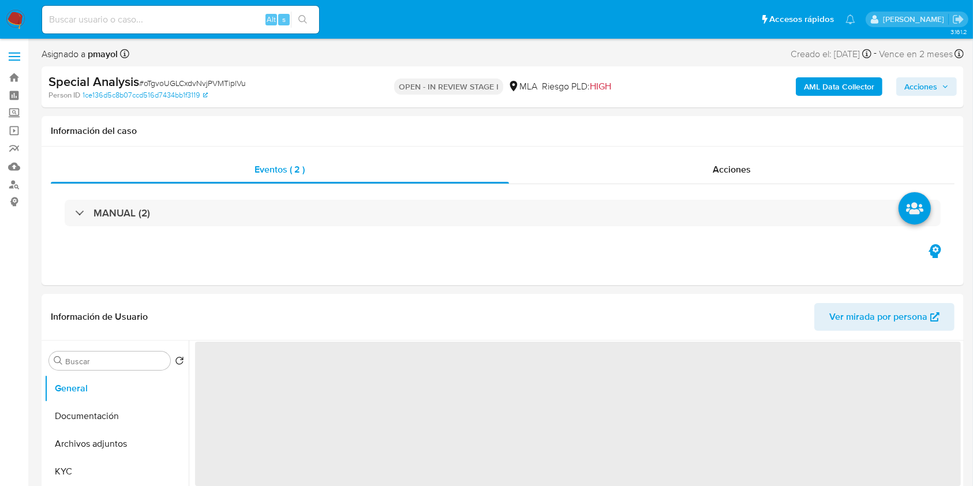
select select "10"
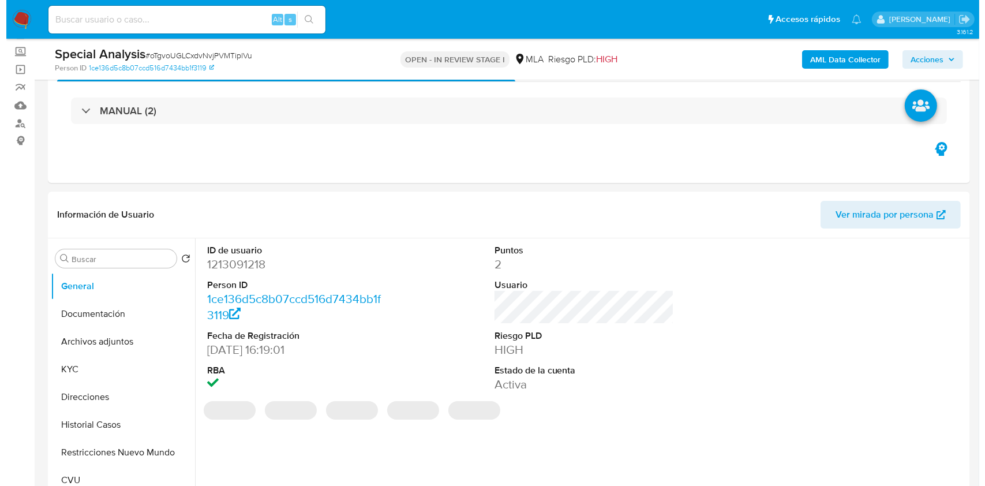
scroll to position [115, 0]
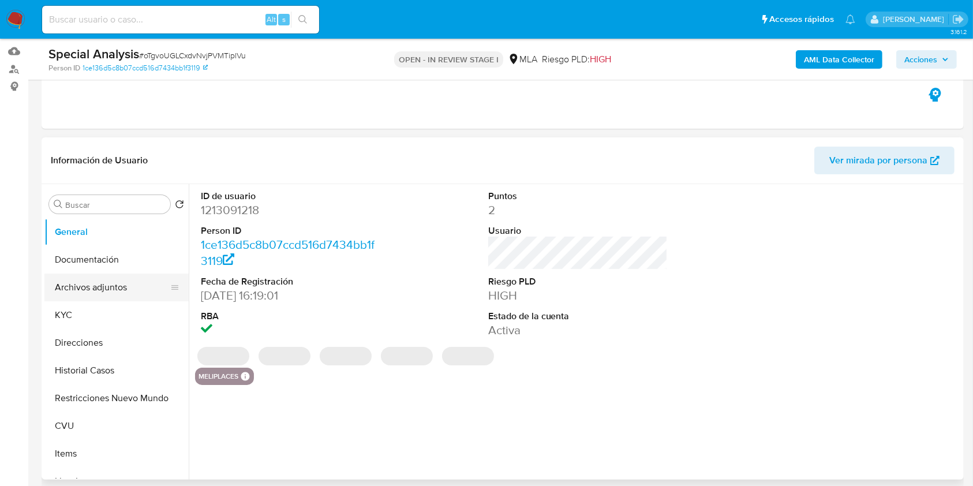
click at [91, 284] on button "Archivos adjuntos" at bounding box center [111, 288] width 135 height 28
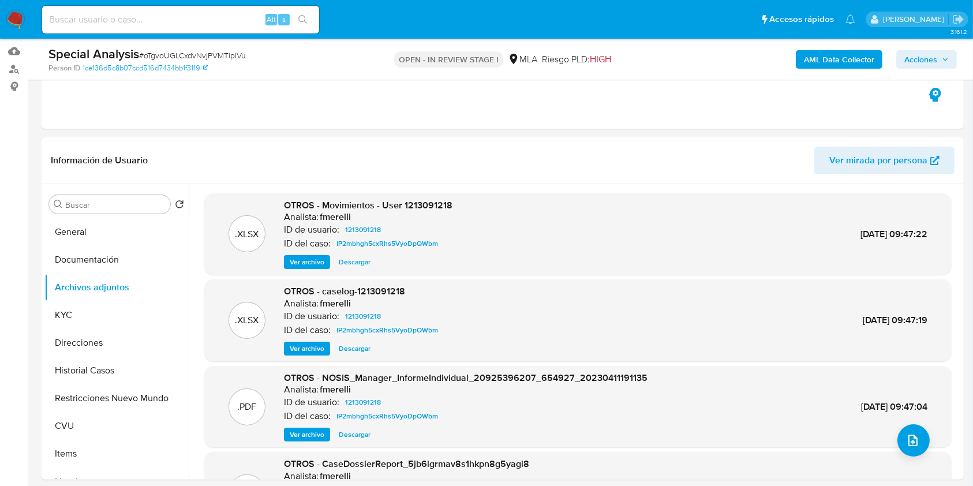
click at [822, 69] on div "AML Data Collector Acciones" at bounding box center [806, 59] width 299 height 27
click at [822, 62] on b "AML Data Collector" at bounding box center [839, 59] width 70 height 18
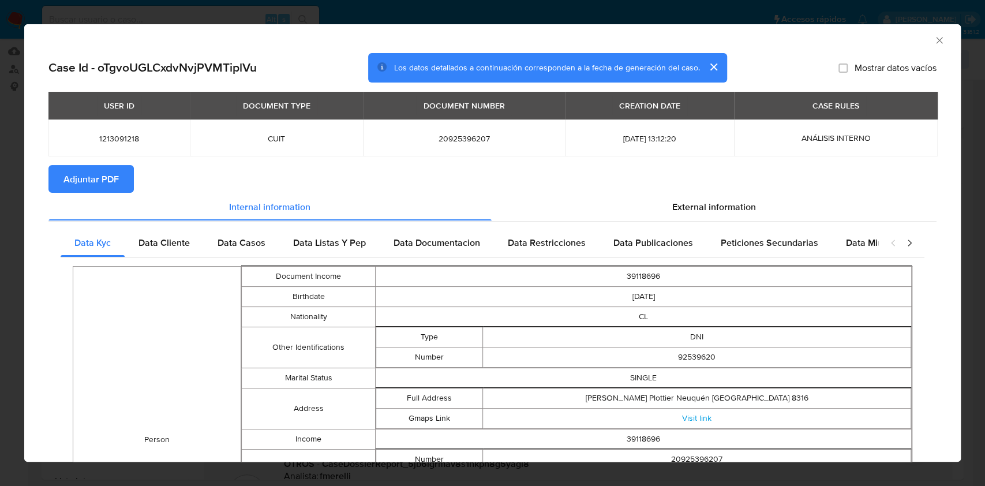
click at [115, 170] on span "Adjuntar PDF" at bounding box center [90, 178] width 55 height 25
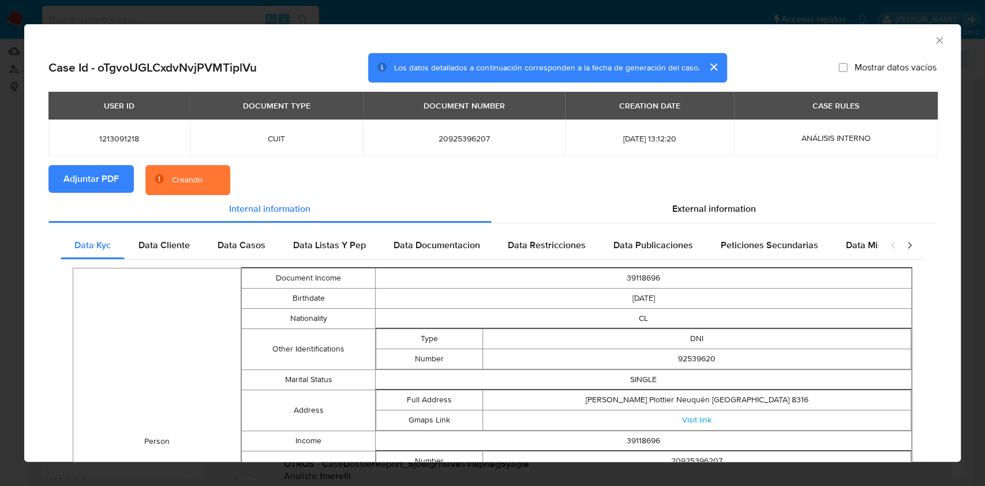
click at [936, 38] on icon "Cerrar ventana" at bounding box center [939, 40] width 6 height 6
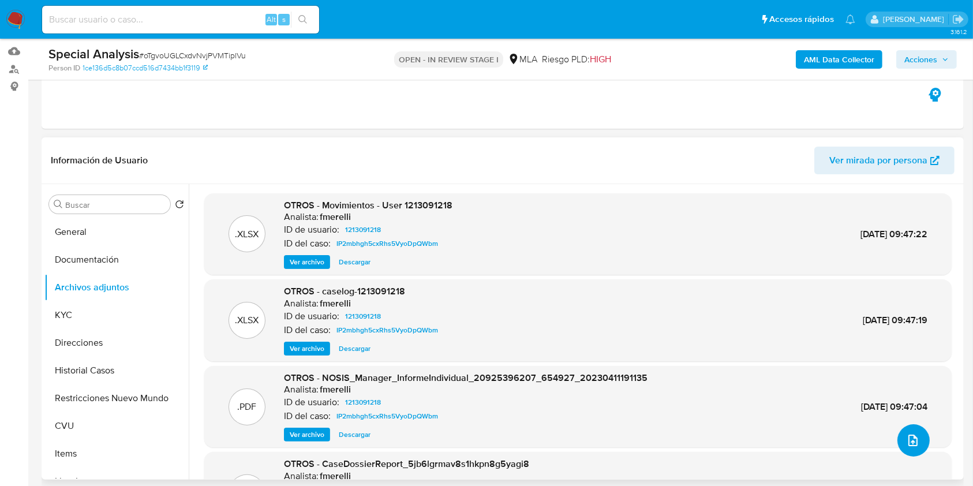
click at [912, 442] on icon "upload-file" at bounding box center [912, 440] width 9 height 12
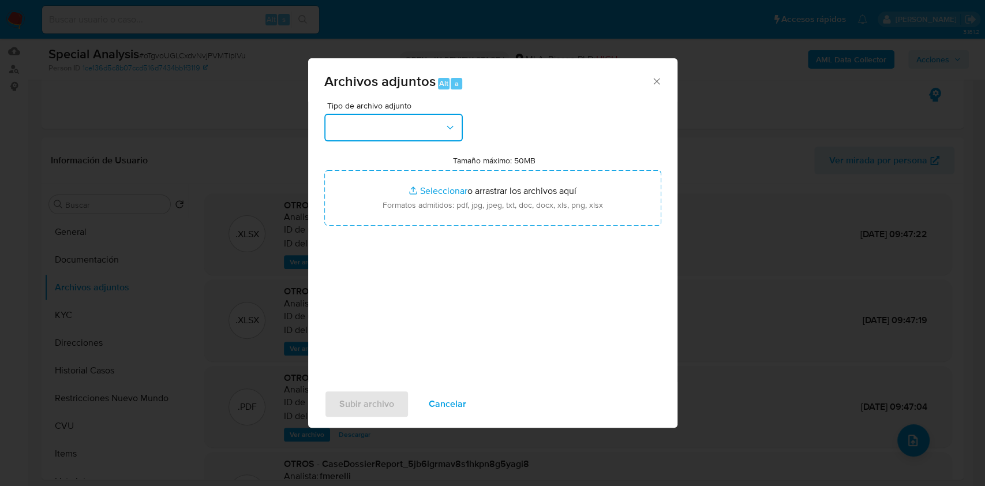
click at [452, 122] on icon "button" at bounding box center [450, 128] width 12 height 12
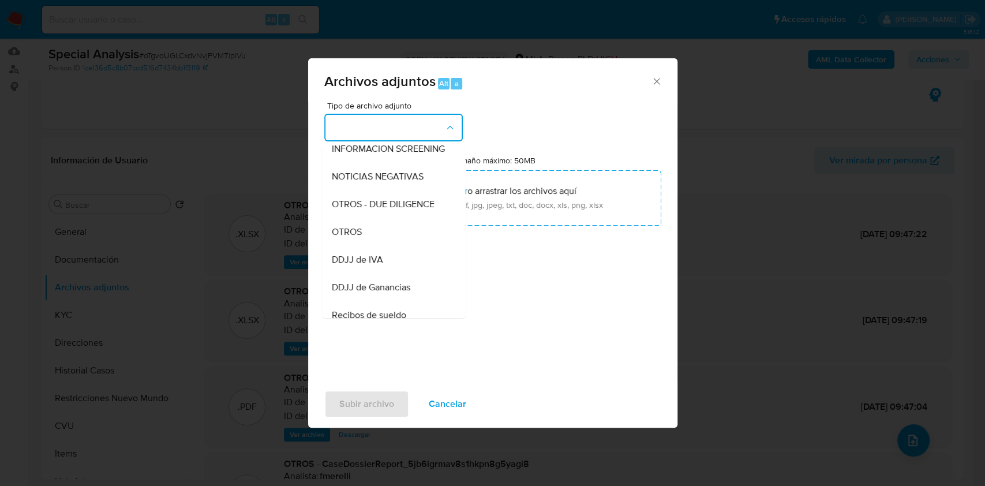
scroll to position [203, 0]
click at [382, 187] on div "OTROS" at bounding box center [390, 177] width 118 height 28
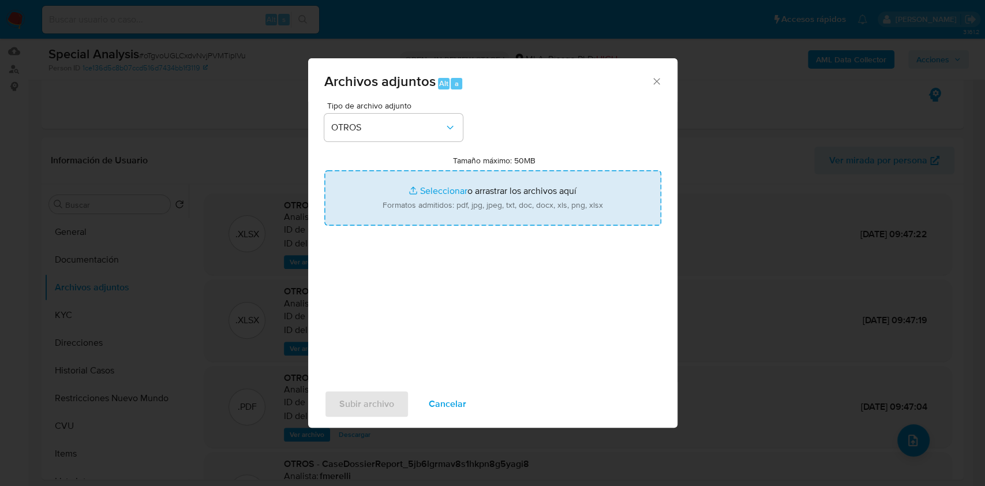
click at [467, 191] on input "Tamaño máximo: 50MB Seleccionar archivos" at bounding box center [492, 197] width 337 height 55
type input "C:\fakepath\Caselog oTgvoUGLCxdvNvjPVMTiplVu.docx"
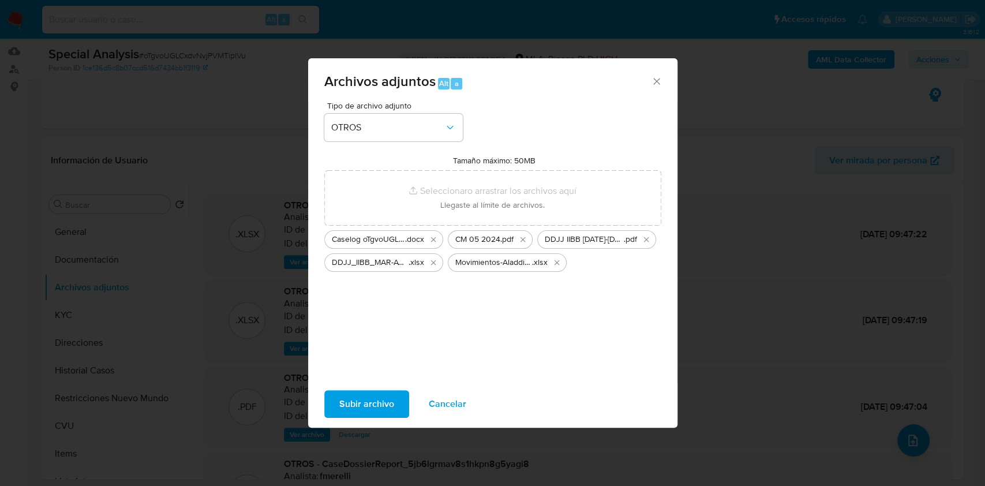
click at [381, 391] on span "Subir archivo" at bounding box center [366, 403] width 55 height 25
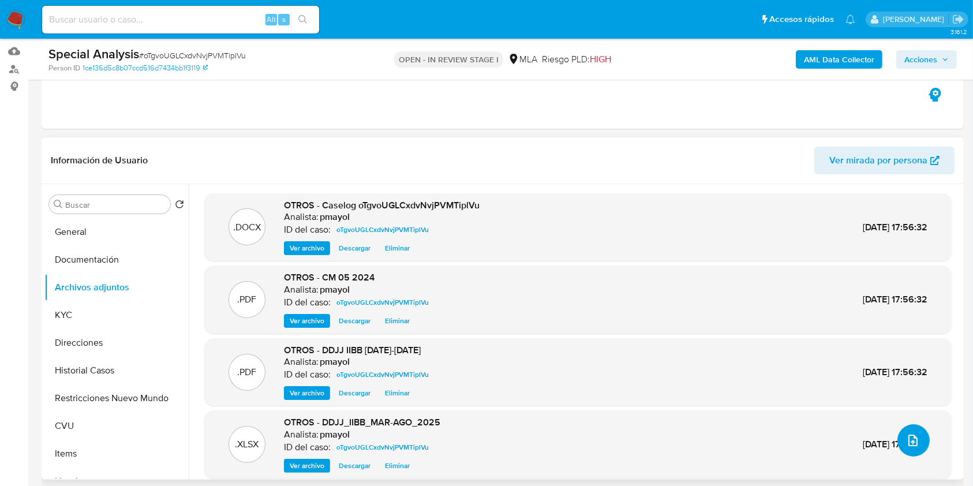
click at [903, 431] on button "upload-file" at bounding box center [913, 440] width 32 height 32
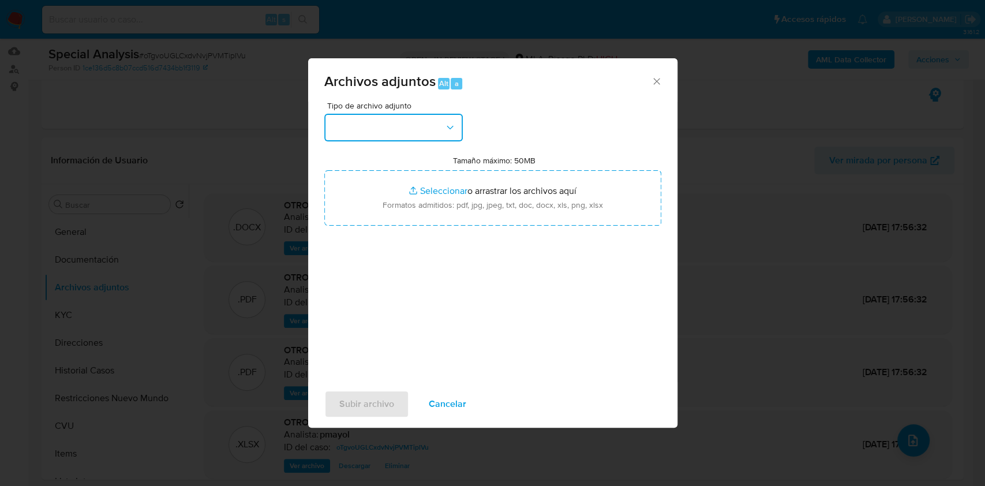
click at [447, 133] on button "button" at bounding box center [393, 128] width 138 height 28
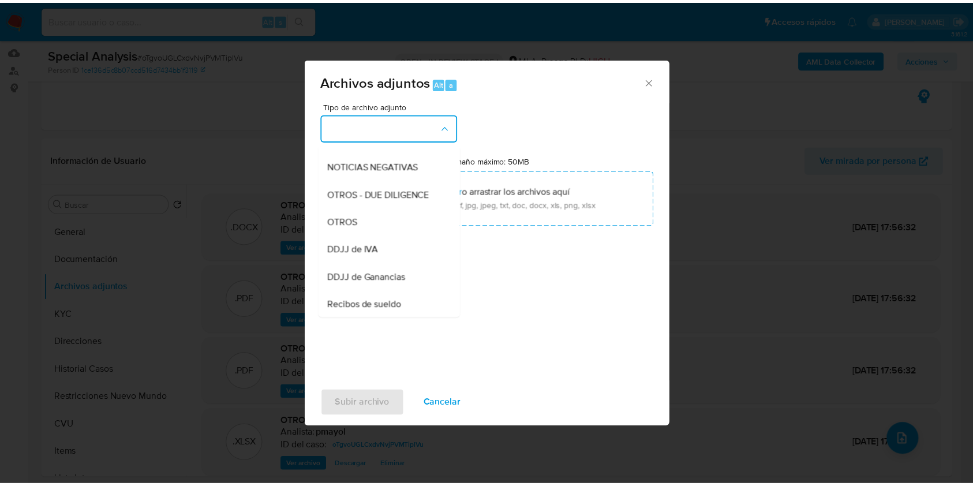
scroll to position [171, 0]
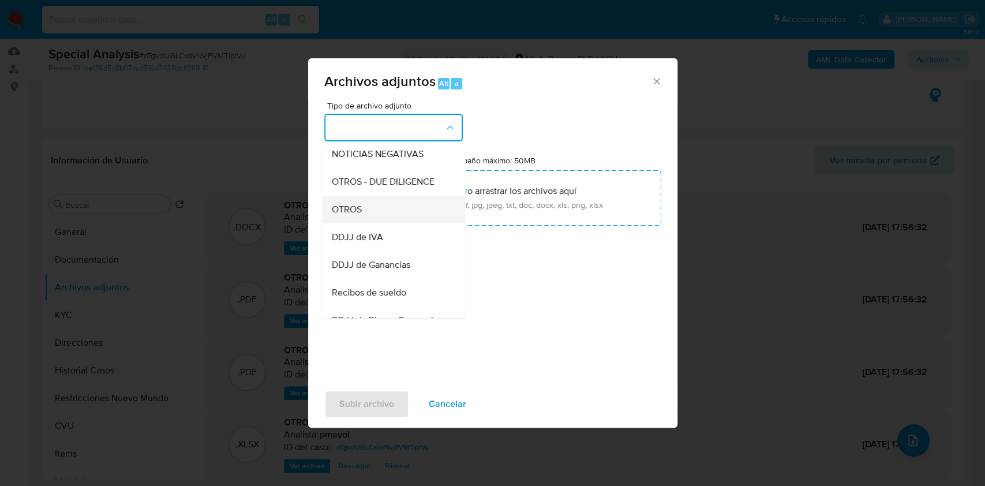
click at [406, 217] on div "OTROS" at bounding box center [390, 210] width 118 height 28
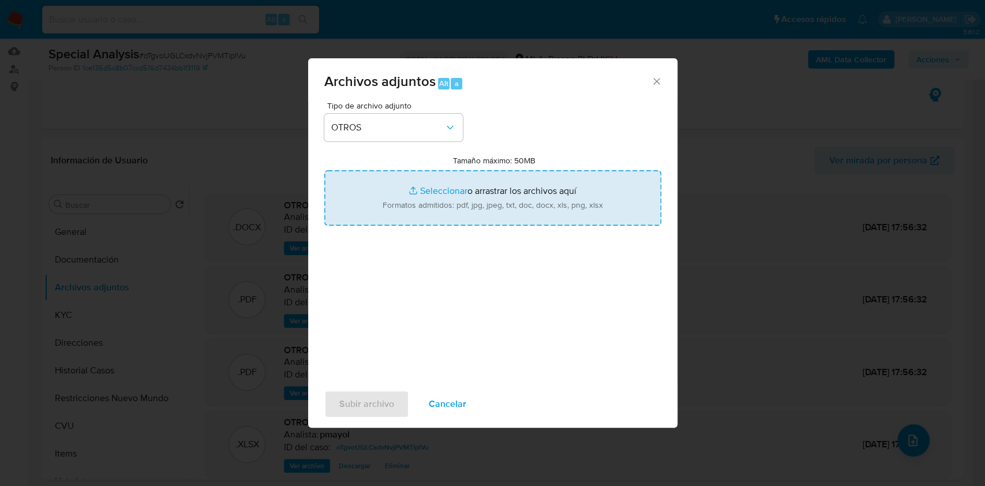
click at [471, 193] on input "Tamaño máximo: 50MB Seleccionar archivos" at bounding box center [492, 197] width 337 height 55
type input "C:\fakepath\Movimientos-Aladdin- Julio Ces Contreras Esperguel.xlsx"
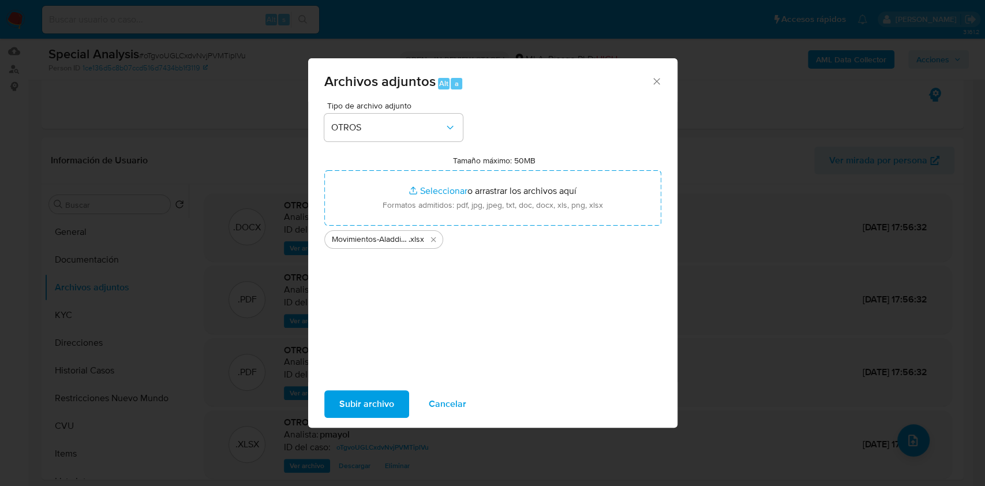
click at [365, 395] on span "Subir archivo" at bounding box center [366, 403] width 55 height 25
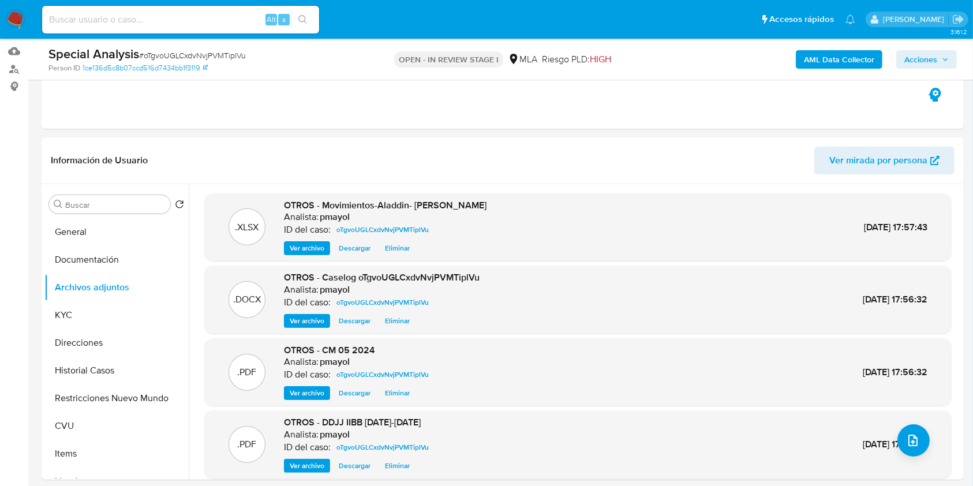
click at [935, 61] on span "Acciones" at bounding box center [920, 59] width 33 height 18
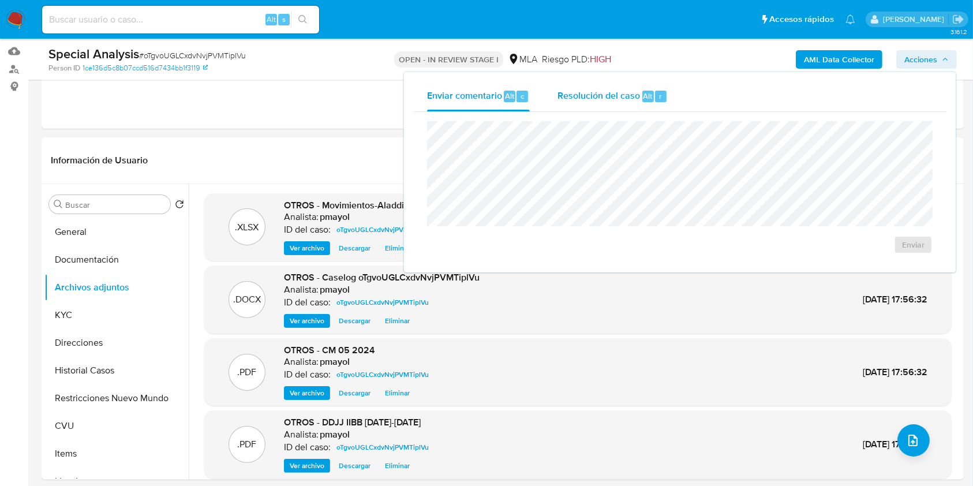
click at [635, 106] on div "Resolución del caso Alt r" at bounding box center [612, 96] width 110 height 30
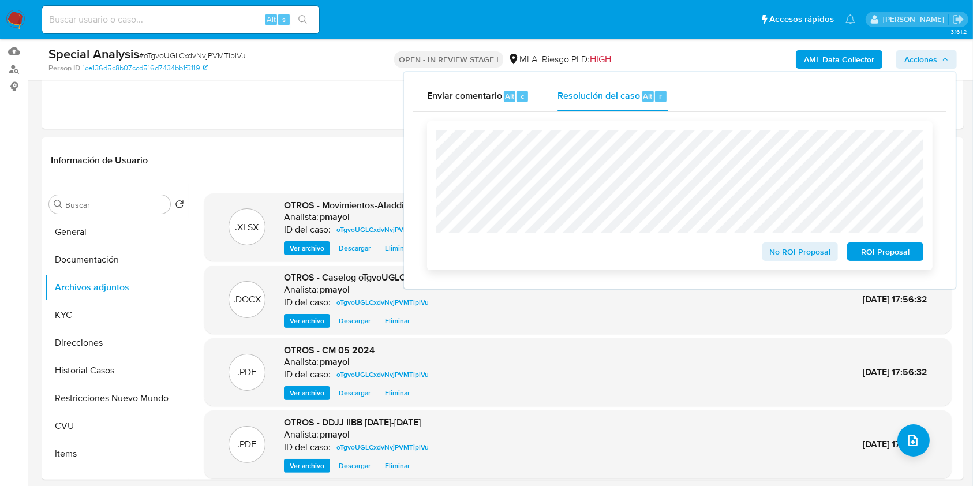
click at [812, 253] on span "No ROI Proposal" at bounding box center [800, 251] width 60 height 16
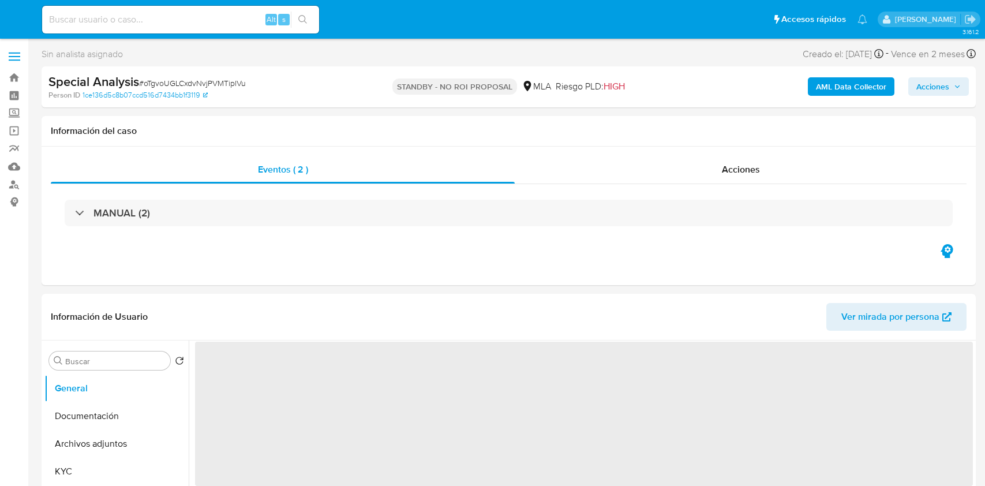
select select "10"
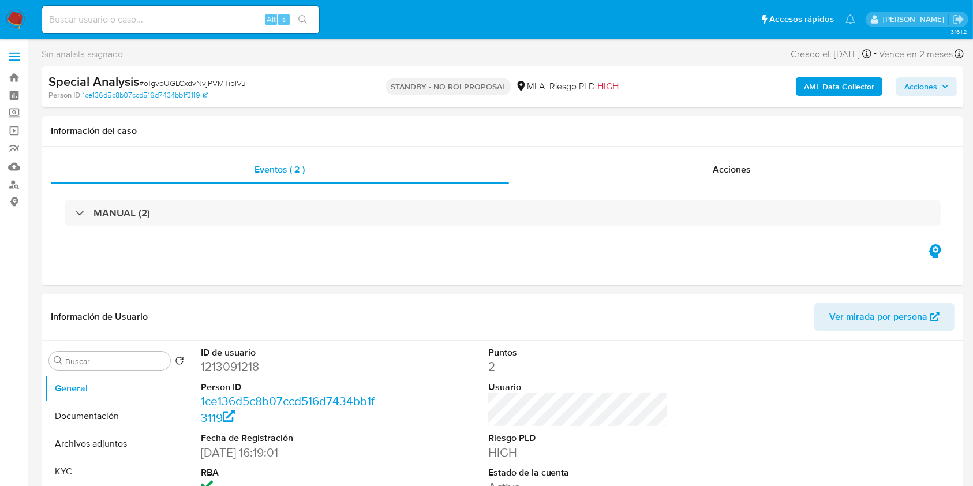
click at [158, 24] on input at bounding box center [180, 19] width 277 height 15
paste input "TPRJ19ggAPnGwVLXd9Py9olo"
type input "TPRJ19ggAPnGwVLXd9Py9olo"
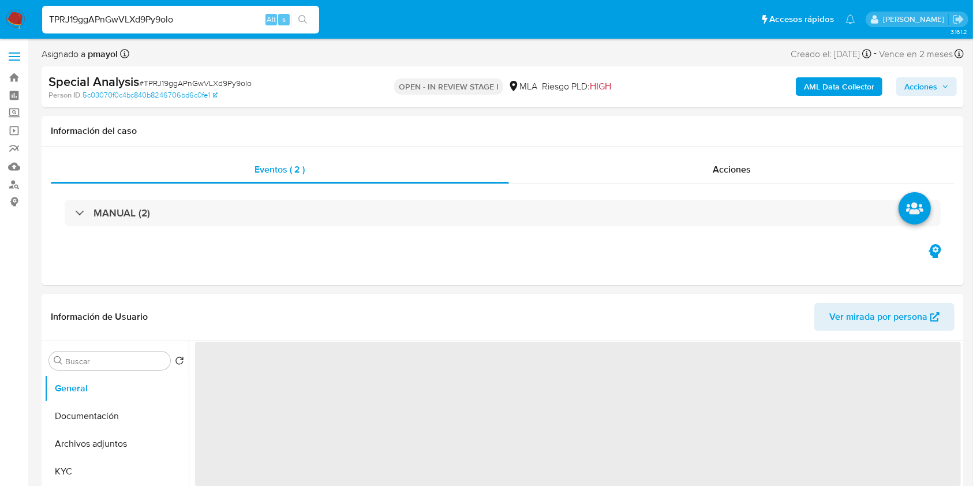
select select "10"
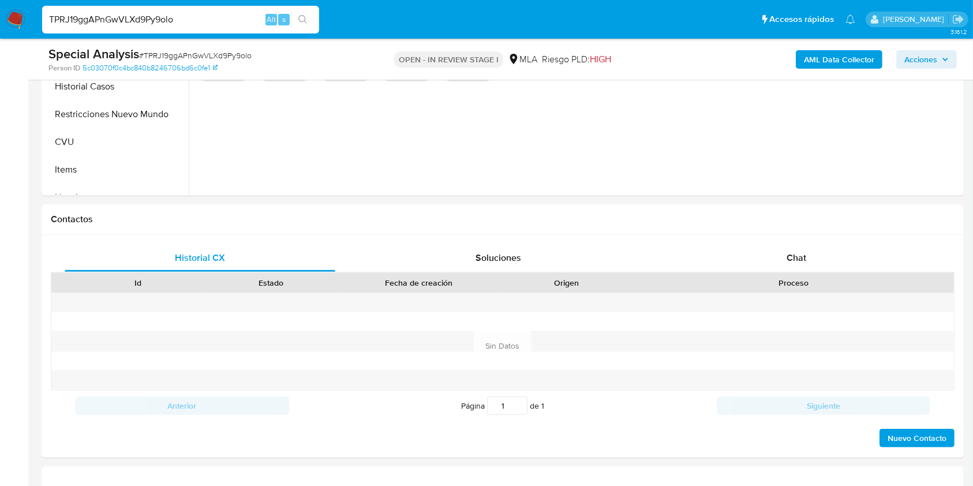
scroll to position [429, 0]
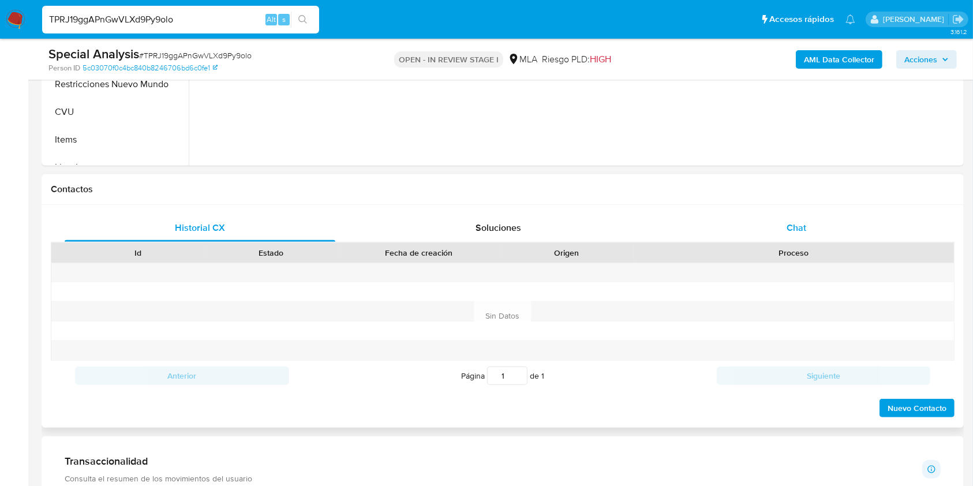
click at [791, 228] on span "Chat" at bounding box center [796, 227] width 20 height 13
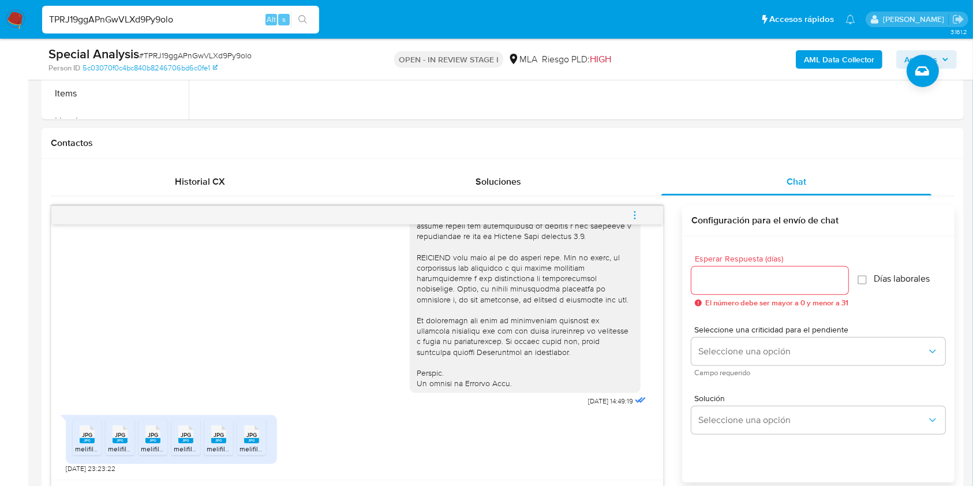
scroll to position [508, 0]
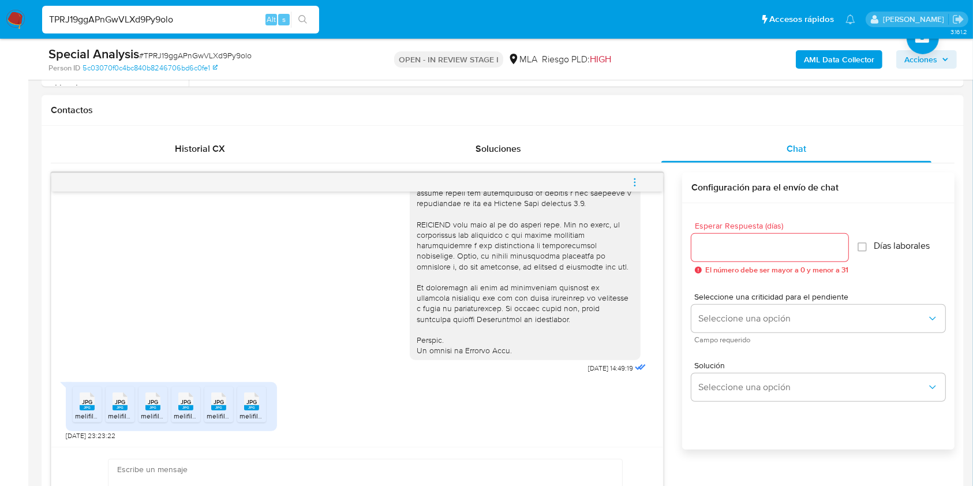
click at [87, 405] on rect at bounding box center [87, 407] width 15 height 5
click at [121, 405] on rect at bounding box center [120, 407] width 15 height 5
click at [147, 407] on rect at bounding box center [152, 407] width 15 height 5
click at [180, 407] on rect at bounding box center [185, 407] width 15 height 5
click at [222, 409] on rect at bounding box center [218, 407] width 15 height 5
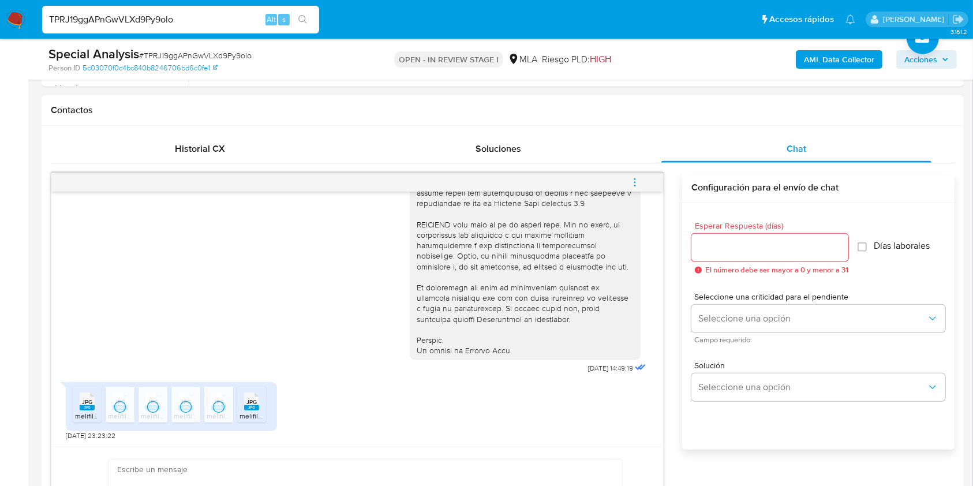
click at [264, 406] on li "JPG JPG melifile5752362685026339795.jpg" at bounding box center [251, 405] width 29 height 36
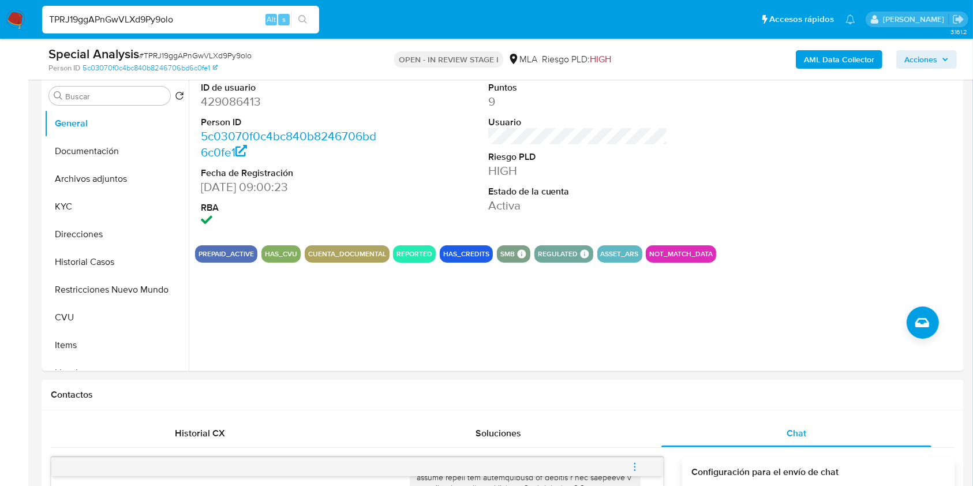
scroll to position [155, 0]
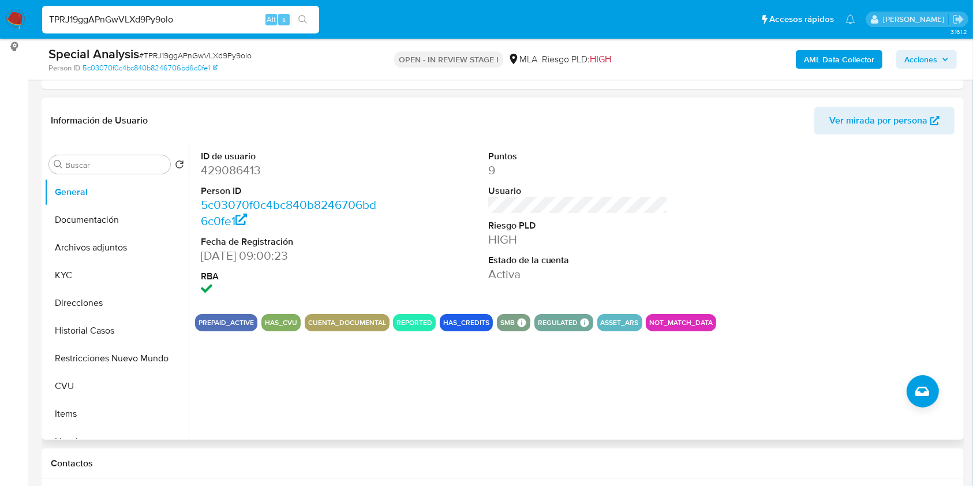
click at [218, 167] on dd "429086413" at bounding box center [291, 170] width 180 height 16
copy dd "429086413"
click at [80, 284] on button "KYC" at bounding box center [111, 275] width 135 height 28
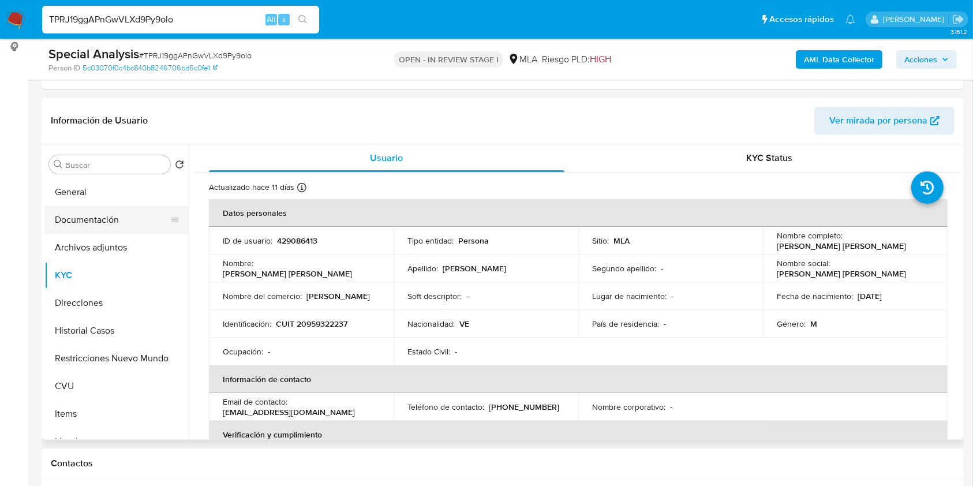
click at [99, 228] on button "Documentación" at bounding box center [111, 220] width 135 height 28
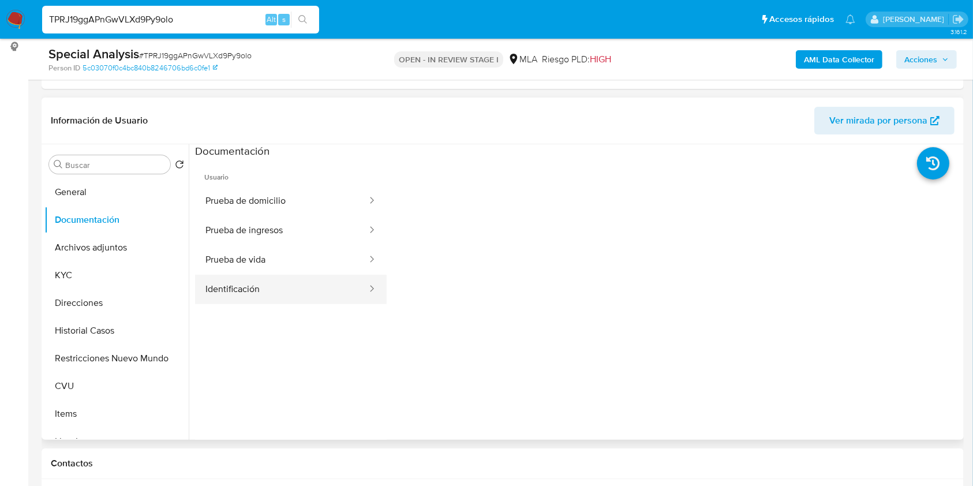
click at [299, 279] on button "Identificación" at bounding box center [281, 289] width 173 height 29
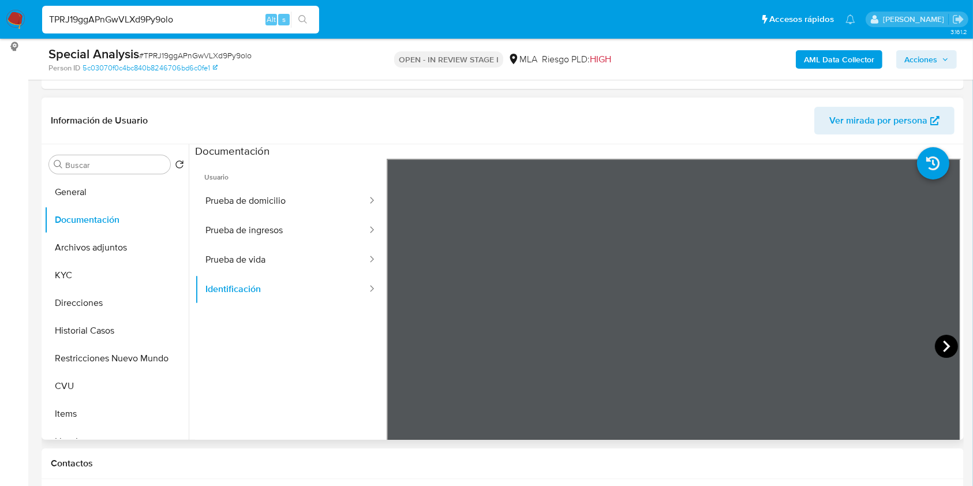
click at [942, 339] on icon at bounding box center [946, 346] width 23 height 23
click at [100, 294] on button "Direcciones" at bounding box center [111, 303] width 135 height 28
